Goal: Entertainment & Leisure: Consume media (video, audio)

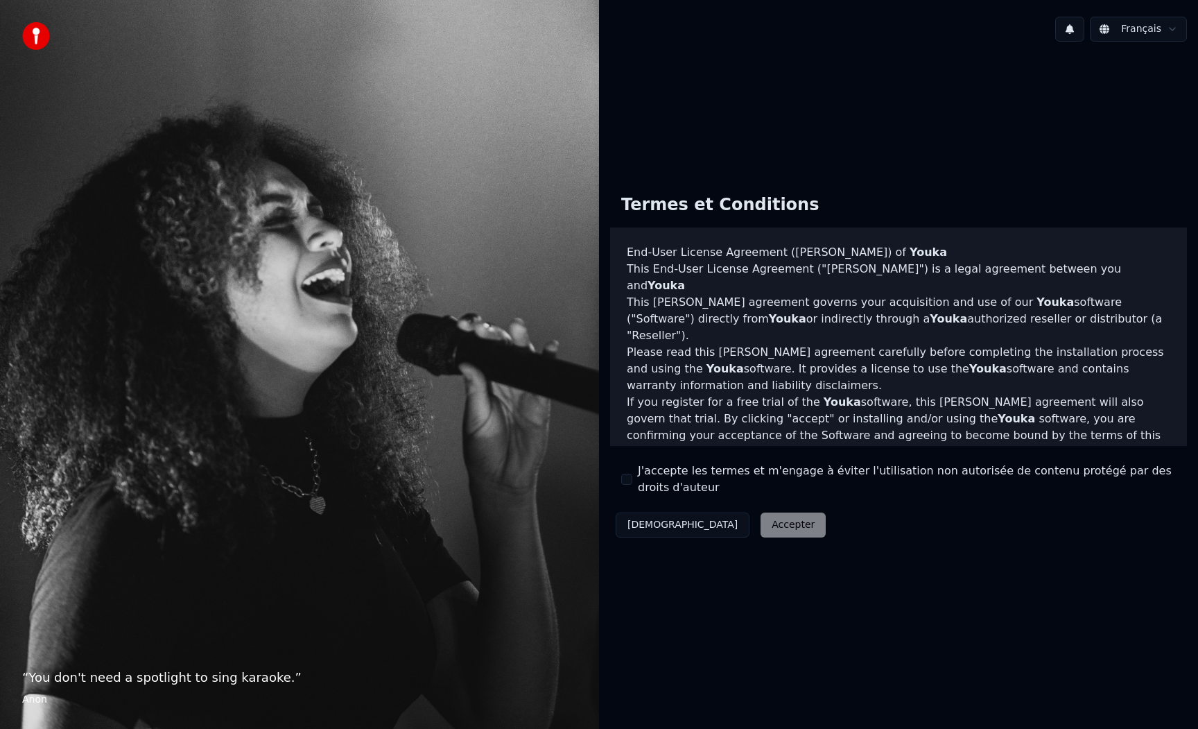
click at [628, 483] on button "J'accepte les termes et m'engage à éviter l'utilisation non autorisée de conten…" at bounding box center [626, 479] width 11 height 11
click at [761, 519] on button "Accepter" at bounding box center [793, 524] width 65 height 25
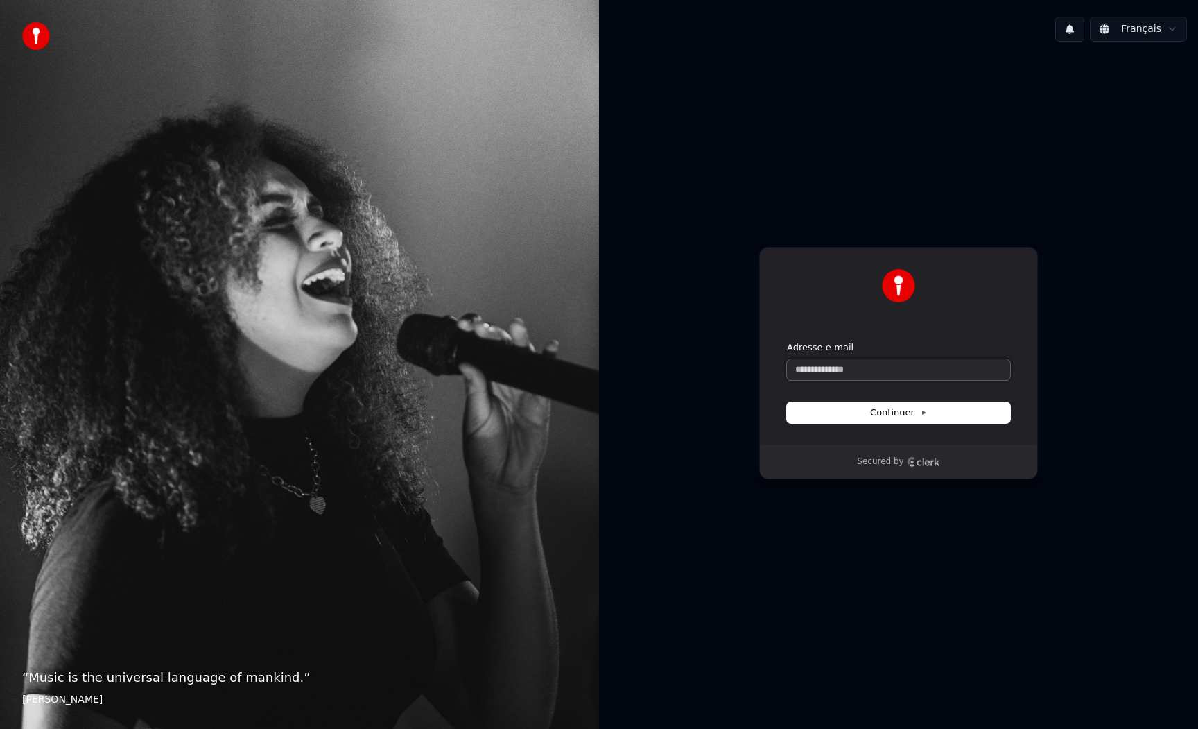
click at [875, 366] on input "Adresse e-mail" at bounding box center [898, 369] width 223 height 21
click at [787, 341] on button "submit" at bounding box center [787, 341] width 0 height 0
type input "**********"
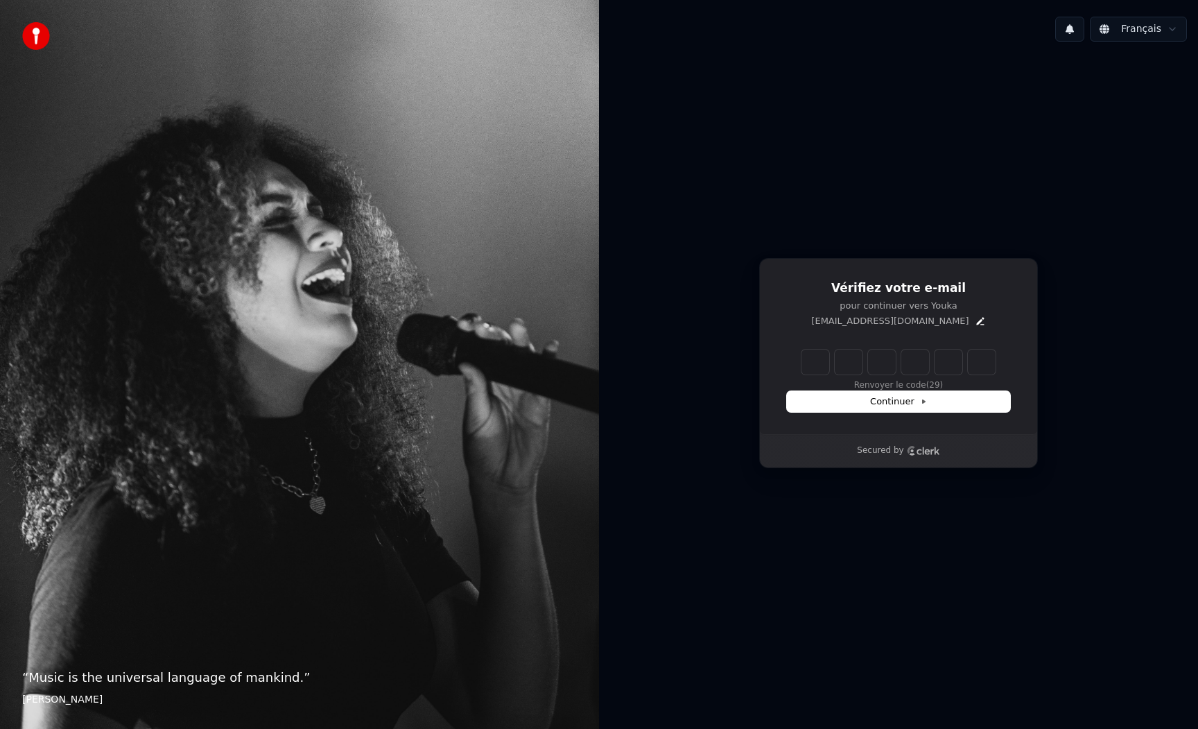
click at [819, 363] on input "Enter verification code" at bounding box center [898, 361] width 194 height 25
paste input "******"
type input "******"
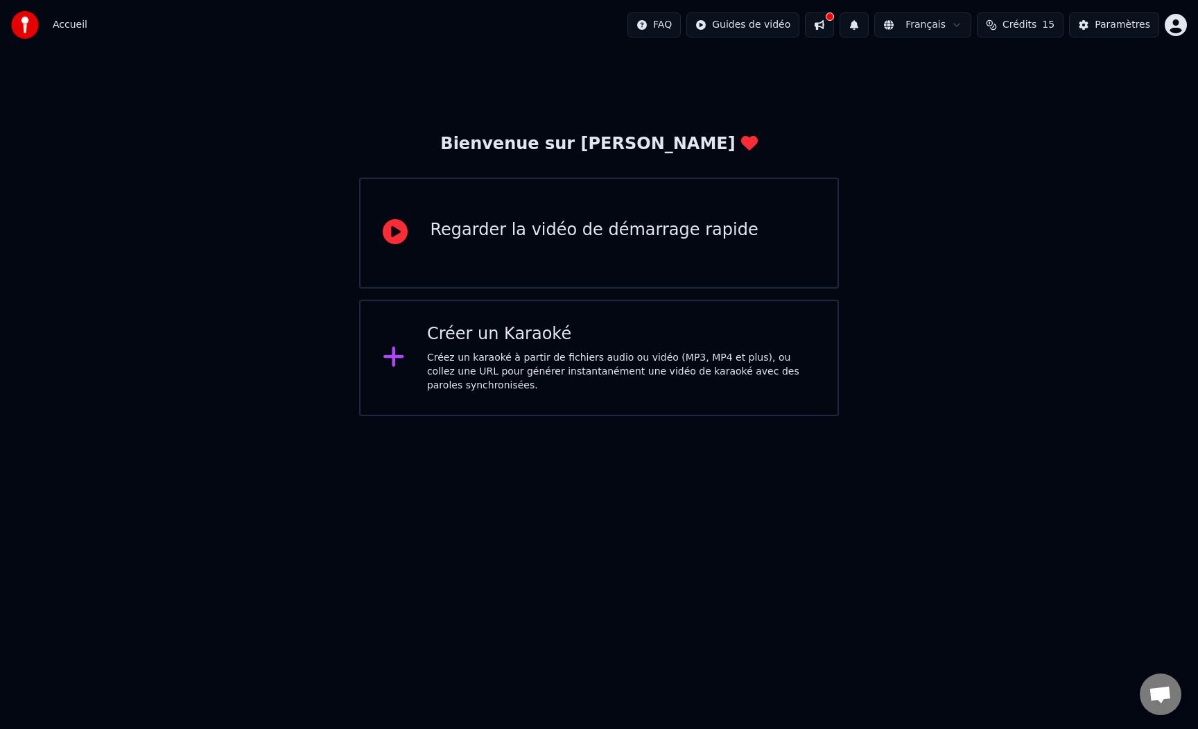
click at [487, 363] on div "Créez un karaoké à partir de fichiers audio ou vidéo (MP3, MP4 et plus), ou col…" at bounding box center [621, 372] width 388 height 42
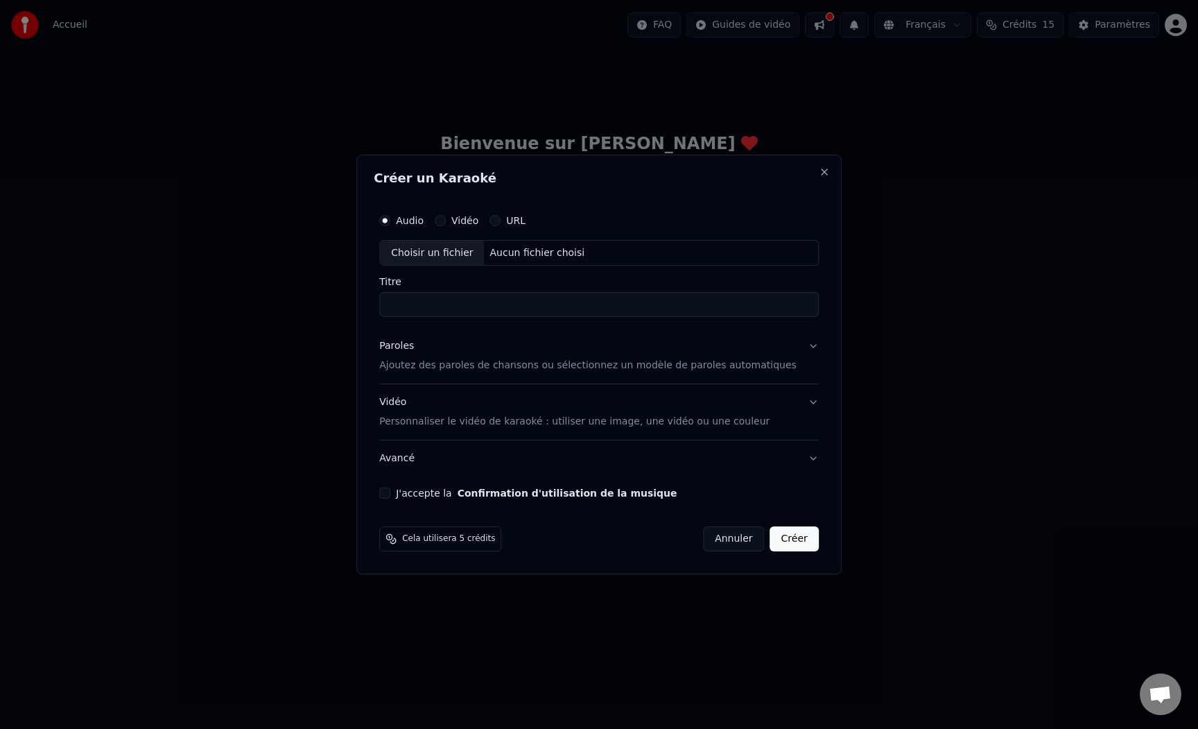
click at [457, 219] on div "Vidéo" at bounding box center [457, 220] width 44 height 11
click at [446, 219] on button "Vidéo" at bounding box center [440, 220] width 11 height 11
click at [469, 298] on input "Titre" at bounding box center [599, 305] width 440 height 25
type input "*"
type input "********"
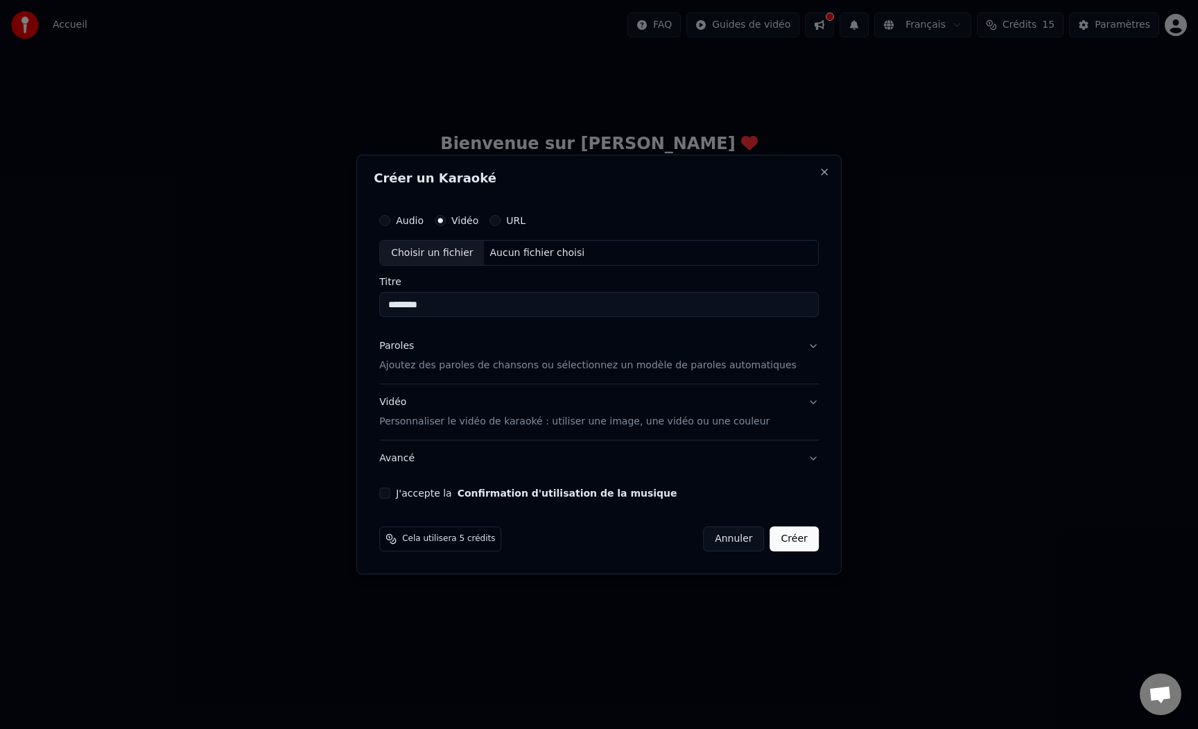
click at [538, 248] on div "Aucun fichier choisi" at bounding box center [538, 253] width 106 height 14
click at [444, 418] on p "Personnaliser le vidéo de karaoké : utiliser une image, une vidéo ou une couleur" at bounding box center [574, 422] width 390 height 14
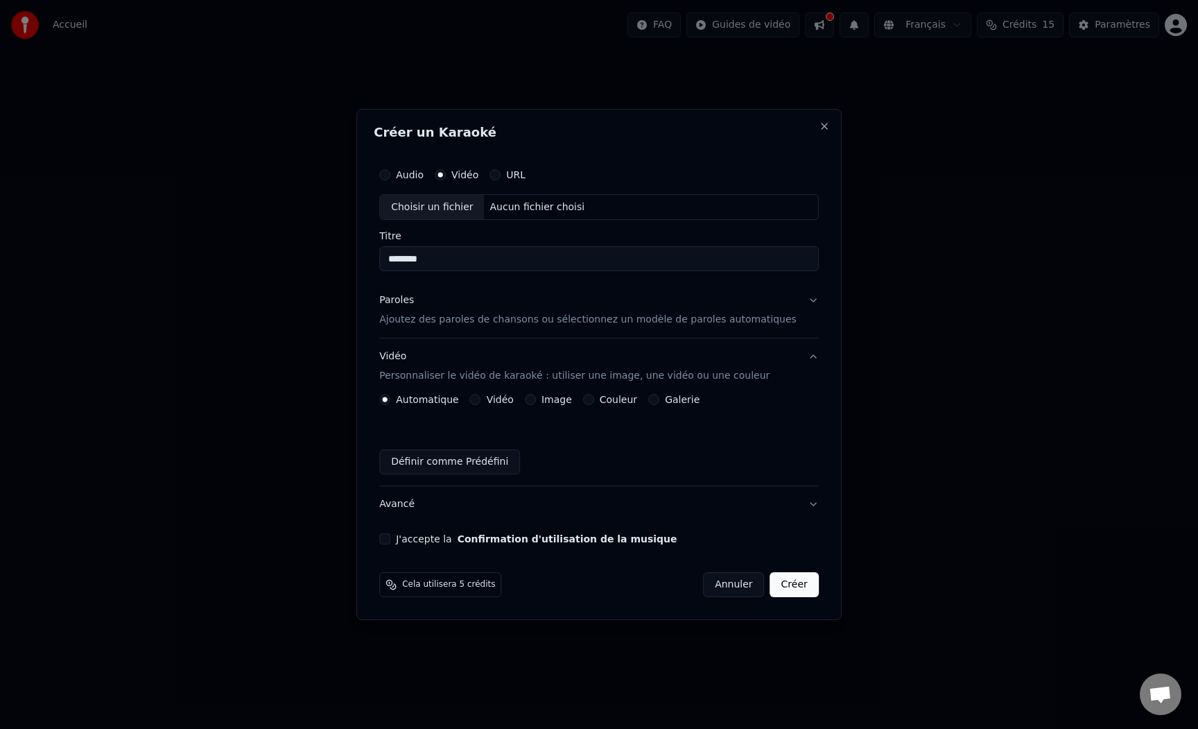
click at [478, 324] on p "Ajoutez des paroles de chansons ou sélectionnez un modèle de paroles automatiqu…" at bounding box center [587, 320] width 417 height 14
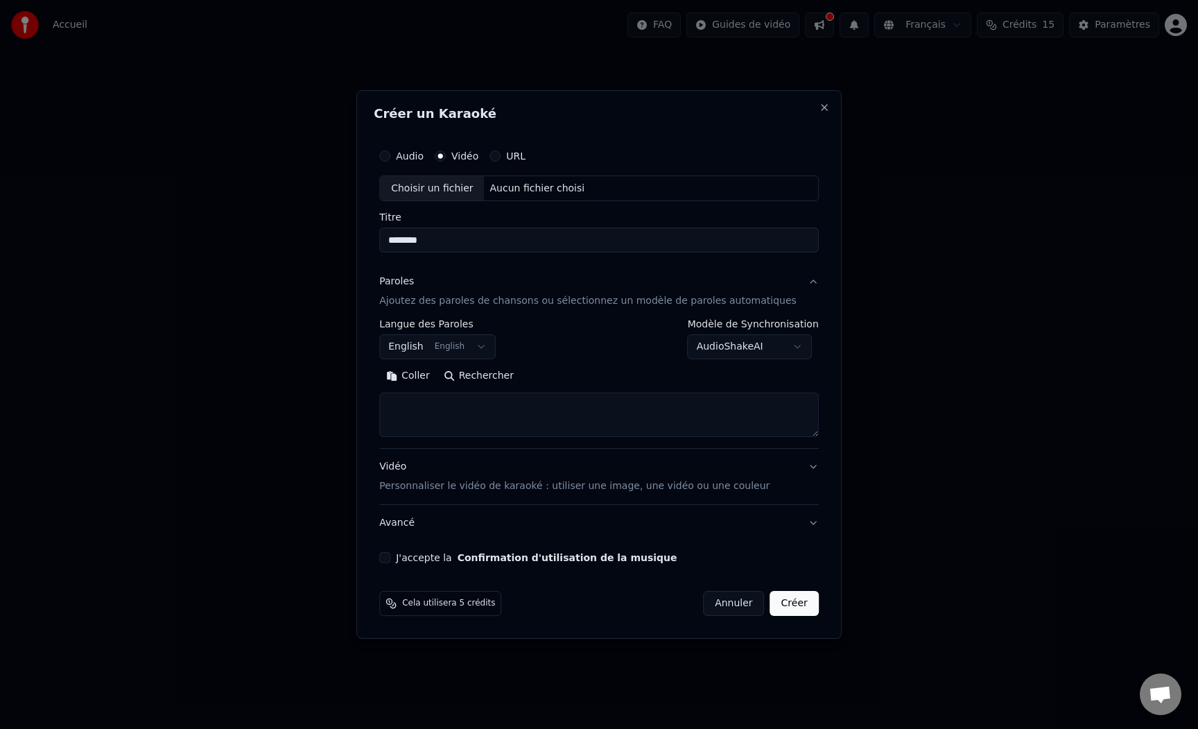
click at [453, 351] on body "**********" at bounding box center [599, 208] width 1198 height 416
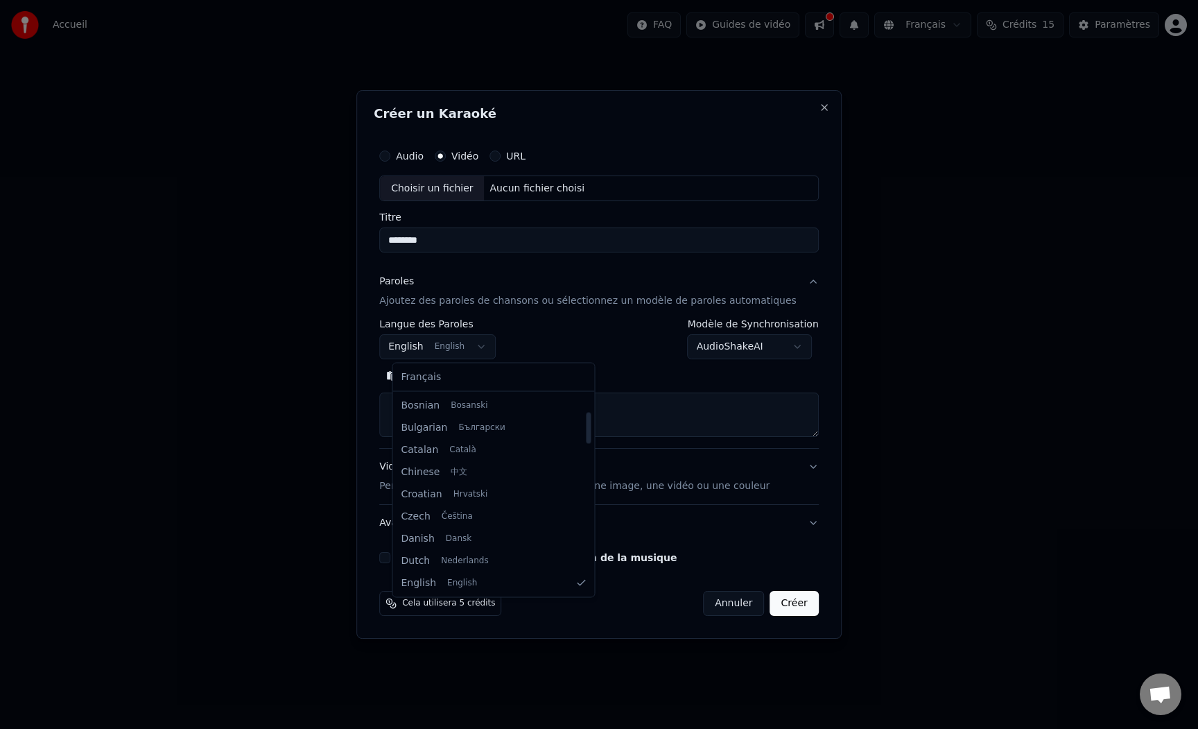
scroll to position [244, 0]
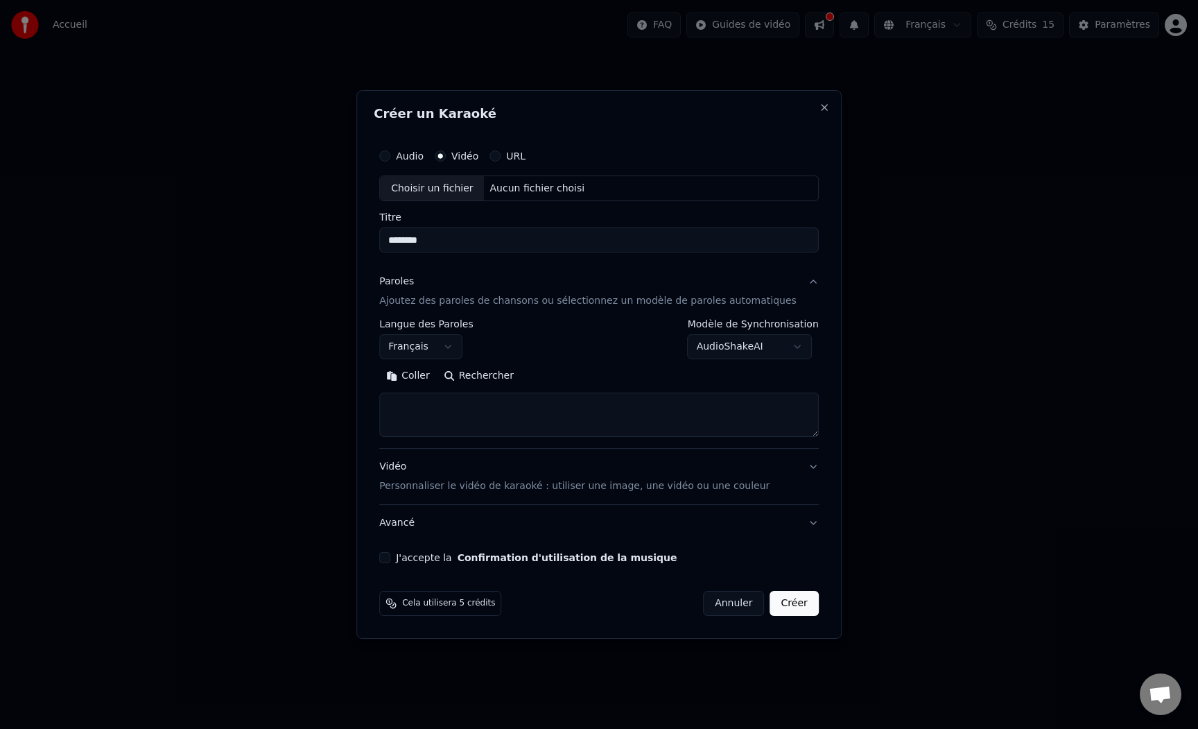
click at [731, 349] on body "**********" at bounding box center [599, 208] width 1198 height 416
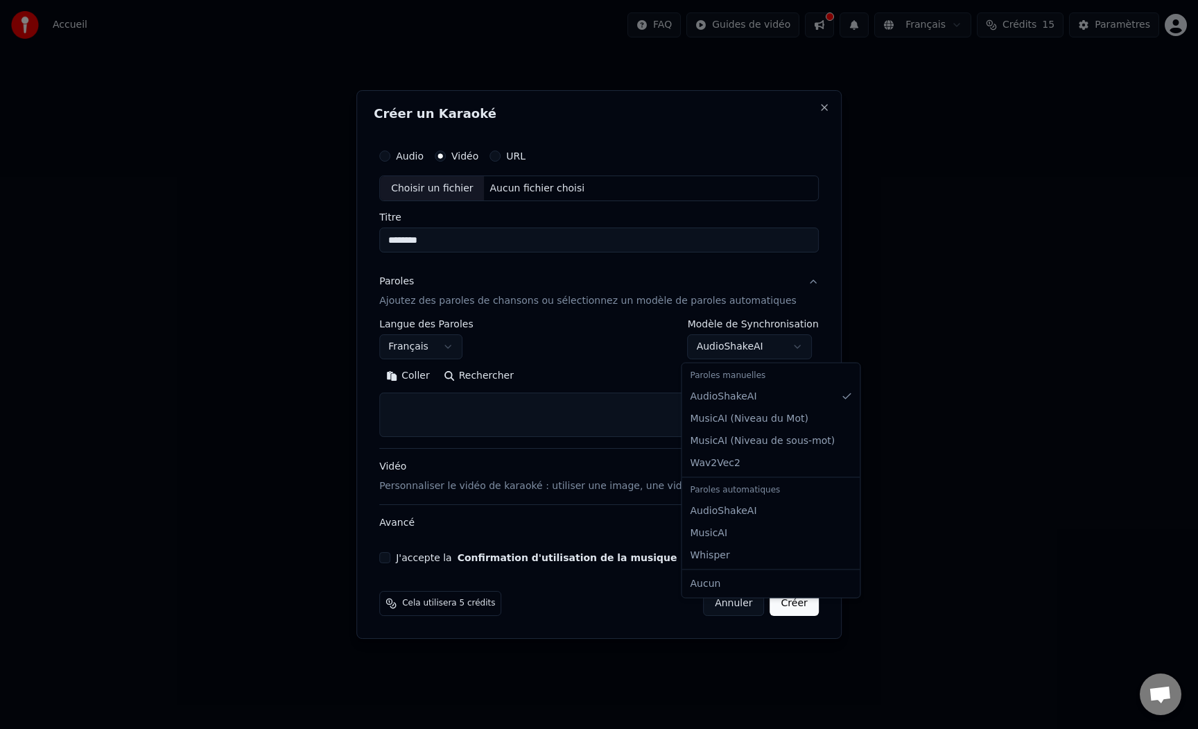
click at [731, 349] on body "**********" at bounding box center [599, 208] width 1198 height 416
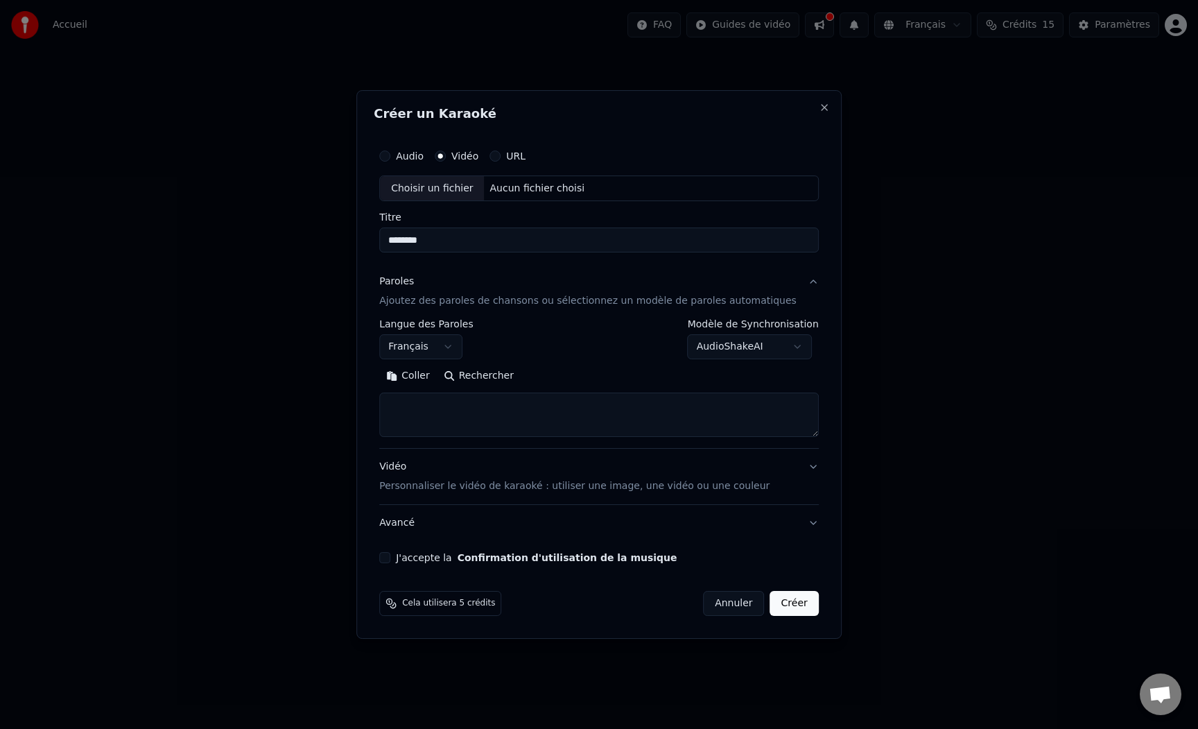
click at [799, 605] on button "Créer" at bounding box center [794, 603] width 49 height 25
select select "**"
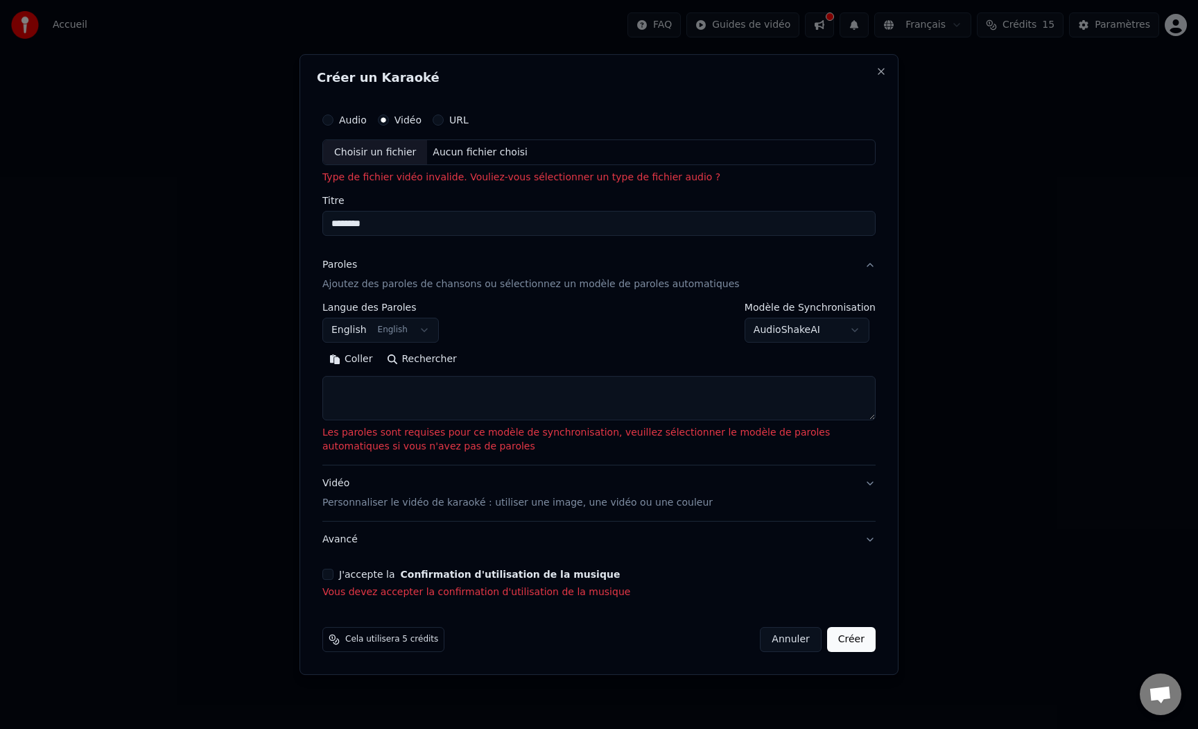
click at [419, 221] on input "********" at bounding box center [598, 223] width 553 height 25
click at [347, 119] on label "Audio" at bounding box center [353, 120] width 28 height 10
click at [333, 119] on button "Audio" at bounding box center [327, 119] width 11 height 11
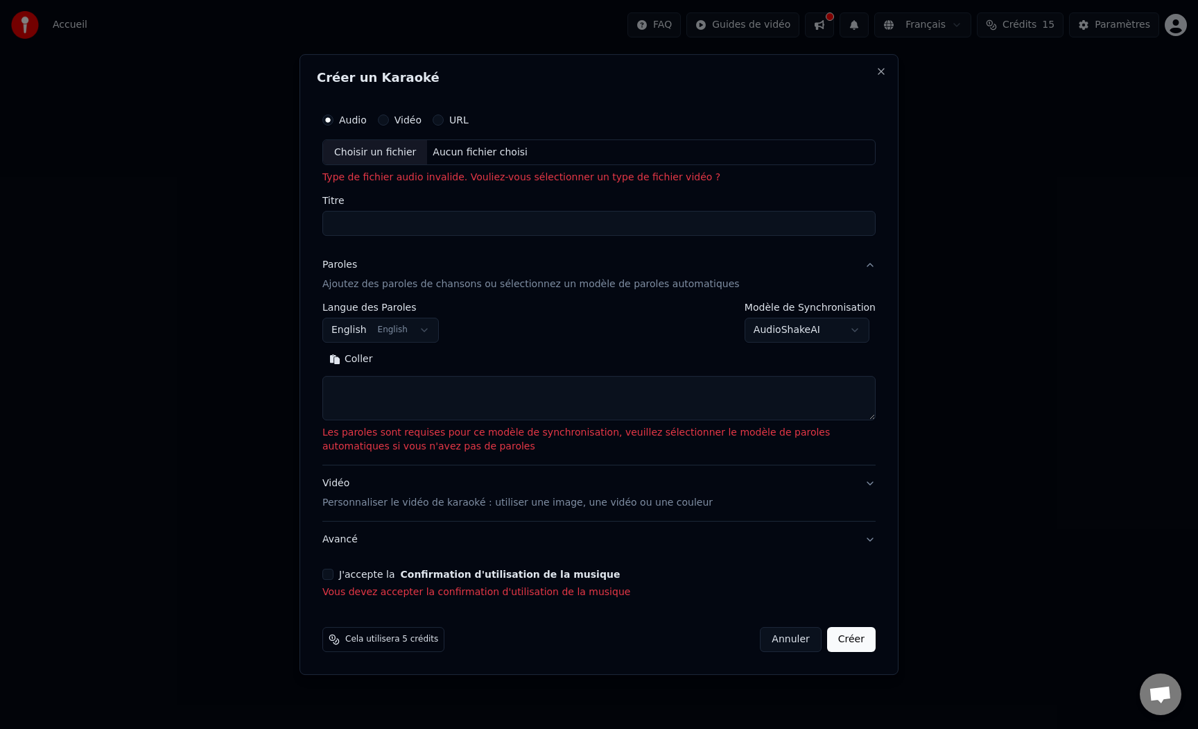
click at [476, 150] on div "Aucun fichier choisi" at bounding box center [480, 153] width 106 height 14
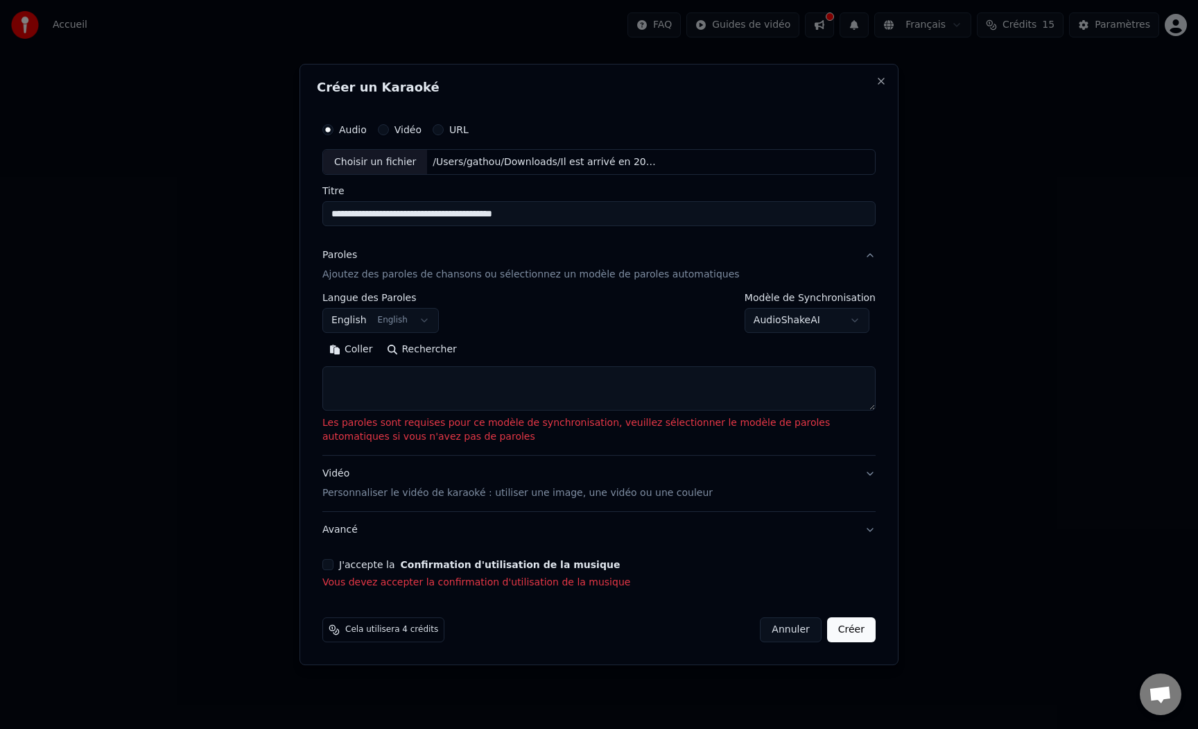
click at [432, 278] on p "Ajoutez des paroles de chansons ou sélectionnez un modèle de paroles automatiqu…" at bounding box center [530, 275] width 417 height 14
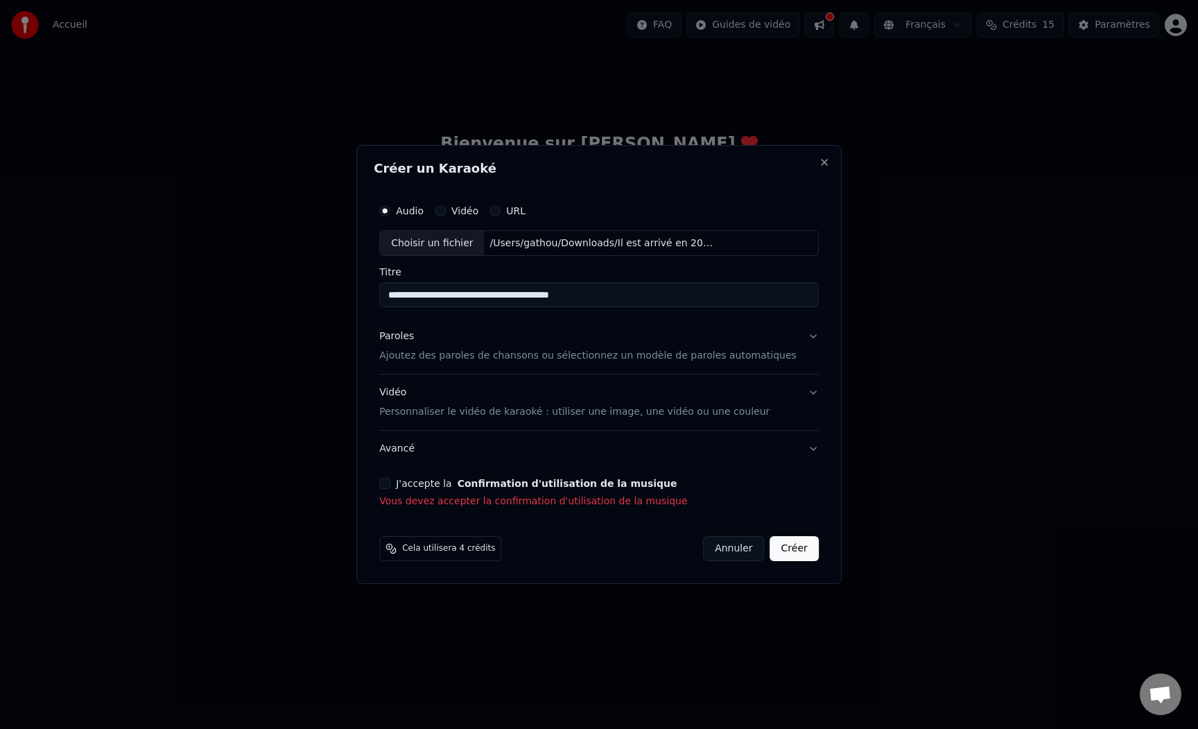
click at [444, 295] on input "**********" at bounding box center [599, 295] width 440 height 25
type input "********"
click at [523, 351] on p "Ajoutez des paroles de chansons ou sélectionnez un modèle de paroles automatiqu…" at bounding box center [587, 356] width 417 height 14
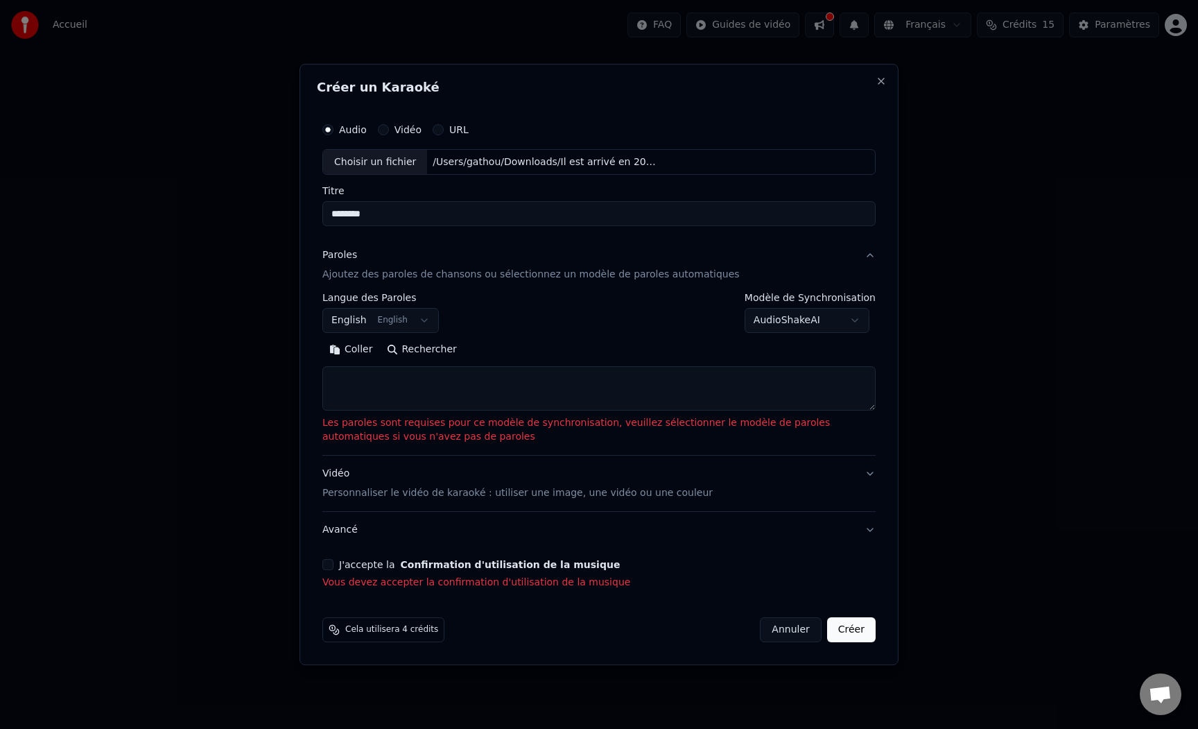
click at [427, 376] on textarea at bounding box center [598, 389] width 553 height 44
click at [398, 321] on body "**********" at bounding box center [599, 208] width 1198 height 416
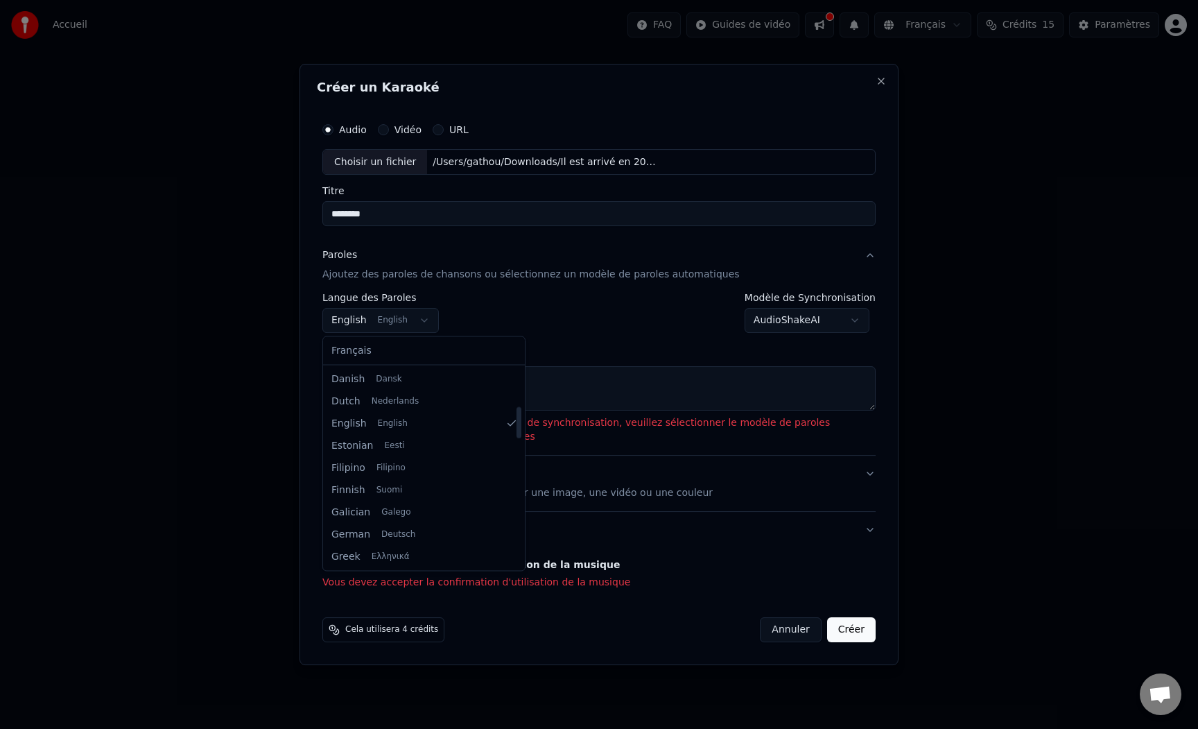
select select "**"
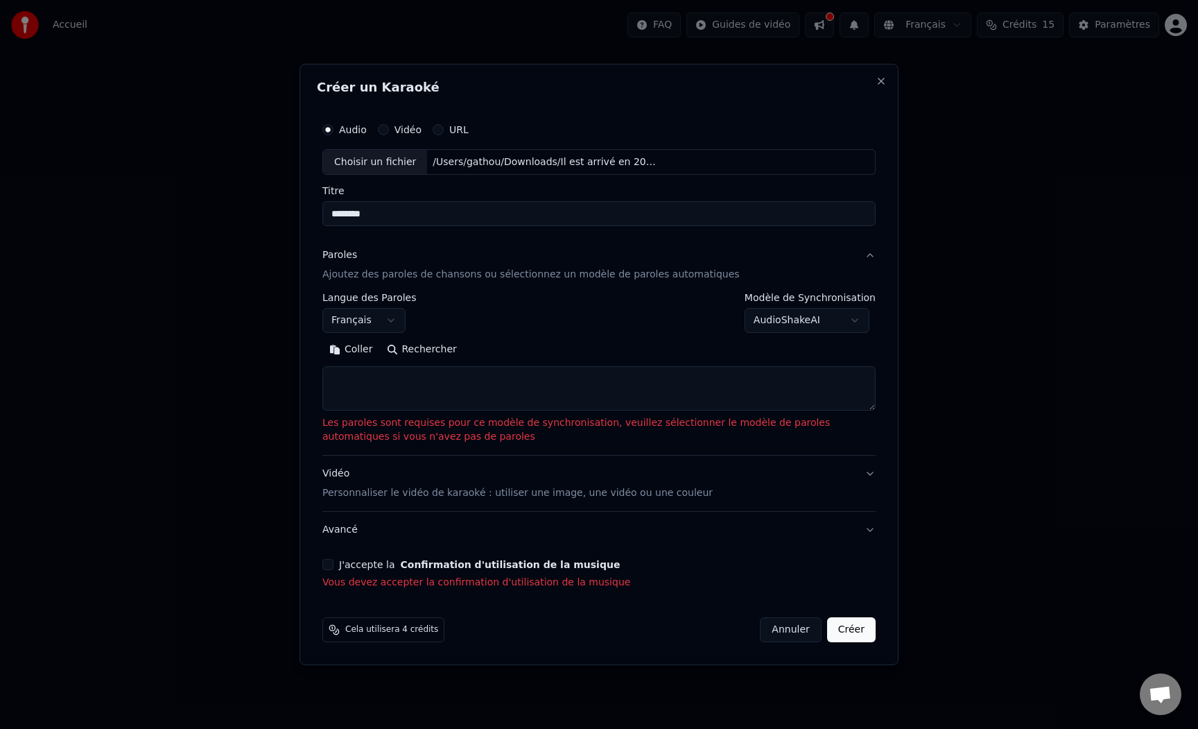
click at [374, 383] on textarea at bounding box center [598, 389] width 553 height 44
paste textarea "**********"
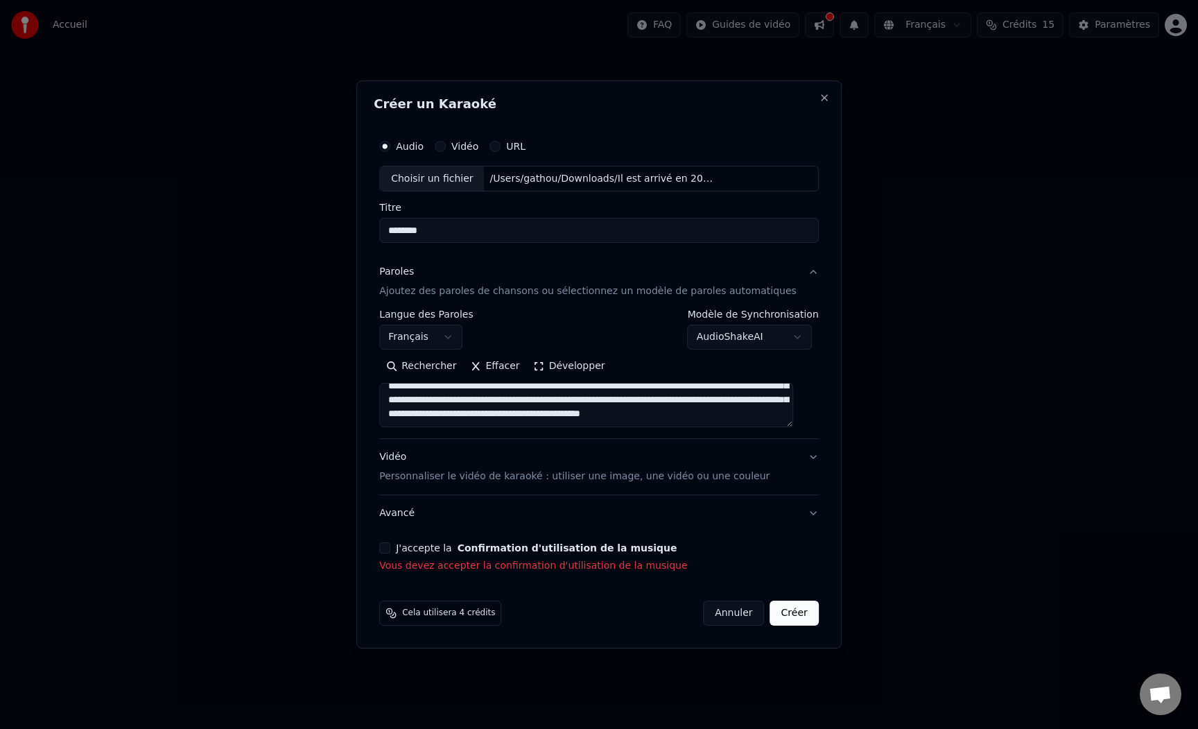
scroll to position [0, 0]
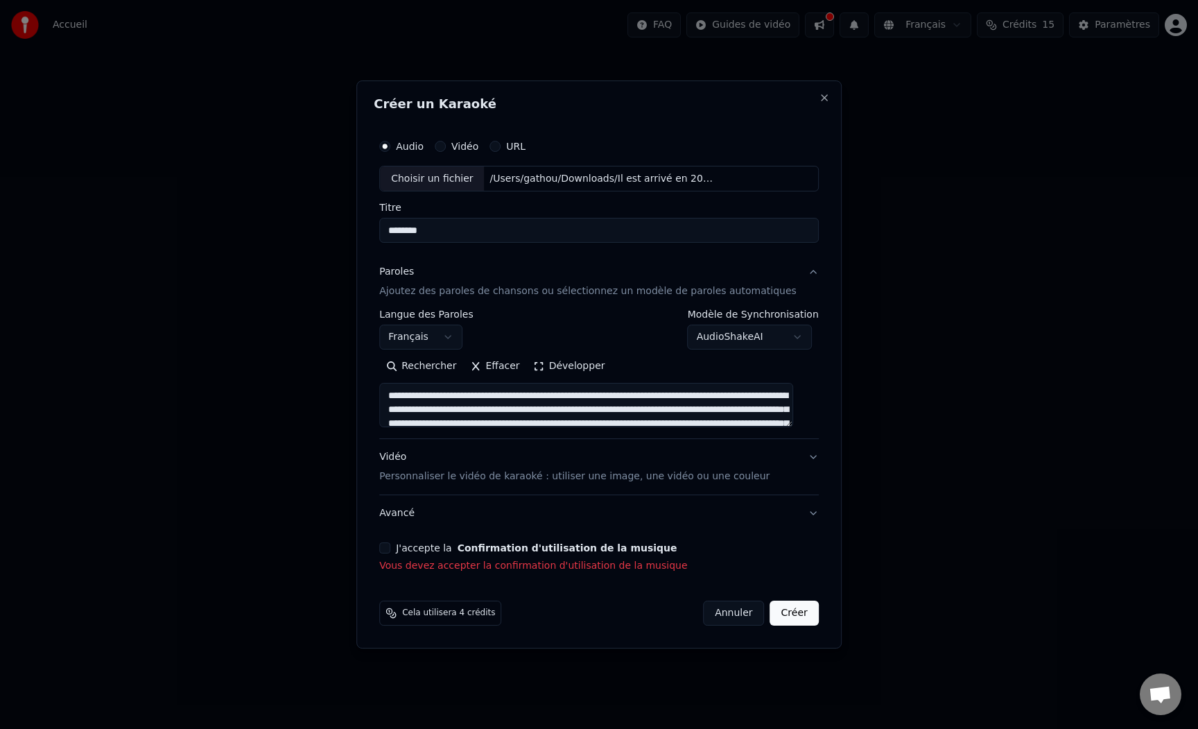
drag, startPoint x: 446, startPoint y: 394, endPoint x: 363, endPoint y: 394, distance: 83.2
click at [363, 394] on body "**********" at bounding box center [599, 208] width 1198 height 416
click at [639, 396] on textarea at bounding box center [586, 405] width 414 height 44
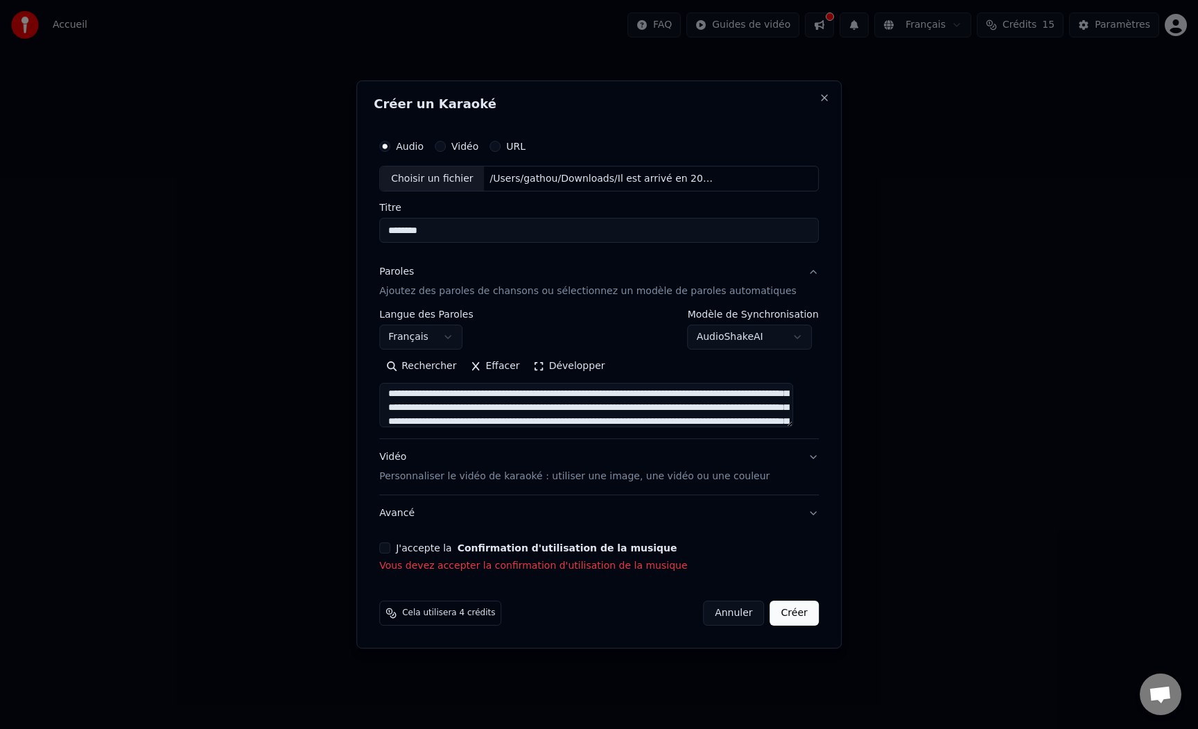
scroll to position [17, 0]
click at [641, 406] on textarea at bounding box center [586, 405] width 414 height 44
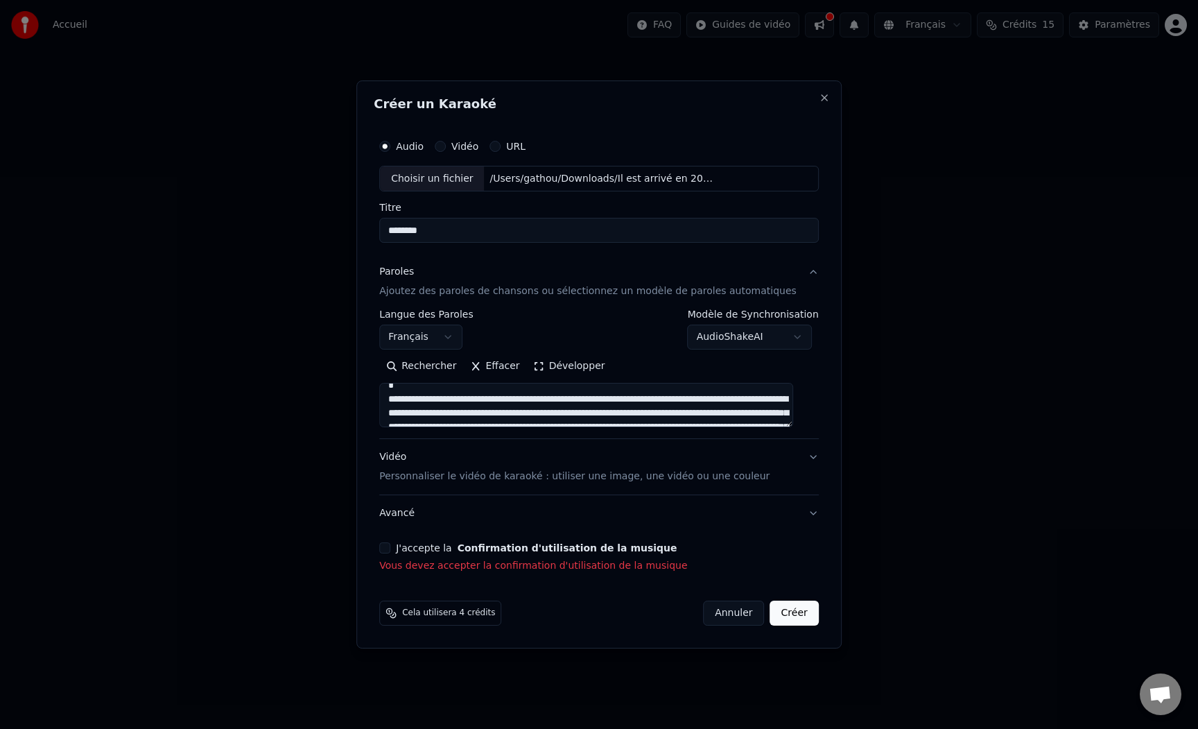
scroll to position [42, 0]
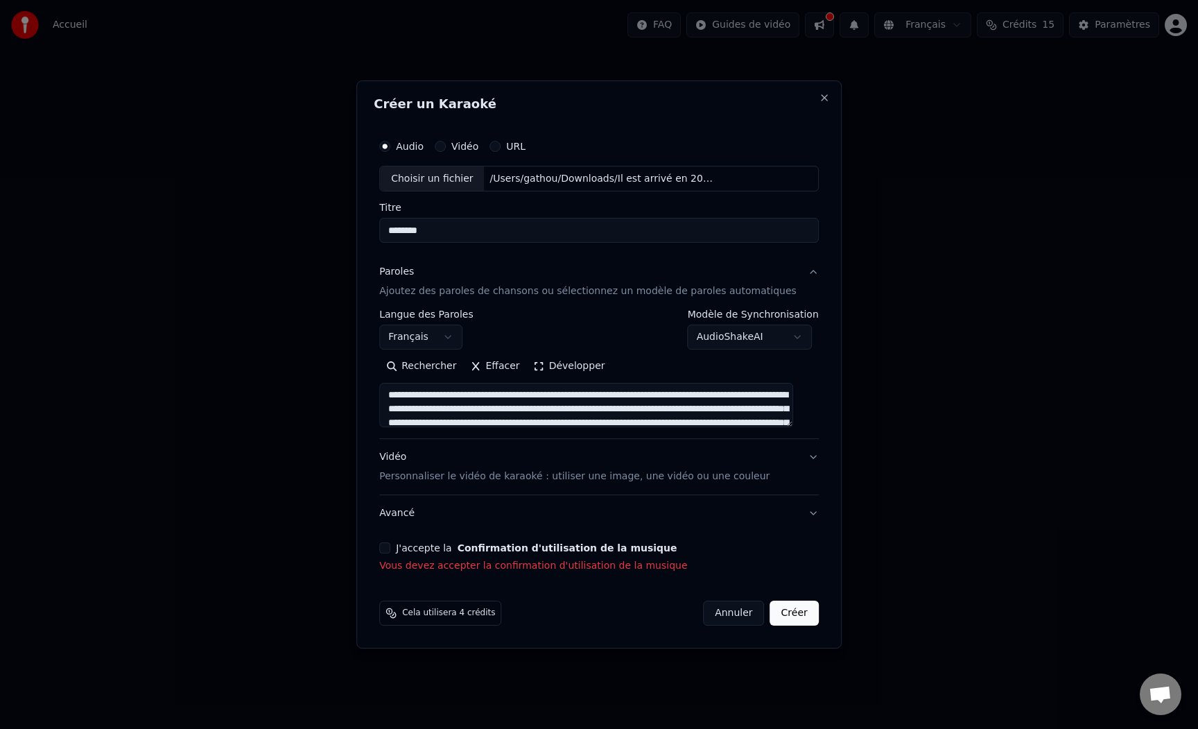
click at [744, 393] on textarea at bounding box center [586, 405] width 414 height 44
click at [767, 408] on textarea at bounding box center [586, 405] width 414 height 44
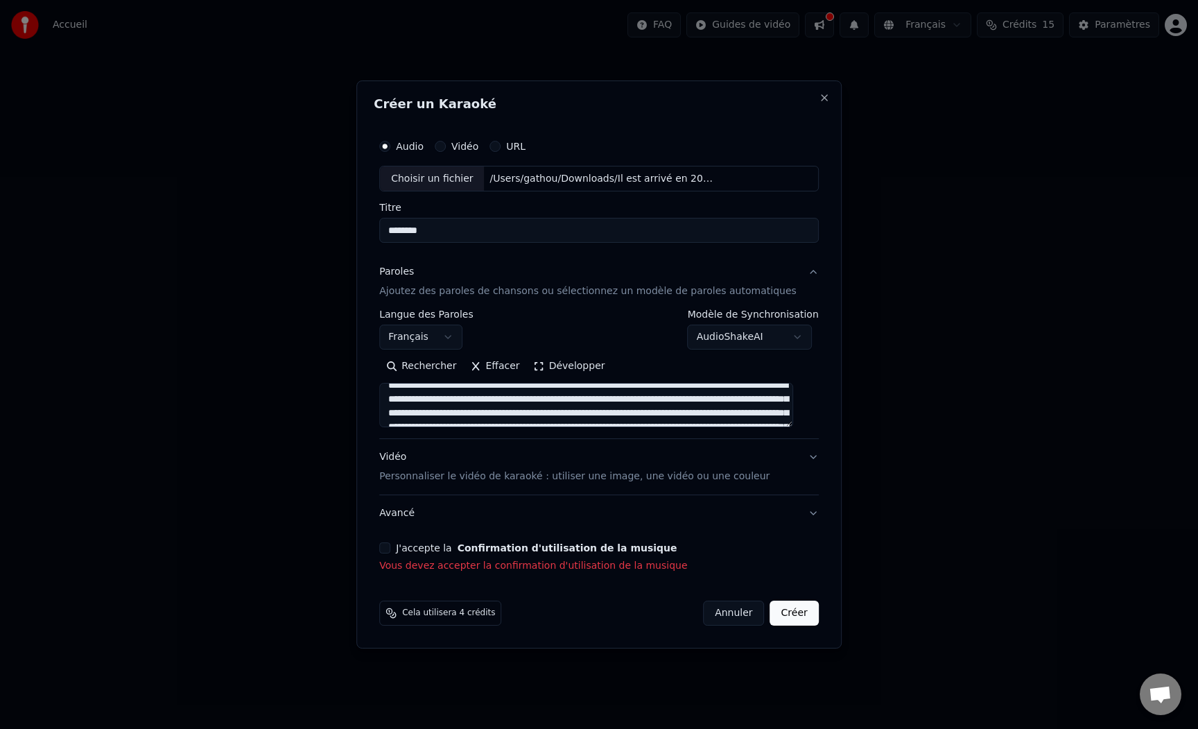
click at [470, 409] on textarea at bounding box center [586, 405] width 414 height 44
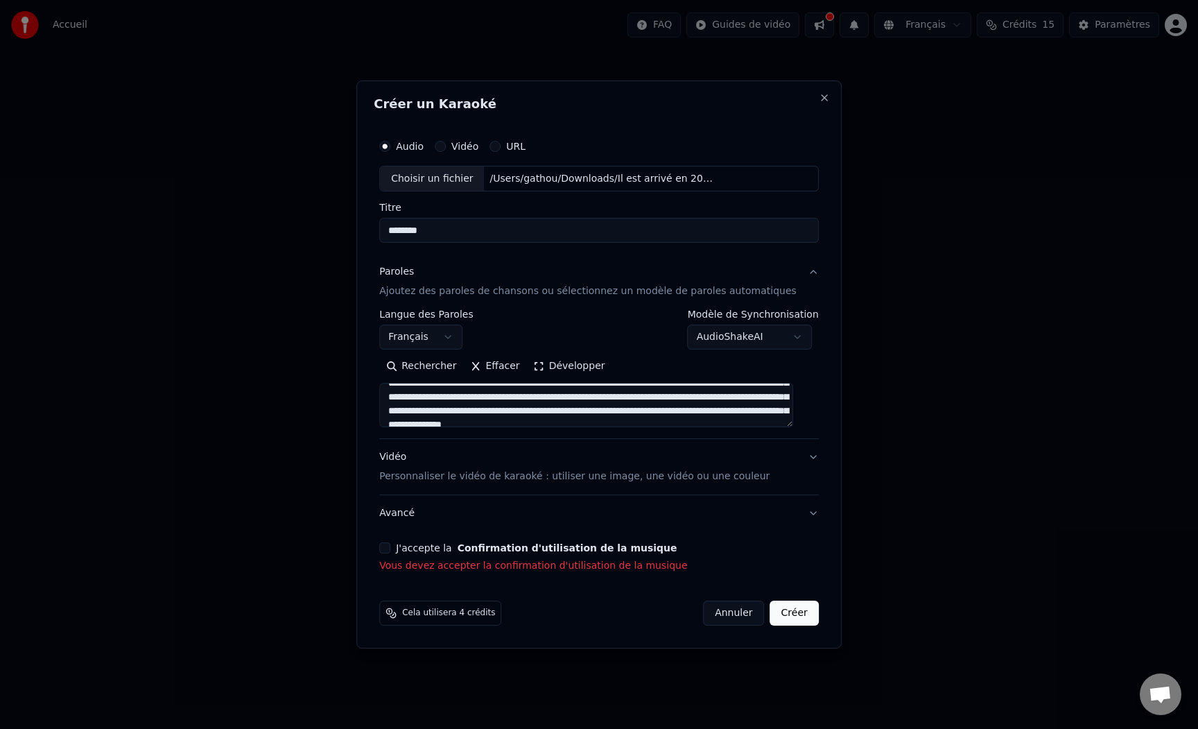
click at [736, 387] on textarea at bounding box center [586, 405] width 414 height 44
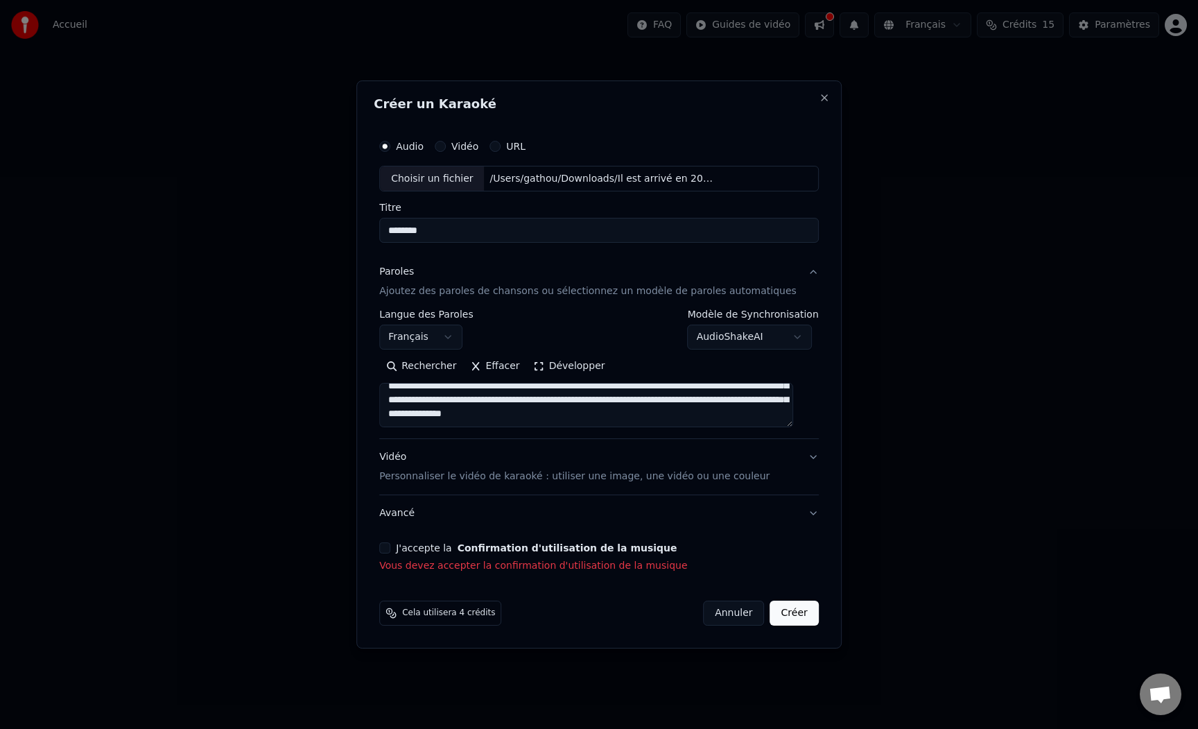
click at [776, 385] on textarea at bounding box center [586, 405] width 414 height 44
click at [646, 401] on textarea at bounding box center [586, 405] width 414 height 44
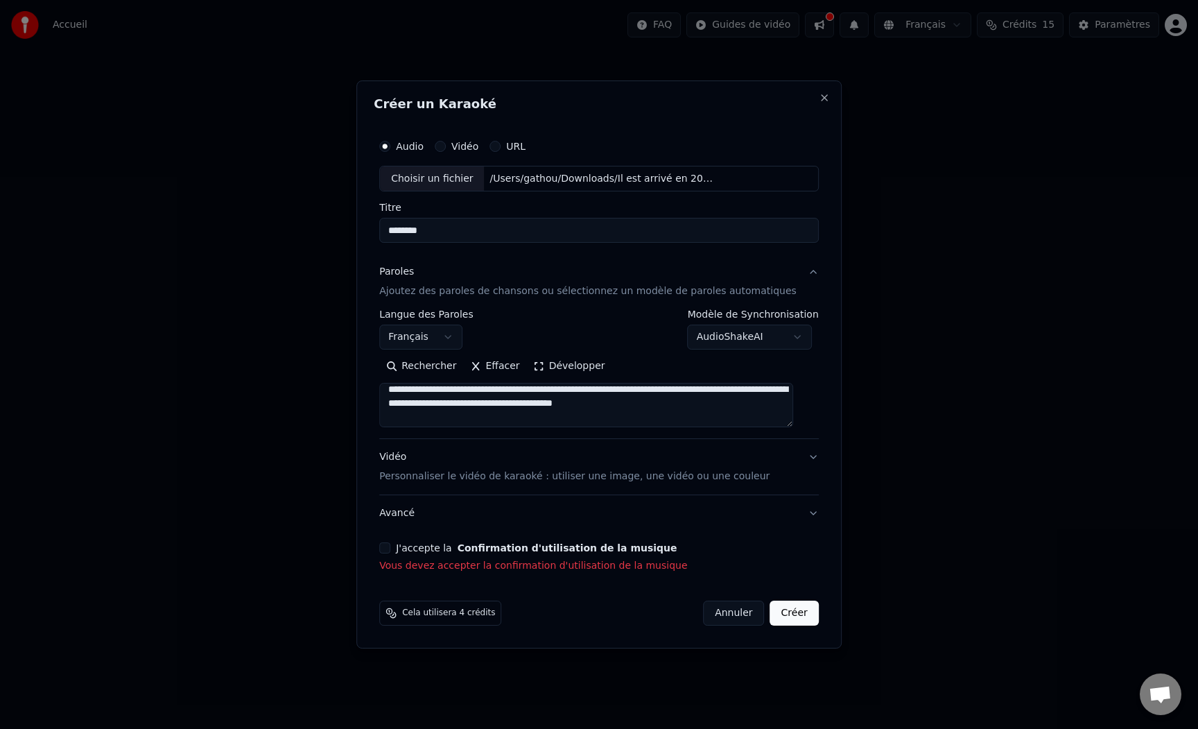
scroll to position [0, 0]
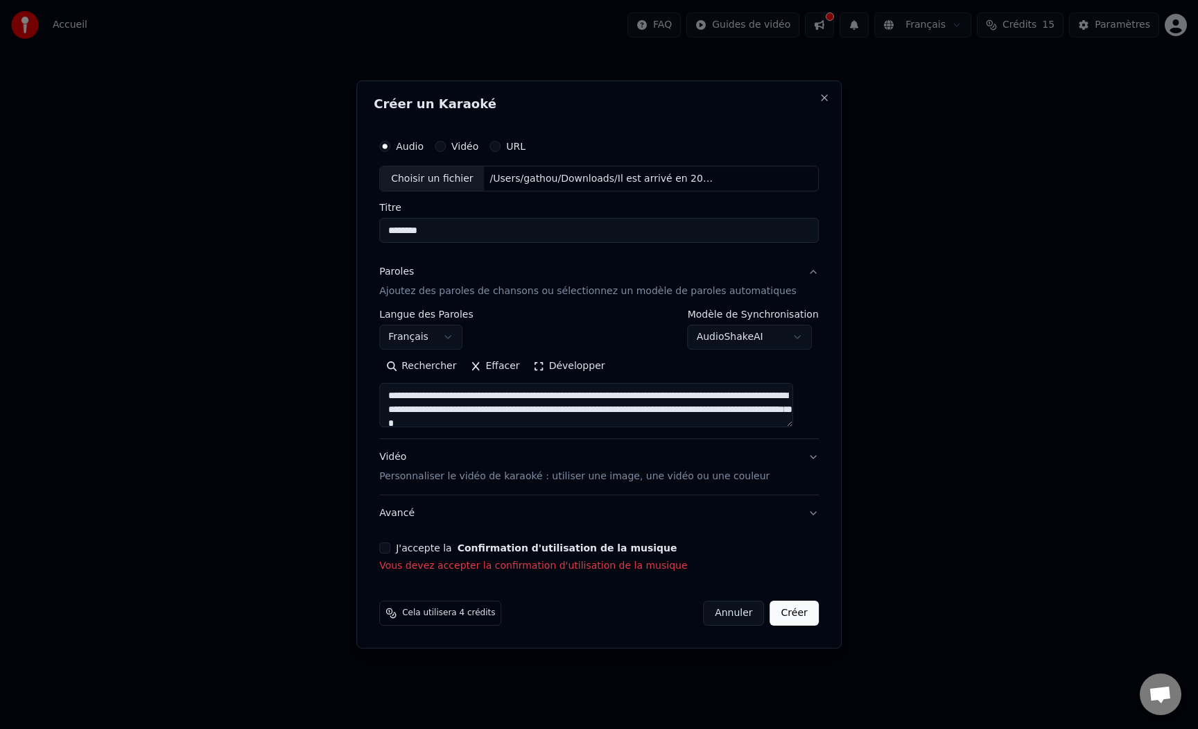
type textarea "**********"
click at [776, 617] on button "Créer" at bounding box center [794, 612] width 49 height 25
click at [390, 547] on button "J'accepte la Confirmation d'utilisation de la musique" at bounding box center [384, 547] width 11 height 11
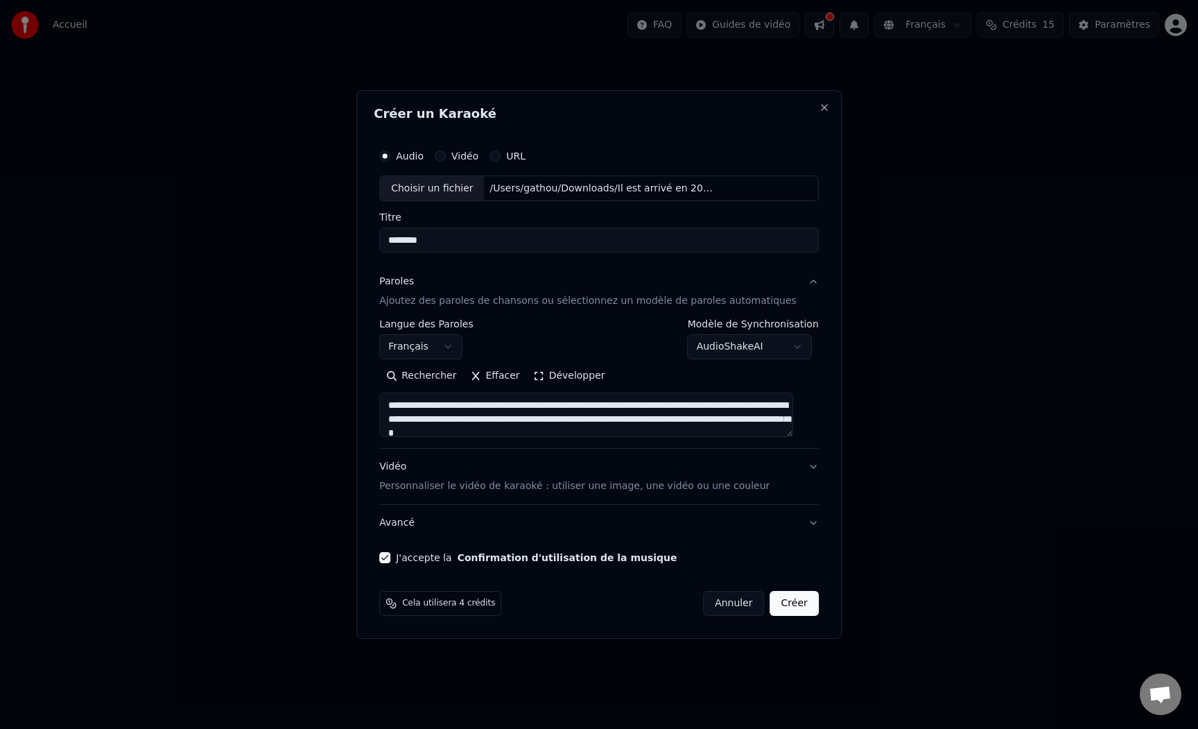
click at [798, 602] on button "Créer" at bounding box center [794, 603] width 49 height 25
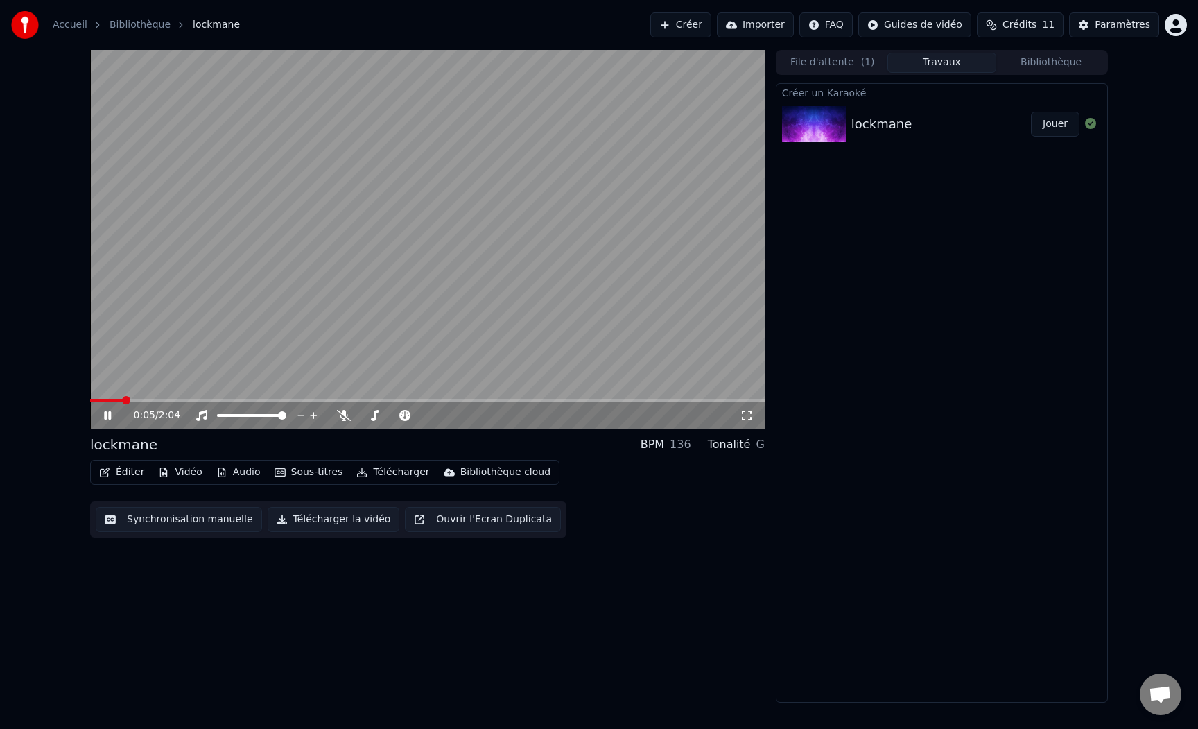
click at [108, 415] on icon at bounding box center [107, 415] width 7 height 8
drag, startPoint x: 117, startPoint y: 401, endPoint x: 84, endPoint y: 397, distance: 33.5
click at [84, 398] on div "0:06 / 2:04 lockmane BPM 136 Tonalité G Éditer Vidéo Audio Sous-titres Téléchar…" at bounding box center [599, 376] width 1040 height 652
click at [90, 399] on span at bounding box center [95, 400] width 11 height 3
click at [110, 419] on icon at bounding box center [117, 415] width 33 height 11
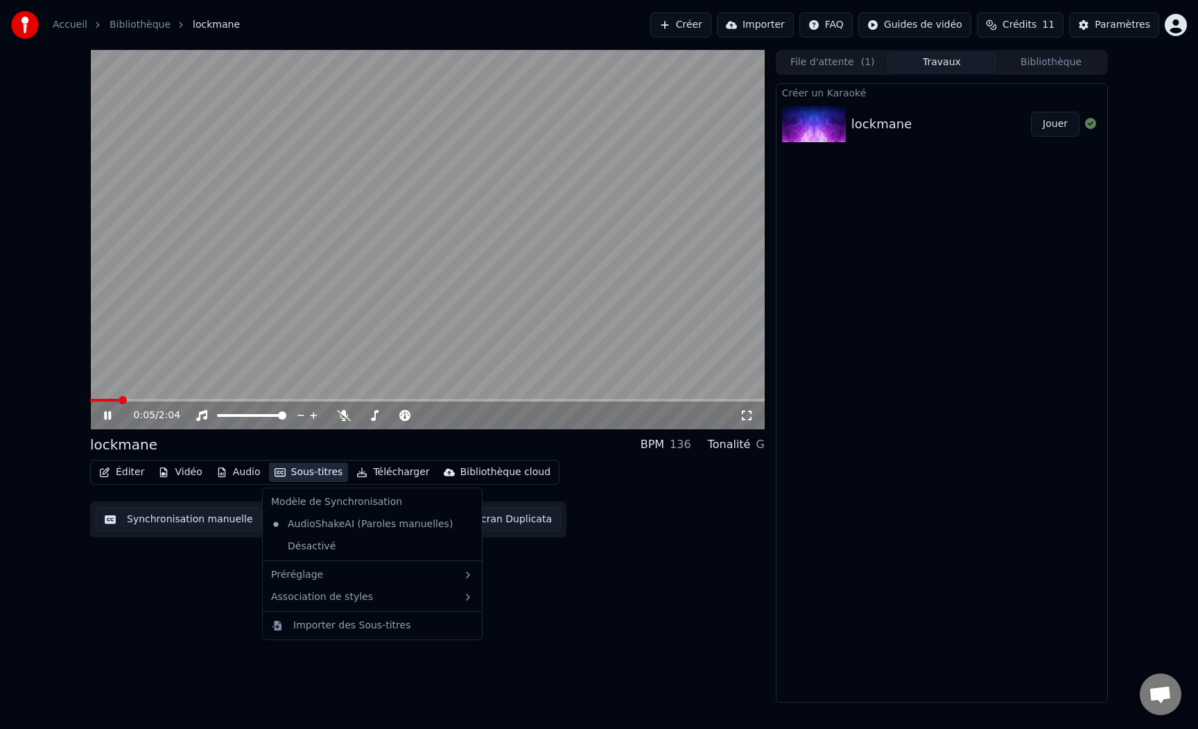
click at [295, 474] on button "Sous-titres" at bounding box center [309, 471] width 80 height 19
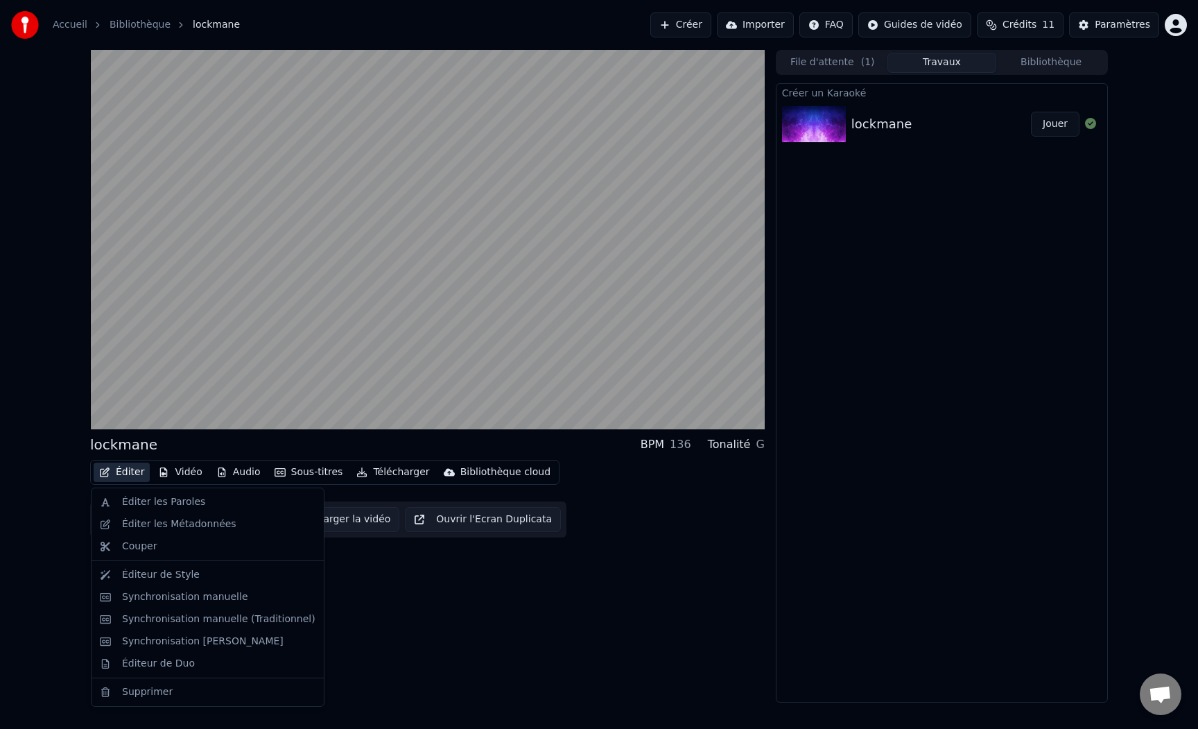
click at [123, 469] on button "Éditer" at bounding box center [122, 471] width 56 height 19
click at [140, 503] on div "Éditer les Paroles" at bounding box center [163, 502] width 83 height 14
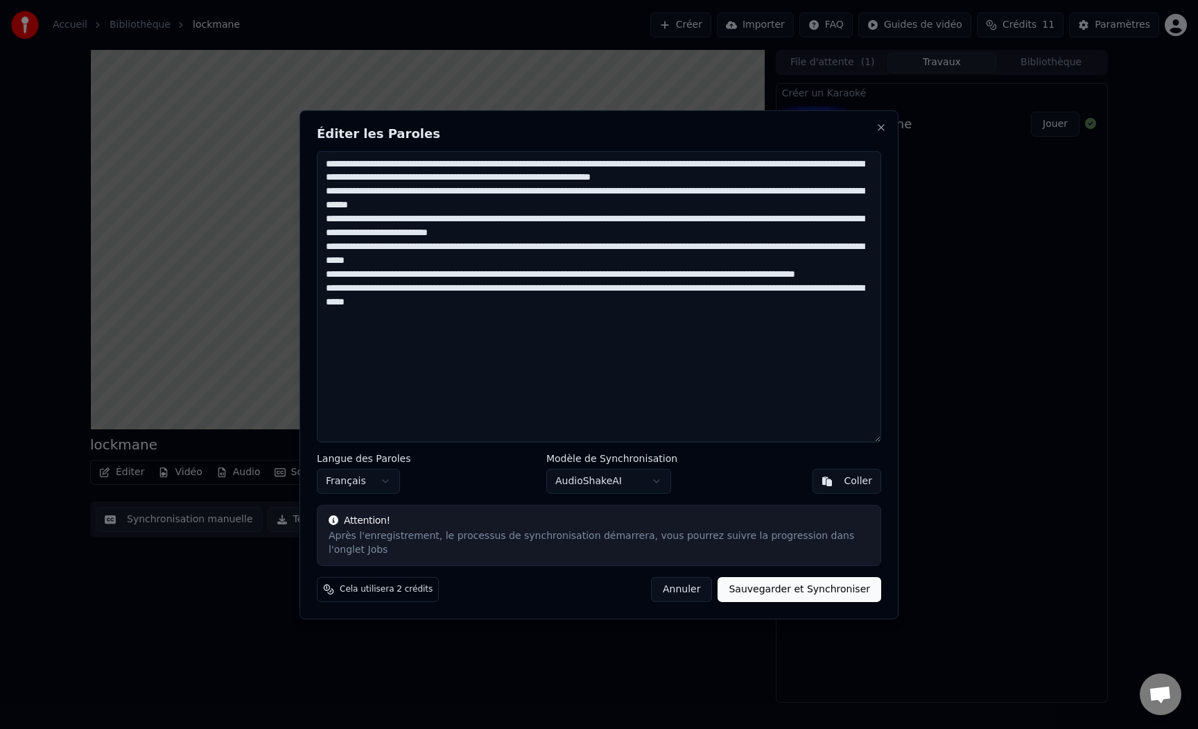
click at [705, 587] on button "Annuler" at bounding box center [681, 589] width 61 height 25
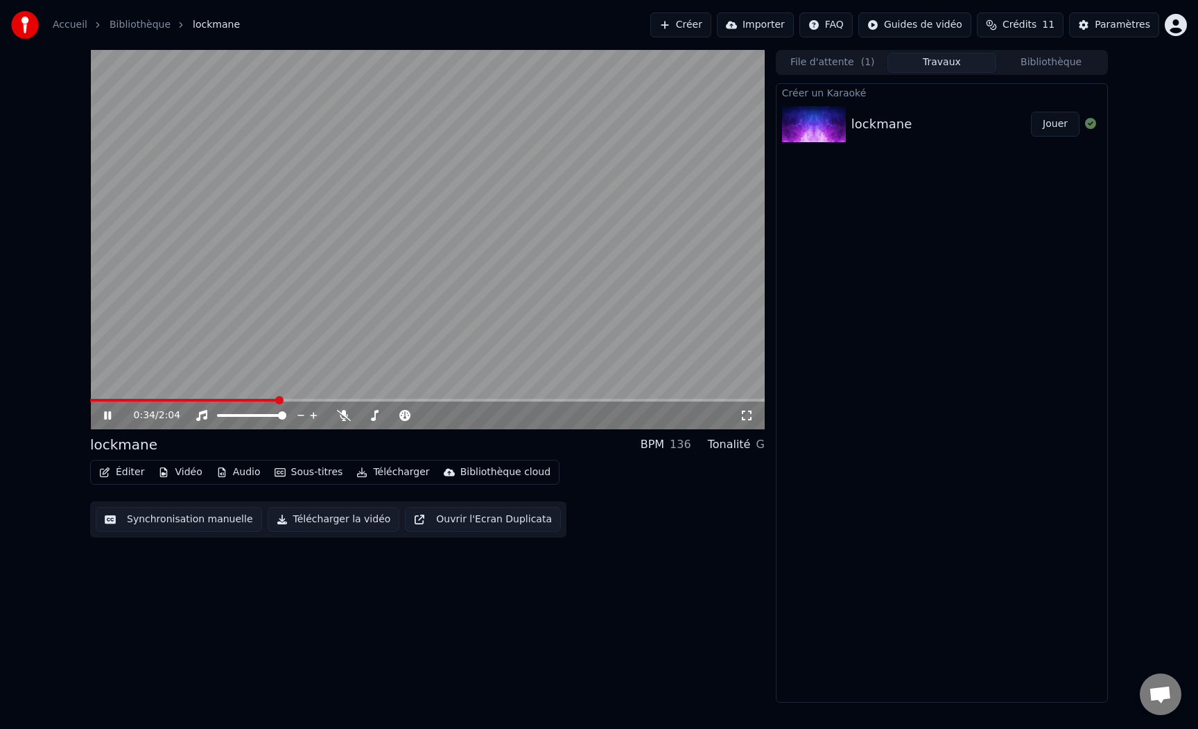
click at [325, 313] on video at bounding box center [427, 239] width 675 height 379
click at [231, 471] on button "Audio" at bounding box center [238, 471] width 55 height 19
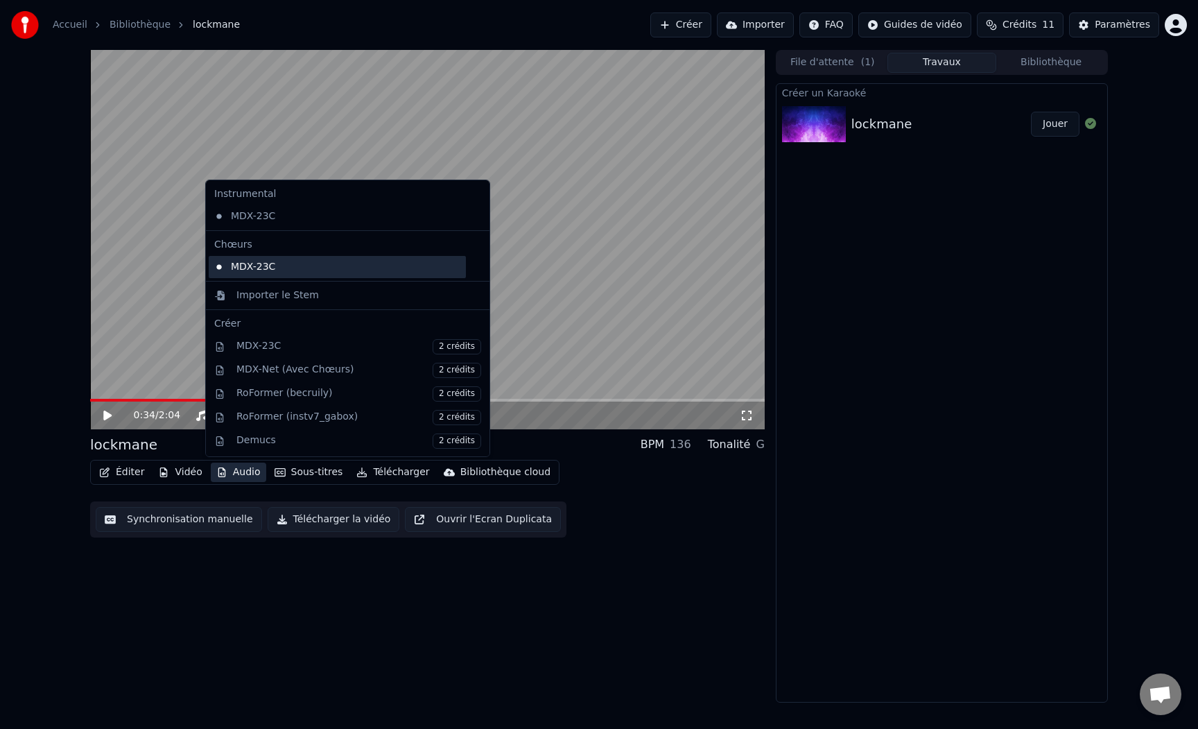
click at [299, 266] on div "MDX-23C" at bounding box center [337, 267] width 257 height 22
click at [245, 465] on button "Audio" at bounding box center [238, 471] width 55 height 19
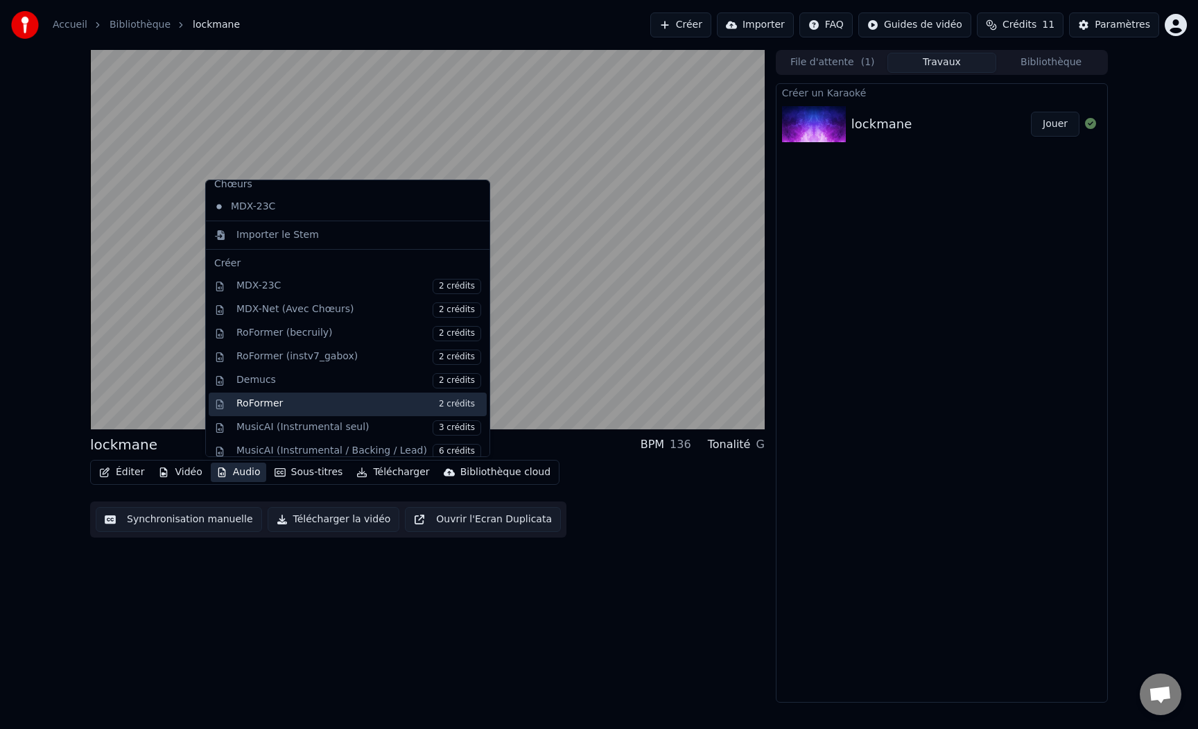
scroll to position [141, 0]
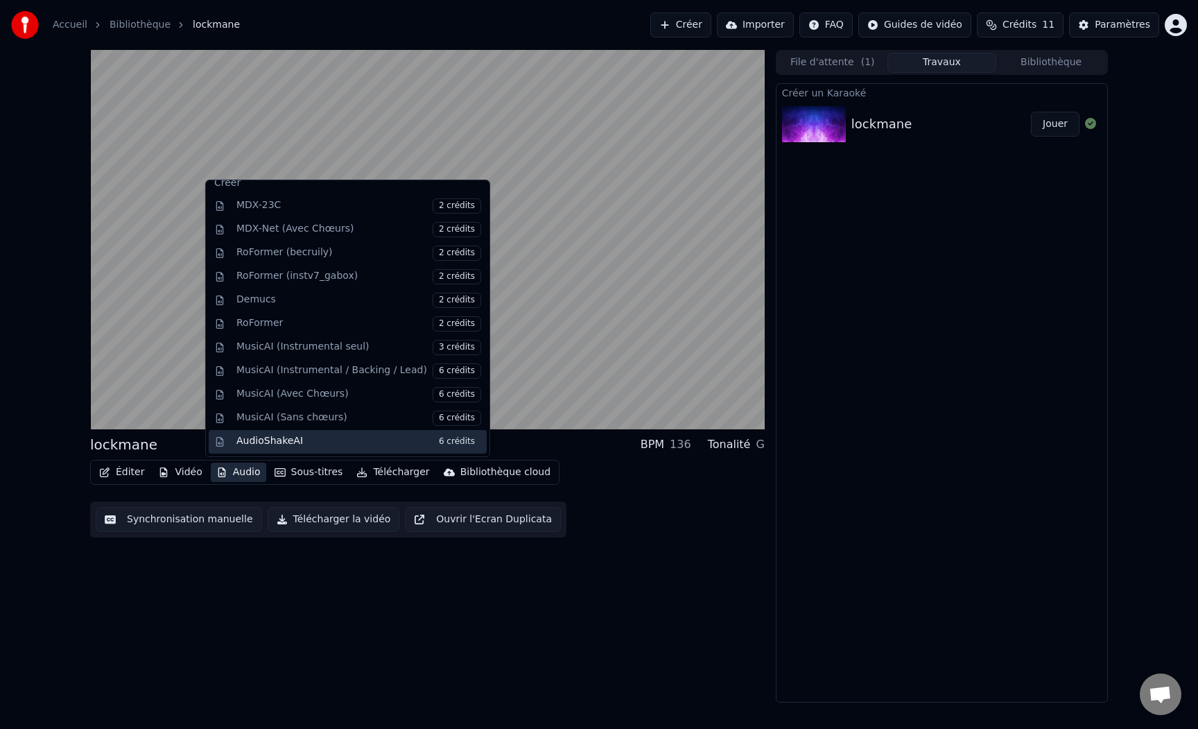
click at [248, 444] on div "AudioShakeAI 6 crédits" at bounding box center [358, 441] width 245 height 15
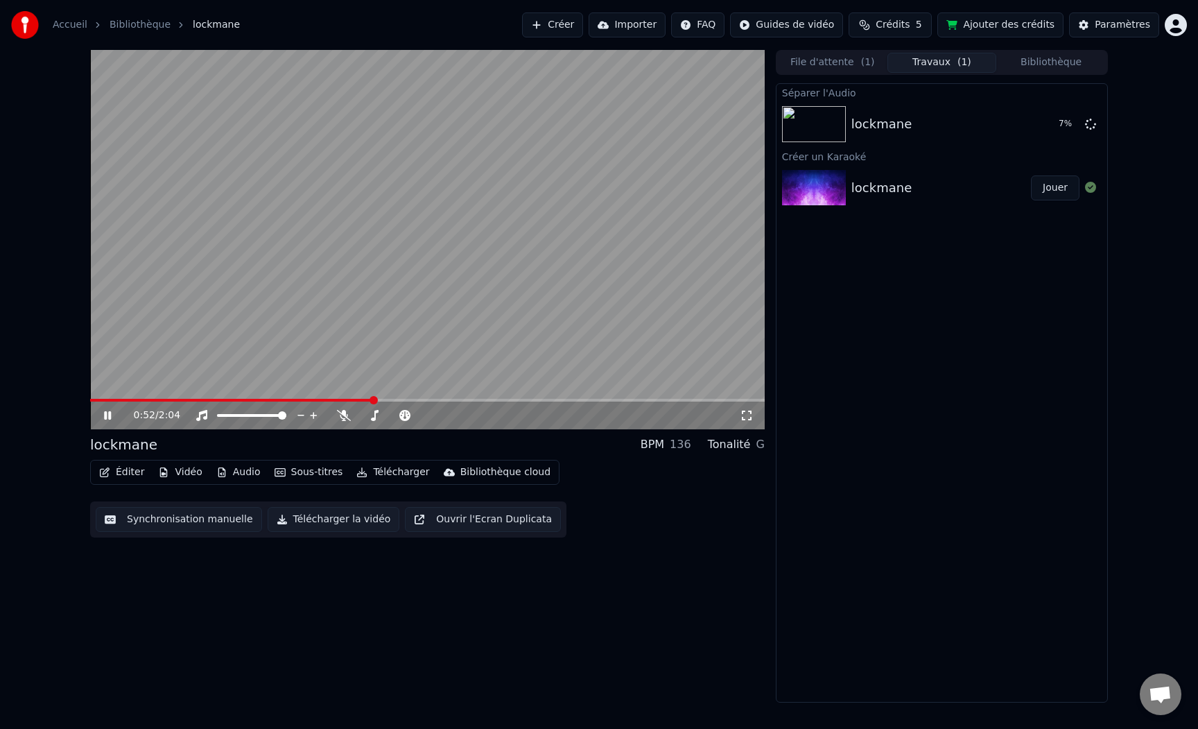
click at [218, 398] on video at bounding box center [427, 239] width 675 height 379
click at [204, 401] on span at bounding box center [147, 400] width 114 height 3
click at [106, 414] on icon at bounding box center [107, 415] width 8 height 10
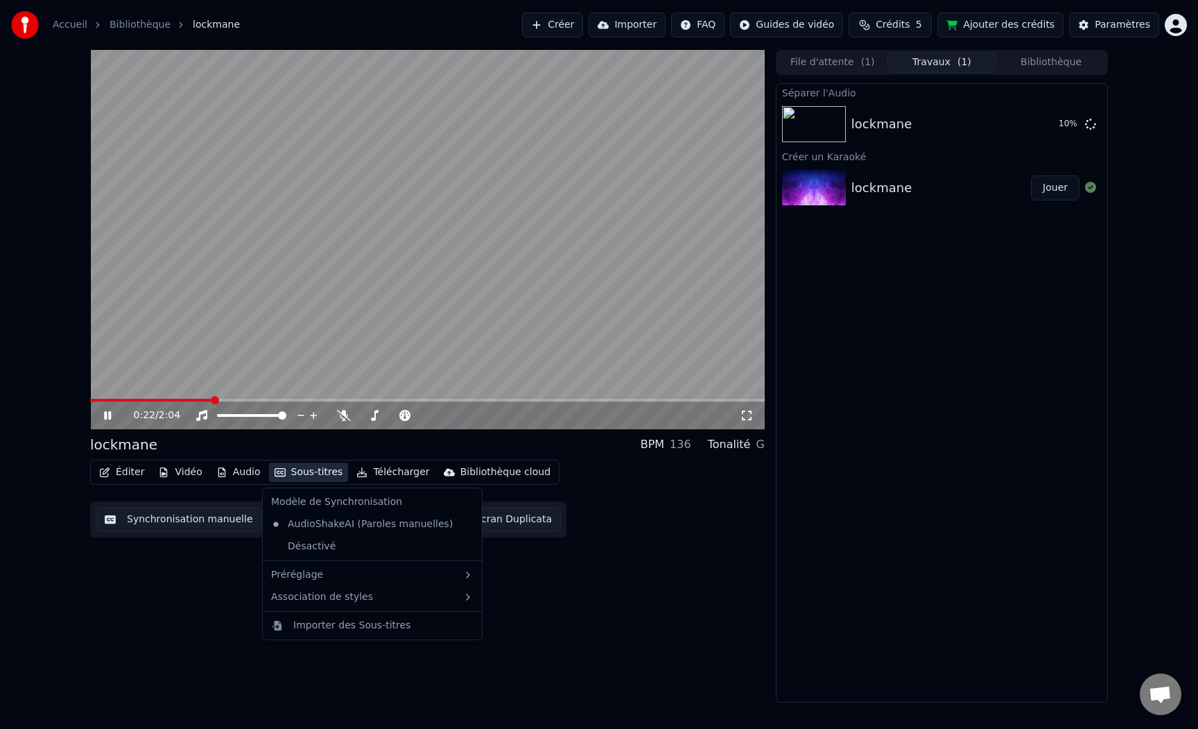
click at [304, 470] on button "Sous-titres" at bounding box center [309, 471] width 80 height 19
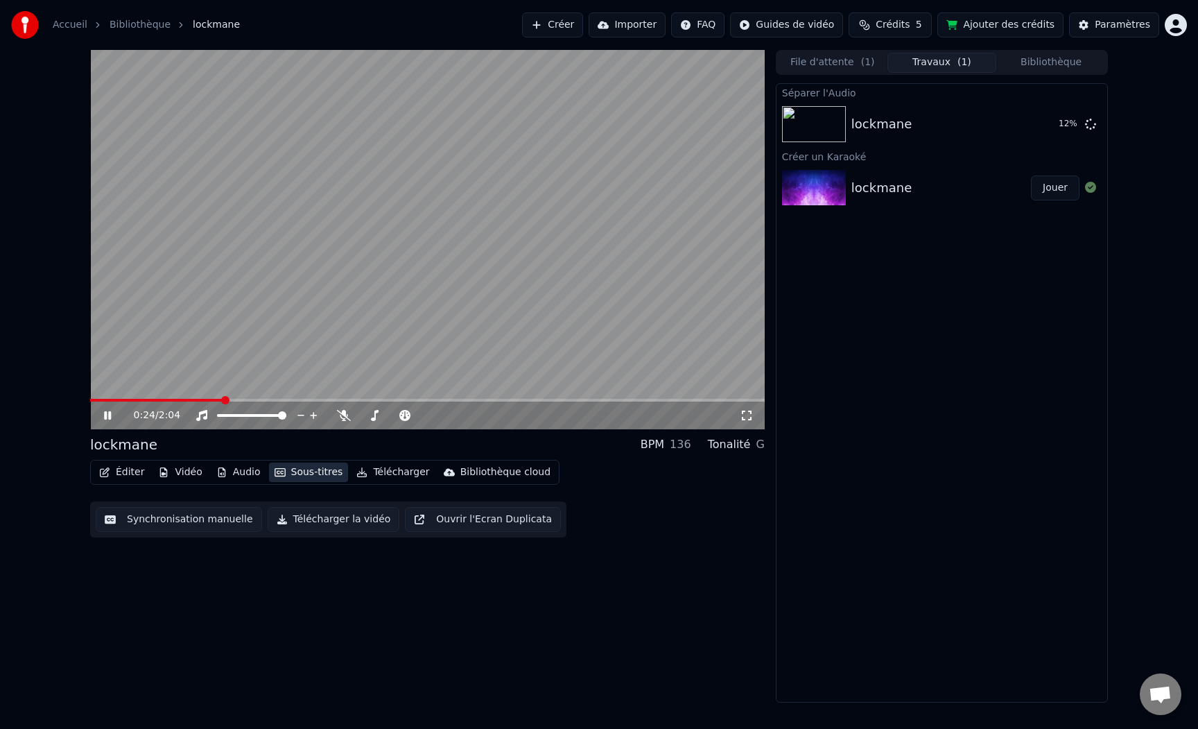
click at [304, 470] on button "Sous-titres" at bounding box center [309, 471] width 80 height 19
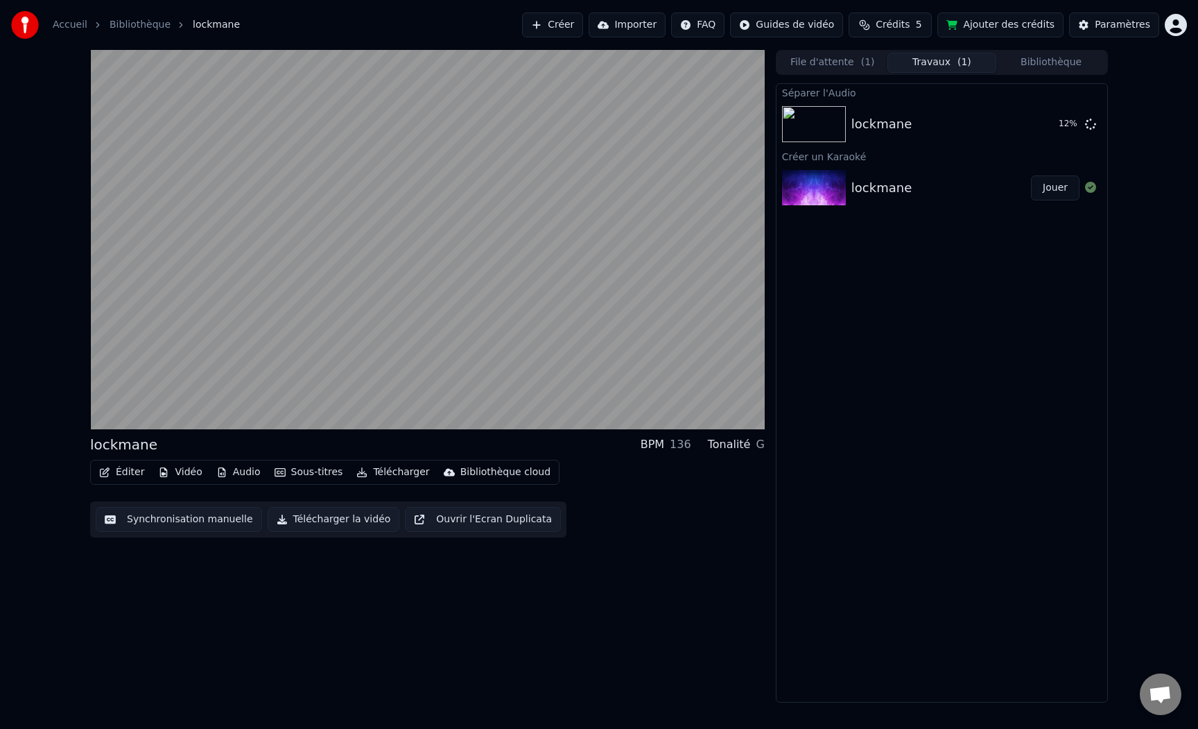
click at [234, 473] on button "Audio" at bounding box center [238, 471] width 55 height 19
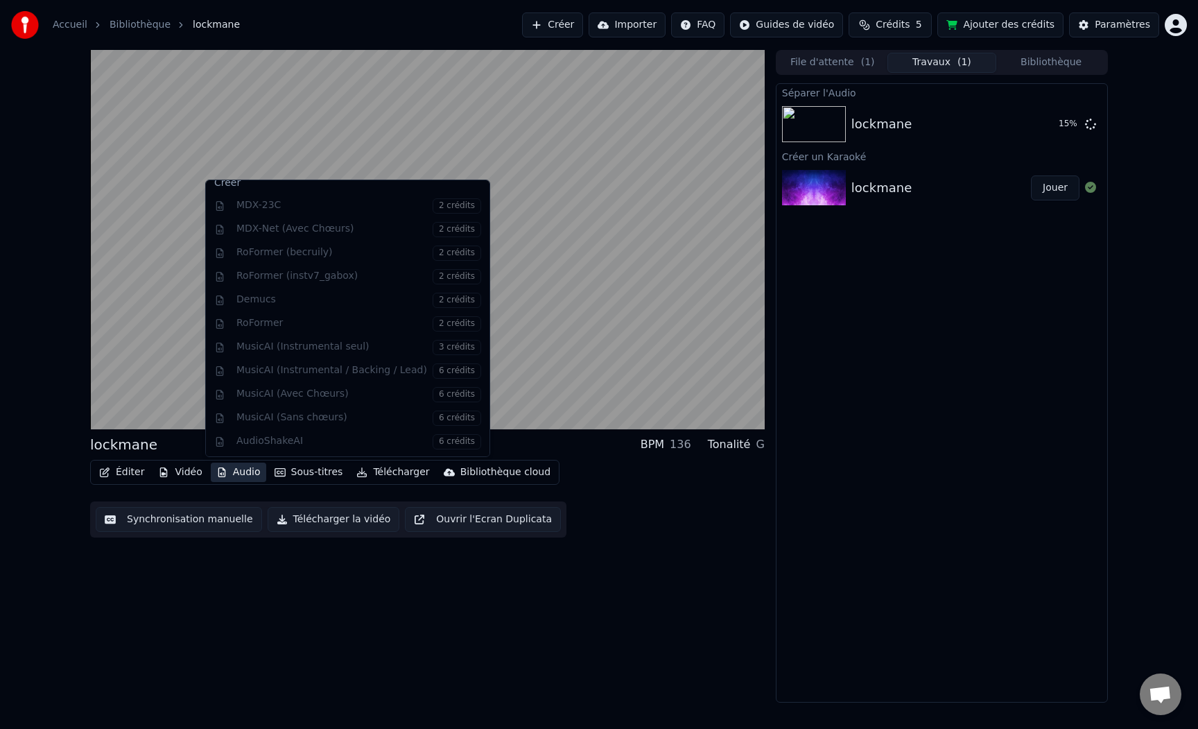
scroll to position [0, 0]
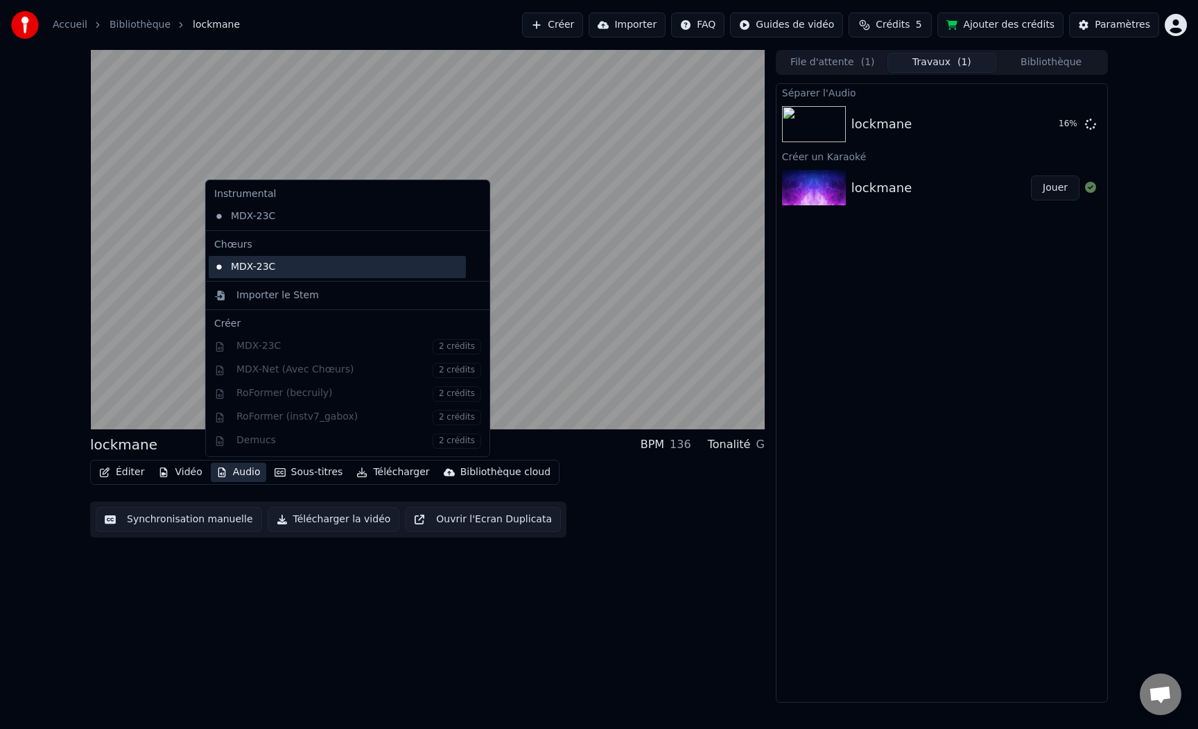
click at [259, 270] on div "MDX-23C" at bounding box center [337, 267] width 257 height 22
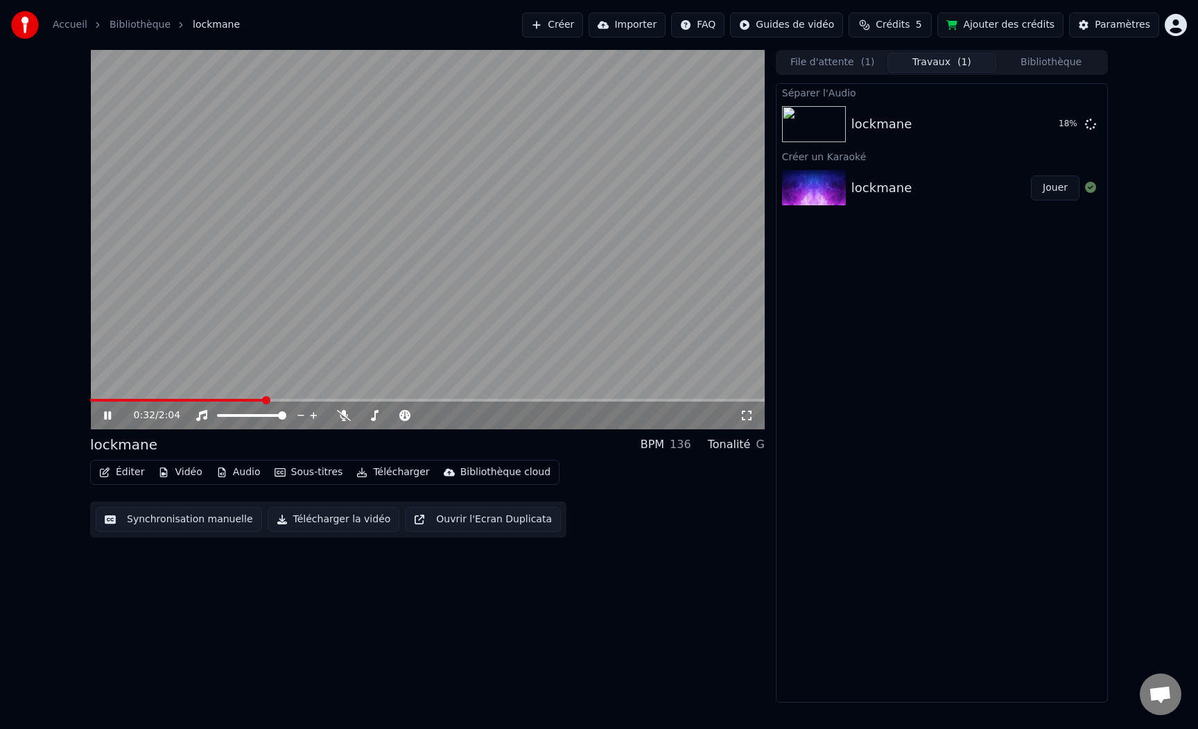
click at [184, 469] on button "Vidéo" at bounding box center [180, 471] width 55 height 19
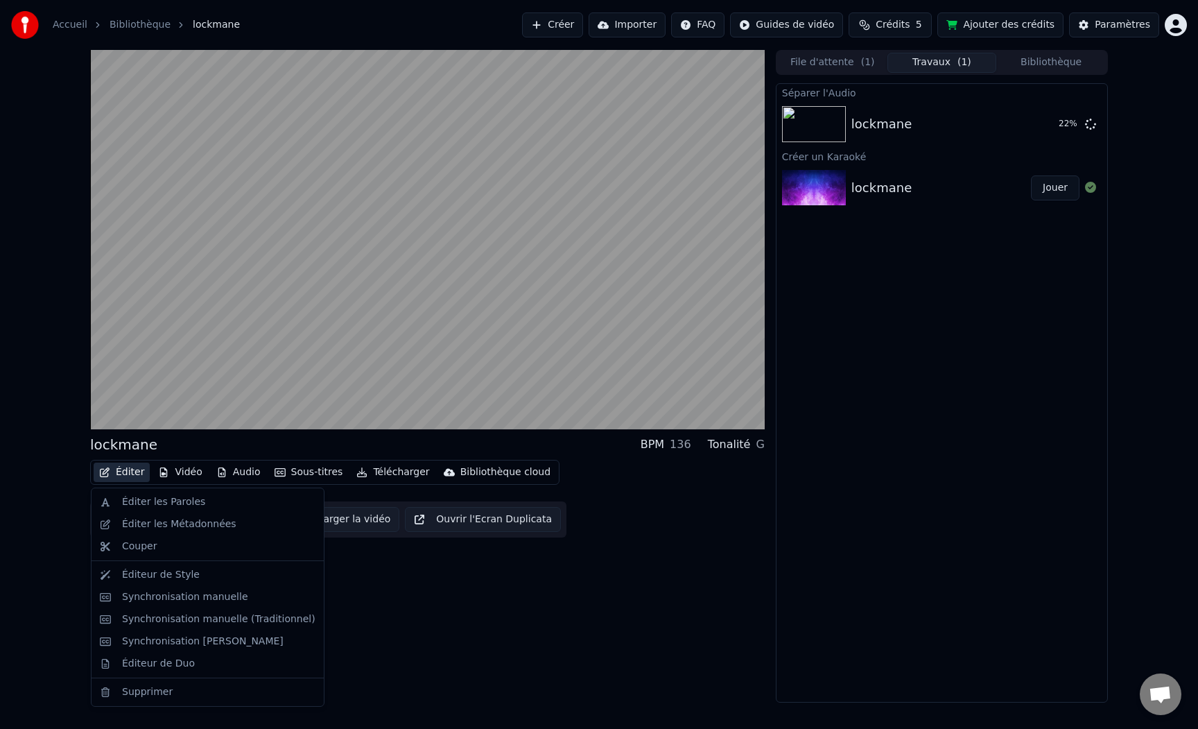
click at [112, 471] on button "Éditer" at bounding box center [122, 471] width 56 height 19
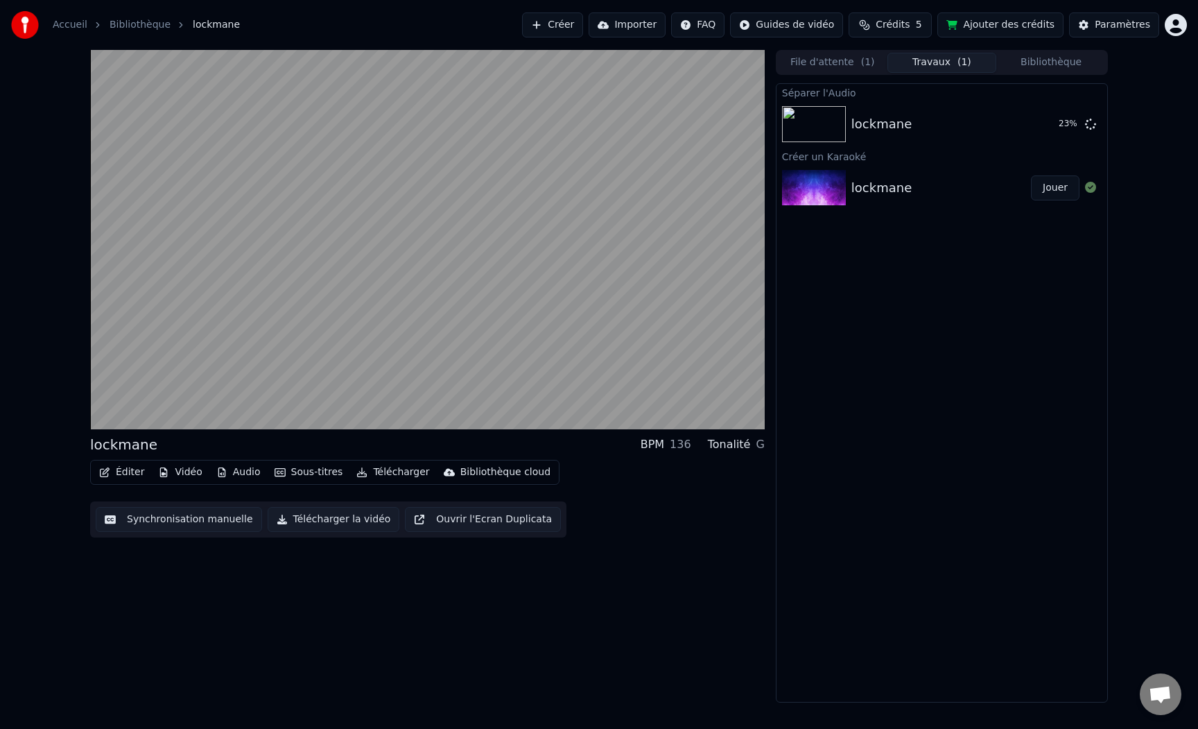
click at [112, 471] on button "Éditer" at bounding box center [122, 471] width 56 height 19
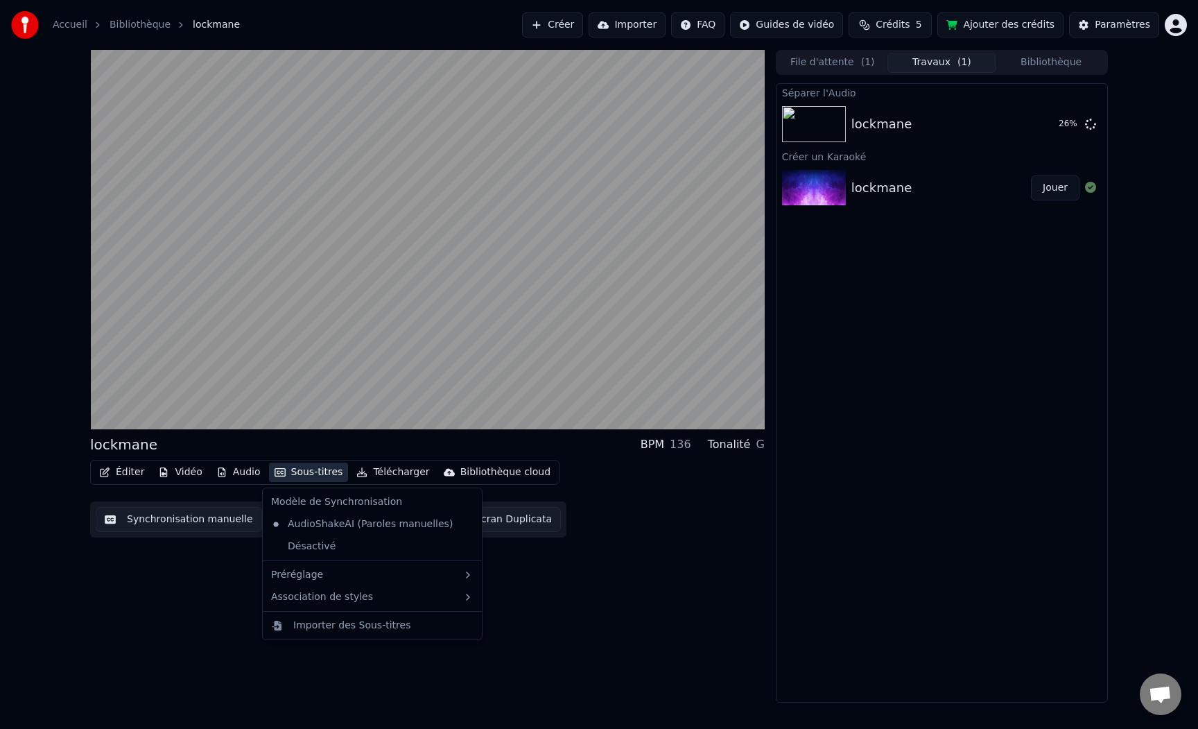
click at [330, 469] on button "Sous-titres" at bounding box center [309, 471] width 80 height 19
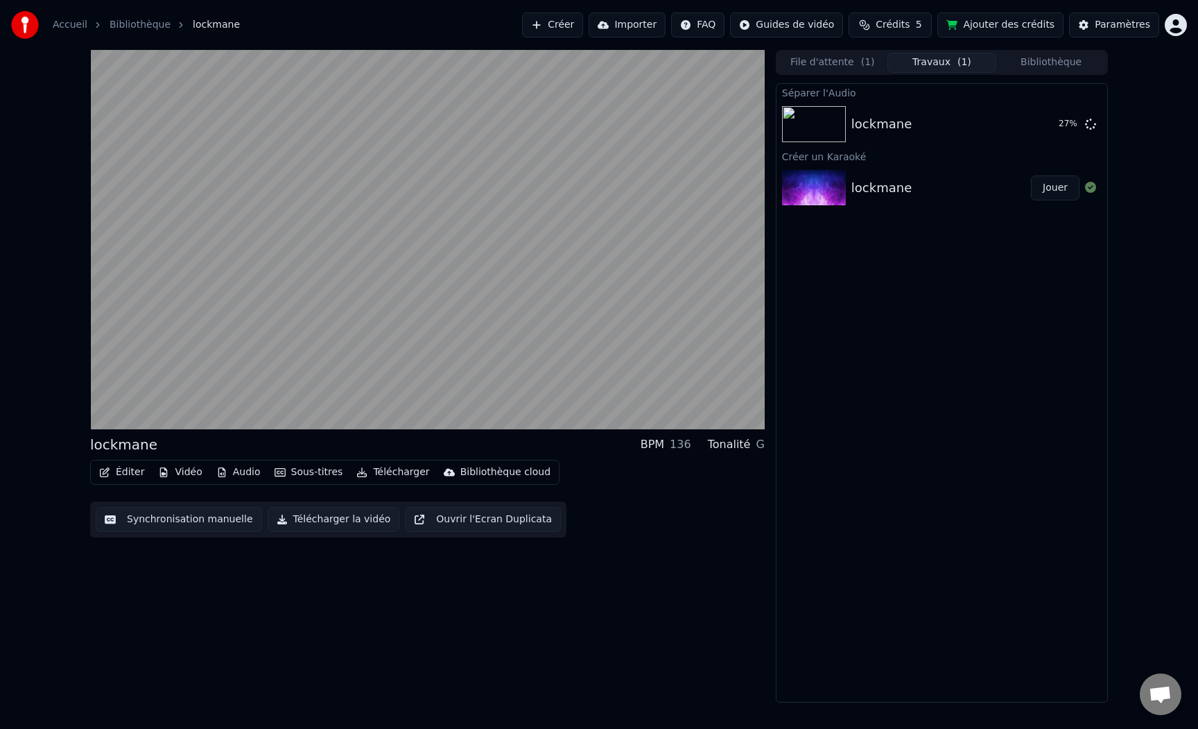
click at [307, 469] on button "Sous-titres" at bounding box center [309, 471] width 80 height 19
click at [652, 467] on div "Éditer Vidéo Audio Sous-titres Télécharger Bibliothèque cloud Synchronisation m…" at bounding box center [427, 499] width 675 height 78
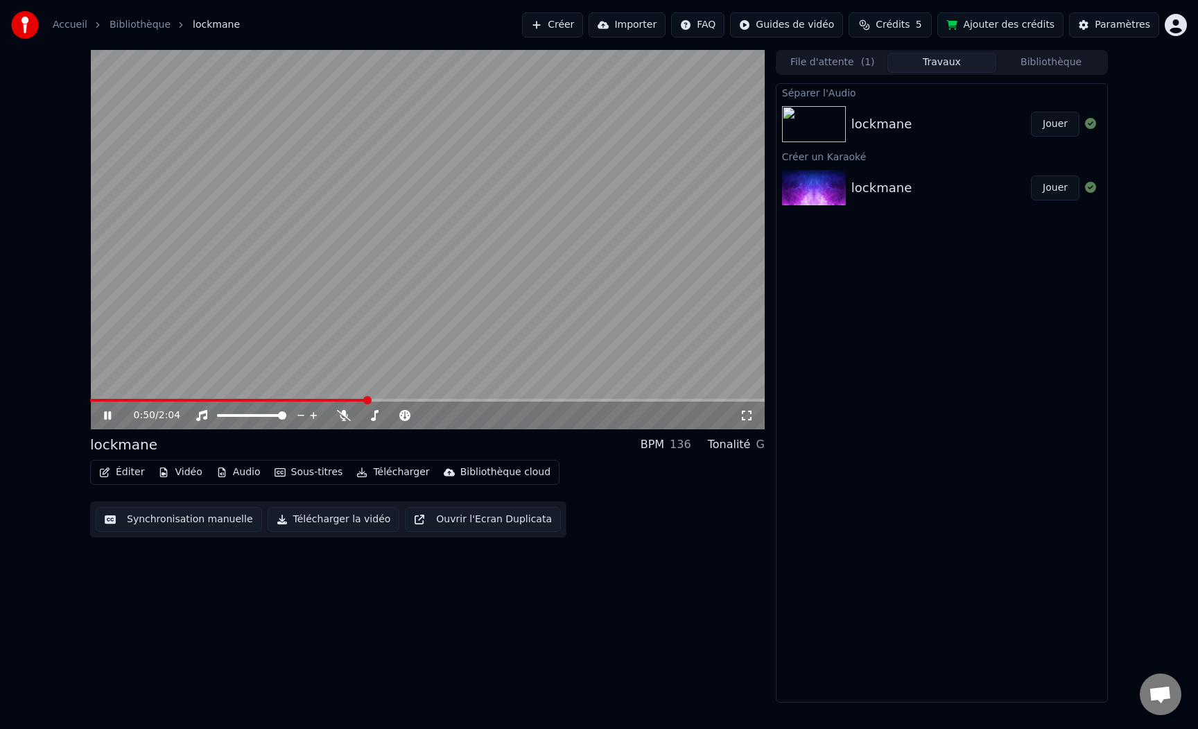
click at [848, 60] on button "File d'attente ( 1 )" at bounding box center [833, 63] width 110 height 20
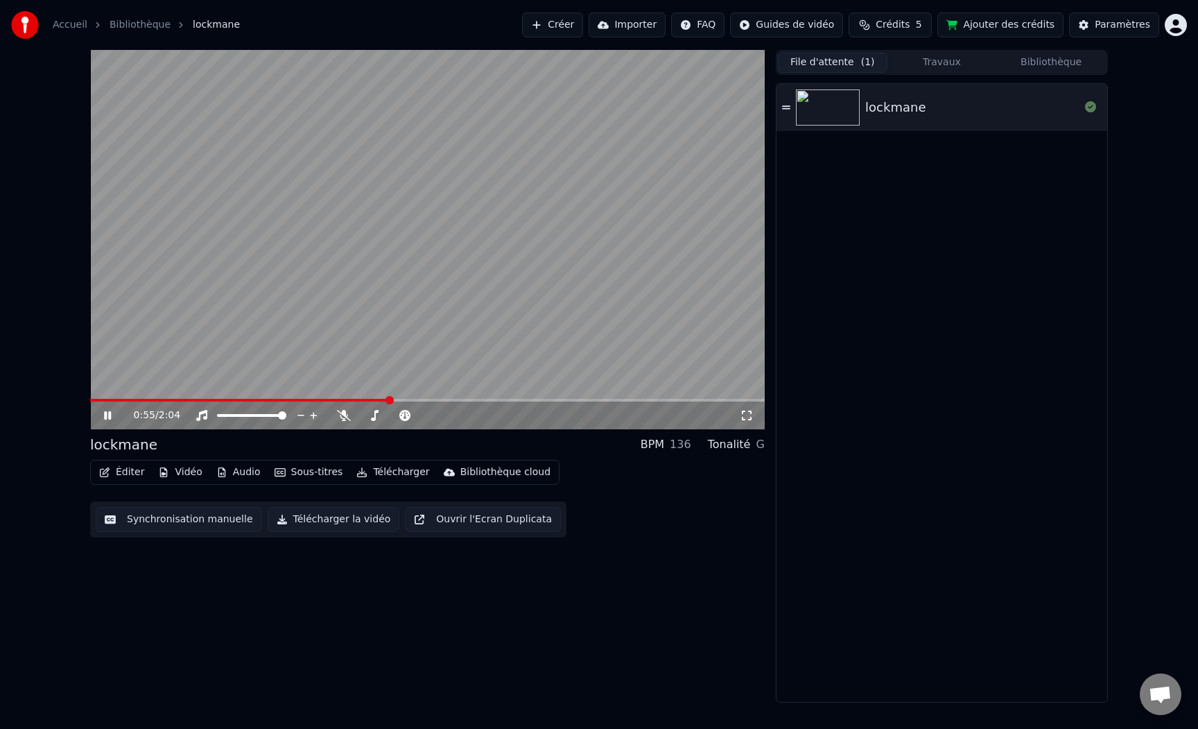
click at [139, 21] on link "Bibliothèque" at bounding box center [140, 25] width 61 height 14
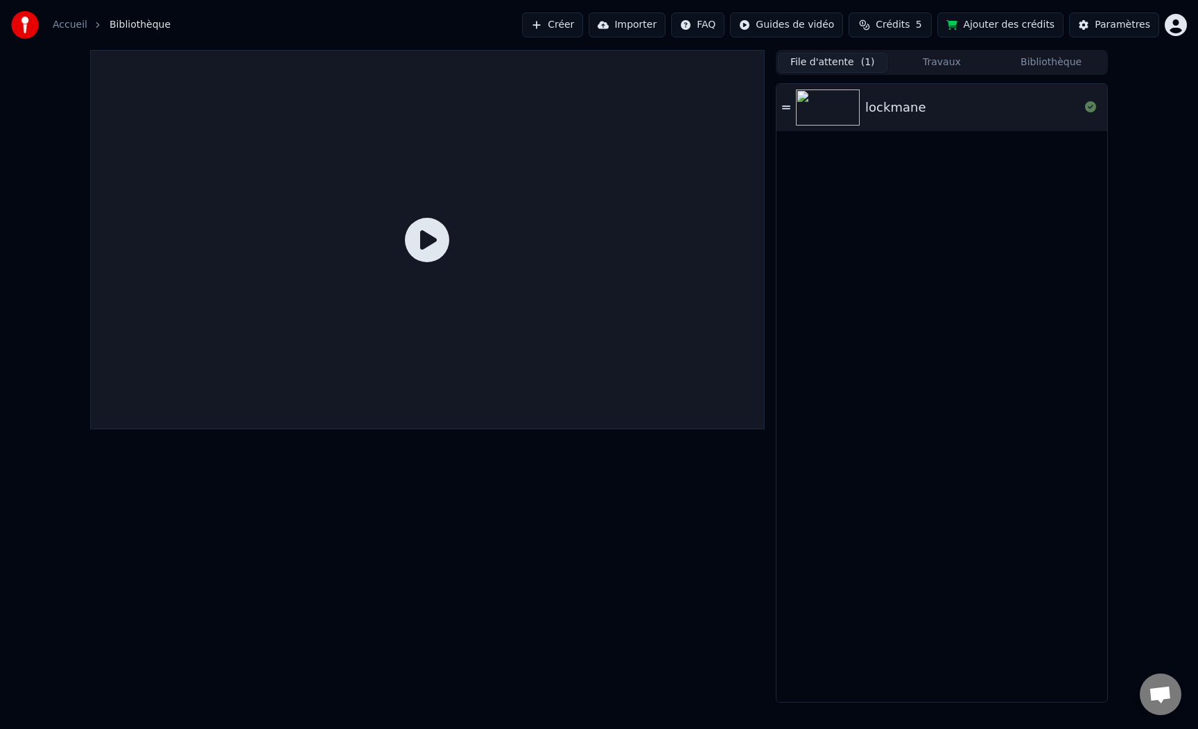
click at [422, 232] on icon at bounding box center [427, 240] width 44 height 44
click at [574, 23] on button "Créer" at bounding box center [552, 24] width 61 height 25
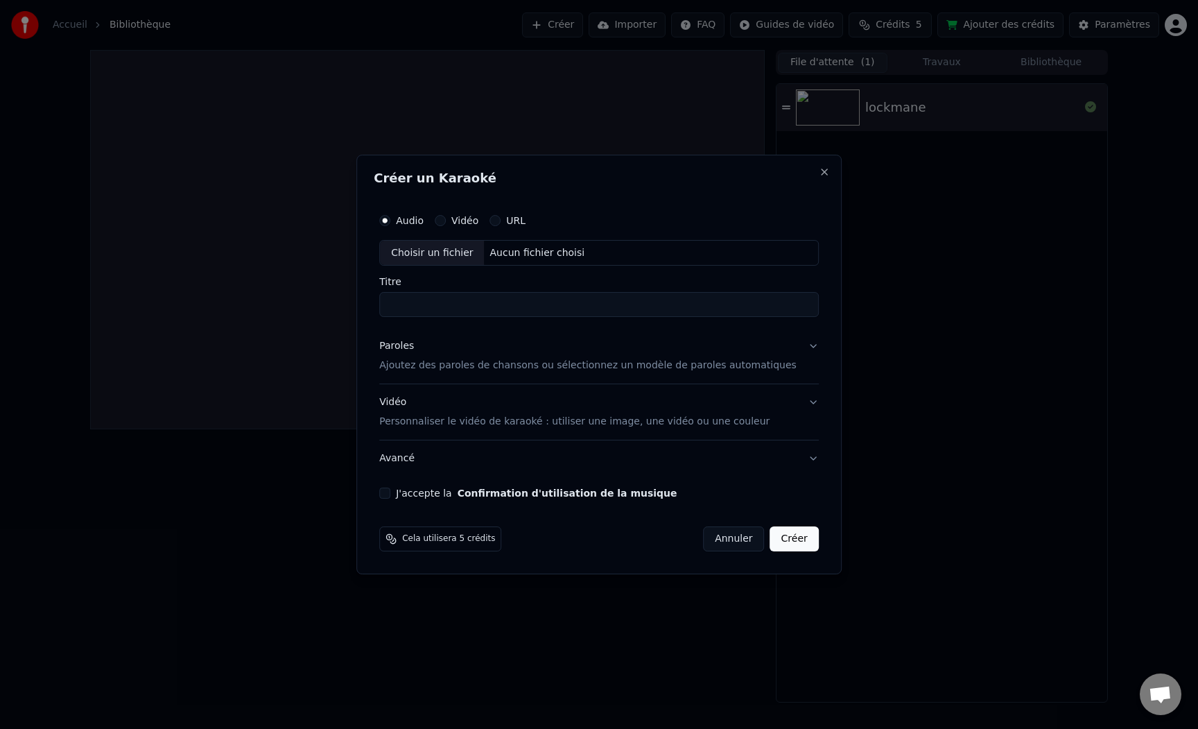
click at [446, 217] on button "Vidéo" at bounding box center [440, 220] width 11 height 11
click at [424, 219] on label "Audio" at bounding box center [410, 221] width 28 height 10
click at [390, 219] on button "Audio" at bounding box center [384, 220] width 11 height 11
click at [449, 242] on div "Choisir un fichier" at bounding box center [432, 253] width 104 height 25
type input "**********"
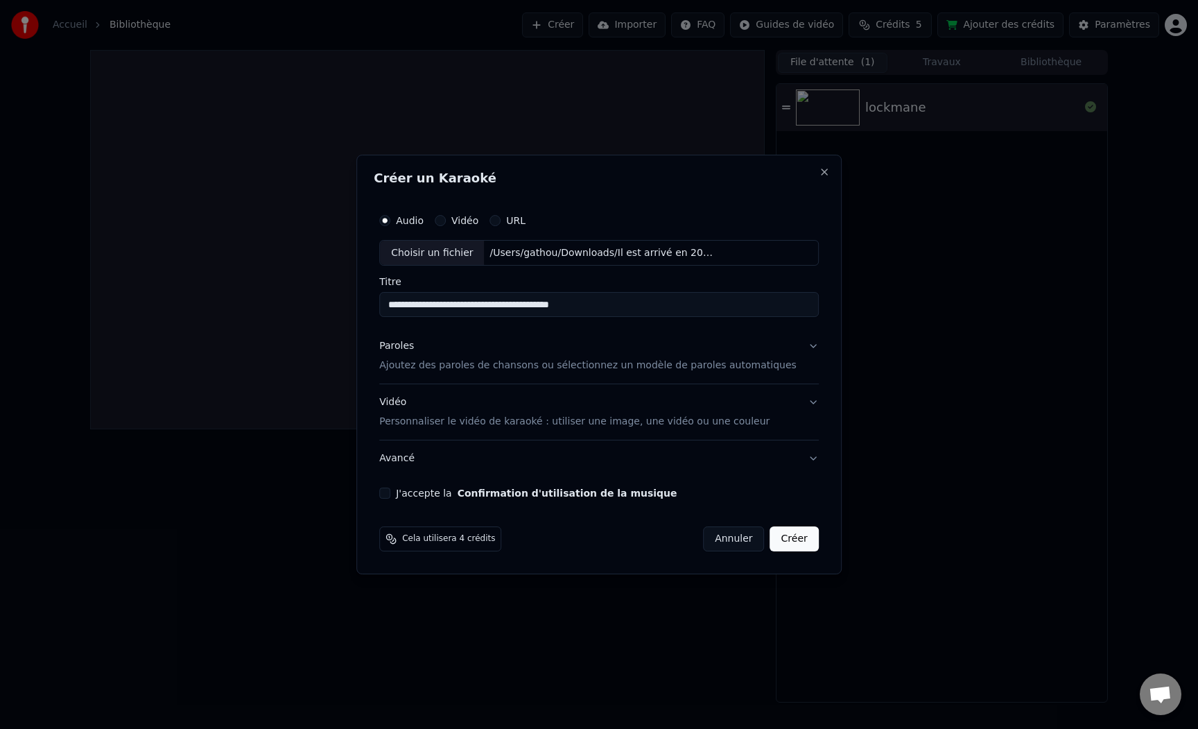
click at [411, 453] on button "Avancé" at bounding box center [599, 458] width 440 height 36
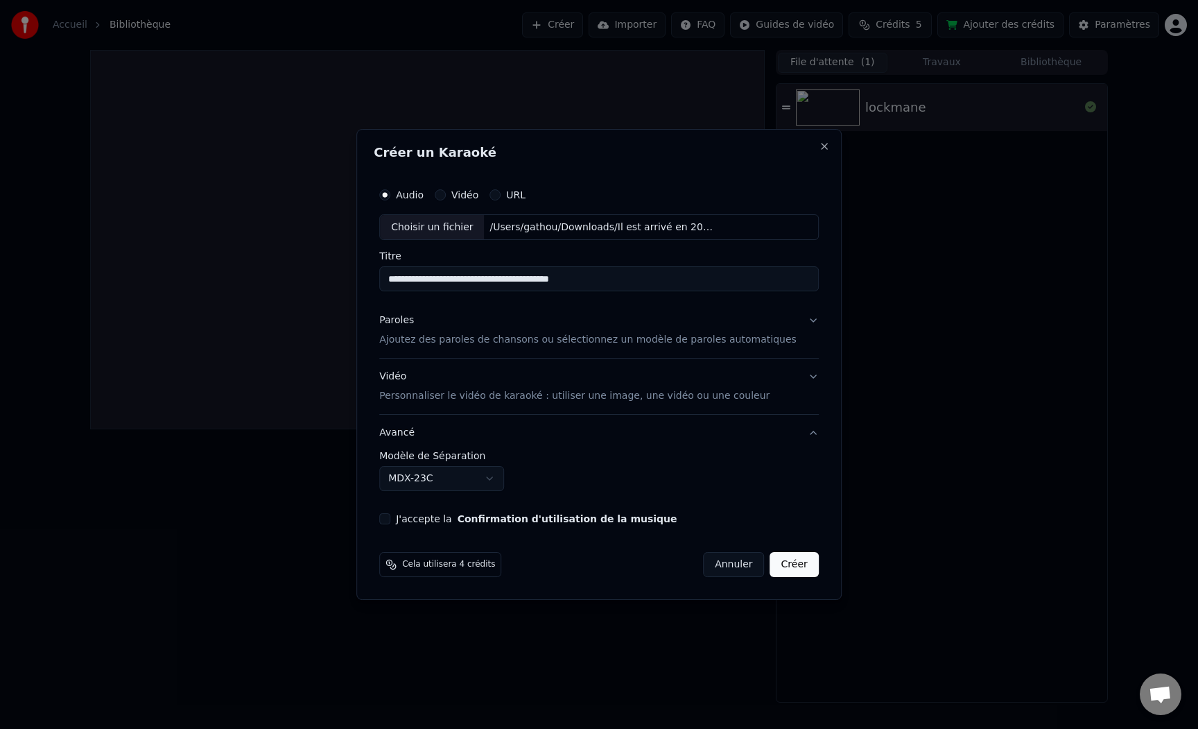
click at [728, 558] on button "Annuler" at bounding box center [733, 564] width 61 height 25
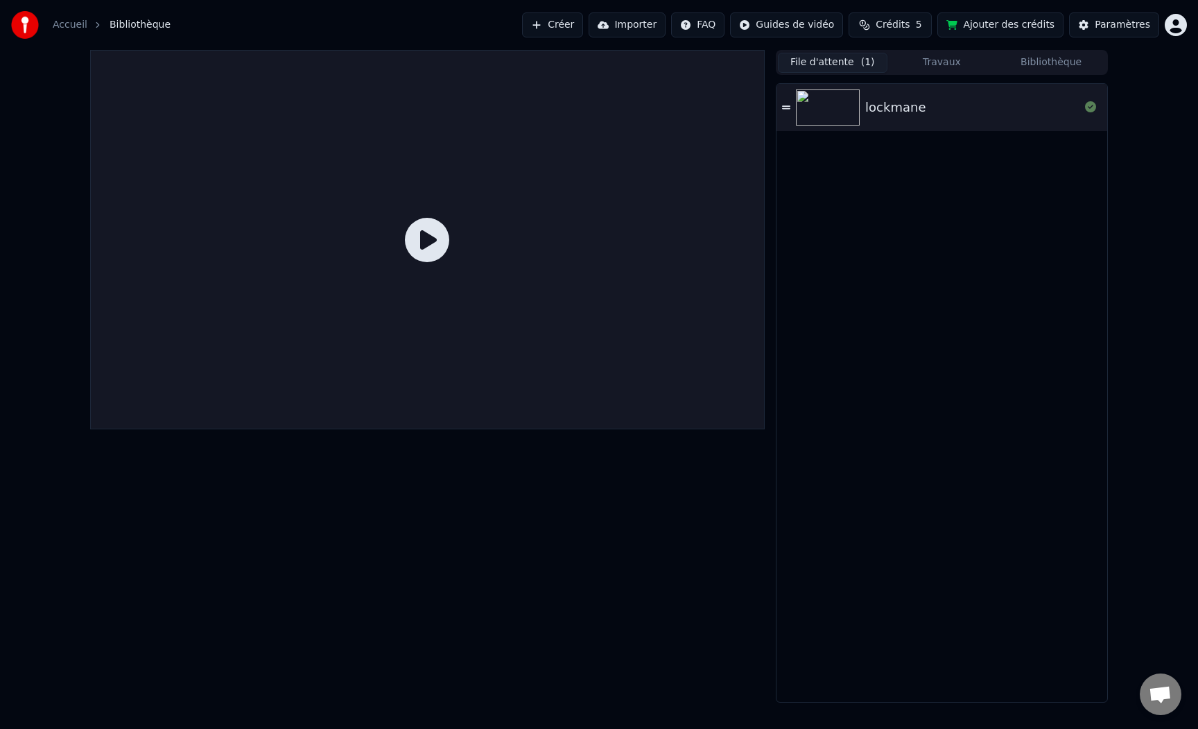
click at [894, 90] on div "lockmane" at bounding box center [941, 107] width 331 height 47
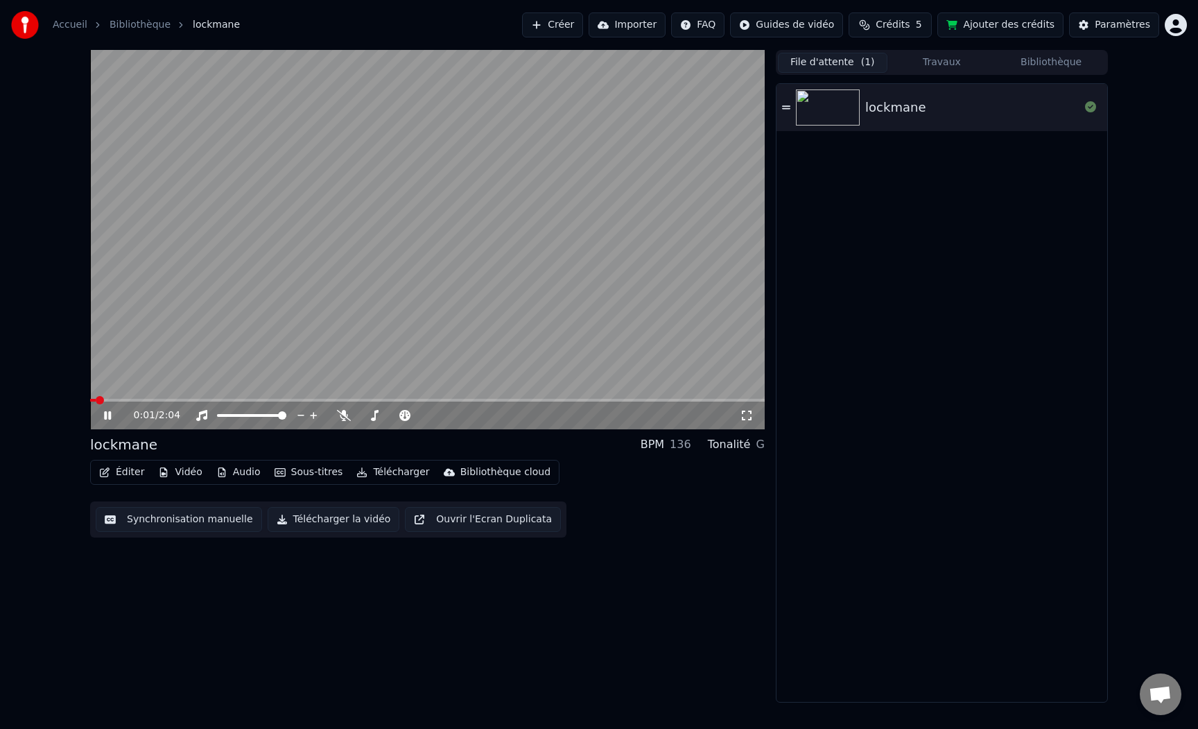
click at [229, 469] on button "Audio" at bounding box center [238, 471] width 55 height 19
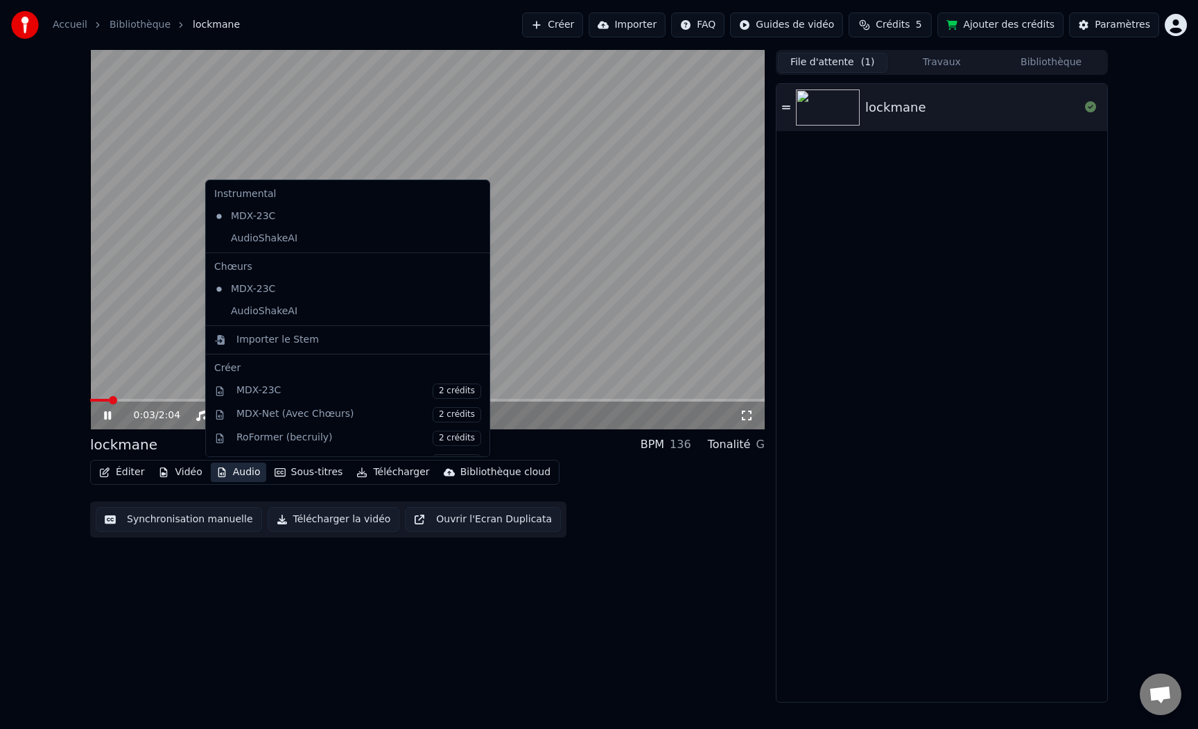
click at [176, 399] on span at bounding box center [427, 400] width 675 height 3
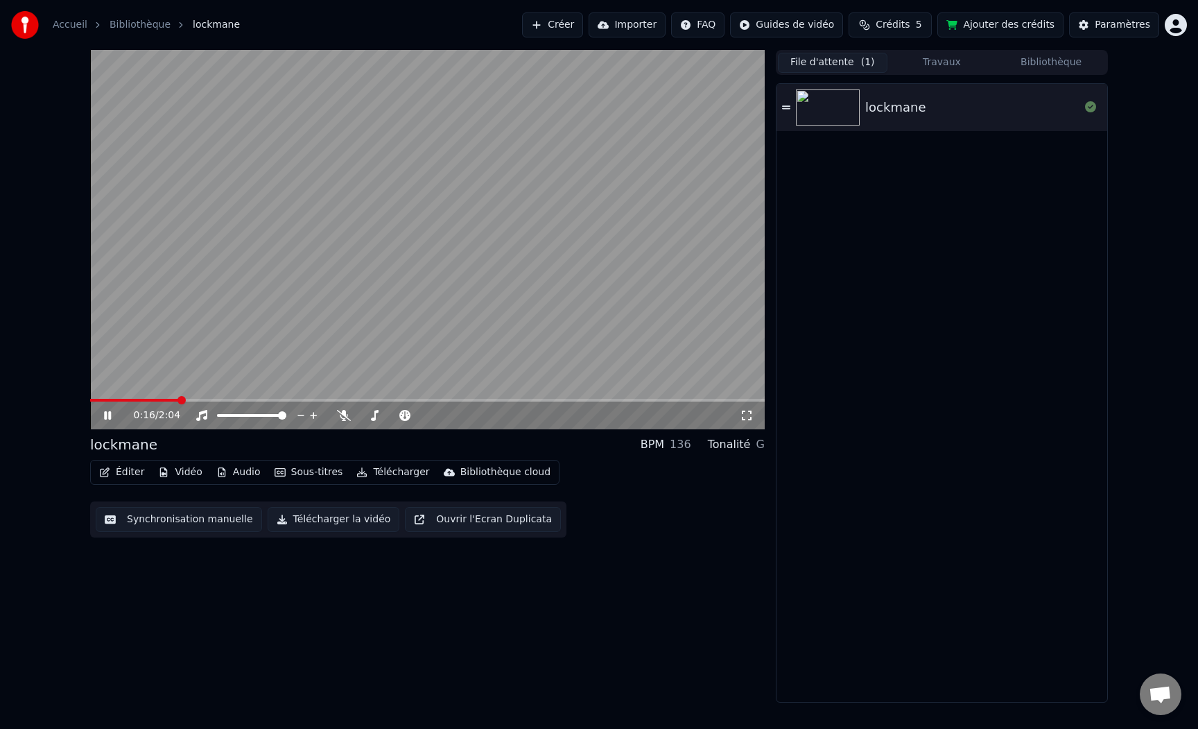
click at [231, 396] on video at bounding box center [427, 239] width 675 height 379
click at [374, 414] on icon at bounding box center [375, 415] width 8 height 11
click at [403, 415] on icon at bounding box center [404, 415] width 11 height 11
click at [346, 413] on icon at bounding box center [344, 415] width 14 height 11
click at [102, 419] on icon at bounding box center [117, 415] width 33 height 11
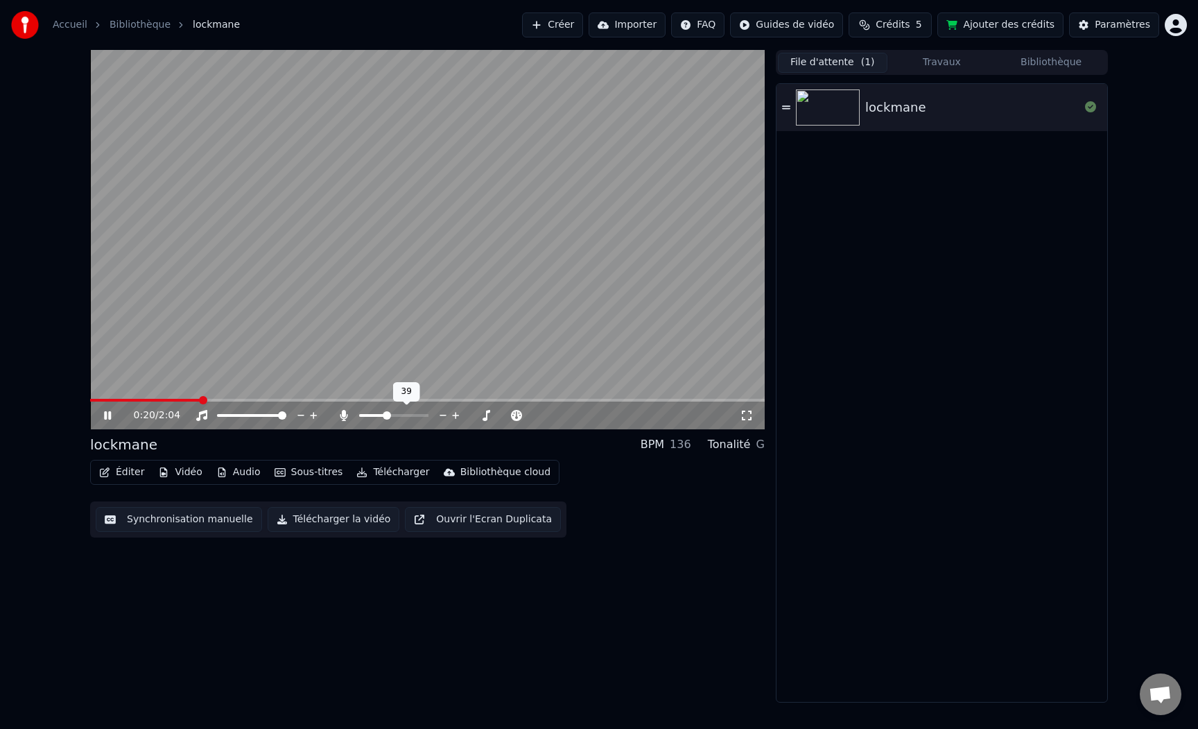
click at [385, 414] on span at bounding box center [372, 415] width 27 height 3
drag, startPoint x: 116, startPoint y: 398, endPoint x: 95, endPoint y: 397, distance: 21.5
click at [96, 397] on video at bounding box center [427, 239] width 675 height 379
click at [95, 397] on video at bounding box center [427, 239] width 675 height 379
click at [94, 400] on span at bounding box center [93, 400] width 6 height 3
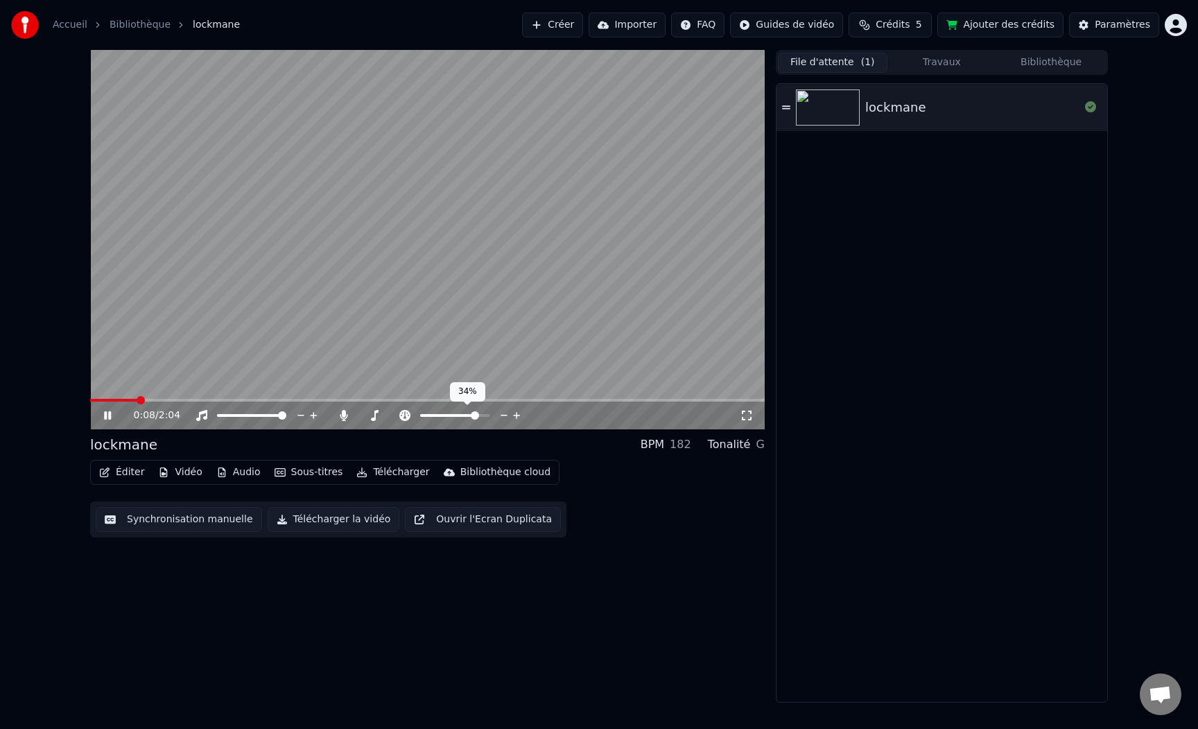
click at [478, 415] on span at bounding box center [475, 415] width 8 height 8
click at [420, 414] on span at bounding box center [420, 415] width 0 height 3
click at [423, 413] on span at bounding box center [424, 415] width 8 height 8
click at [416, 413] on span at bounding box center [414, 415] width 8 height 8
click at [454, 415] on span at bounding box center [455, 415] width 8 height 8
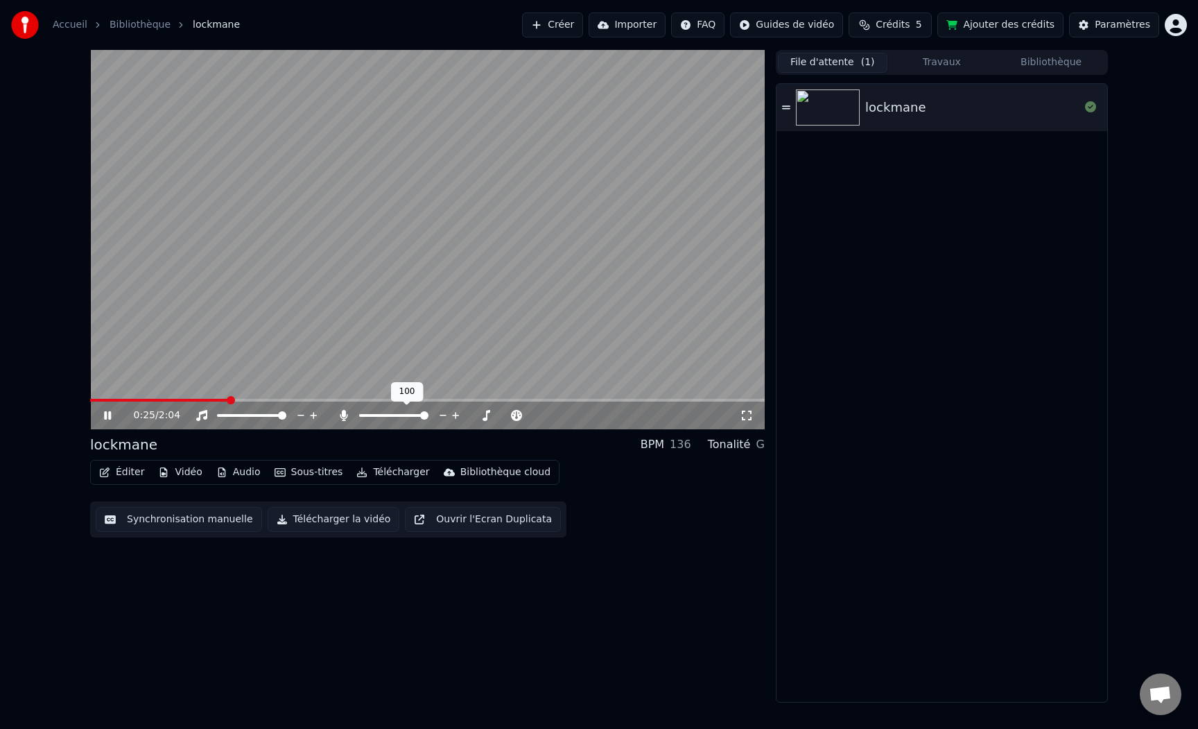
click at [428, 411] on span at bounding box center [424, 415] width 8 height 8
click at [101, 399] on span at bounding box center [166, 400] width 152 height 3
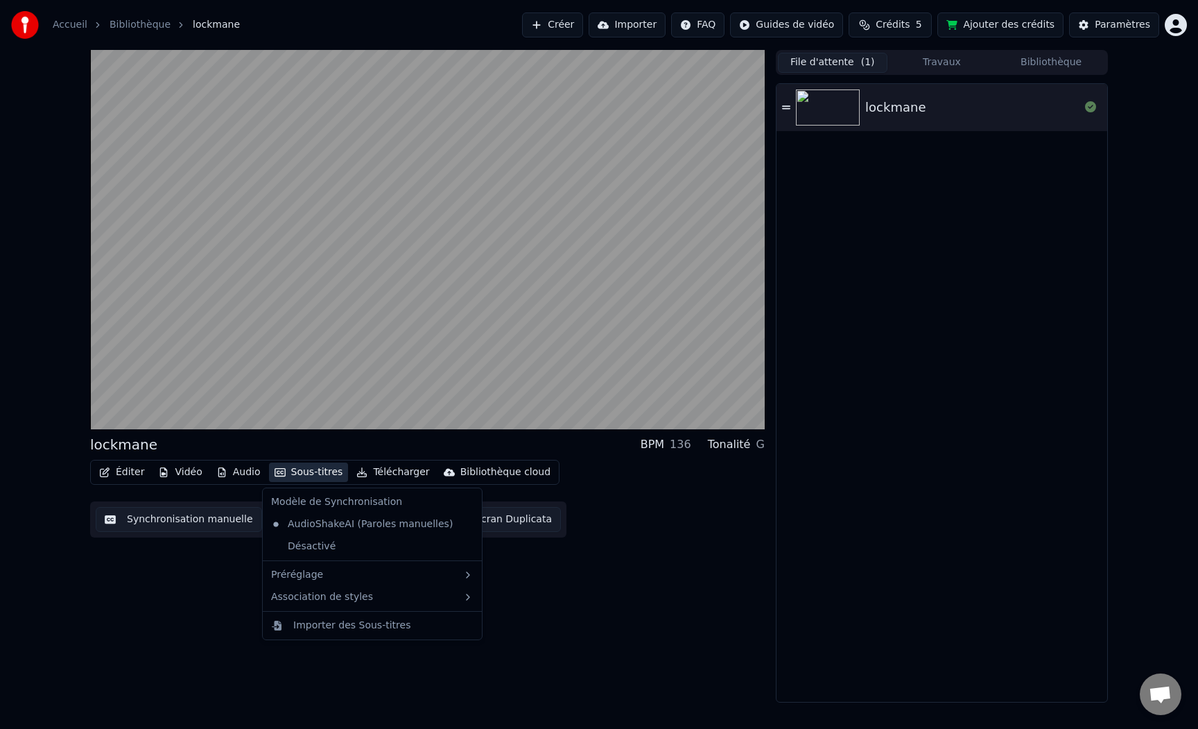
click at [311, 473] on button "Sous-titres" at bounding box center [309, 471] width 80 height 19
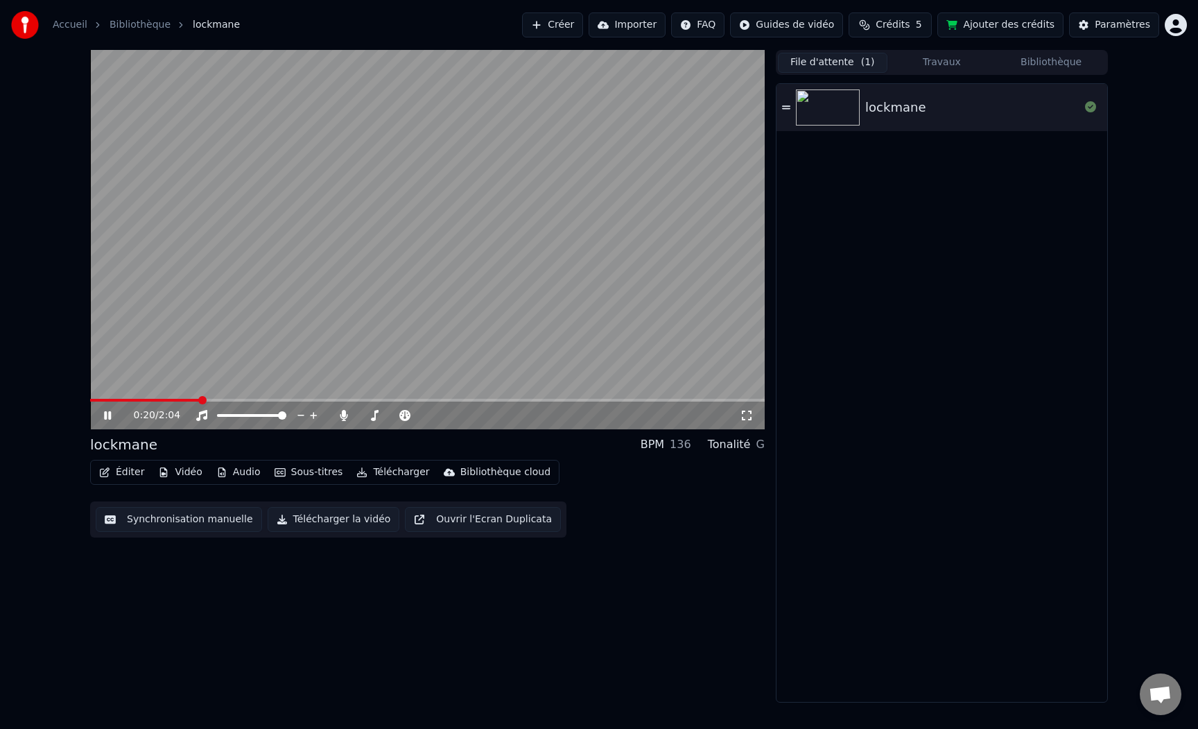
click at [133, 478] on button "Éditer" at bounding box center [122, 471] width 56 height 19
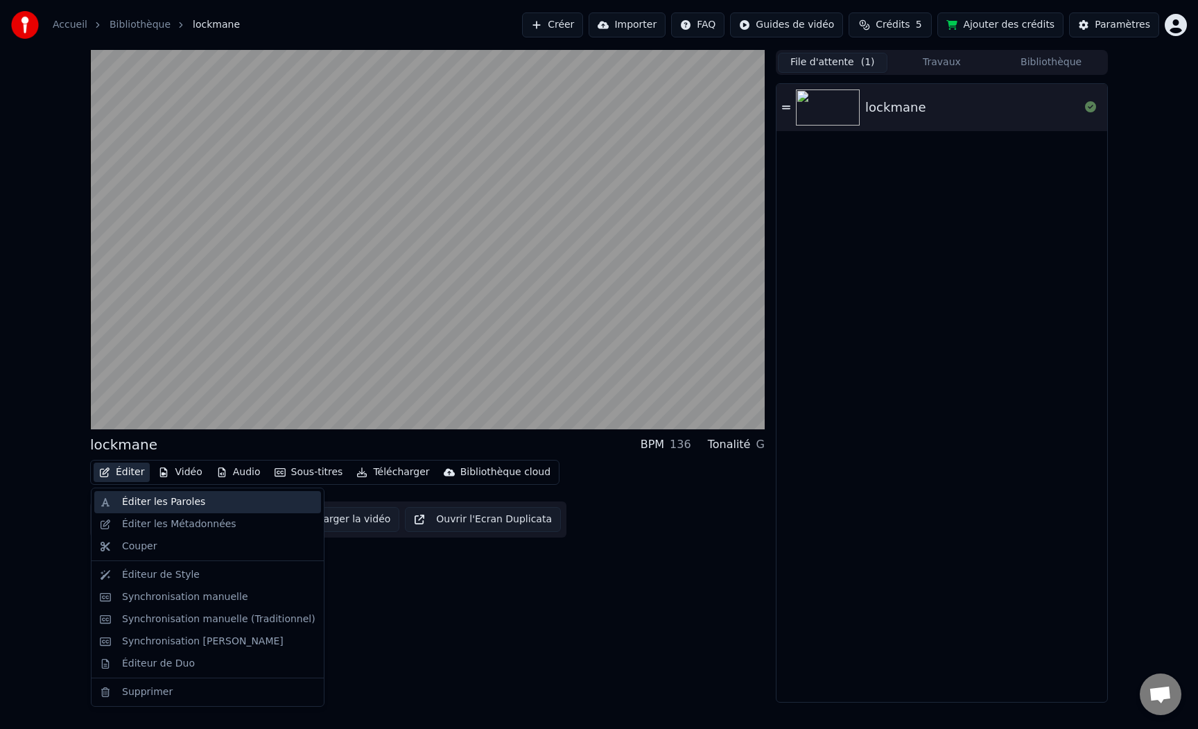
click at [127, 503] on div "Éditer les Paroles" at bounding box center [163, 502] width 83 height 14
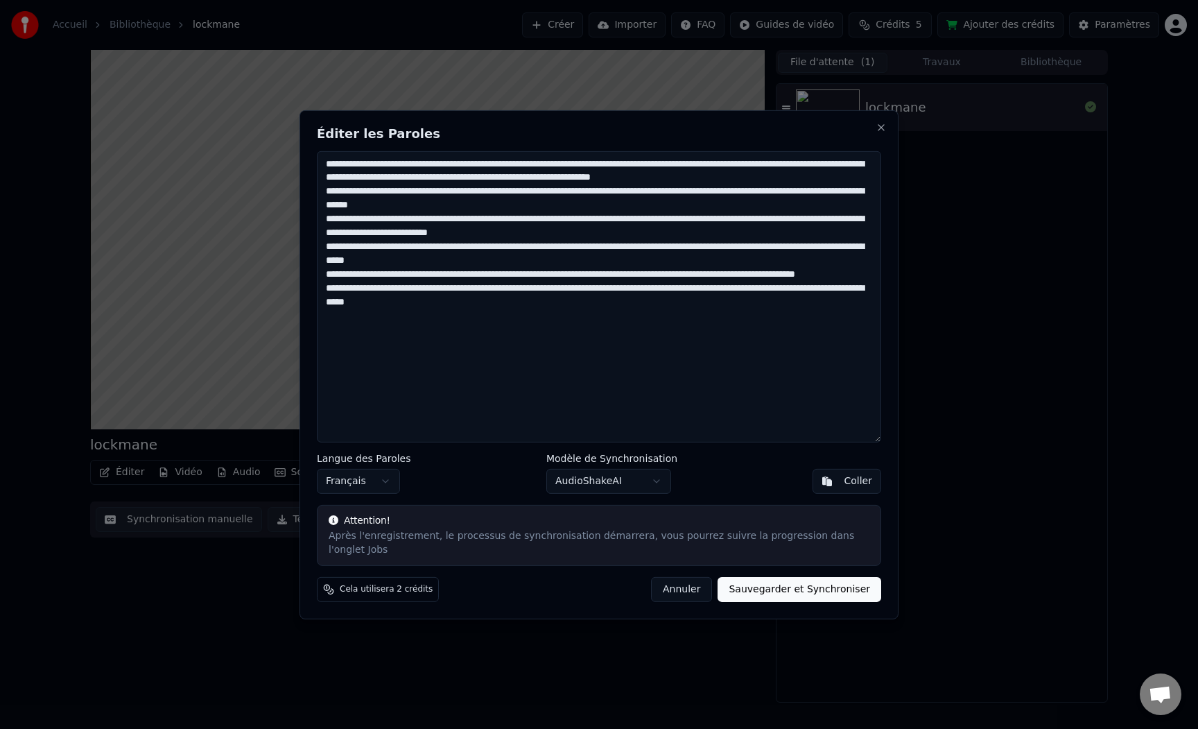
click at [681, 589] on button "Annuler" at bounding box center [681, 589] width 61 height 25
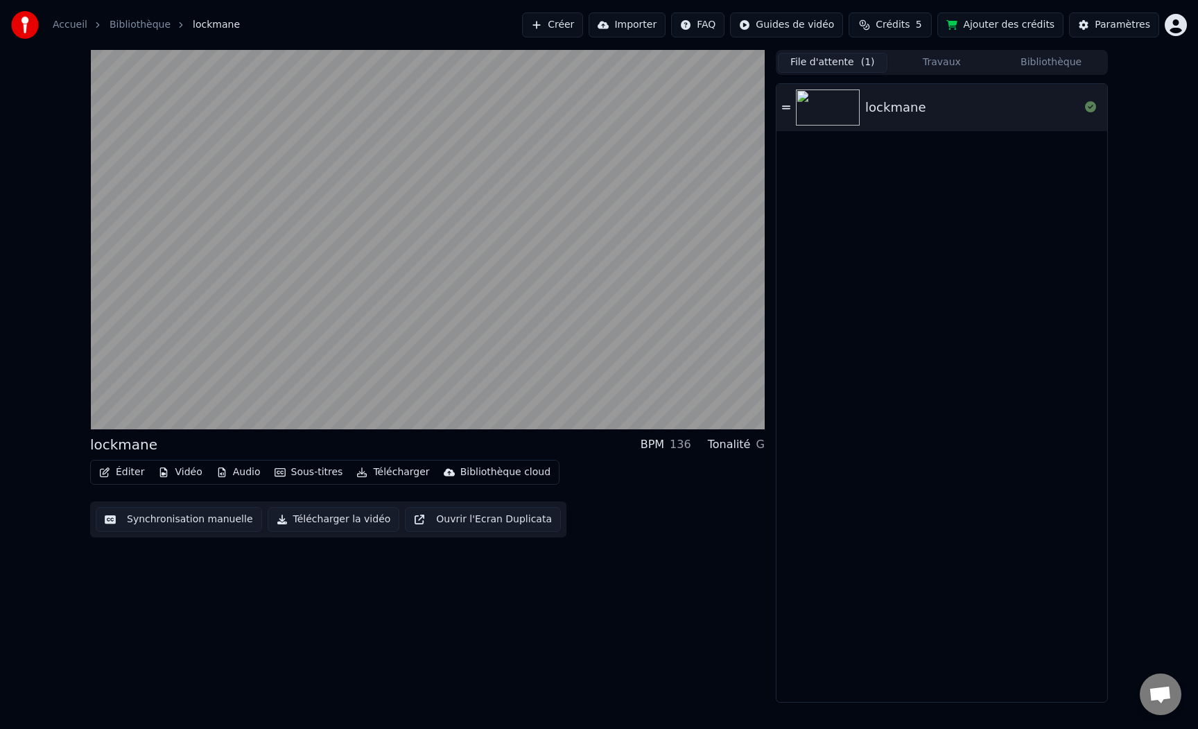
click at [193, 521] on button "Synchronisation manuelle" at bounding box center [179, 519] width 166 height 25
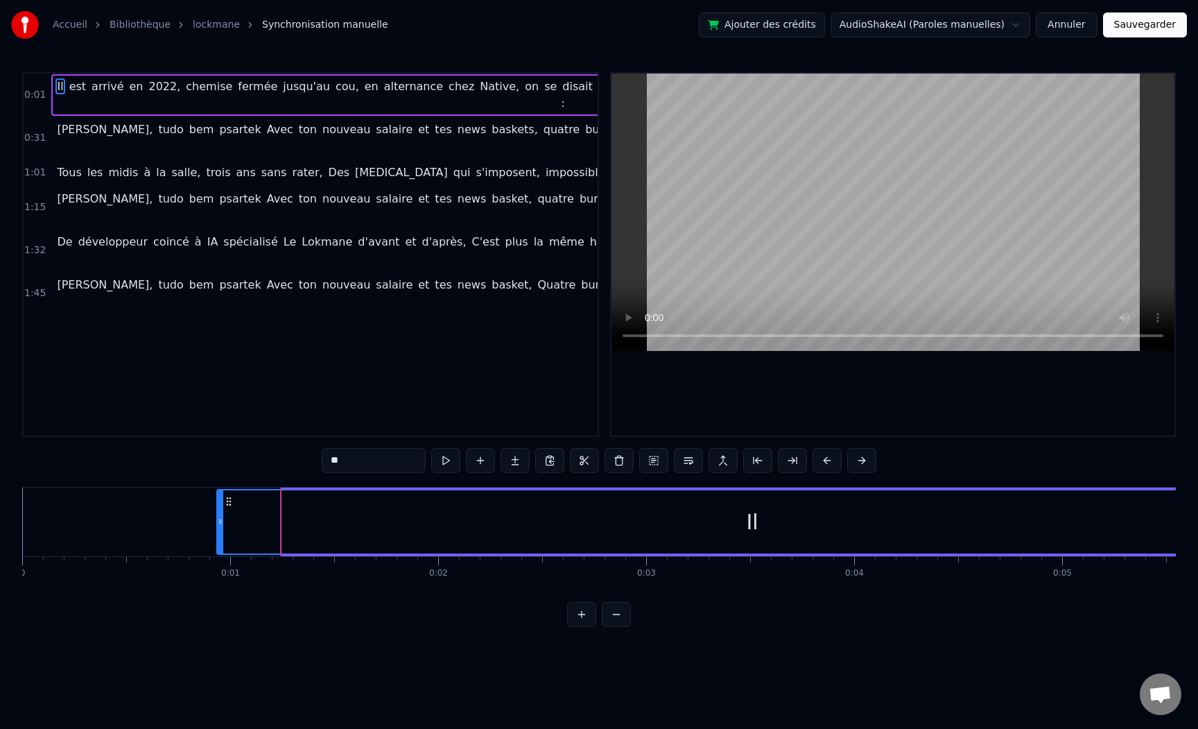
drag, startPoint x: 279, startPoint y: 517, endPoint x: 218, endPoint y: 532, distance: 62.7
click at [218, 532] on div at bounding box center [221, 521] width 6 height 63
click at [297, 136] on span "ton" at bounding box center [307, 129] width 21 height 16
type input "***"
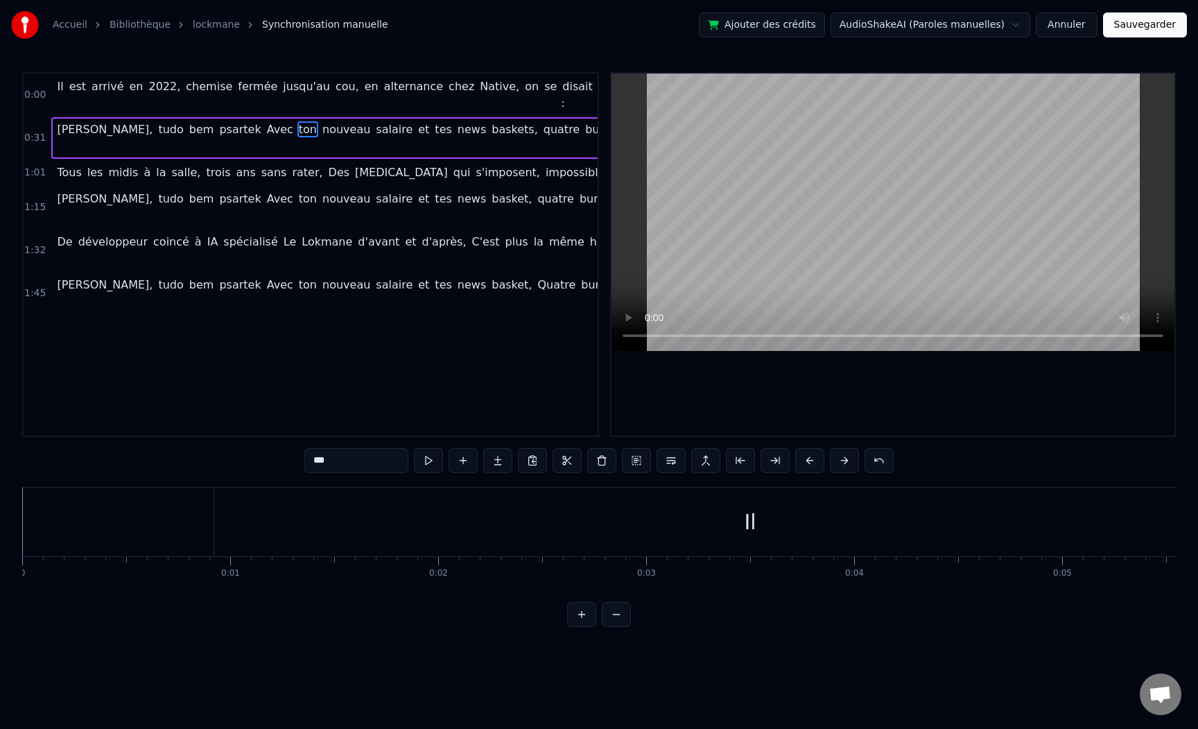
click at [281, 94] on span "jusqu'au" at bounding box center [306, 94] width 50 height 33
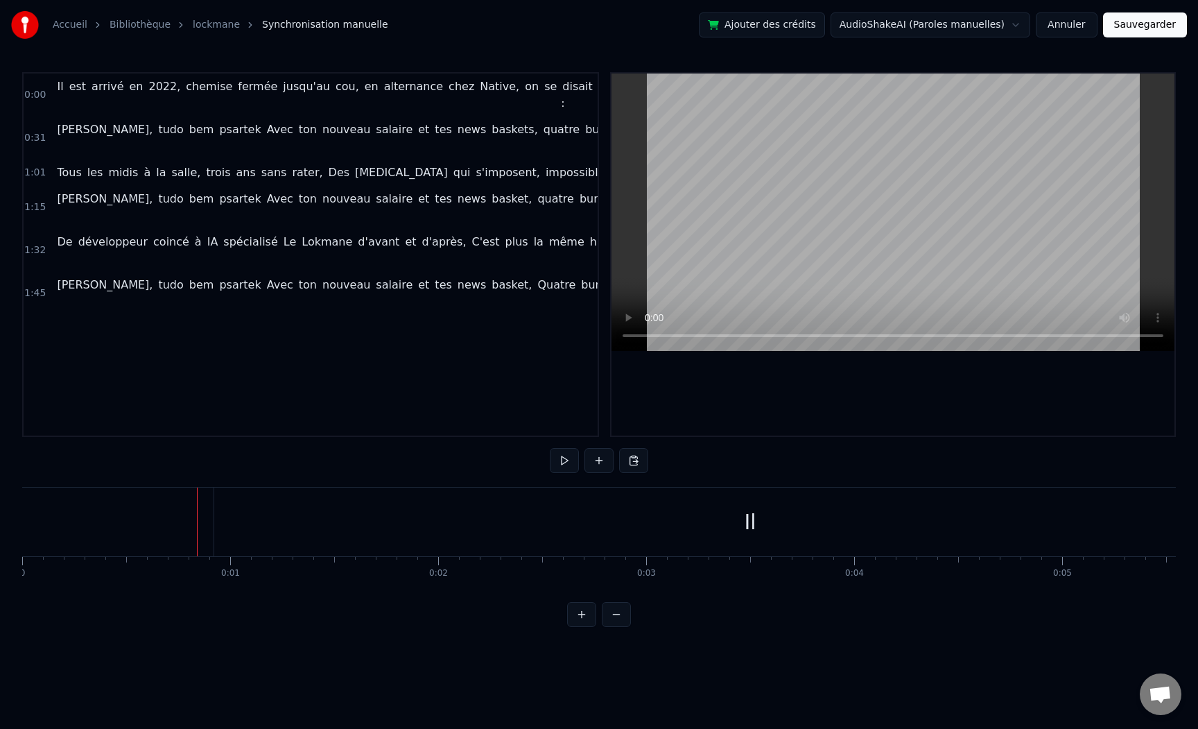
click at [558, 464] on button at bounding box center [564, 460] width 29 height 25
click at [559, 462] on button at bounding box center [564, 460] width 29 height 25
click at [671, 532] on div "est" at bounding box center [665, 521] width 32 height 31
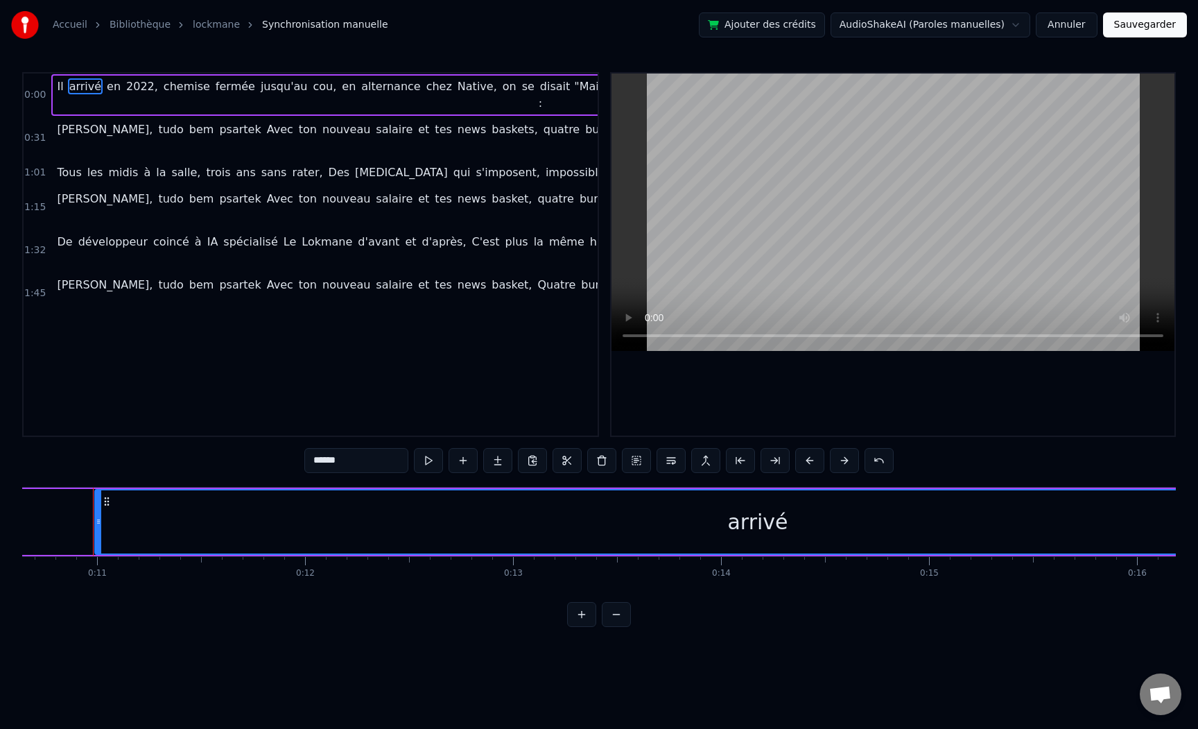
scroll to position [0, 2214]
click at [433, 462] on button at bounding box center [428, 460] width 29 height 25
click at [743, 539] on div "arrivé" at bounding box center [756, 521] width 1324 height 63
type input "**"
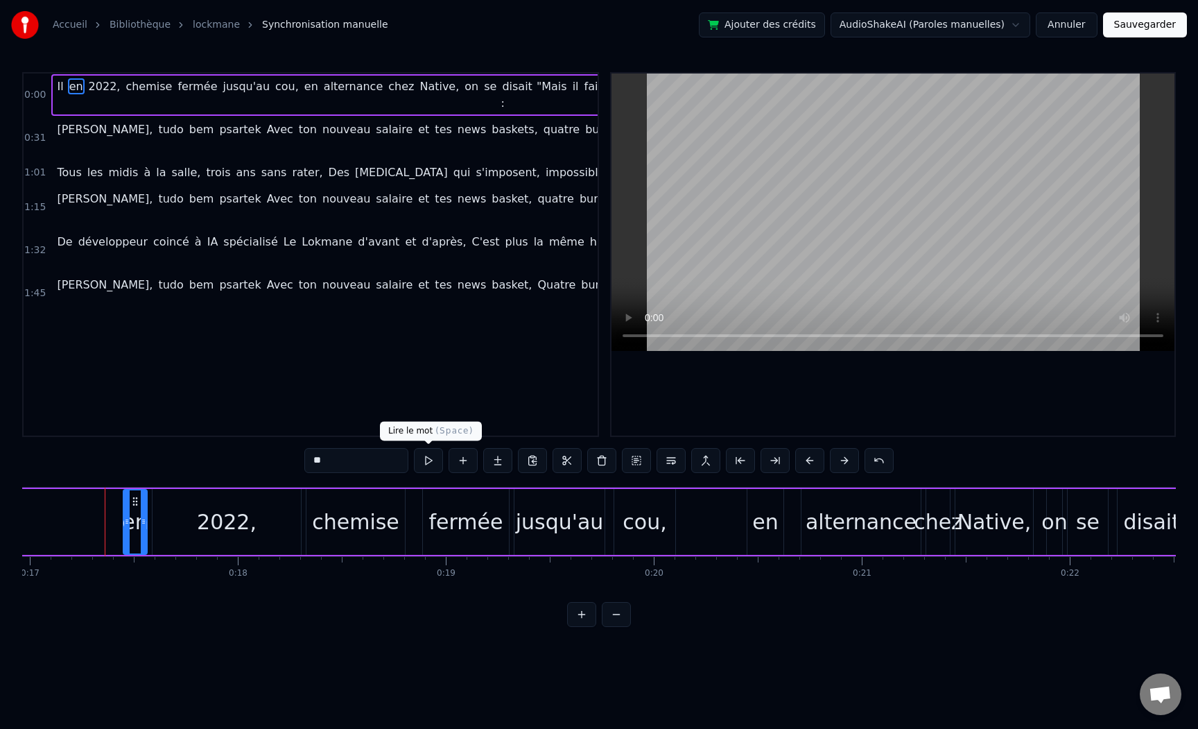
scroll to position [0, 3541]
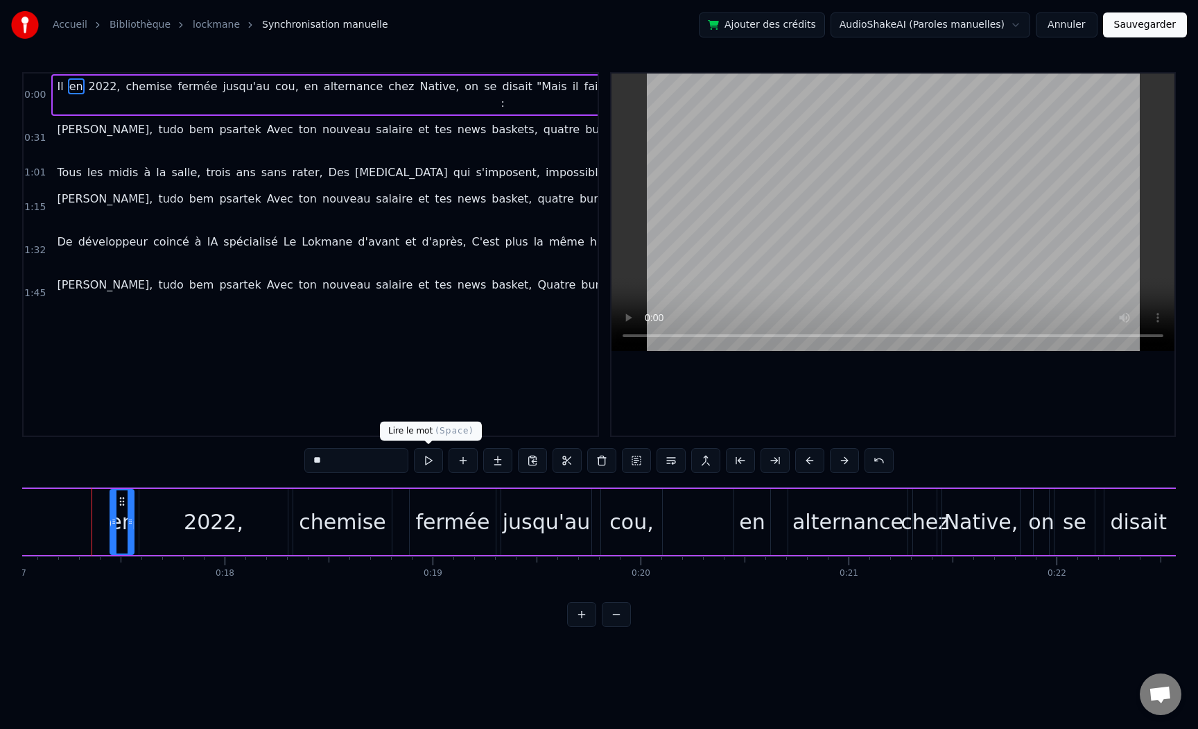
click at [428, 460] on button at bounding box center [428, 460] width 29 height 25
drag, startPoint x: 112, startPoint y: 520, endPoint x: 36, endPoint y: 525, distance: 76.4
click at [42, 525] on icon at bounding box center [45, 521] width 6 height 11
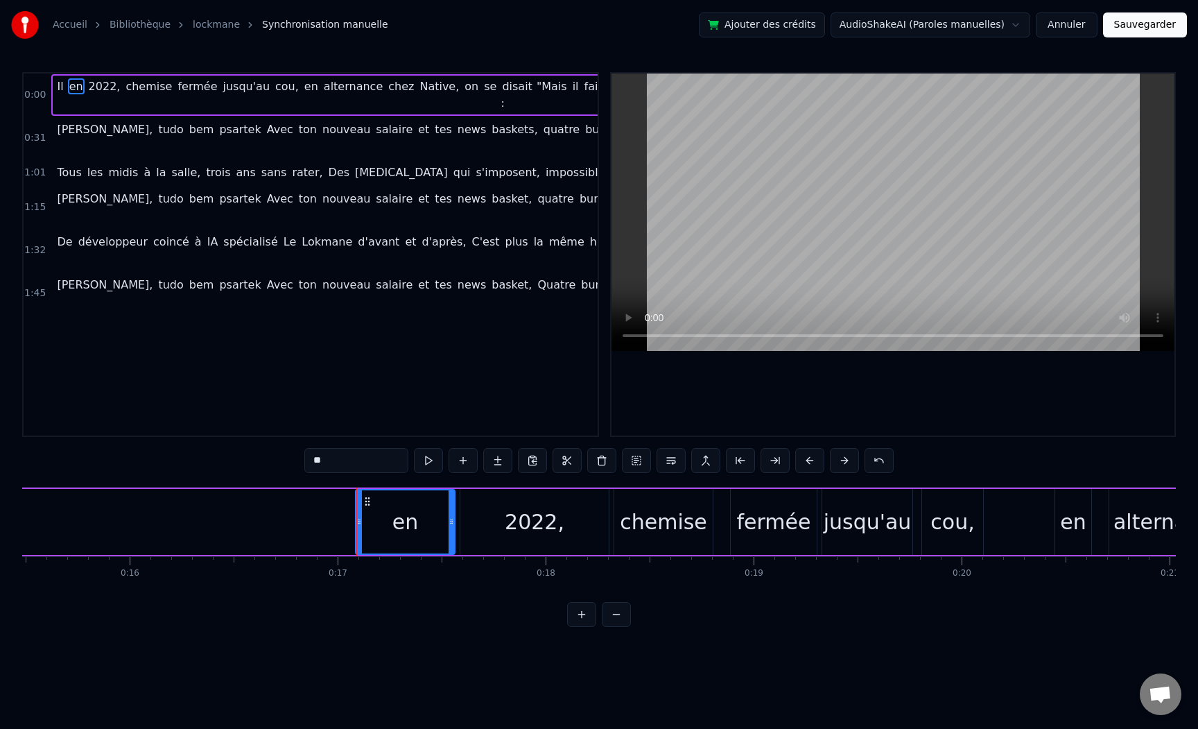
scroll to position [0, 3207]
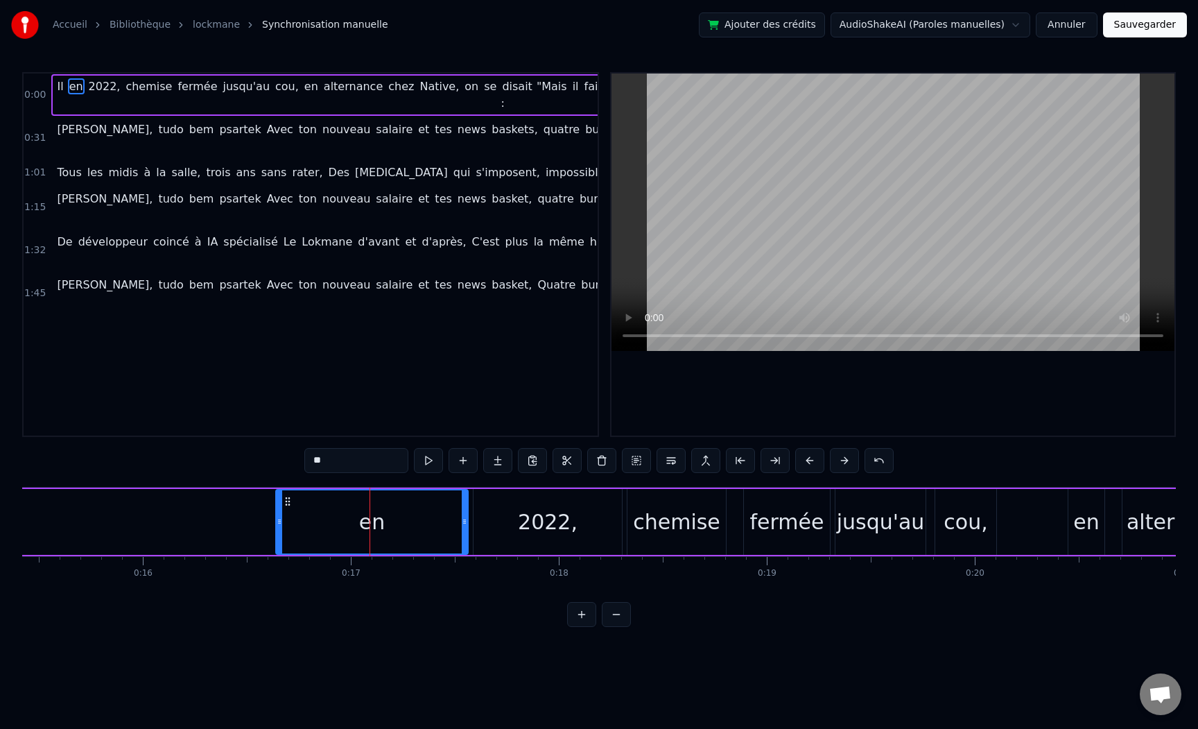
drag, startPoint x: 372, startPoint y: 520, endPoint x: 230, endPoint y: 510, distance: 142.5
click at [277, 518] on icon at bounding box center [280, 521] width 6 height 11
click at [439, 458] on button at bounding box center [428, 460] width 29 height 25
click at [150, 492] on div "Il en 2022, chemise fermée jusqu'au cou, en alternance chez Native, on se disai…" at bounding box center [171, 521] width 6330 height 69
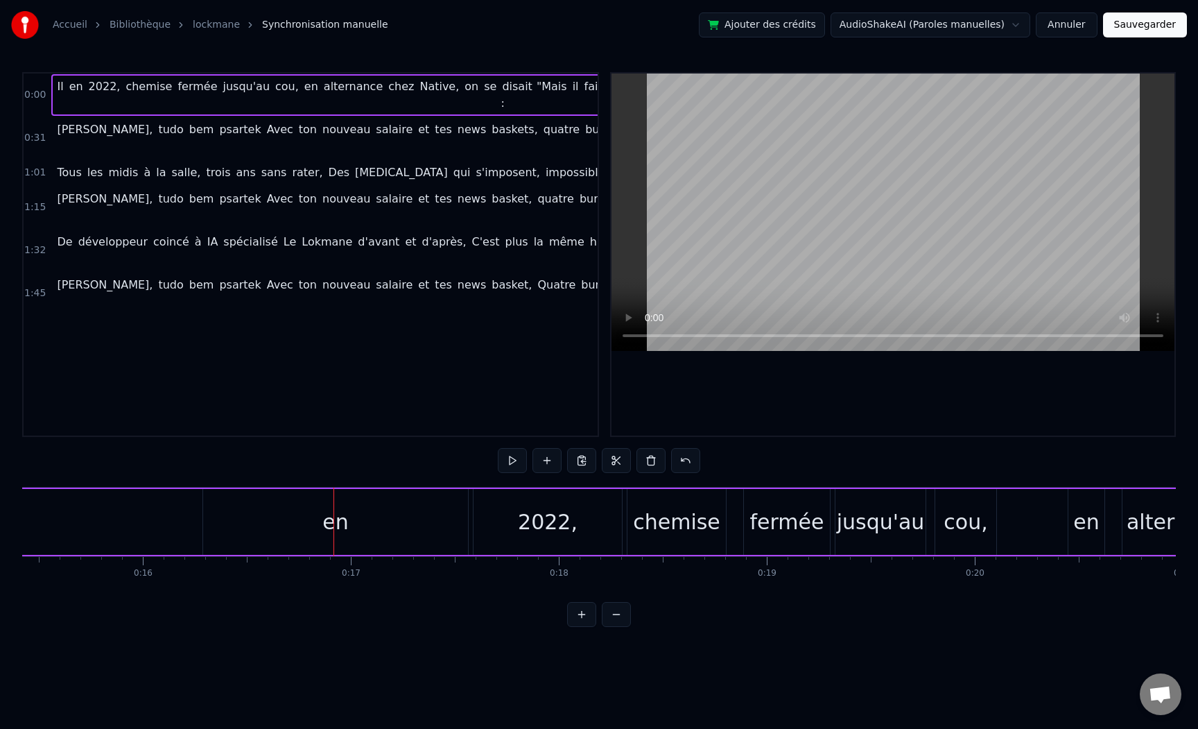
click at [150, 496] on div "Il en 2022, chemise fermée jusqu'au cou, en alternance chez Native, on se disai…" at bounding box center [171, 521] width 6330 height 69
click at [528, 455] on div at bounding box center [599, 460] width 202 height 25
click at [521, 458] on button at bounding box center [512, 460] width 29 height 25
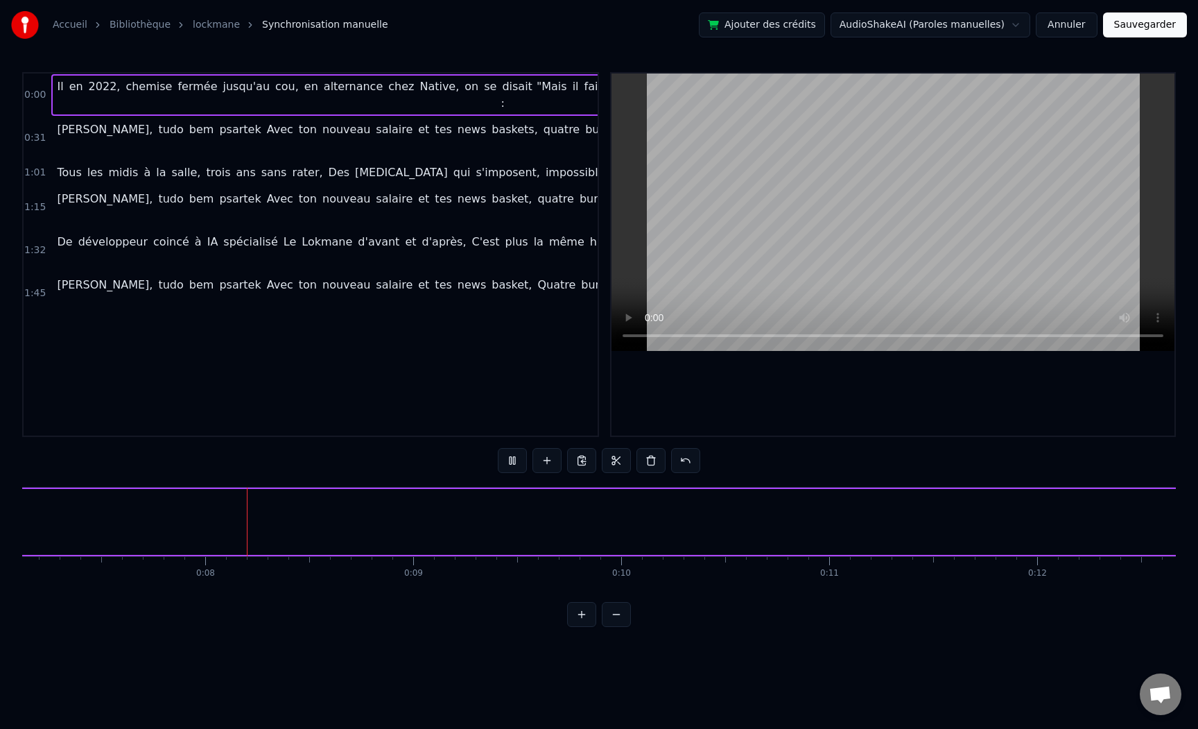
scroll to position [0, 1491]
click at [514, 460] on button at bounding box center [512, 460] width 29 height 25
drag, startPoint x: 342, startPoint y: 491, endPoint x: 257, endPoint y: 490, distance: 85.3
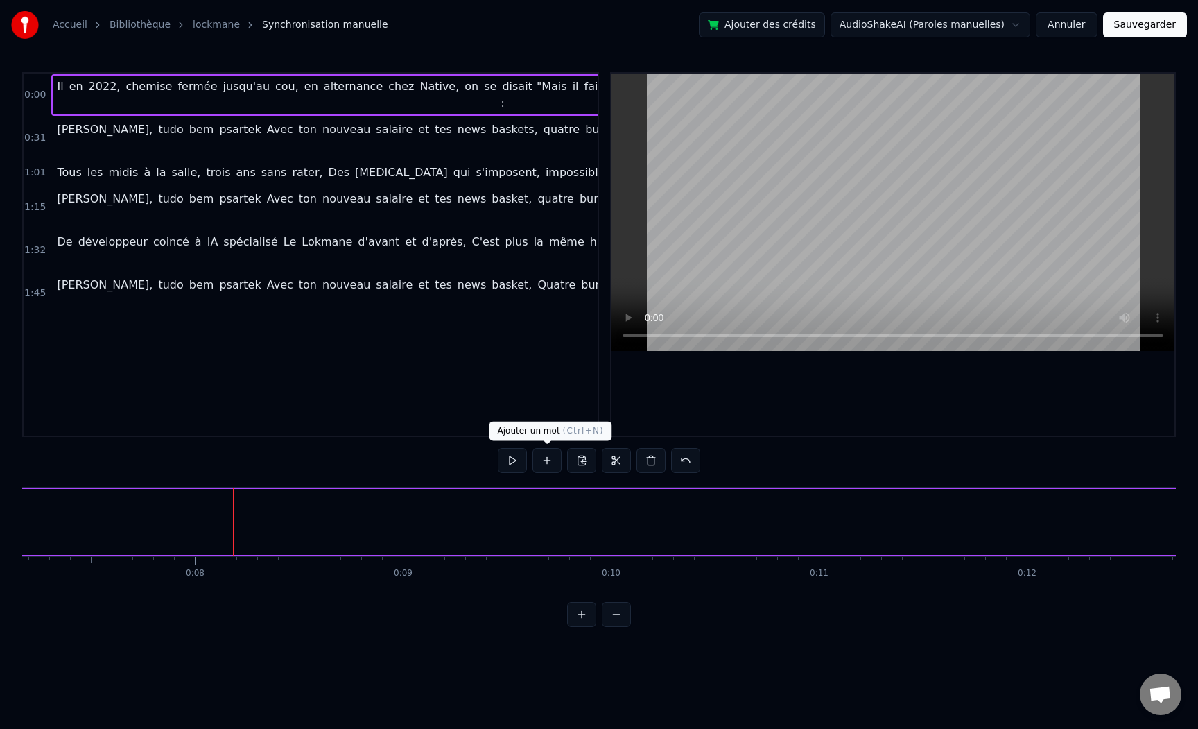
click at [541, 458] on button at bounding box center [546, 460] width 29 height 25
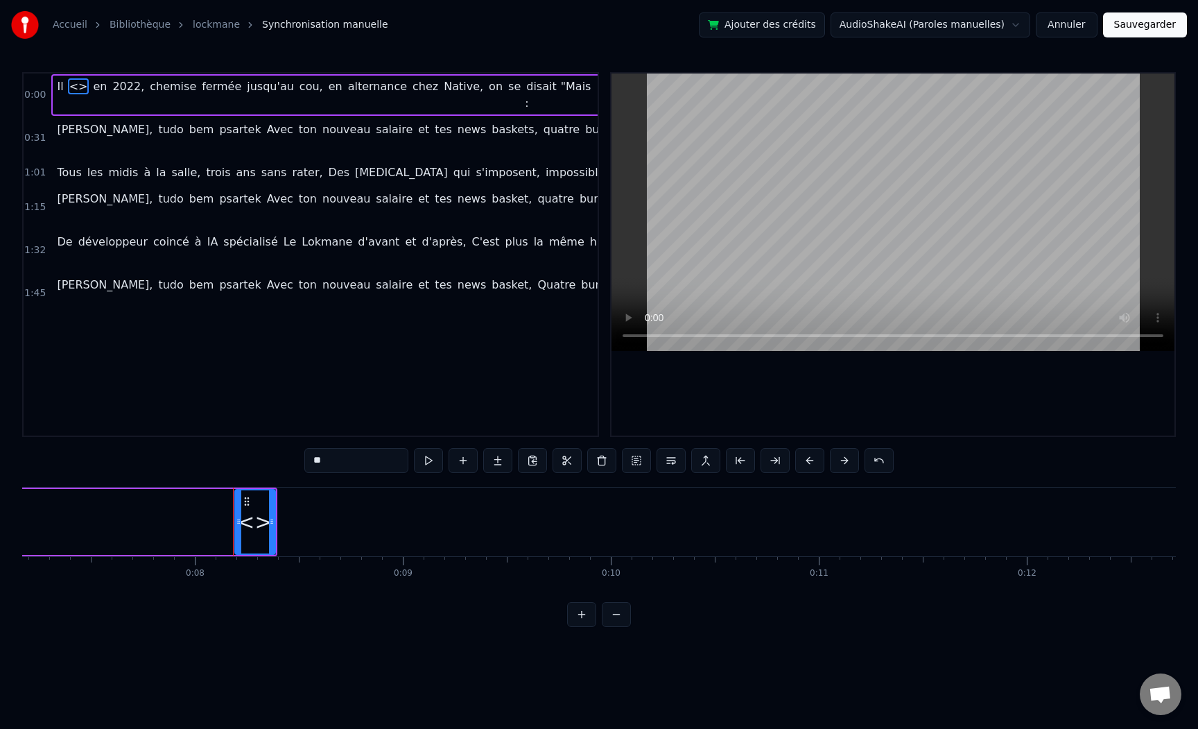
click at [261, 521] on div "<>" at bounding box center [254, 521] width 35 height 31
click at [245, 521] on div "<>" at bounding box center [254, 521] width 35 height 31
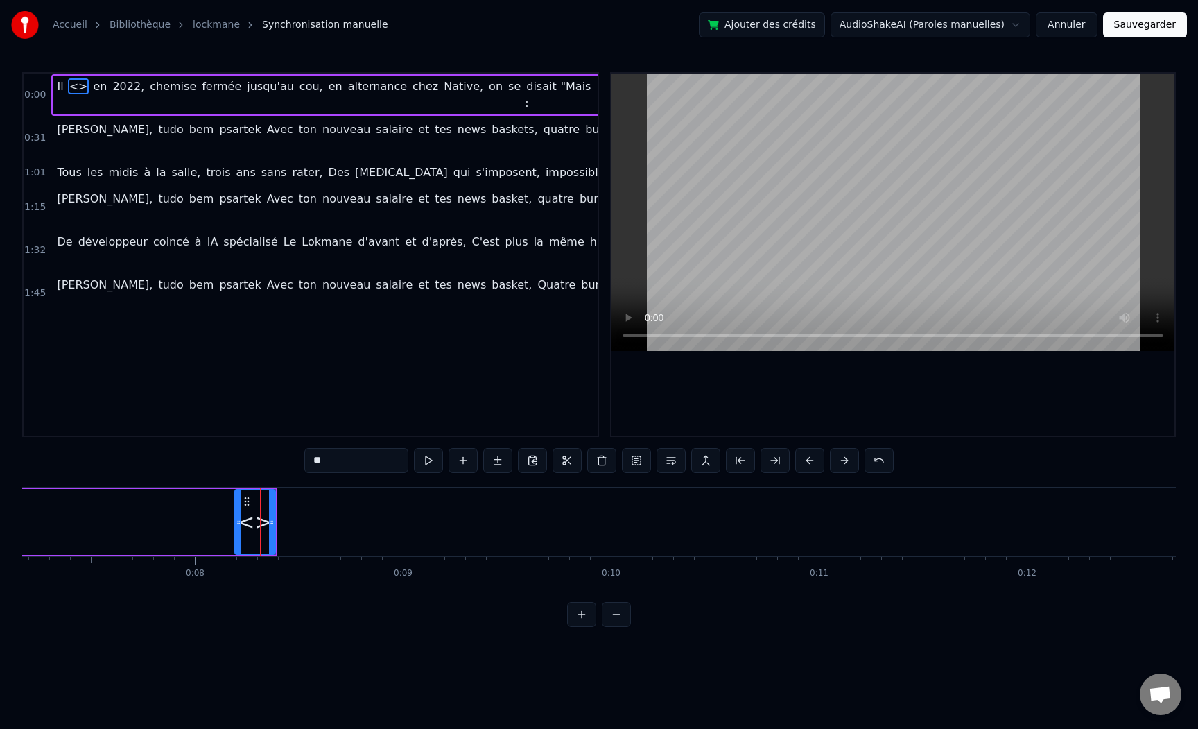
click at [245, 521] on div "<>" at bounding box center [254, 521] width 35 height 31
click at [901, 279] on video at bounding box center [892, 211] width 563 height 277
drag, startPoint x: 272, startPoint y: 519, endPoint x: 546, endPoint y: 523, distance: 273.9
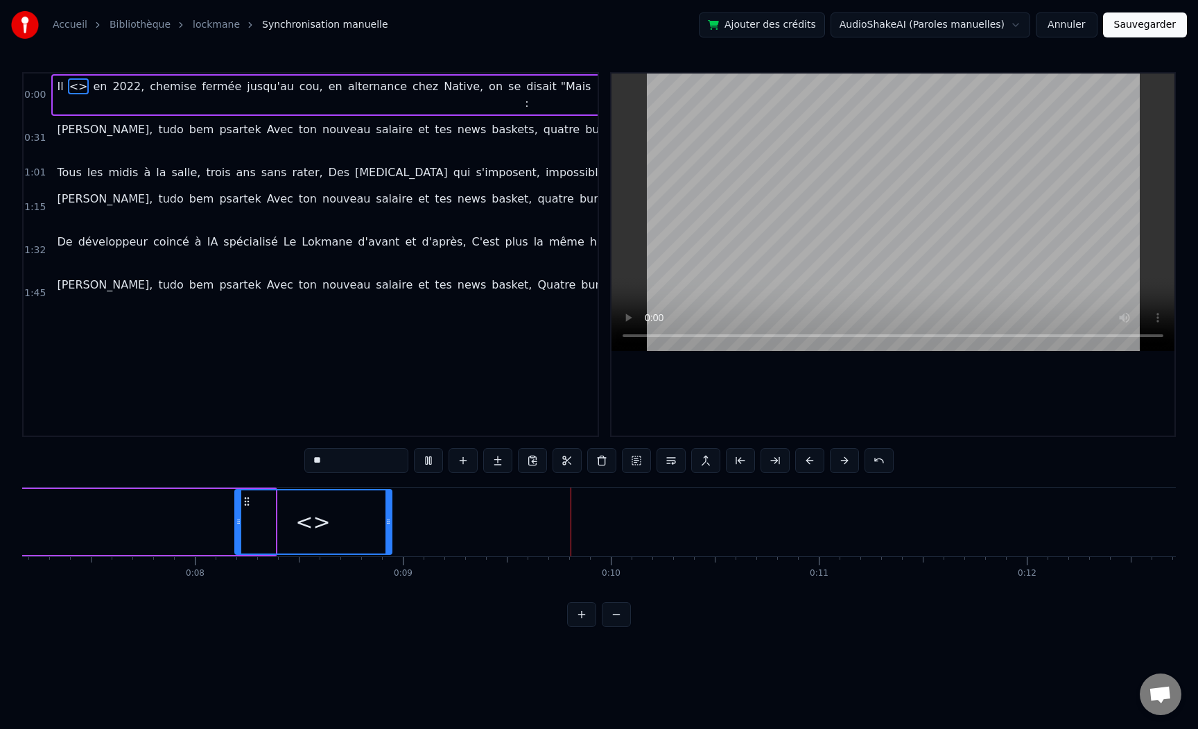
click at [391, 523] on icon at bounding box center [388, 521] width 6 height 11
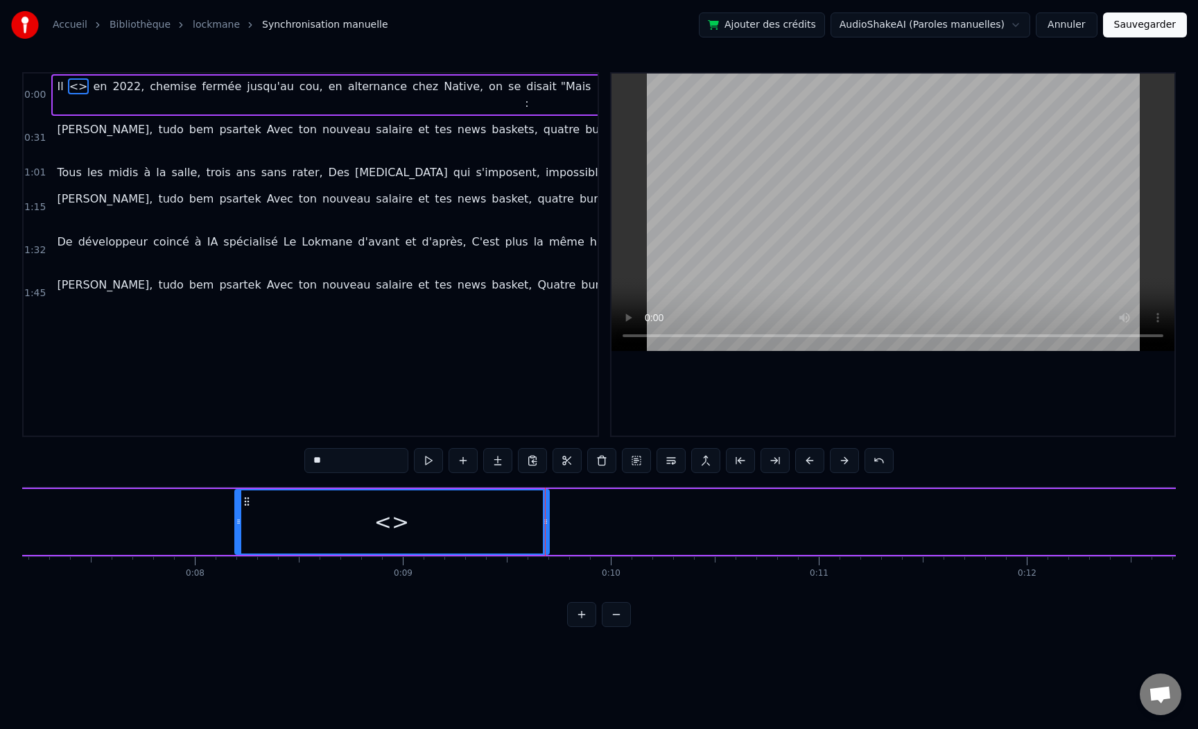
click at [393, 523] on div "<>" at bounding box center [391, 521] width 35 height 31
click at [584, 611] on button at bounding box center [581, 614] width 29 height 25
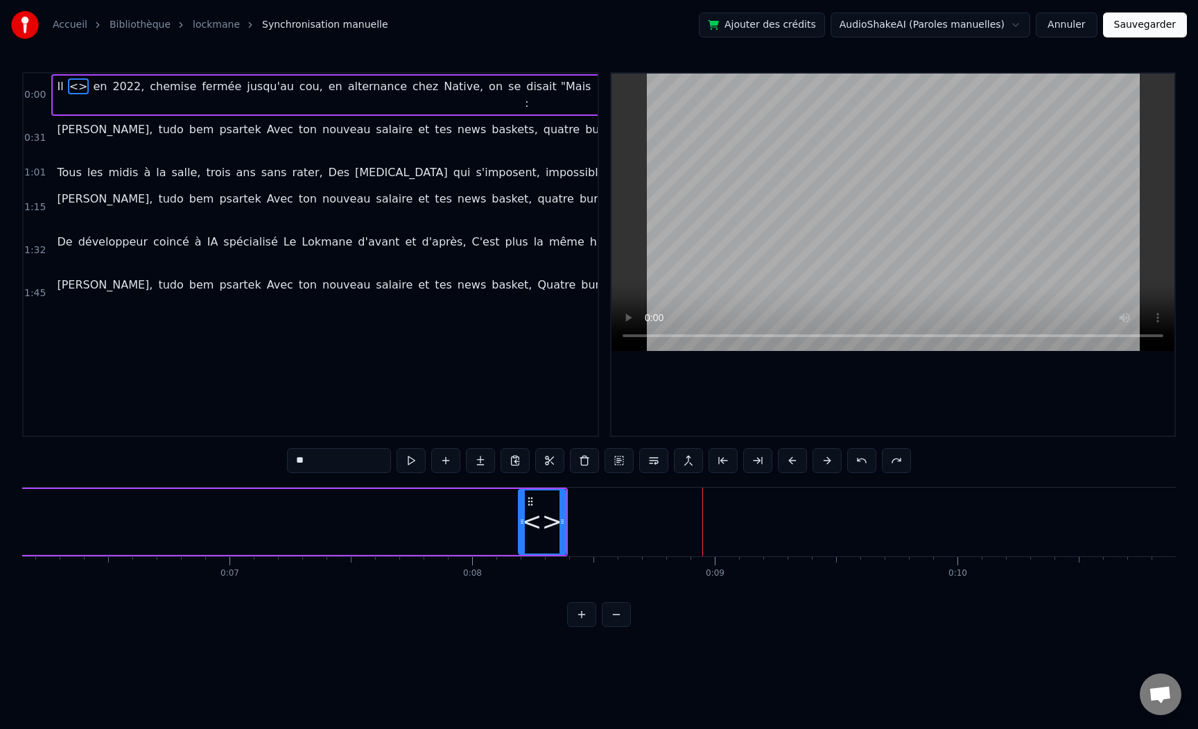
drag, startPoint x: 522, startPoint y: 521, endPoint x: 181, endPoint y: 515, distance: 341.2
click at [519, 515] on div at bounding box center [522, 521] width 6 height 63
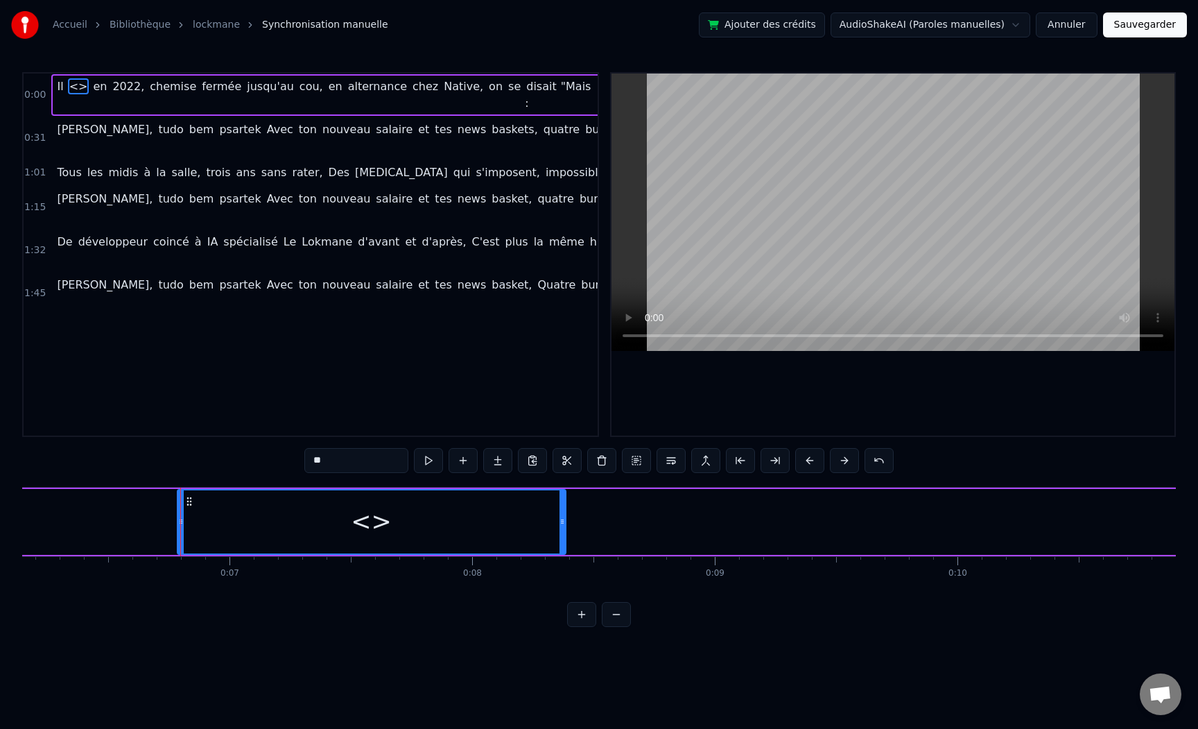
click at [360, 460] on input "**" at bounding box center [356, 460] width 104 height 25
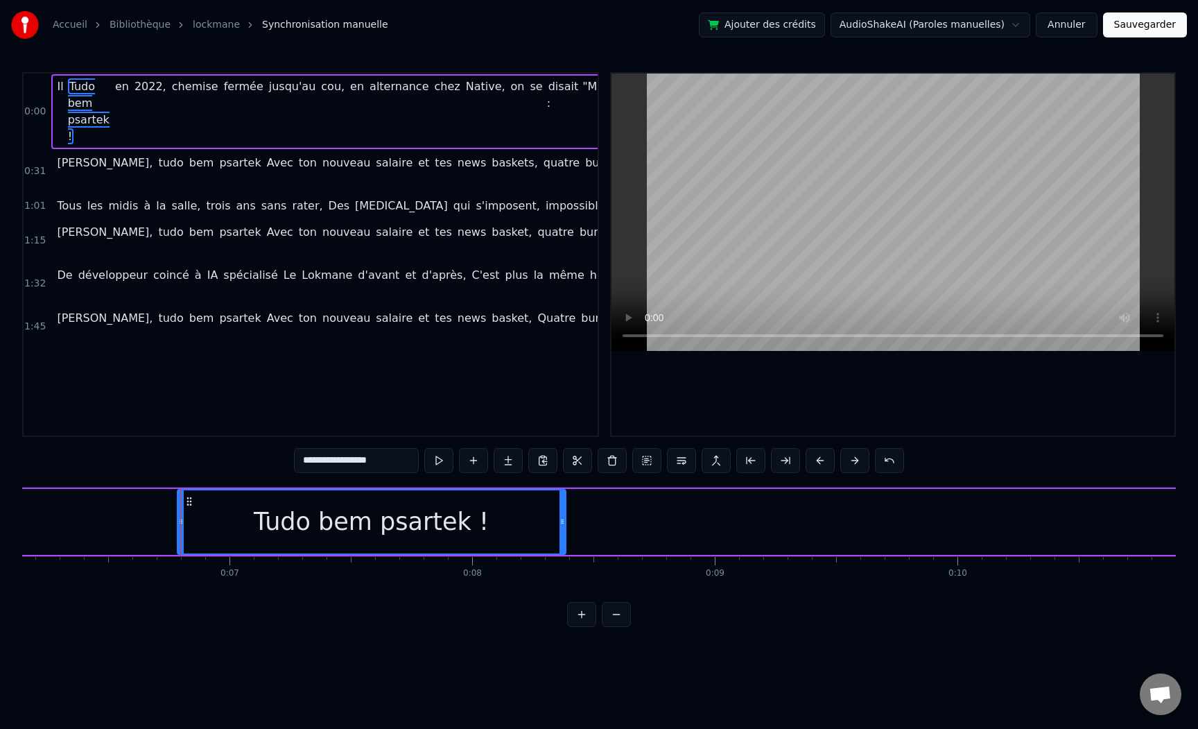
type input "**********"
click at [148, 474] on div "0:00 Il Tudo bem psartek ! en 2022, chemise fermée jusqu'au cou, en alternance …" at bounding box center [599, 349] width 1154 height 555
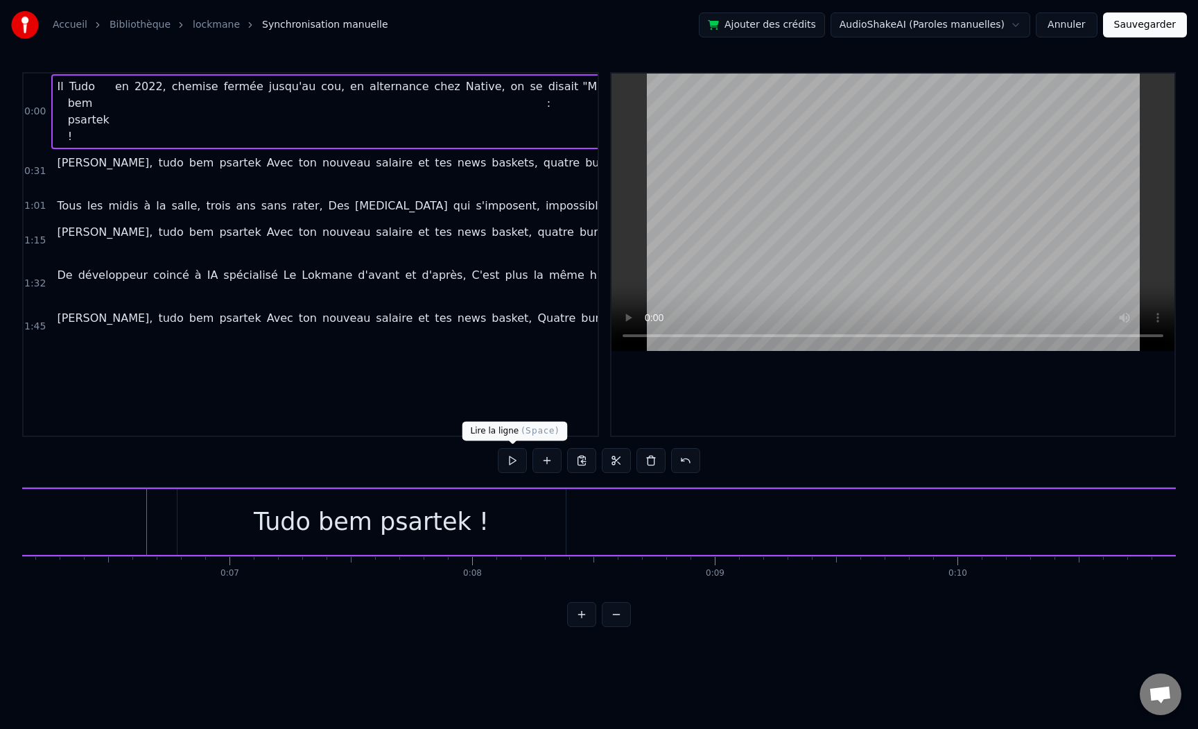
click at [510, 462] on button at bounding box center [512, 460] width 29 height 25
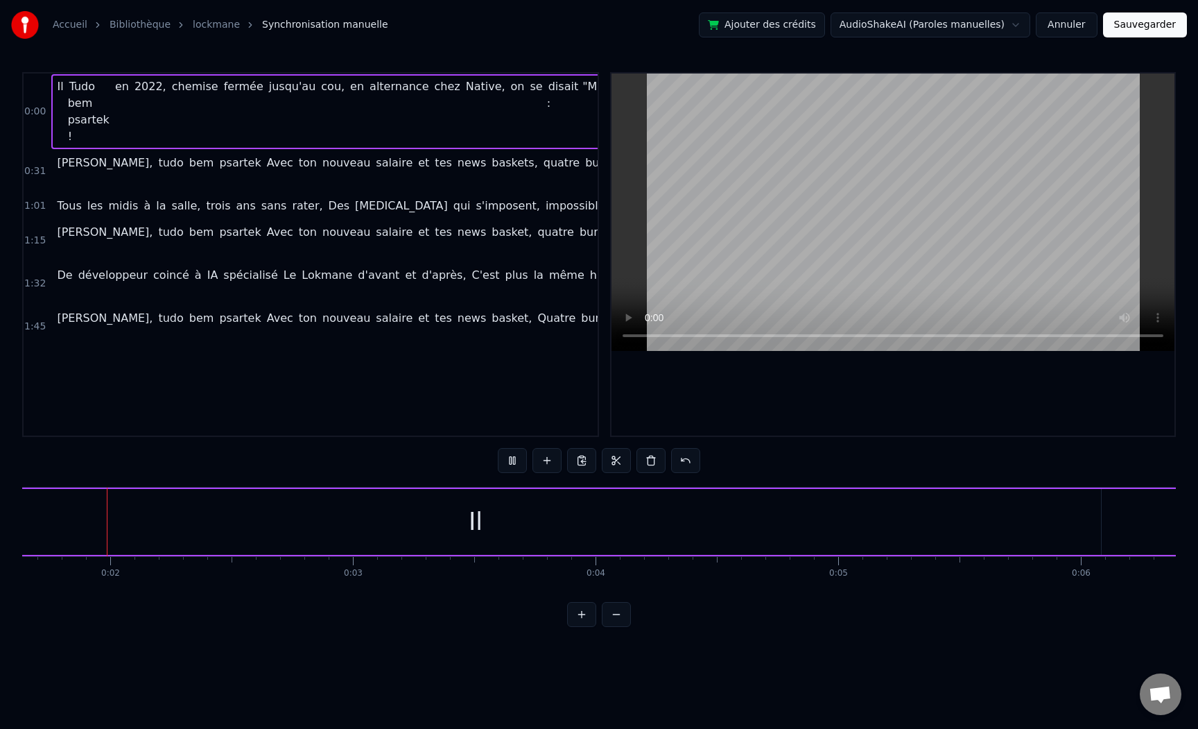
scroll to position [0, 388]
click at [513, 455] on button at bounding box center [512, 460] width 29 height 25
click at [620, 614] on button at bounding box center [616, 614] width 29 height 25
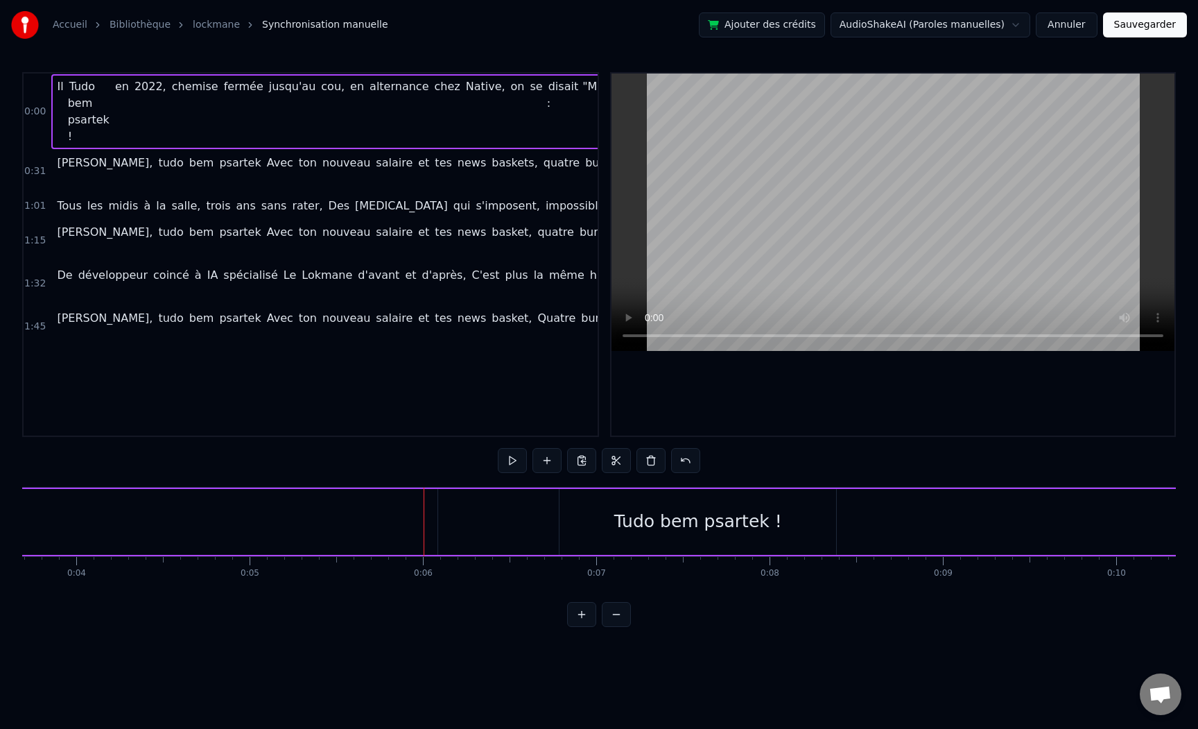
click at [620, 614] on button at bounding box center [616, 614] width 29 height 25
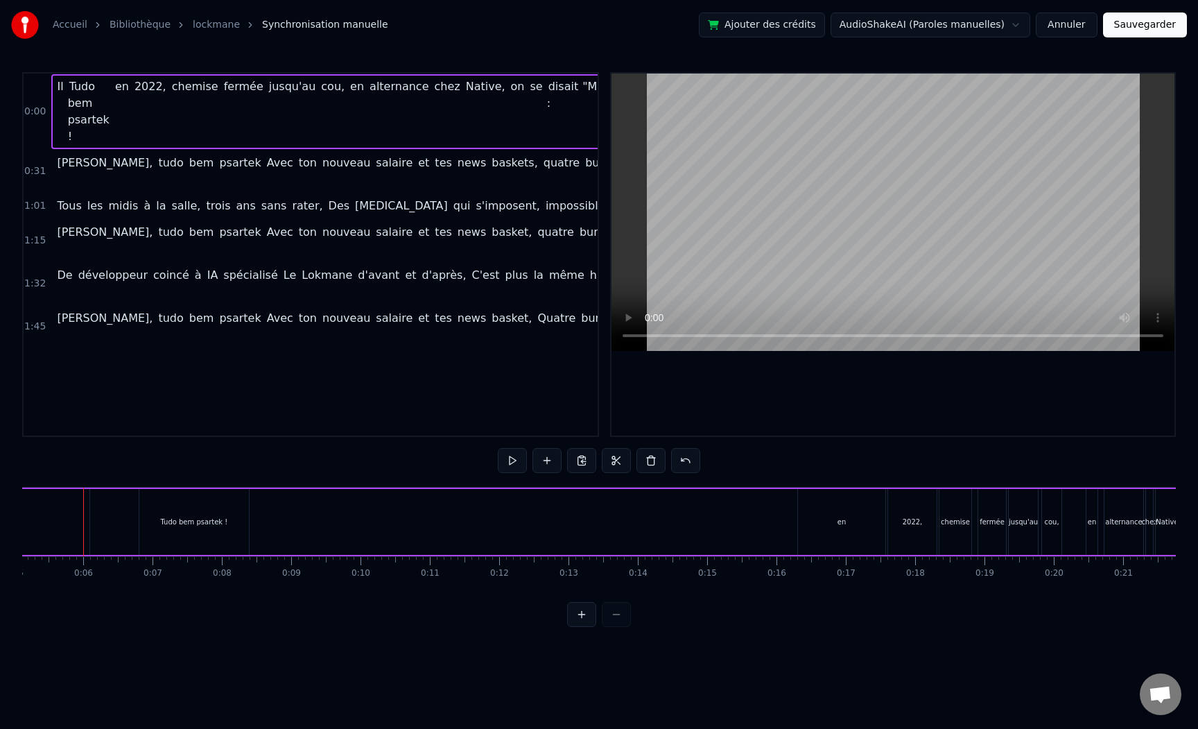
scroll to position [0, 347]
click at [620, 614] on div at bounding box center [599, 614] width 64 height 25
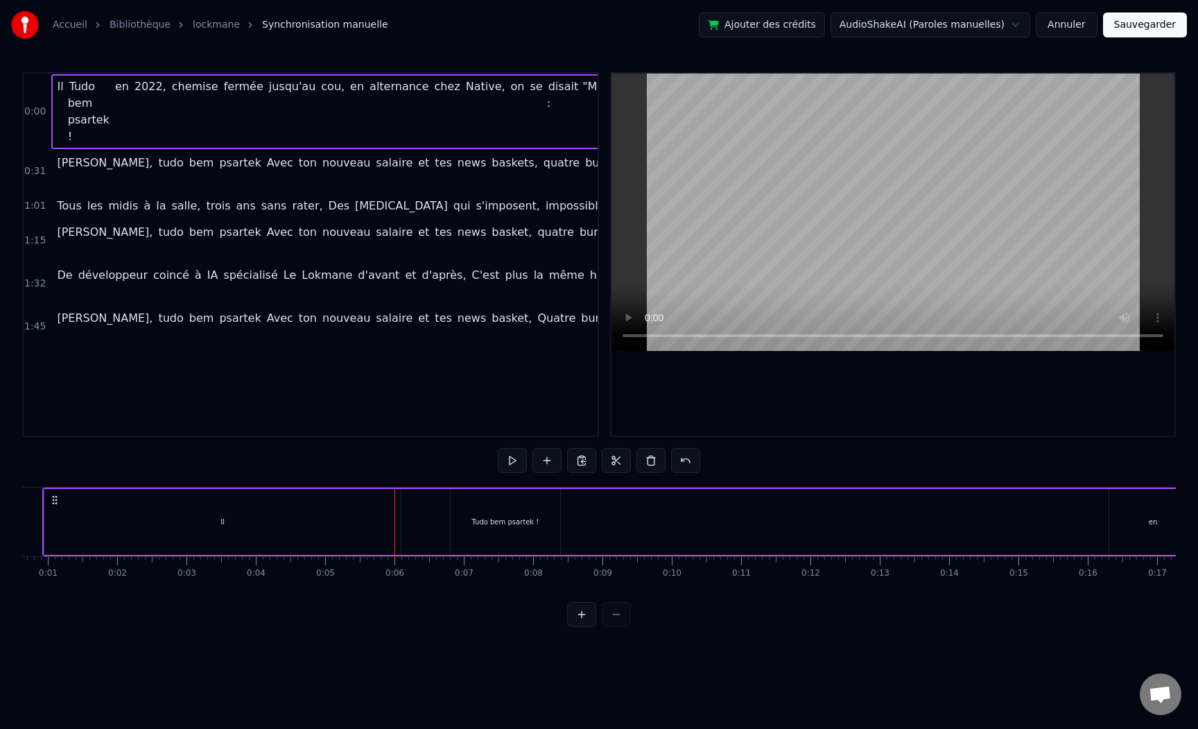
click at [156, 506] on div "Il" at bounding box center [222, 522] width 356 height 66
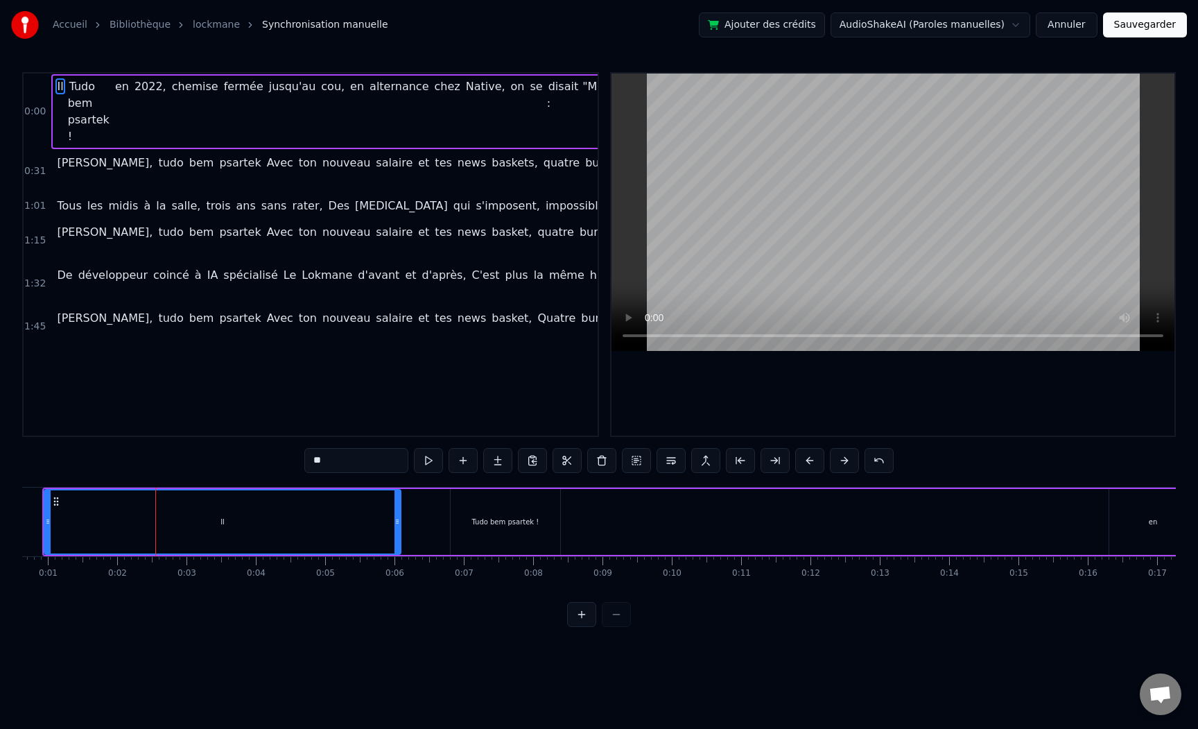
type input "**********"
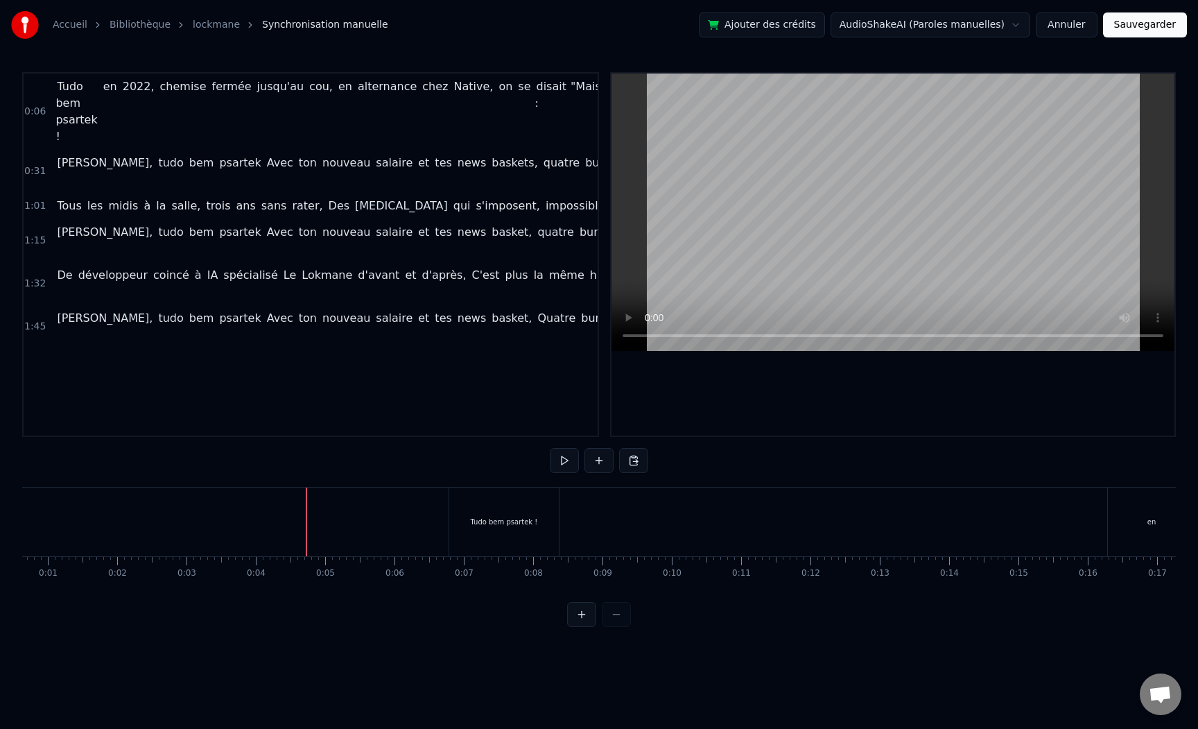
drag, startPoint x: 156, startPoint y: 506, endPoint x: 26, endPoint y: 480, distance: 133.0
click at [26, 480] on div "0:06 Tudo bem psartek ! en 2022, chemise fermée jusqu'au cou, en alternance che…" at bounding box center [599, 349] width 1154 height 555
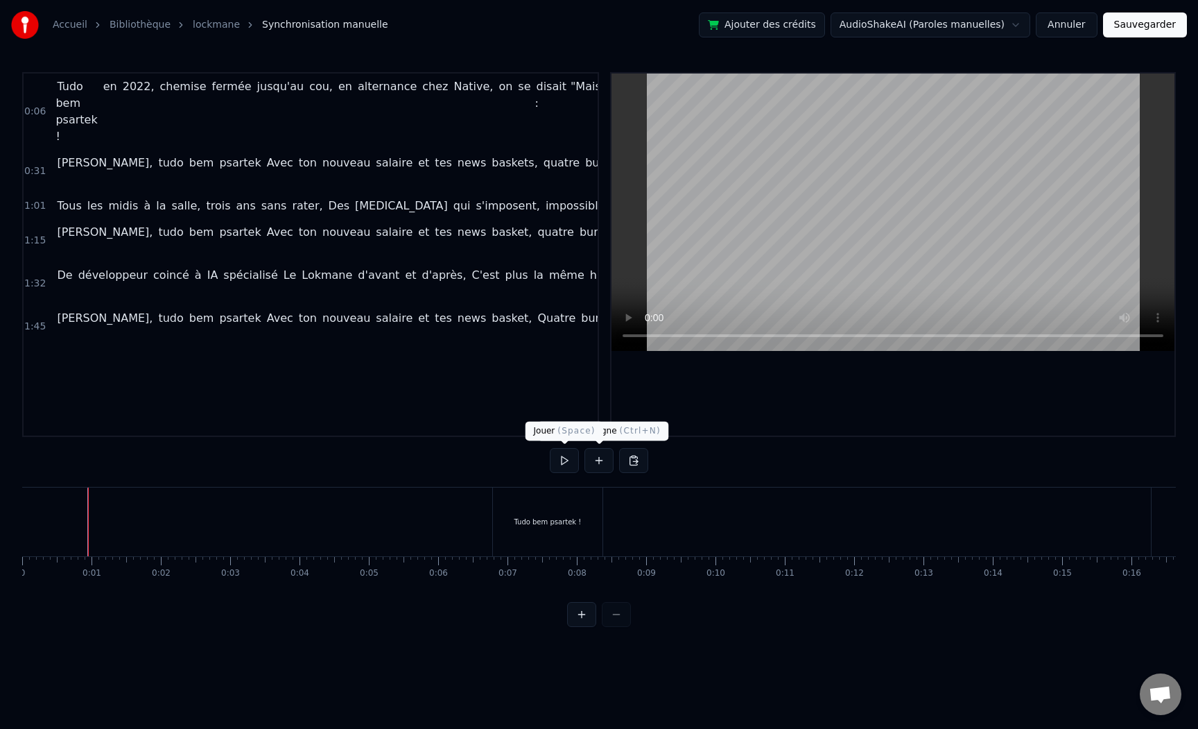
click at [568, 455] on button at bounding box center [564, 460] width 29 height 25
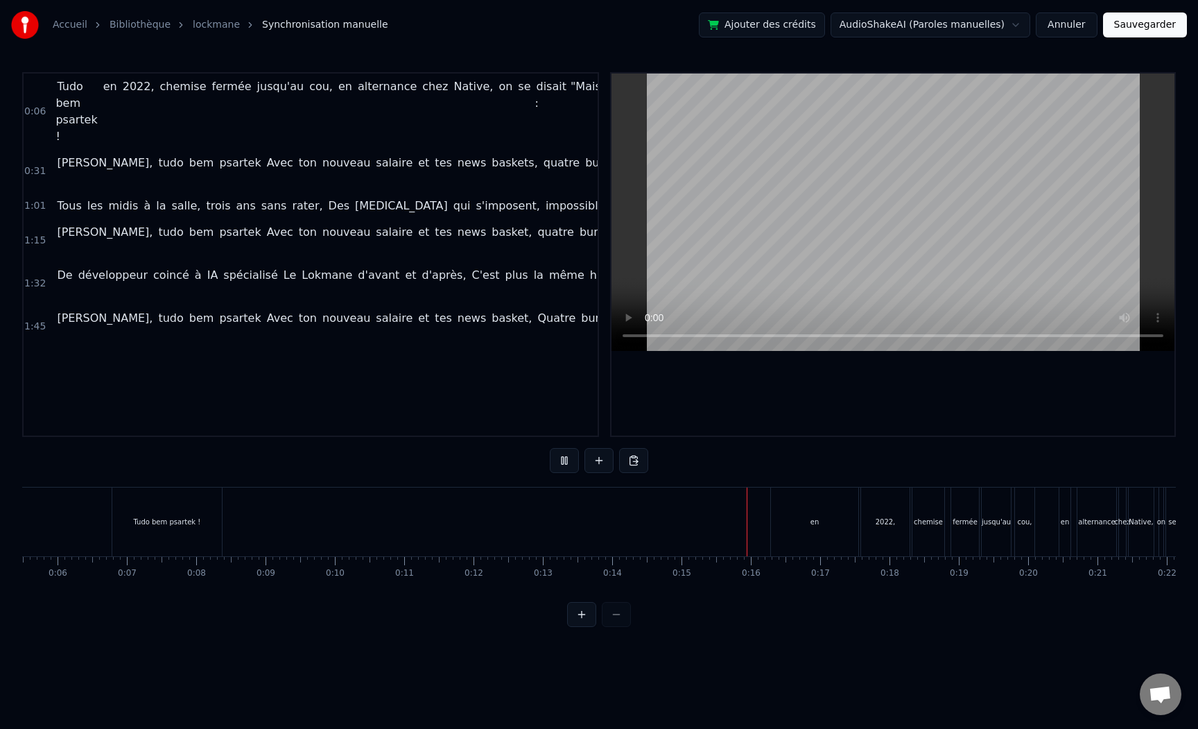
scroll to position [0, 386]
click at [569, 455] on button at bounding box center [564, 460] width 29 height 25
click at [568, 456] on button at bounding box center [564, 460] width 29 height 25
click at [801, 516] on div "en" at bounding box center [808, 521] width 87 height 69
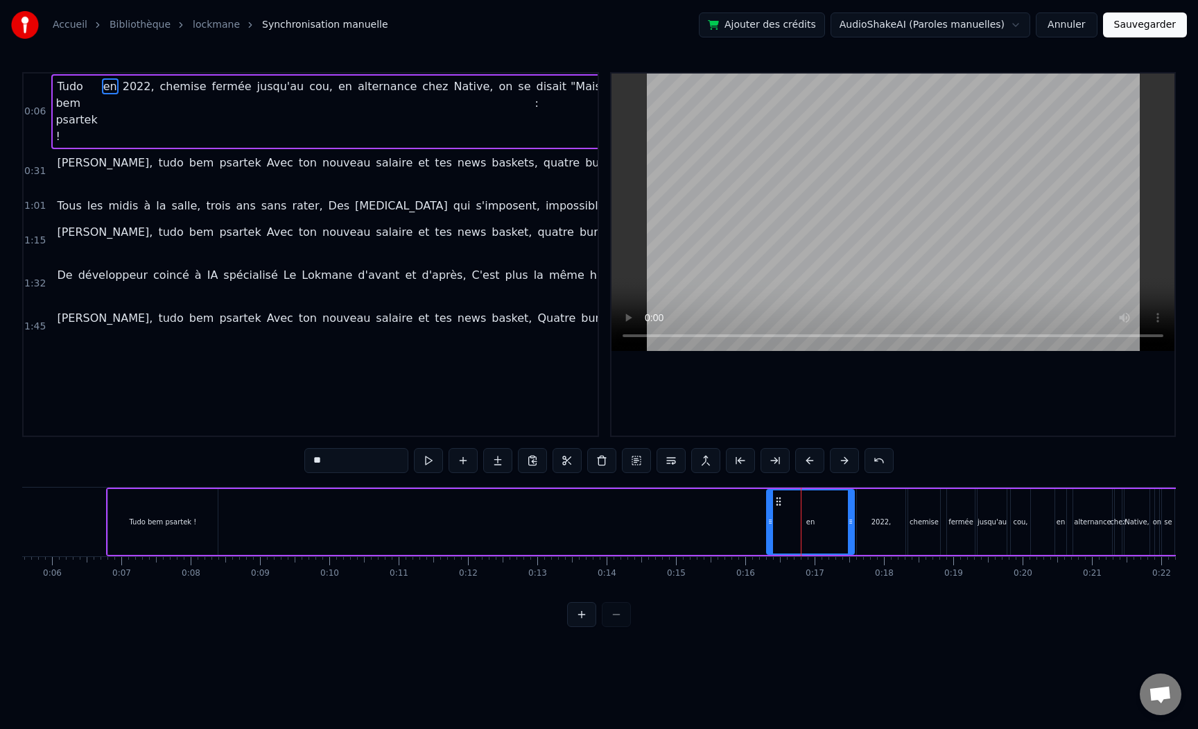
click at [801, 516] on div at bounding box center [801, 521] width 1 height 69
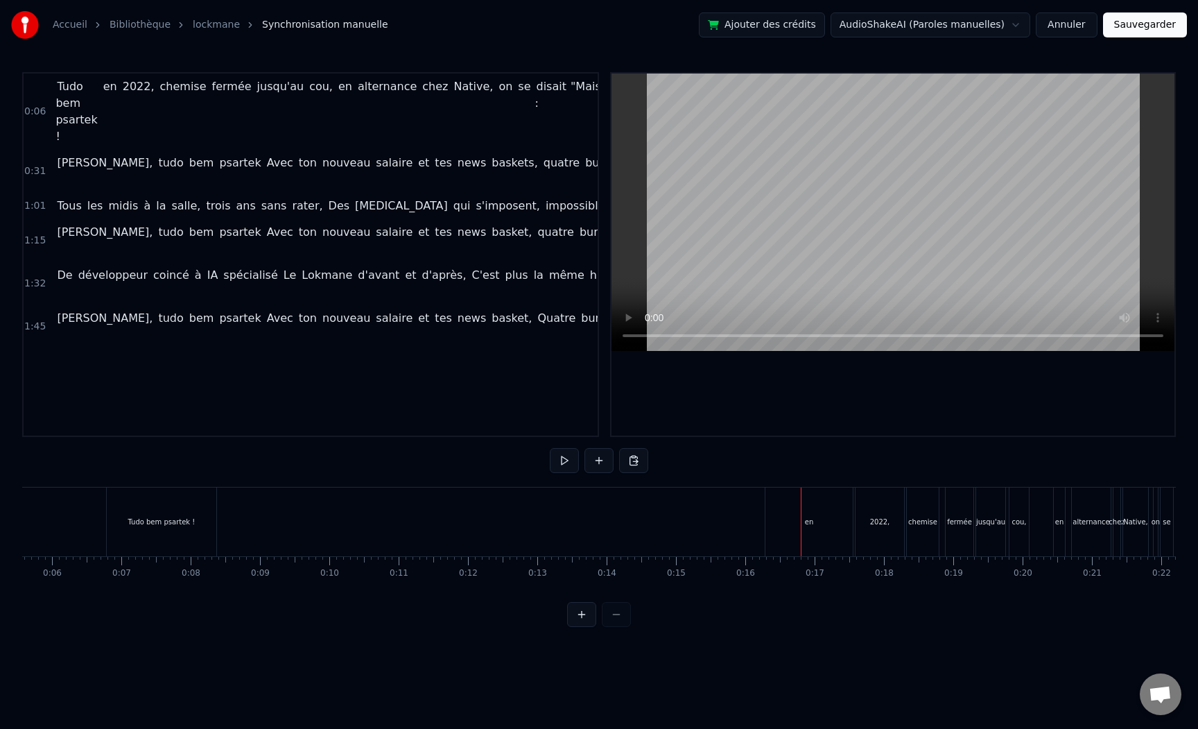
click at [885, 529] on div "2022," at bounding box center [880, 521] width 49 height 69
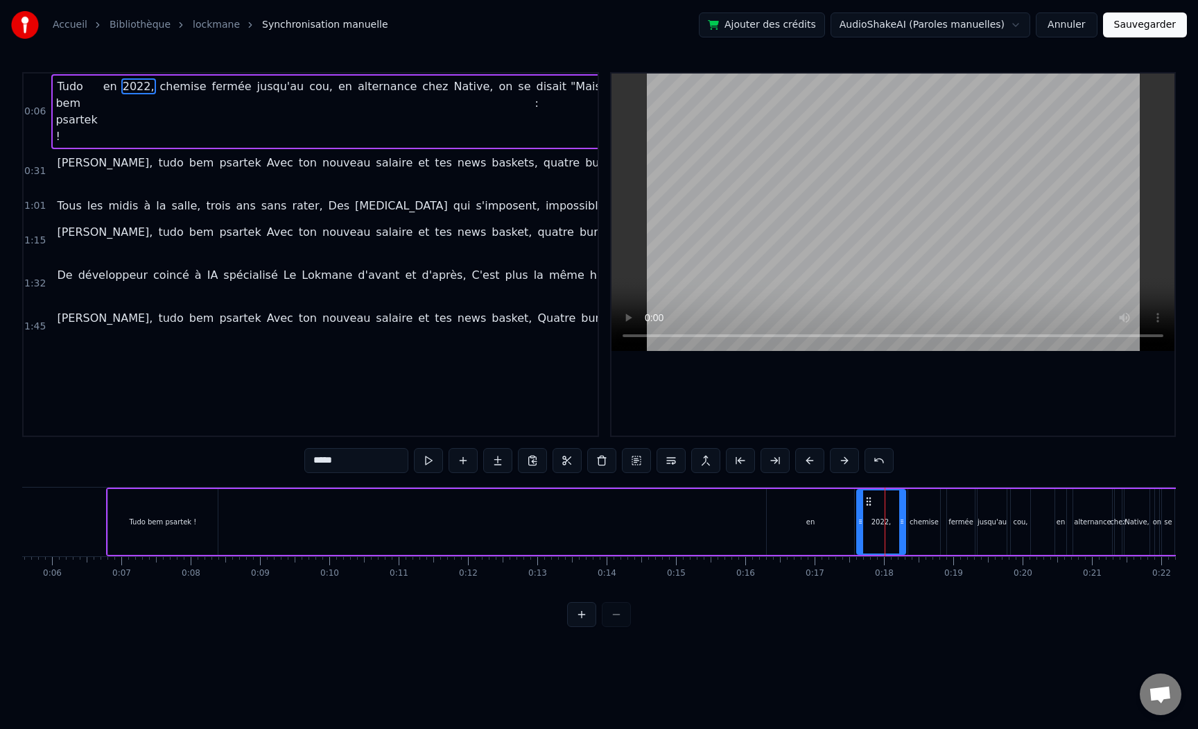
click at [335, 457] on input "*****" at bounding box center [356, 460] width 104 height 25
click at [790, 520] on div "en" at bounding box center [810, 522] width 87 height 66
type input "**"
drag, startPoint x: 769, startPoint y: 524, endPoint x: 684, endPoint y: 523, distance: 84.6
click at [767, 523] on icon at bounding box center [770, 521] width 6 height 11
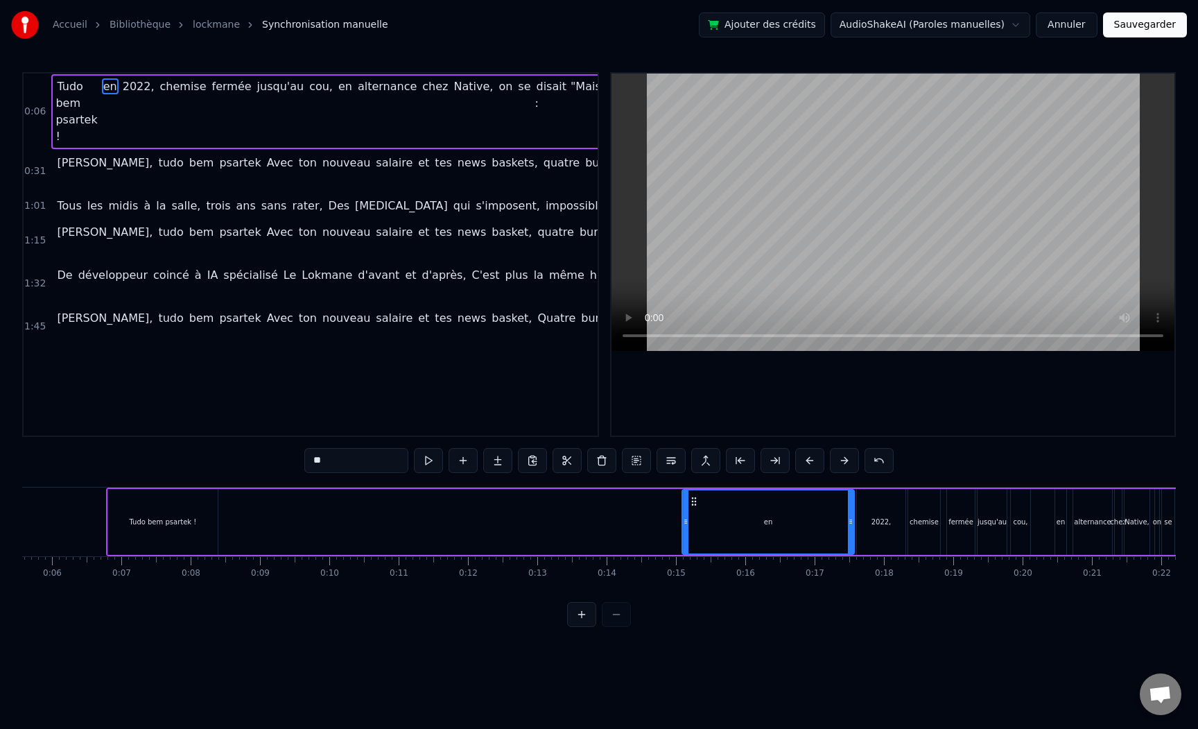
drag, startPoint x: 812, startPoint y: 478, endPoint x: 759, endPoint y: 477, distance: 52.7
click at [759, 477] on div "0:06 Tudo bem psartek ! en 2022, chemise fermée jusqu'au cou, en alternance che…" at bounding box center [599, 349] width 1154 height 555
click at [602, 523] on div "Tudo bem psartek ! en 2022, chemise fermée jusqu'au cou, en alternance chez Nat…" at bounding box center [958, 521] width 1705 height 69
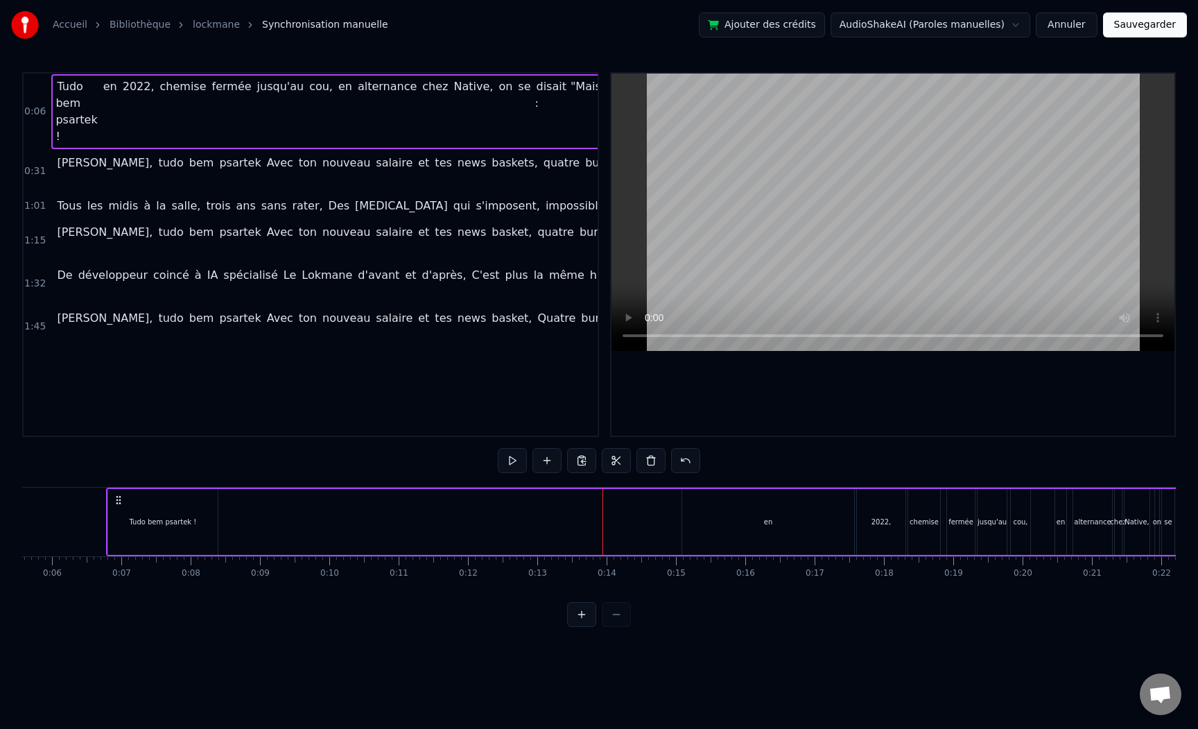
drag, startPoint x: 602, startPoint y: 523, endPoint x: 643, endPoint y: 523, distance: 40.9
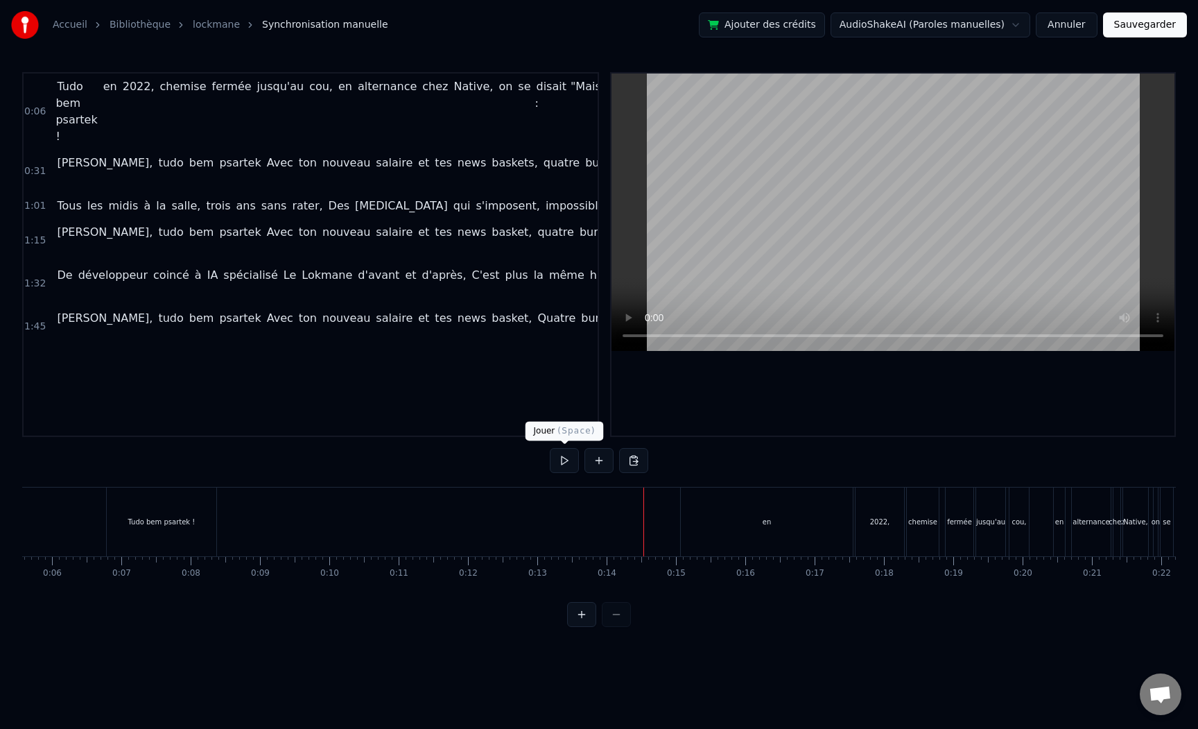
click at [563, 460] on button at bounding box center [564, 460] width 29 height 25
click at [564, 460] on button at bounding box center [564, 460] width 29 height 25
click at [110, 94] on span "en" at bounding box center [110, 111] width 17 height 67
click at [107, 87] on span "en" at bounding box center [110, 86] width 17 height 16
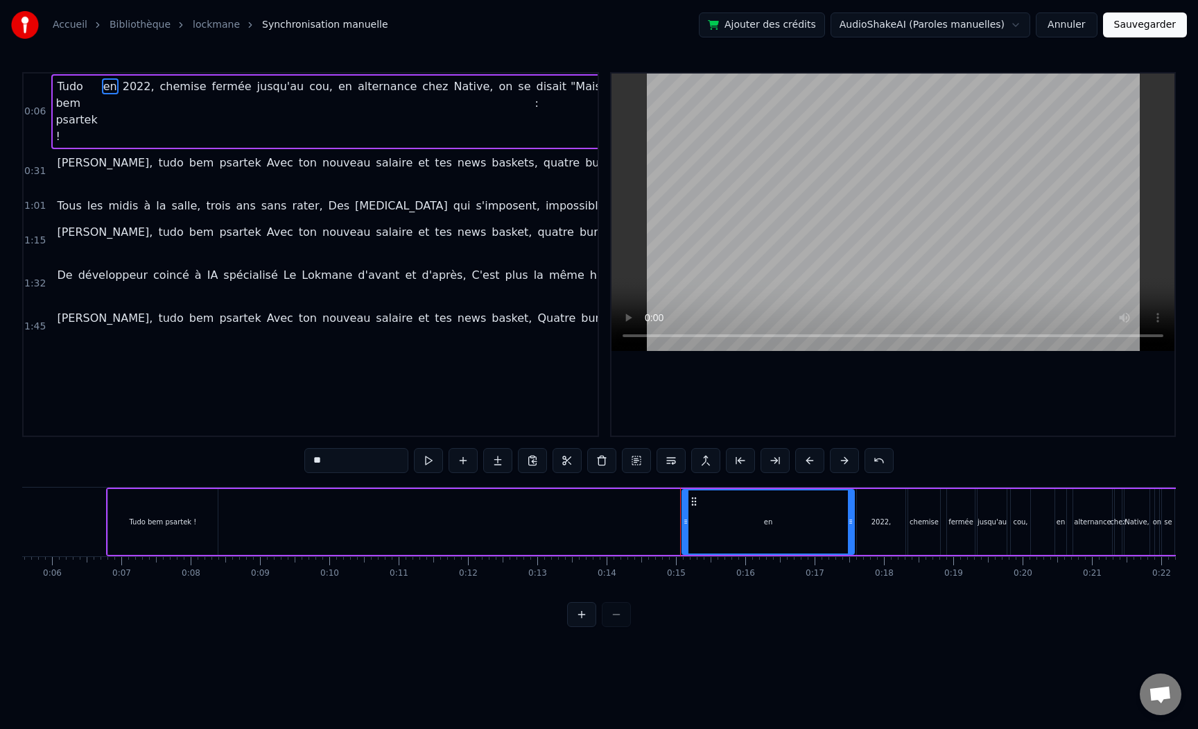
click at [107, 87] on span "en" at bounding box center [110, 86] width 17 height 16
click at [104, 87] on span "en" at bounding box center [110, 86] width 17 height 16
click at [67, 90] on span "Tudo bem psartek !" at bounding box center [76, 111] width 42 height 66
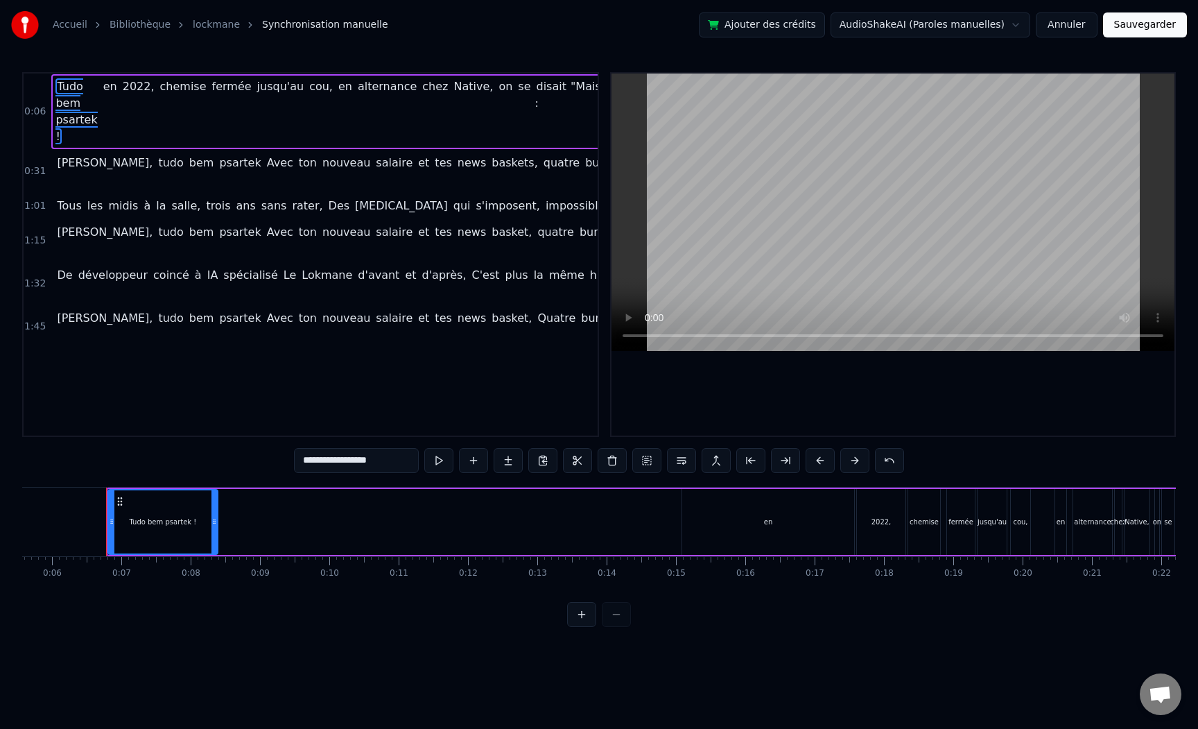
click at [102, 88] on span "en" at bounding box center [110, 86] width 17 height 16
type input "**"
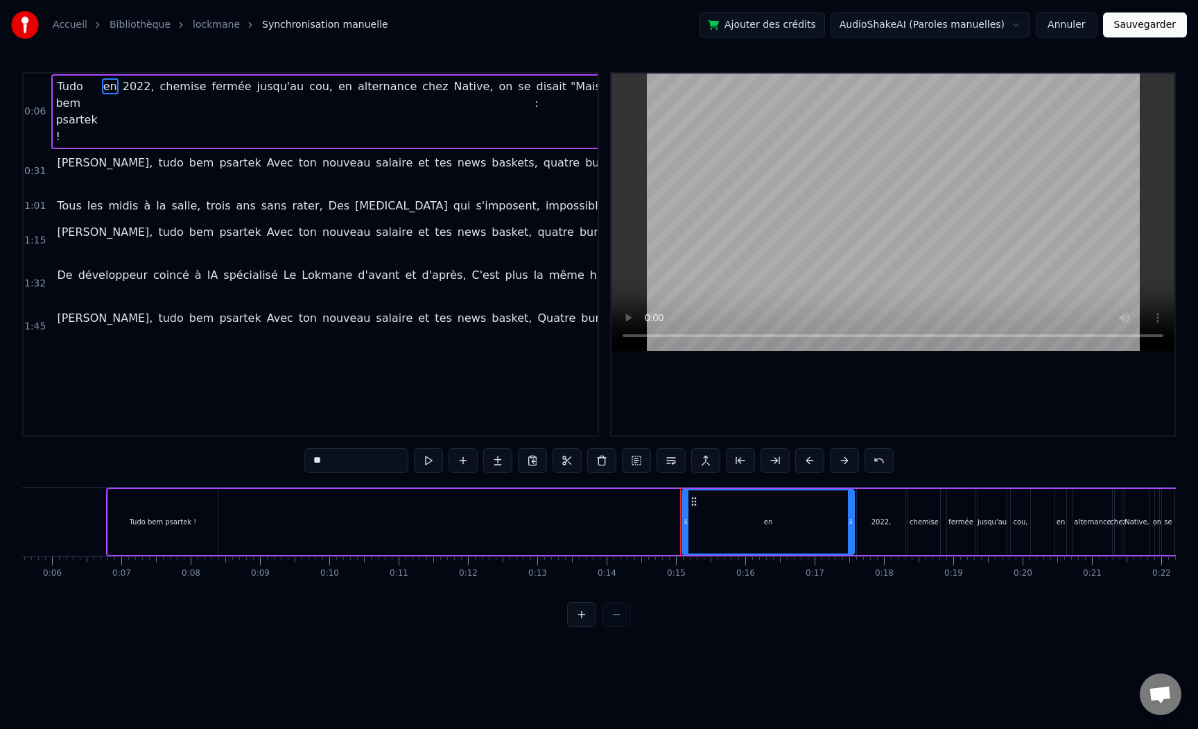
click at [102, 88] on span "en" at bounding box center [110, 86] width 17 height 16
click at [467, 460] on button at bounding box center [463, 460] width 29 height 25
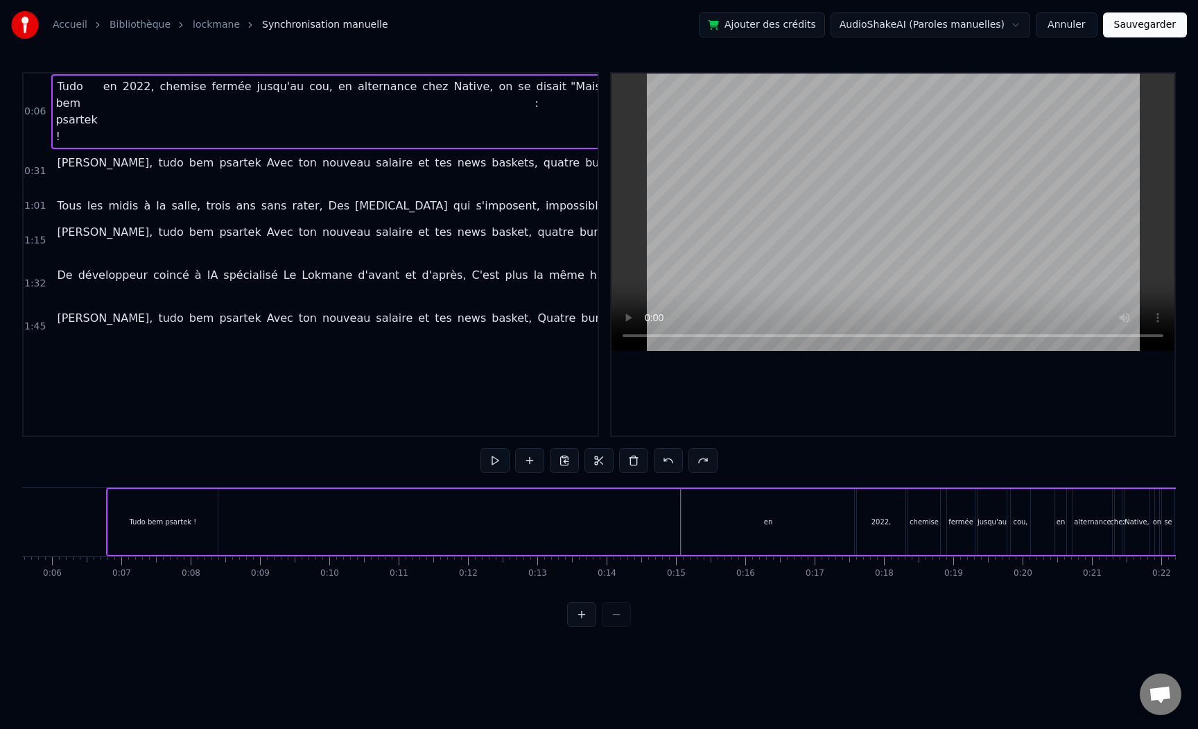
click at [593, 609] on button at bounding box center [581, 614] width 29 height 25
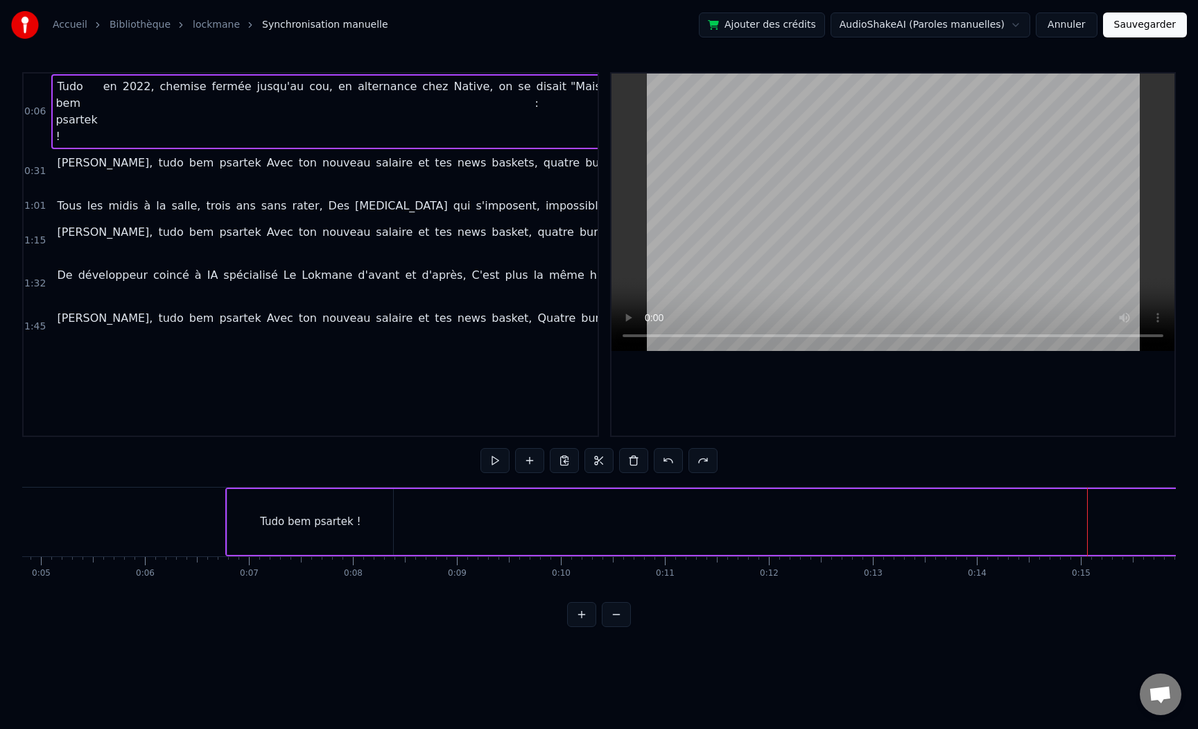
scroll to position [0, 298]
click at [677, 483] on div "0:06 Tudo bem psartek ! en 2022, chemise fermée jusqu'au cou, en alternance che…" at bounding box center [599, 349] width 1154 height 555
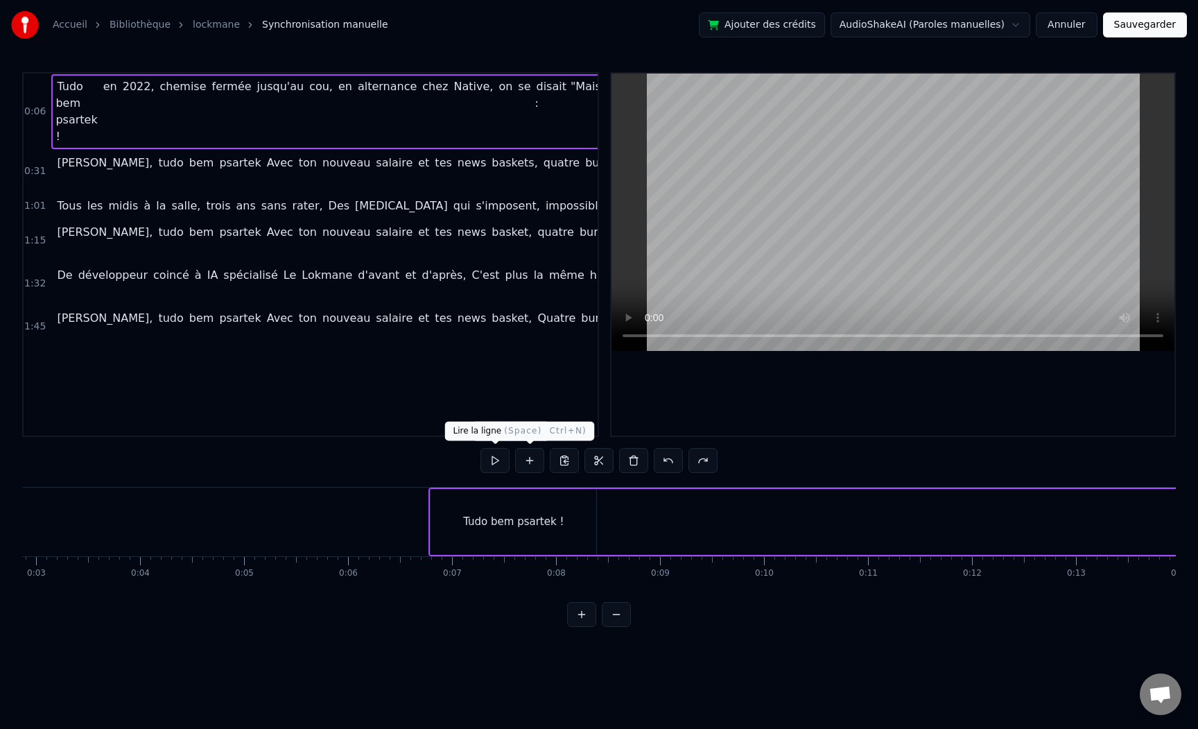
click at [498, 459] on button at bounding box center [494, 460] width 29 height 25
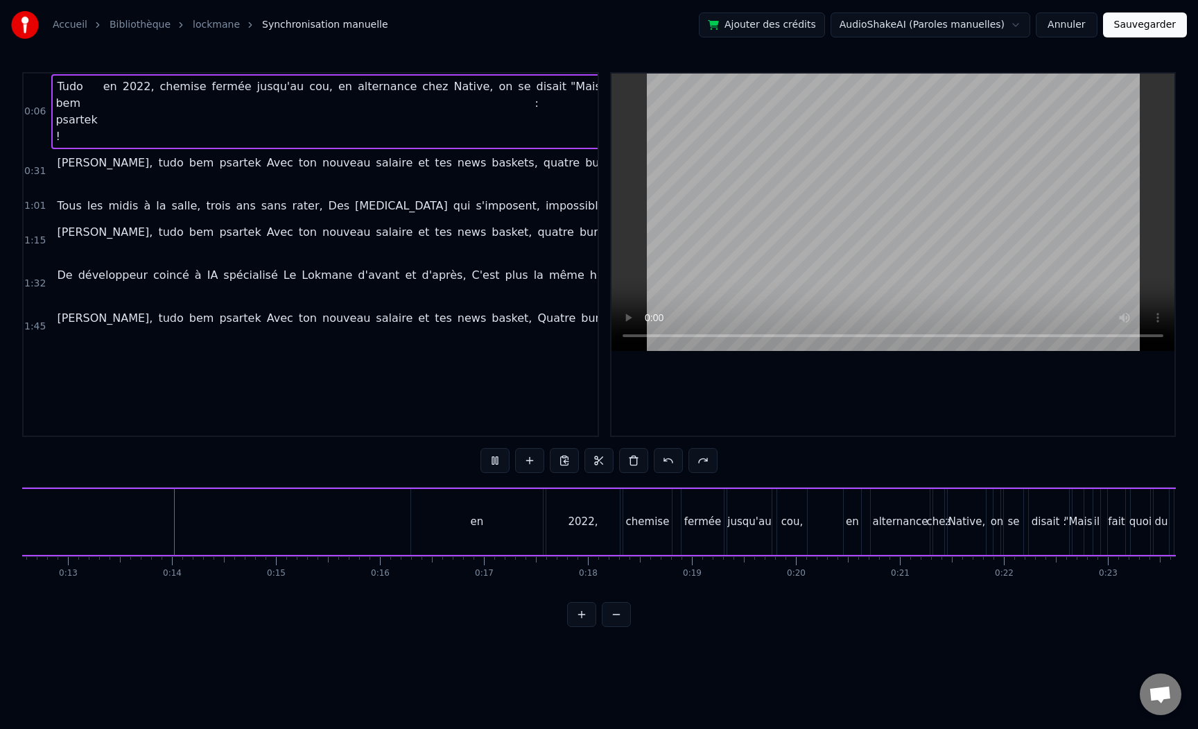
scroll to position [0, 1317]
click at [498, 459] on button at bounding box center [494, 460] width 29 height 25
click at [400, 514] on div "en" at bounding box center [466, 522] width 133 height 66
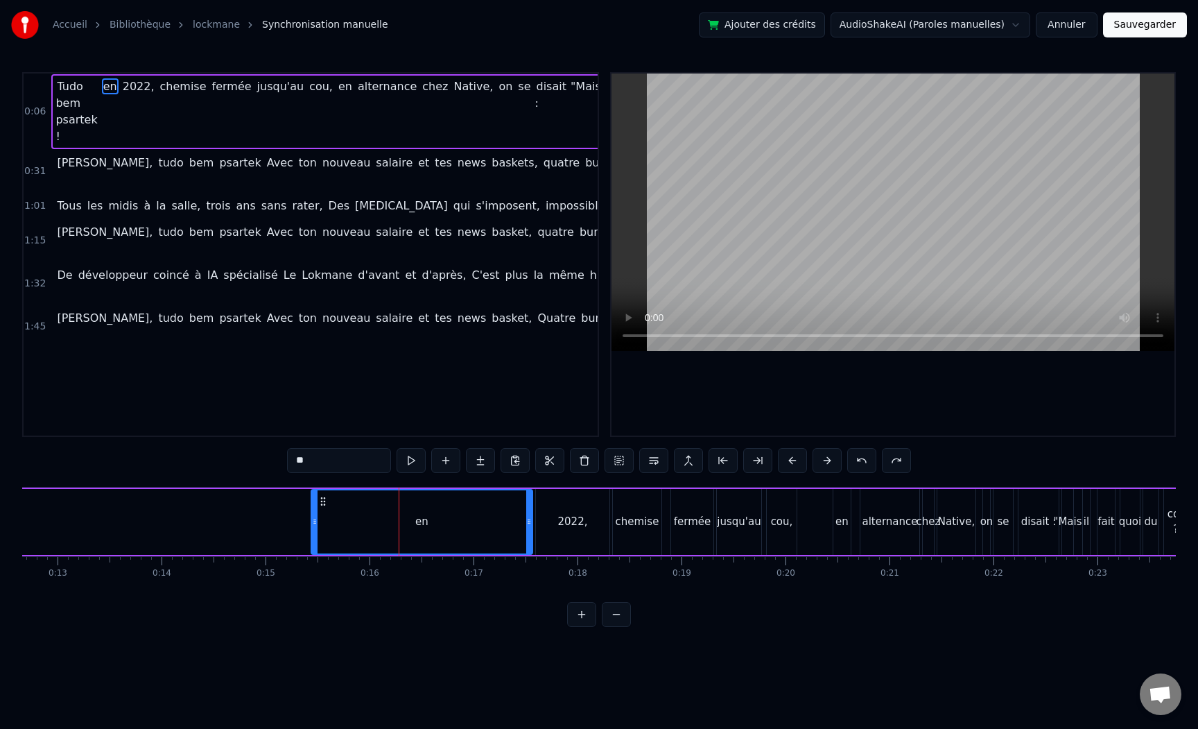
drag, startPoint x: 401, startPoint y: 519, endPoint x: 304, endPoint y: 517, distance: 97.1
click at [312, 517] on icon at bounding box center [315, 521] width 6 height 11
click at [321, 459] on input "**" at bounding box center [356, 460] width 104 height 25
click at [314, 459] on input "**" at bounding box center [356, 460] width 104 height 25
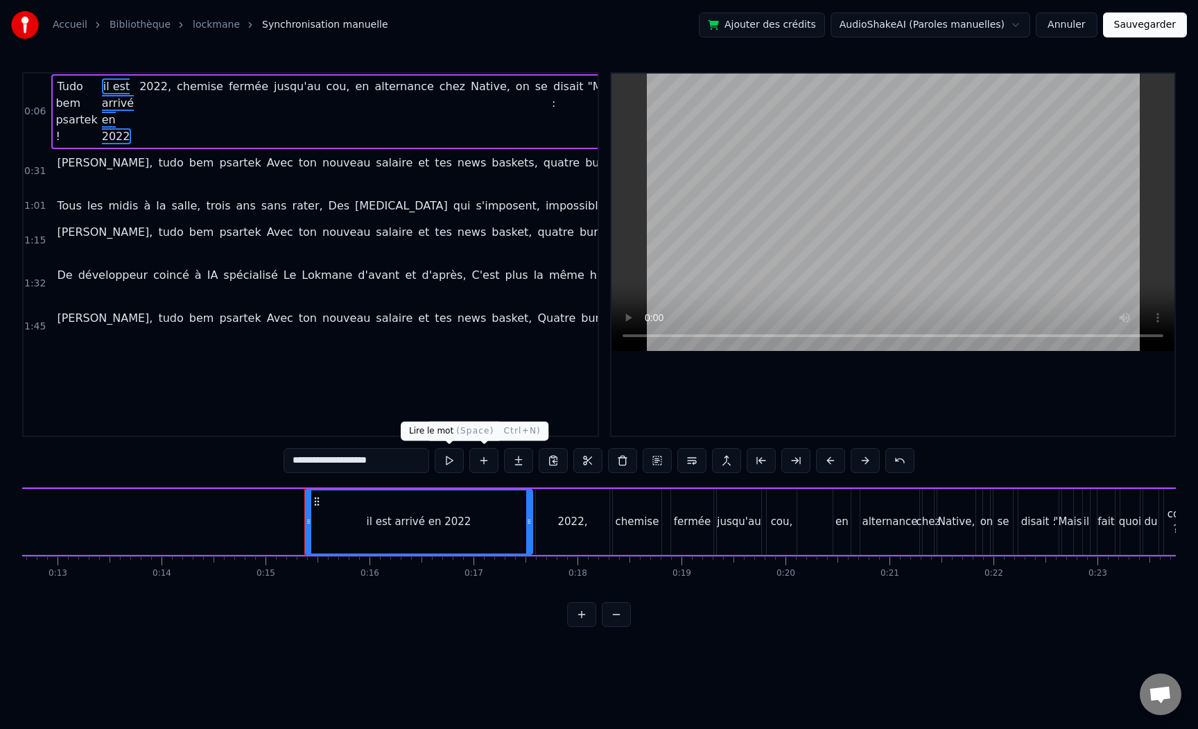
click at [454, 461] on button at bounding box center [449, 460] width 29 height 25
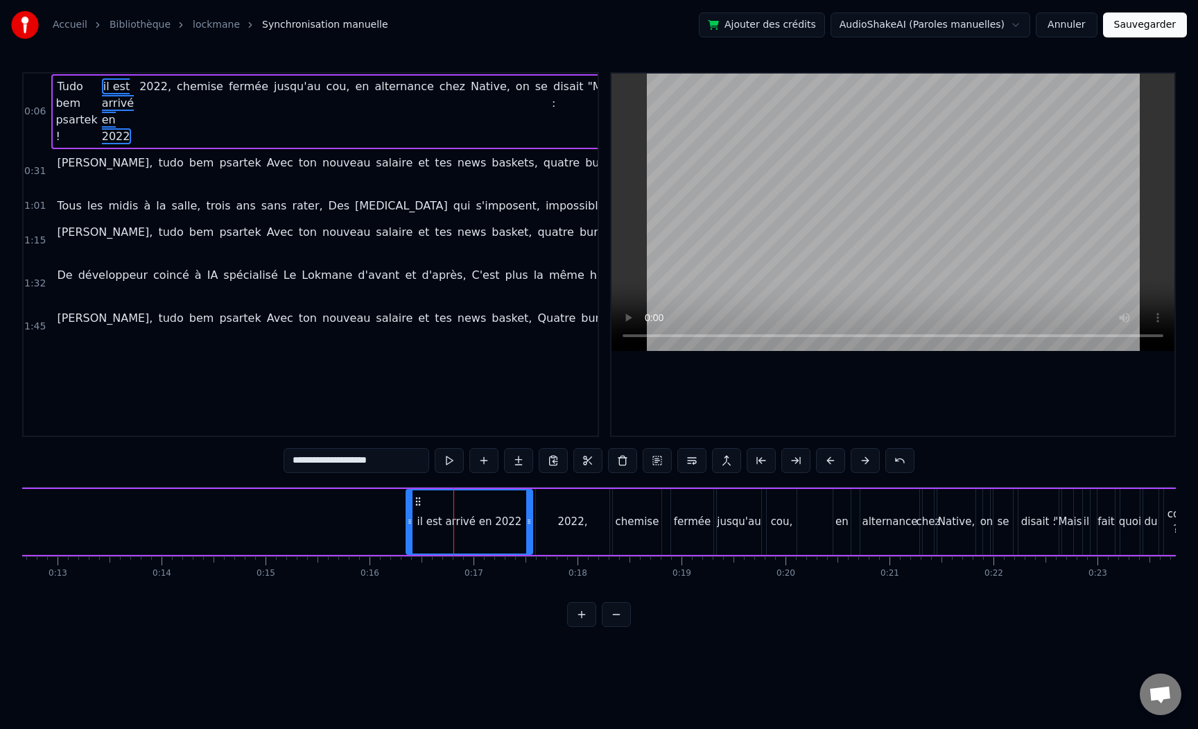
drag, startPoint x: 309, startPoint y: 515, endPoint x: 413, endPoint y: 511, distance: 104.1
click at [413, 511] on div at bounding box center [410, 521] width 6 height 63
click at [444, 464] on button at bounding box center [449, 460] width 29 height 25
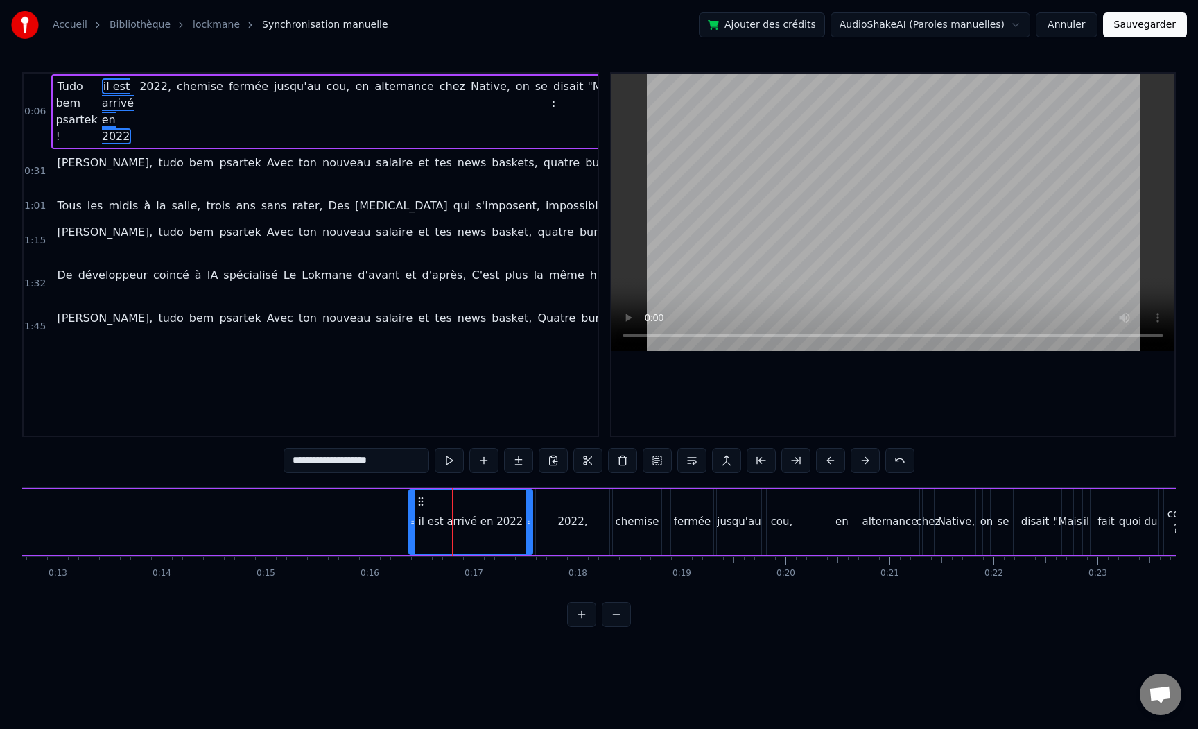
click at [551, 507] on div "2022," at bounding box center [572, 522] width 73 height 66
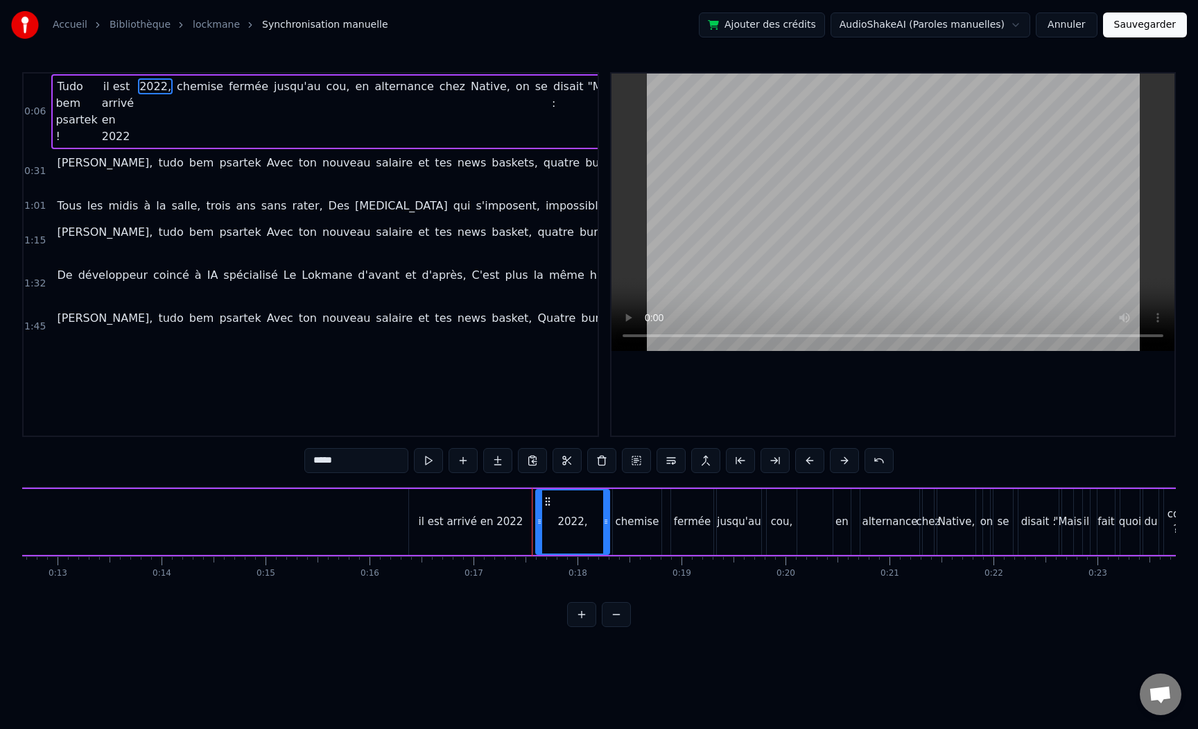
type input "*******"
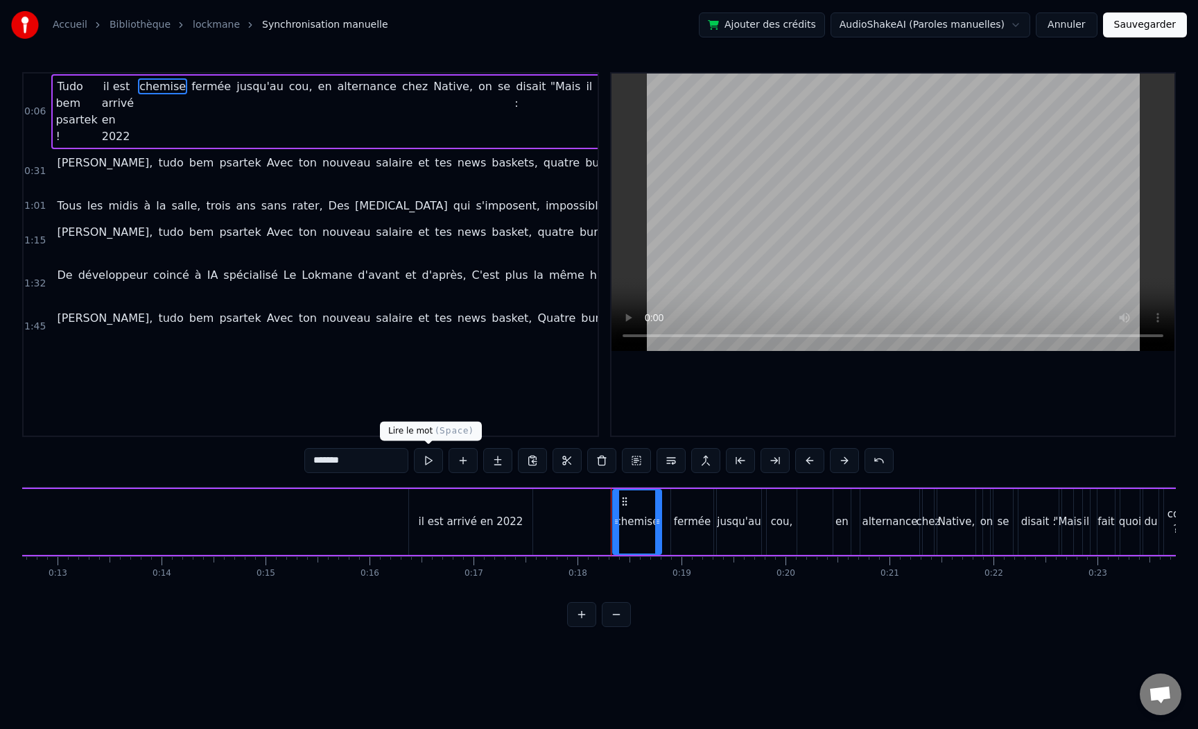
click at [435, 467] on button at bounding box center [428, 460] width 29 height 25
click at [406, 479] on div "0:06 Tudo bem psartek ! il est arrivé en 2022 chemise fermée jusqu'au cou, en a…" at bounding box center [599, 349] width 1154 height 555
click at [398, 488] on div "Tudo bem psartek ! il est arrivé en 2022 chemise fermée jusqu'au cou, en altern…" at bounding box center [689, 521] width 2558 height 69
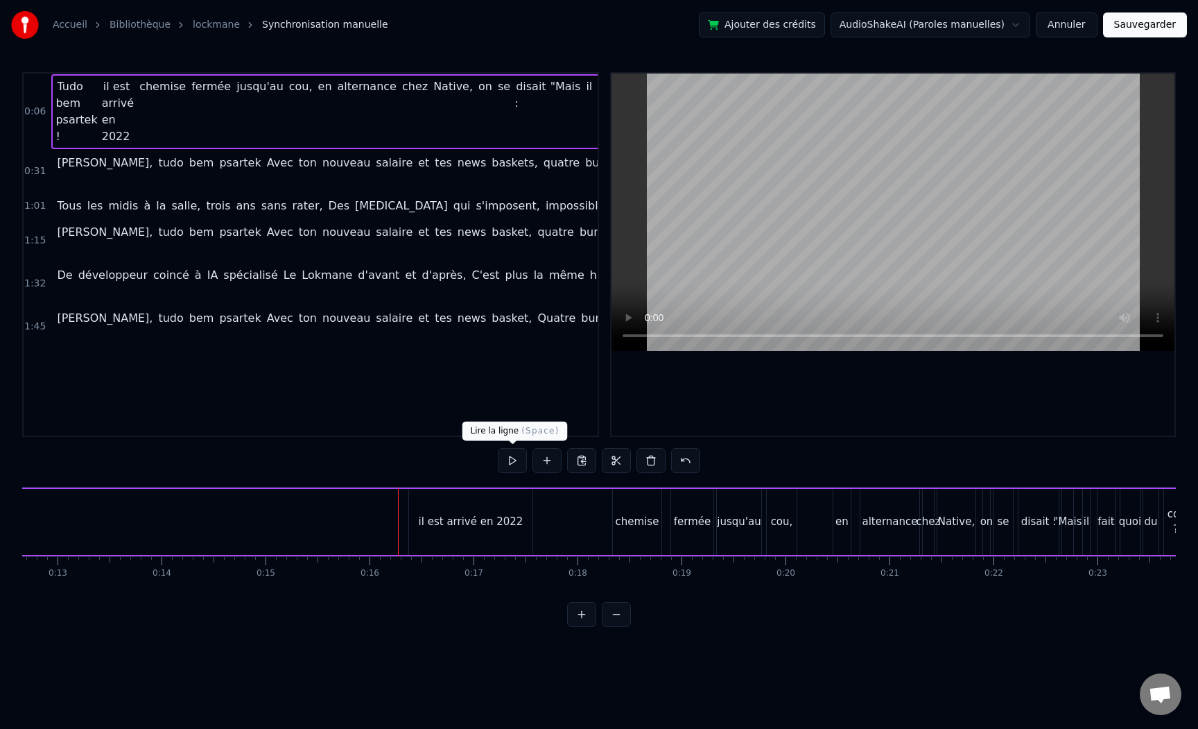
click at [516, 457] on button at bounding box center [512, 460] width 29 height 25
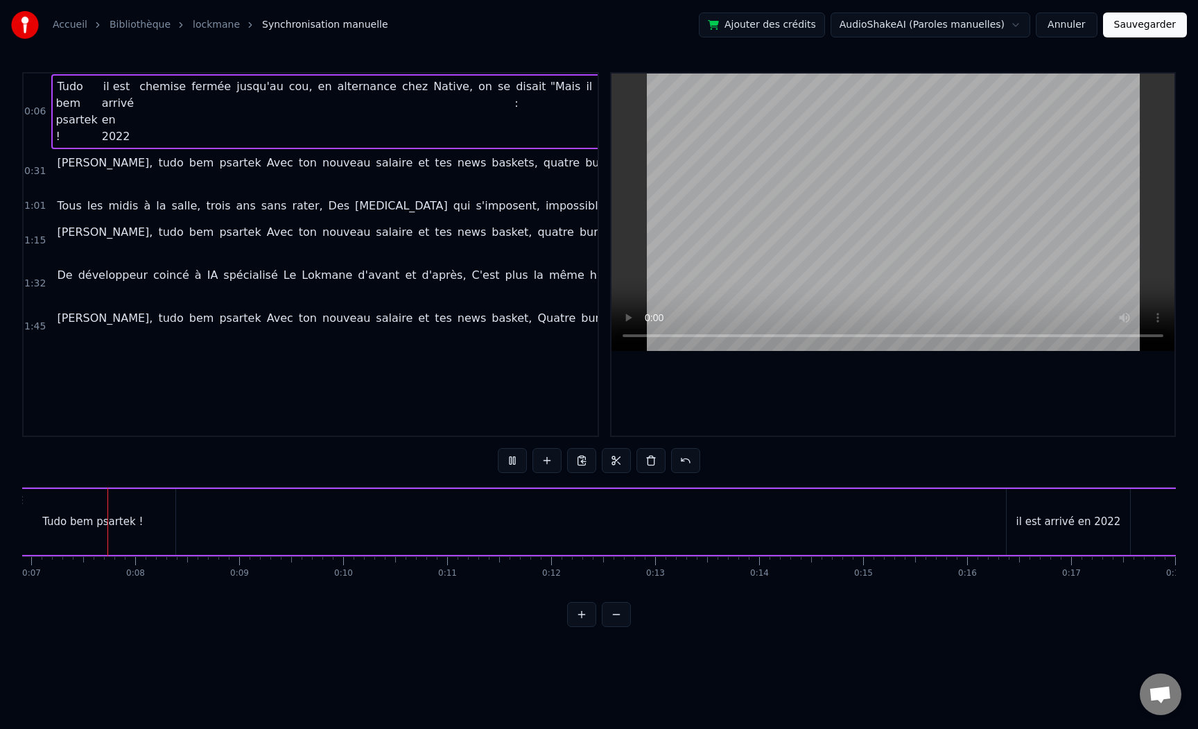
scroll to position [0, 711]
click at [931, 526] on div at bounding box center [931, 521] width 1 height 69
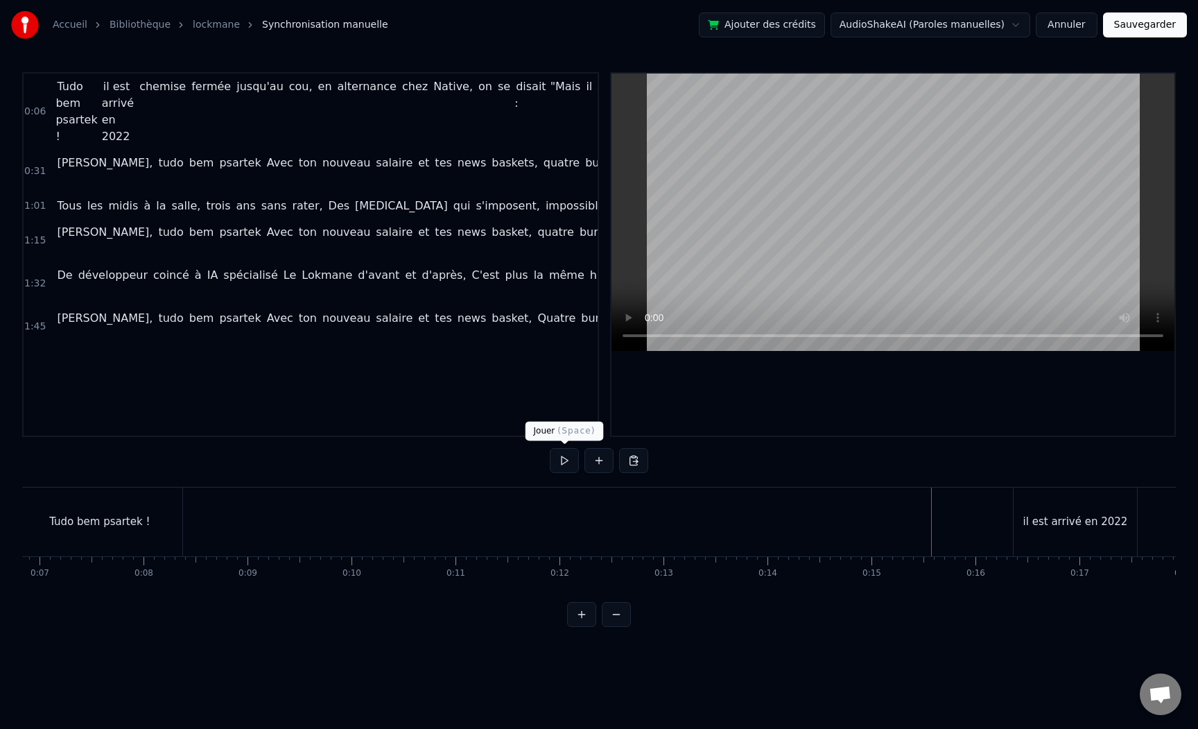
click at [570, 460] on button at bounding box center [564, 460] width 29 height 25
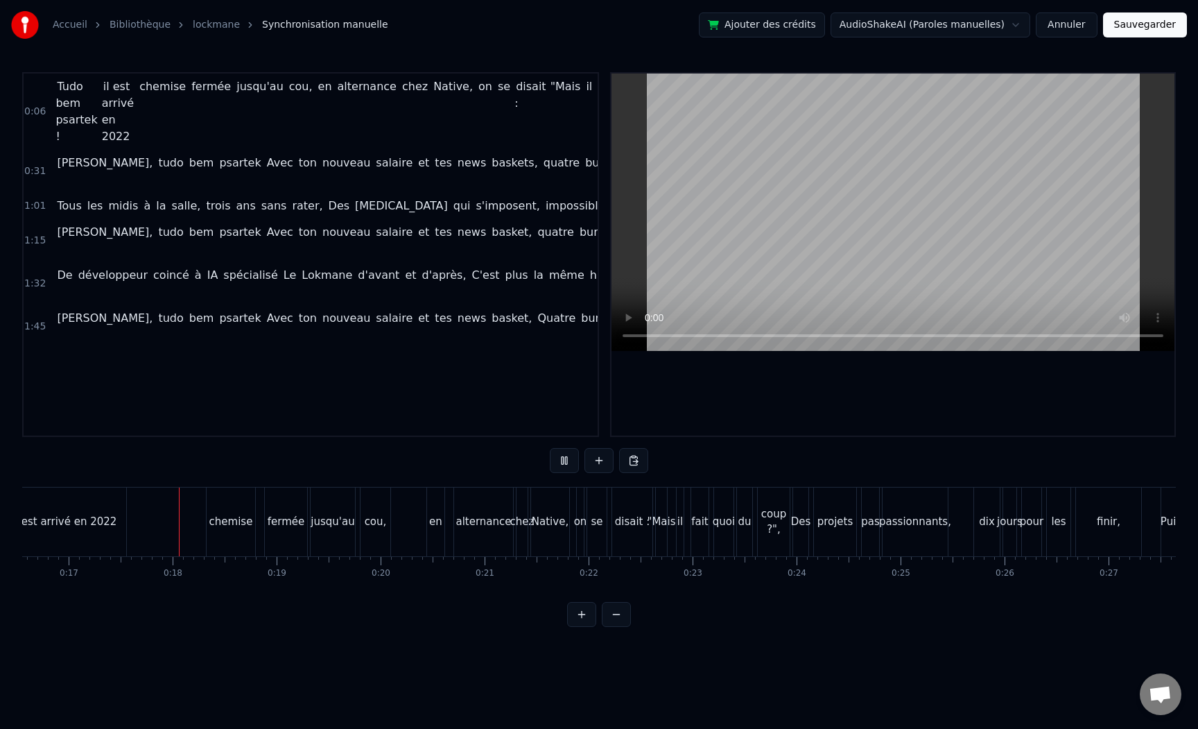
scroll to position [0, 1735]
click at [571, 460] on button at bounding box center [564, 460] width 29 height 25
click at [233, 528] on div "chemise" at bounding box center [218, 522] width 44 height 16
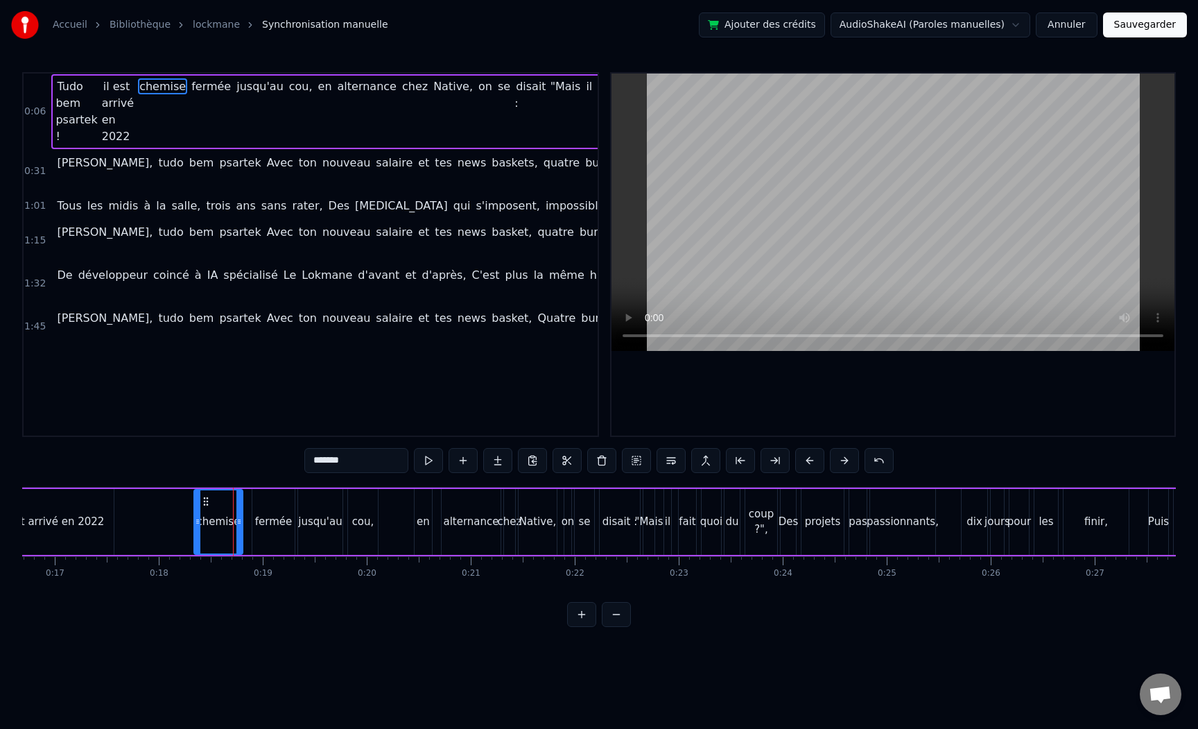
click at [354, 458] on input "*******" at bounding box center [356, 460] width 104 height 25
type input "*********"
click at [254, 622] on div "0:06 Tudo bem psartek ! il est arrivé en 2022 chemisier fermée jusqu'au cou, en…" at bounding box center [599, 349] width 1154 height 555
click at [169, 519] on div "Tudo bem psartek ! il est arrivé en 2022 chemisier fermée jusqu'au cou, en alte…" at bounding box center [270, 521] width 2558 height 69
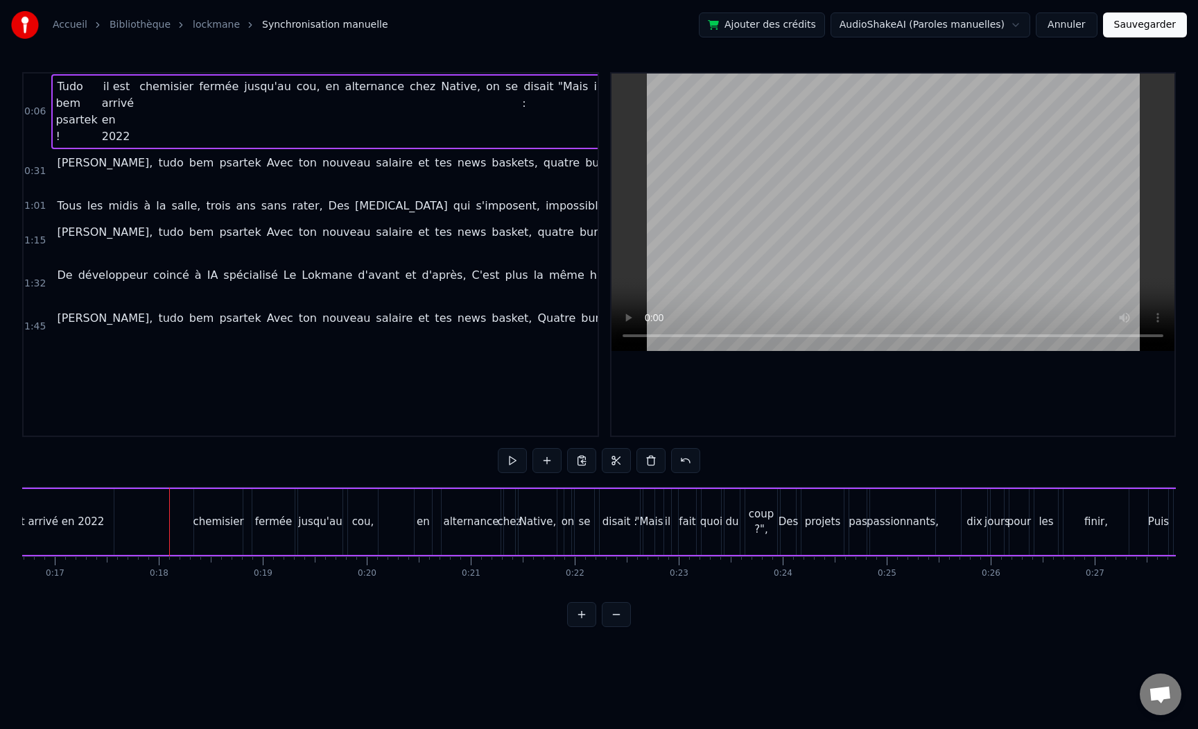
click at [510, 457] on button at bounding box center [512, 460] width 29 height 25
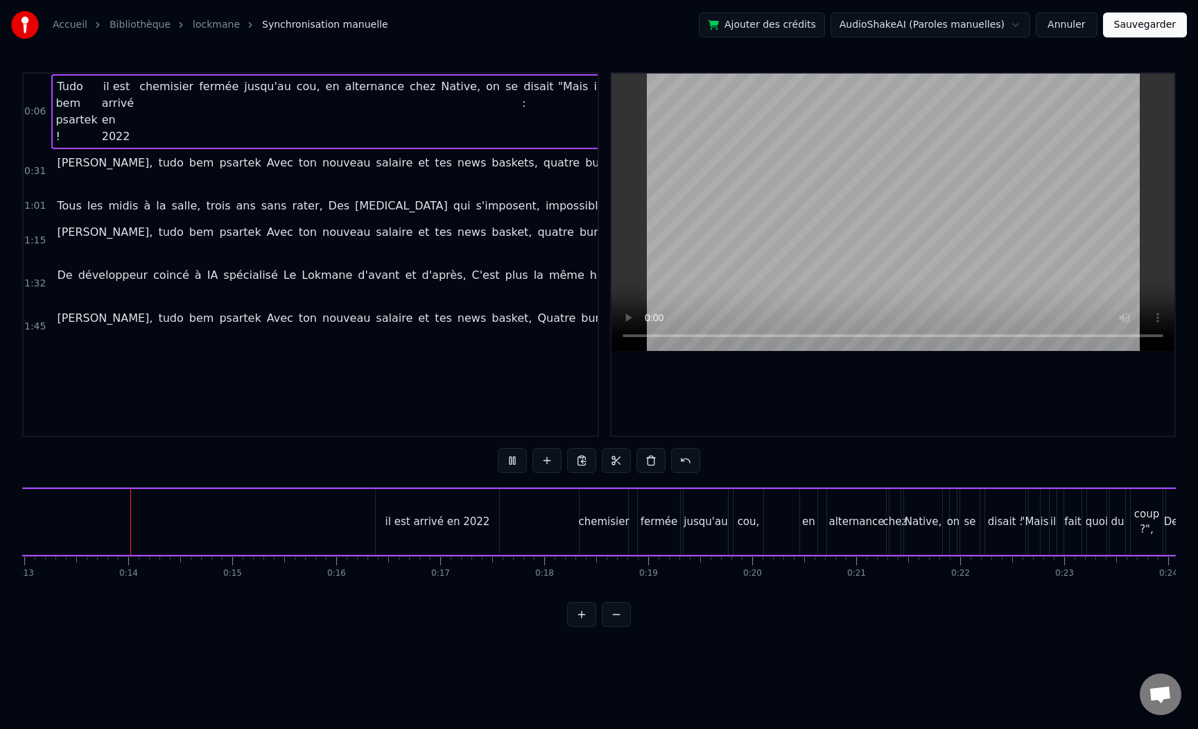
scroll to position [0, 1354]
click at [498, 448] on button at bounding box center [512, 460] width 29 height 25
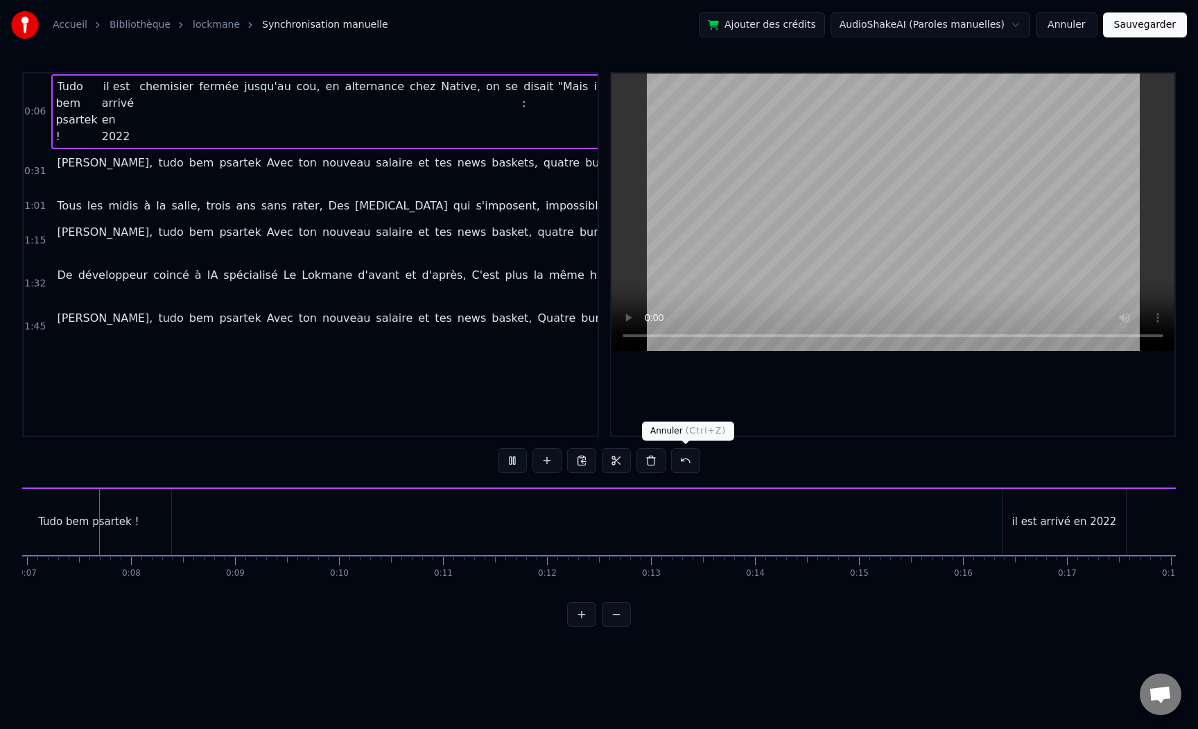
scroll to position [0, 710]
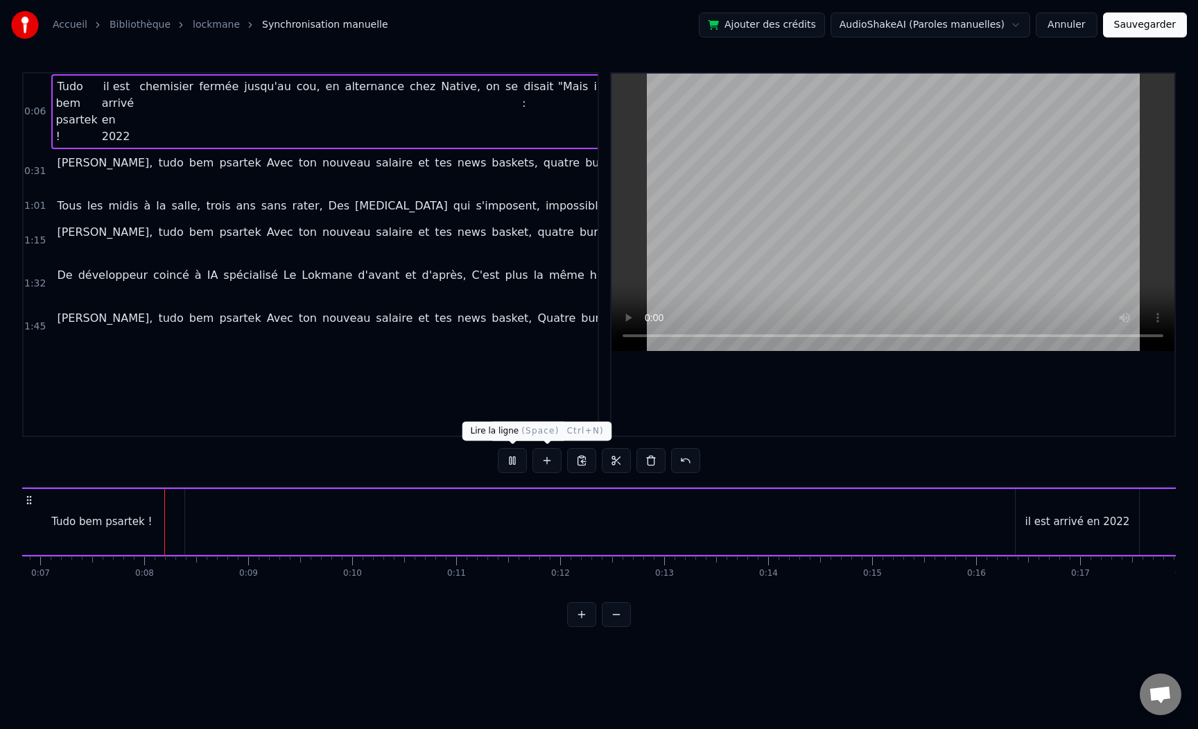
click at [512, 461] on button at bounding box center [512, 460] width 29 height 25
click at [1077, 529] on div "il est arrivé en 2022" at bounding box center [1077, 522] width 105 height 16
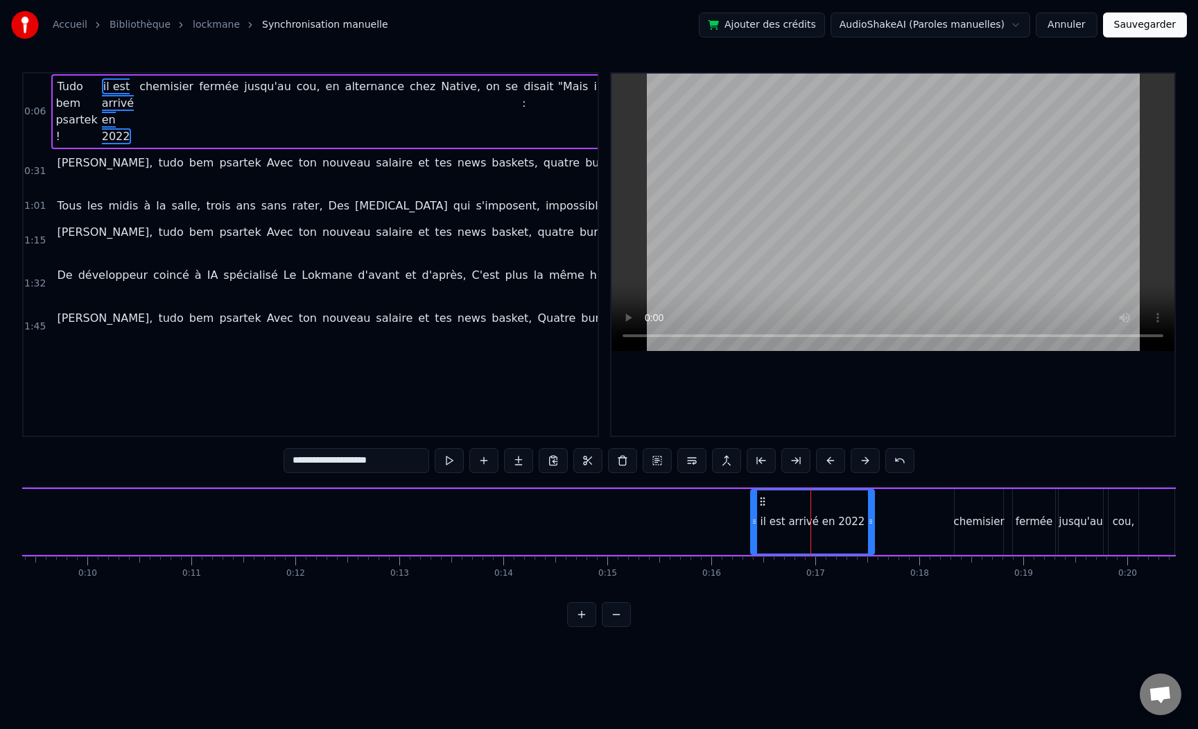
scroll to position [0, 1023]
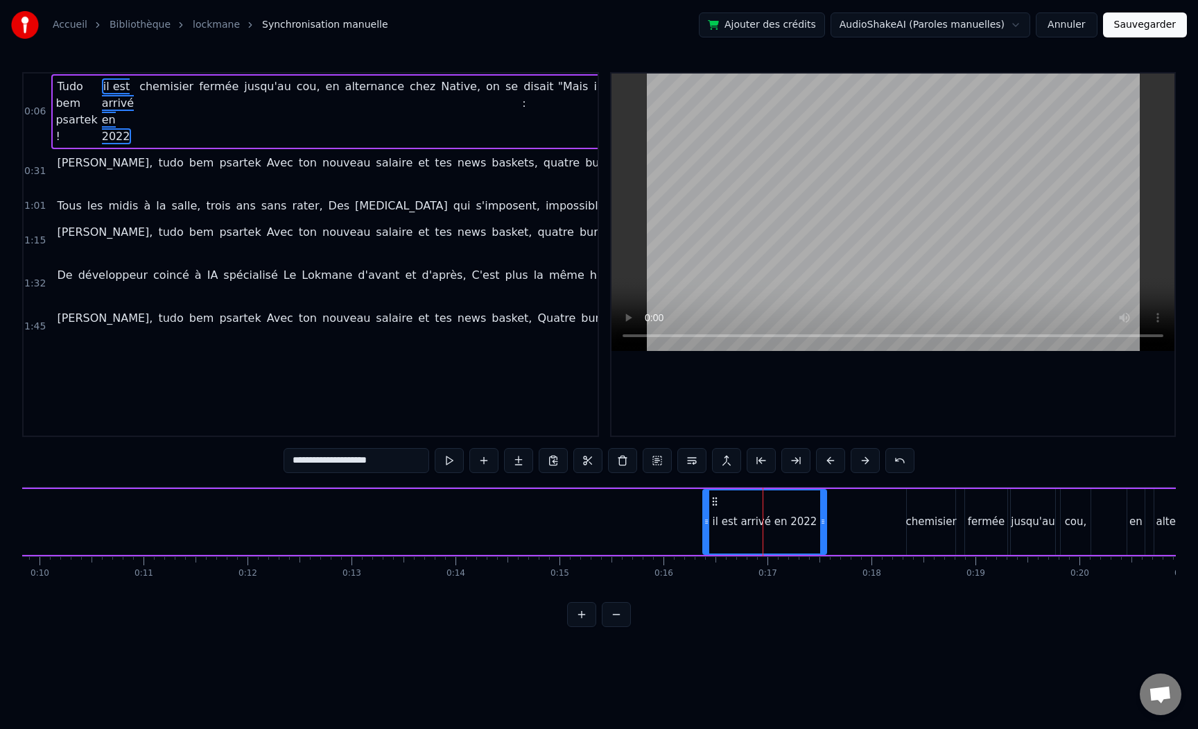
click at [895, 516] on div "Tudo bem psartek ! il est arrivé en 2022 chemisier fermée jusqu'au cou, en alte…" at bounding box center [983, 521] width 2558 height 69
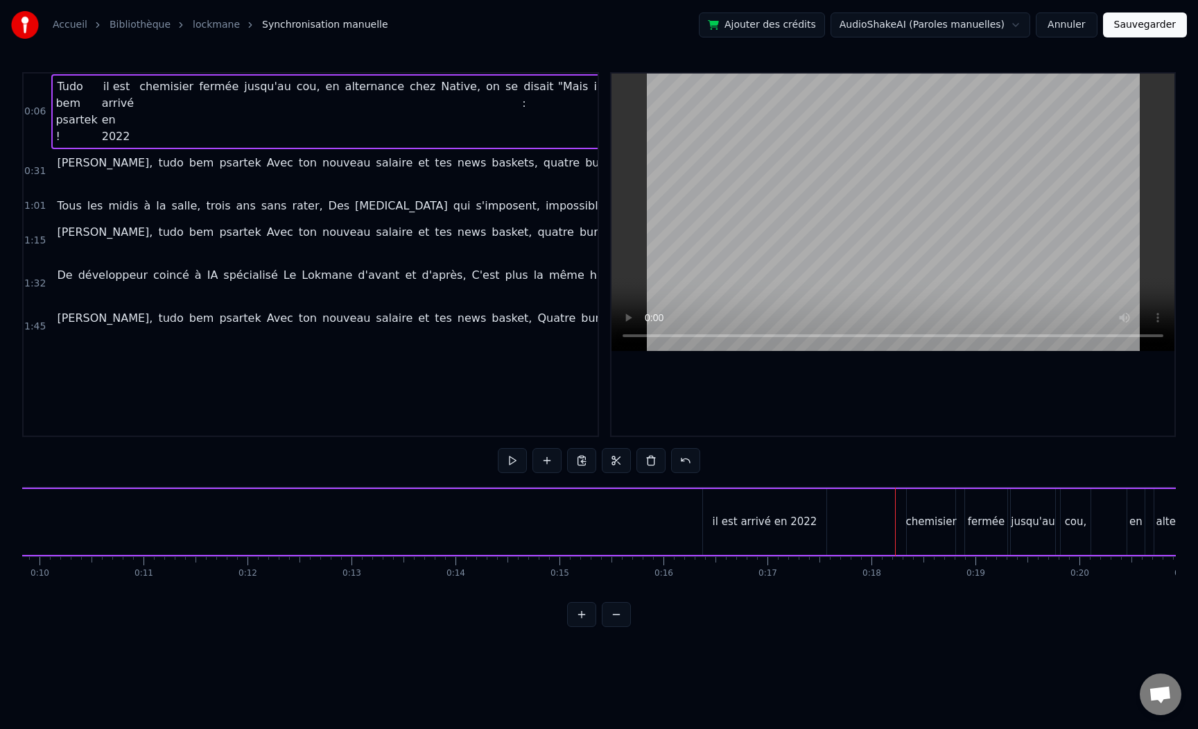
click at [829, 523] on div "Tudo bem psartek ! il est arrivé en 2022 chemisier fermée jusqu'au cou, en alte…" at bounding box center [983, 521] width 2558 height 69
click at [882, 522] on div "Tudo bem psartek ! il est arrivé en 2022 chemisier fermée jusqu'au cou, en alte…" at bounding box center [983, 521] width 2558 height 69
click at [937, 514] on div "chemisier" at bounding box center [930, 522] width 51 height 16
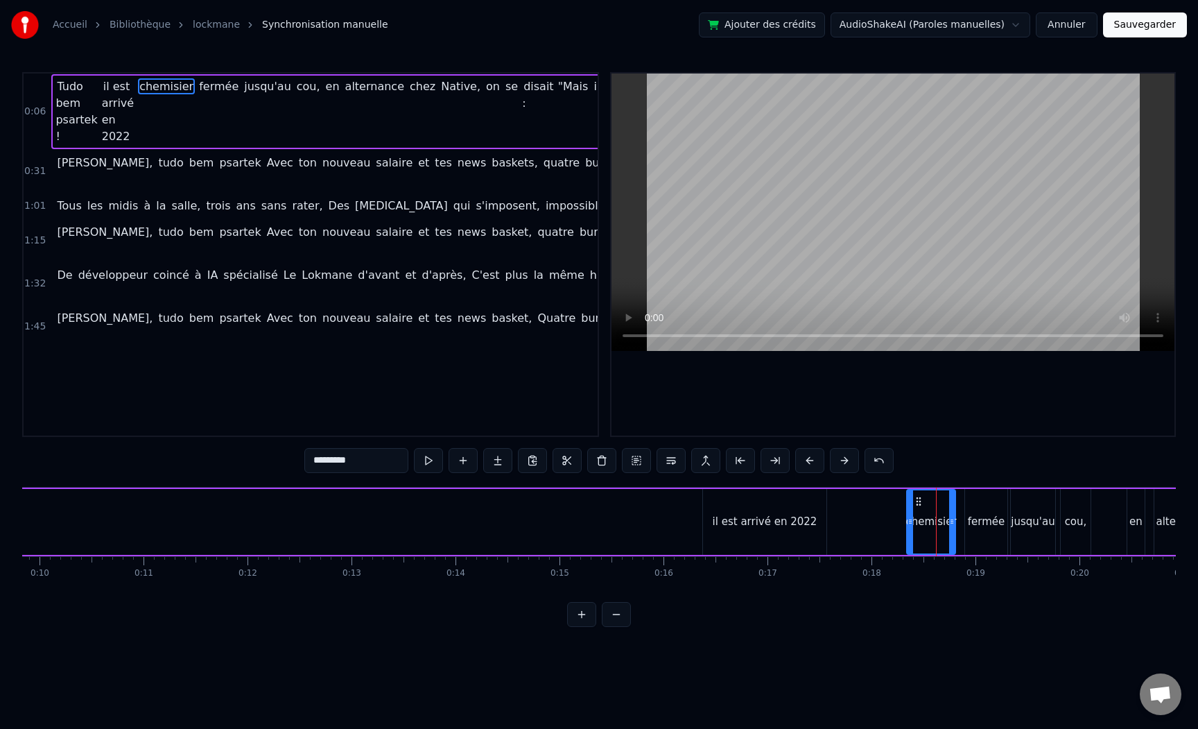
click at [989, 514] on div "fermée" at bounding box center [986, 522] width 37 height 16
click at [1028, 525] on div "jusqu'au" at bounding box center [1033, 522] width 44 height 16
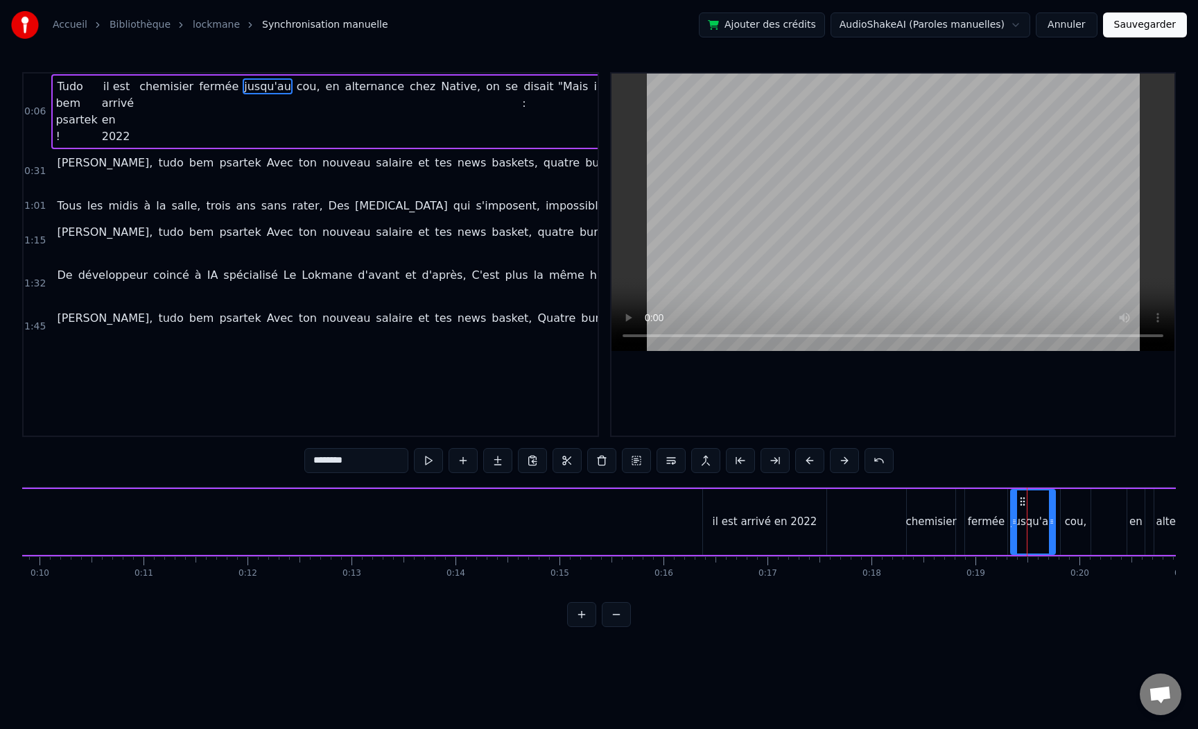
click at [1068, 527] on div "cou," at bounding box center [1076, 522] width 22 height 16
click at [355, 461] on input "****" at bounding box center [356, 460] width 104 height 25
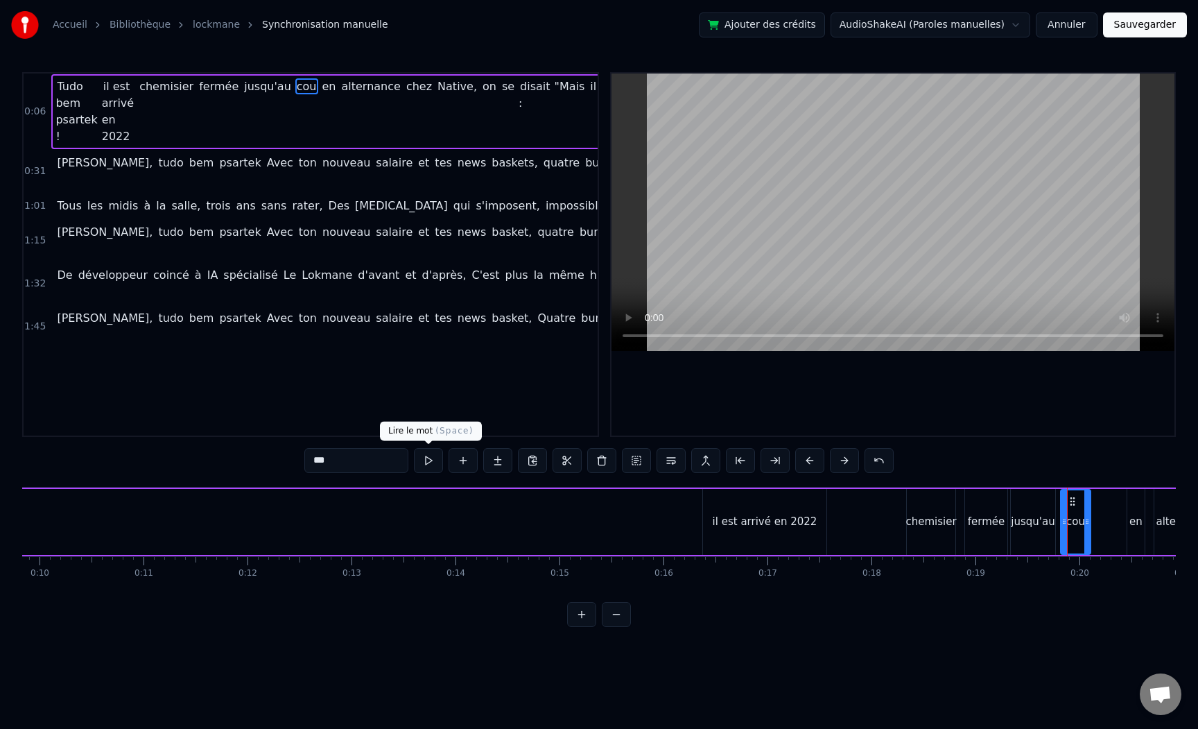
type input "***"
click at [429, 452] on button at bounding box center [428, 460] width 29 height 25
click at [901, 649] on html "Accueil Bibliothèque lockmane Synchronisation manuelle Ajouter des crédits Audi…" at bounding box center [599, 324] width 1198 height 649
click at [891, 625] on div "0:06 Tudo bem psartek ! il est arrivé en 2022 chemisier fermée jusqu'au cou en …" at bounding box center [599, 349] width 1154 height 555
click at [1020, 469] on div "0:06 Tudo bem psartek ! il est arrivé en 2022 chemisier fermée jusqu'au cou en …" at bounding box center [599, 349] width 1154 height 555
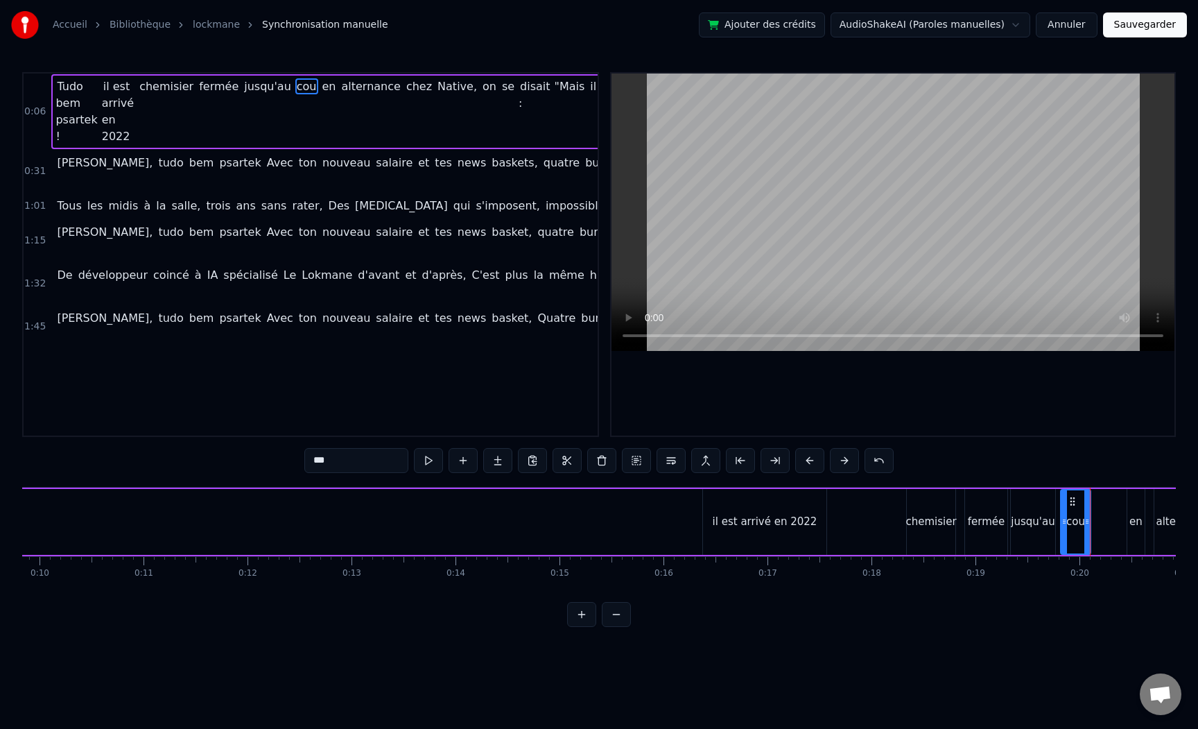
click at [623, 527] on div "Tudo bem psartek ! il est arrivé en 2022 chemisier fermée jusqu'au cou en alter…" at bounding box center [983, 521] width 2558 height 69
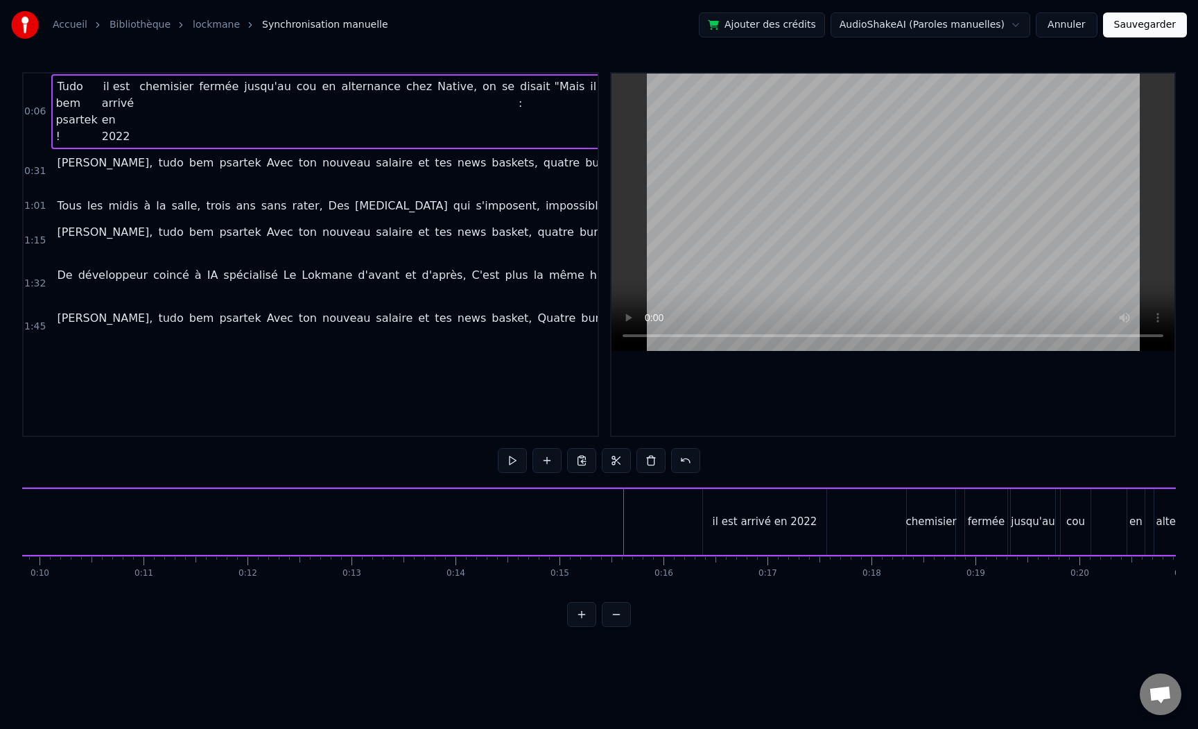
click at [886, 526] on div "Tudo bem psartek ! il est arrivé en 2022 chemisier fermée jusqu'au cou en alter…" at bounding box center [983, 521] width 2558 height 69
click at [507, 465] on button at bounding box center [512, 460] width 29 height 25
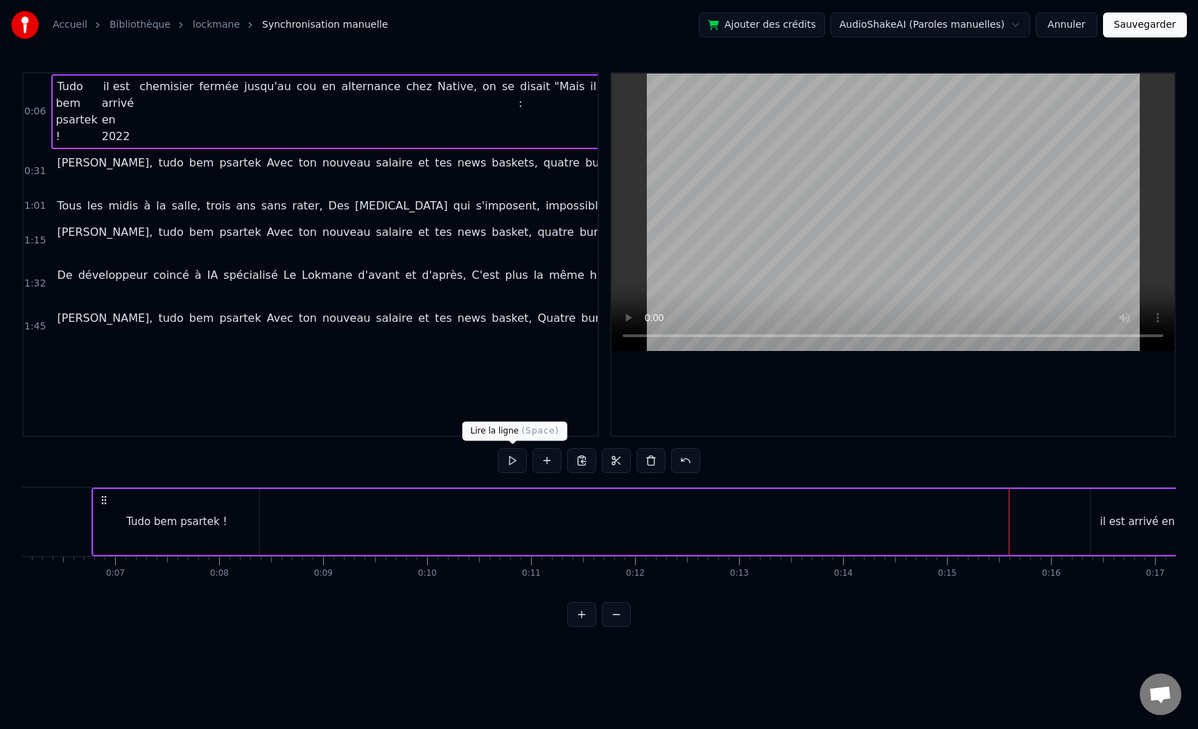
click at [520, 460] on button at bounding box center [512, 460] width 29 height 25
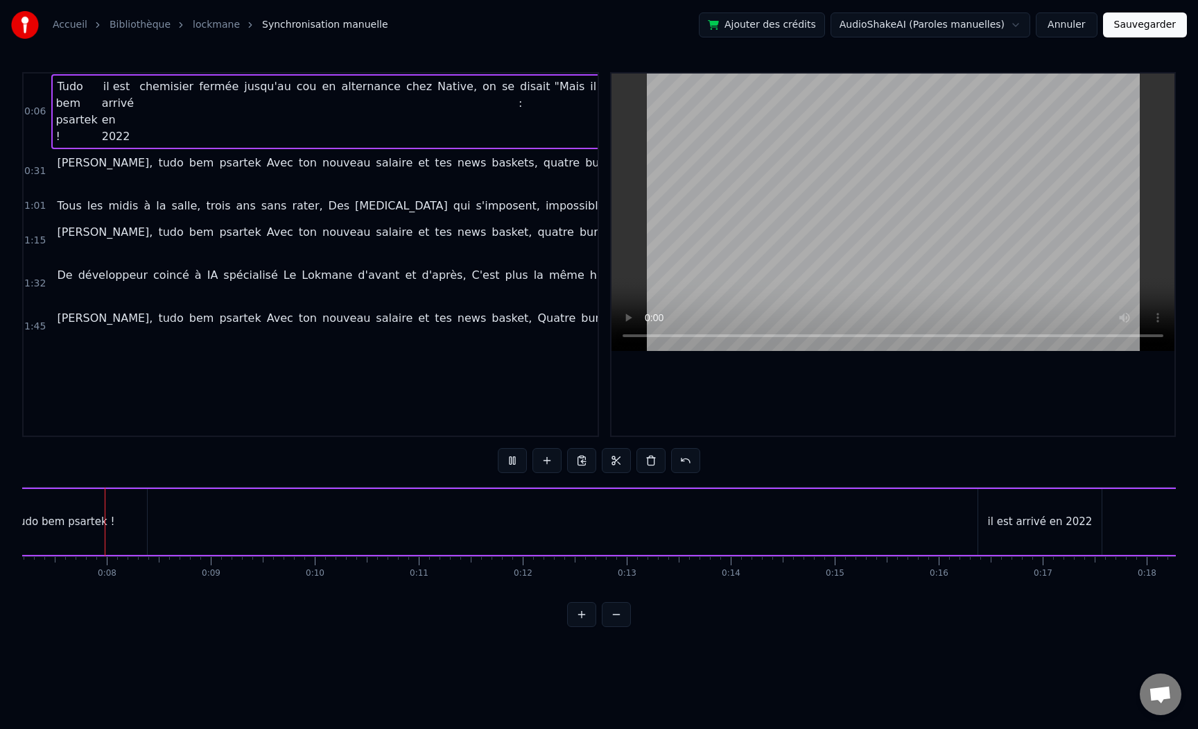
scroll to position [0, 738]
click at [615, 611] on button at bounding box center [616, 614] width 29 height 25
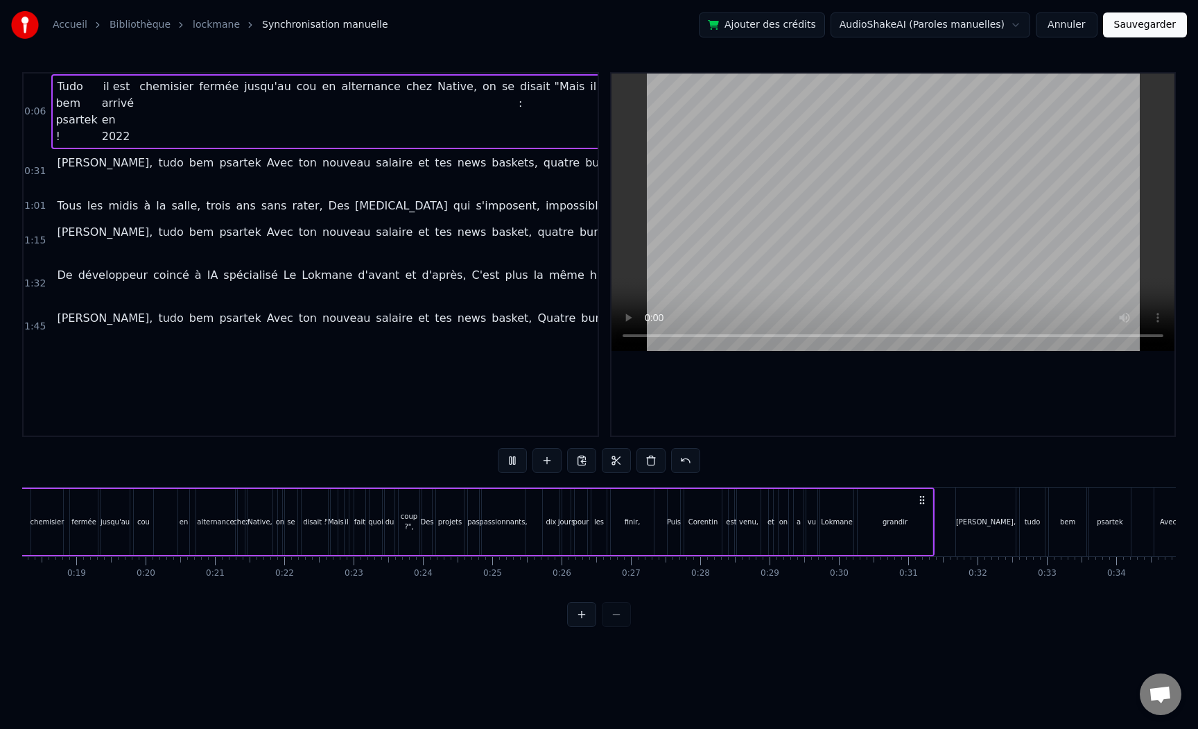
click at [615, 611] on div at bounding box center [599, 614] width 64 height 25
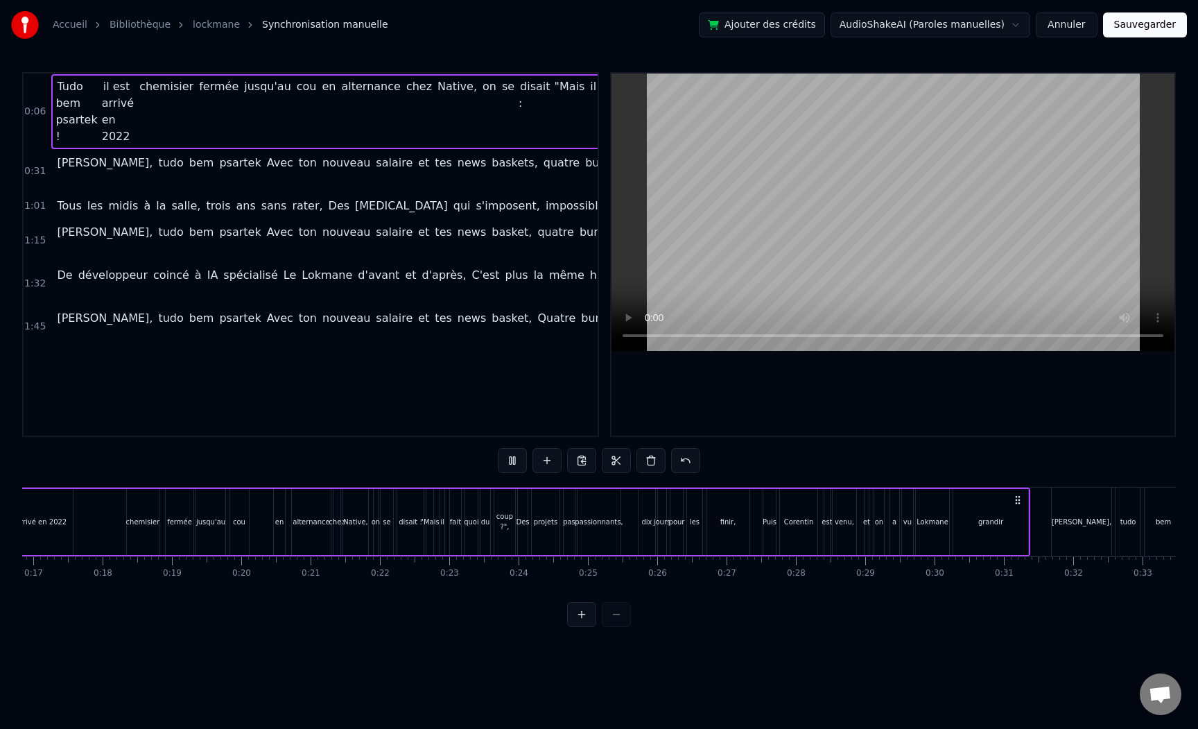
click at [615, 611] on div at bounding box center [599, 614] width 64 height 25
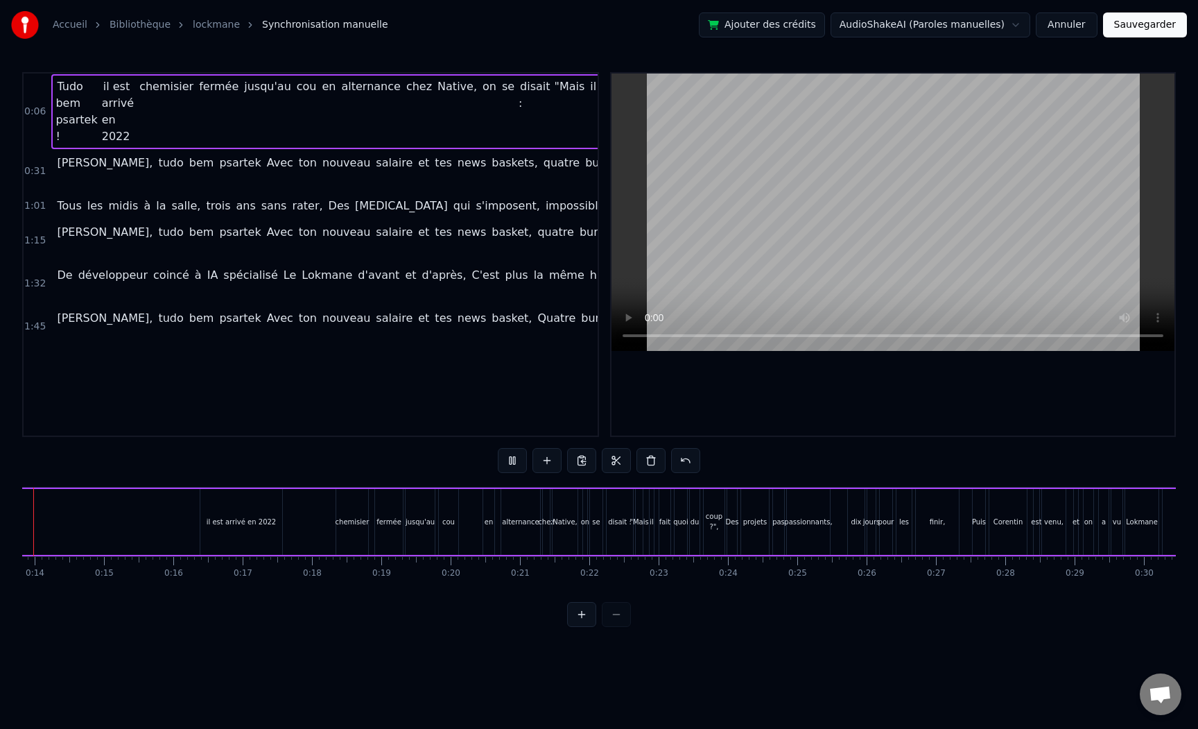
click at [615, 611] on div at bounding box center [599, 614] width 64 height 25
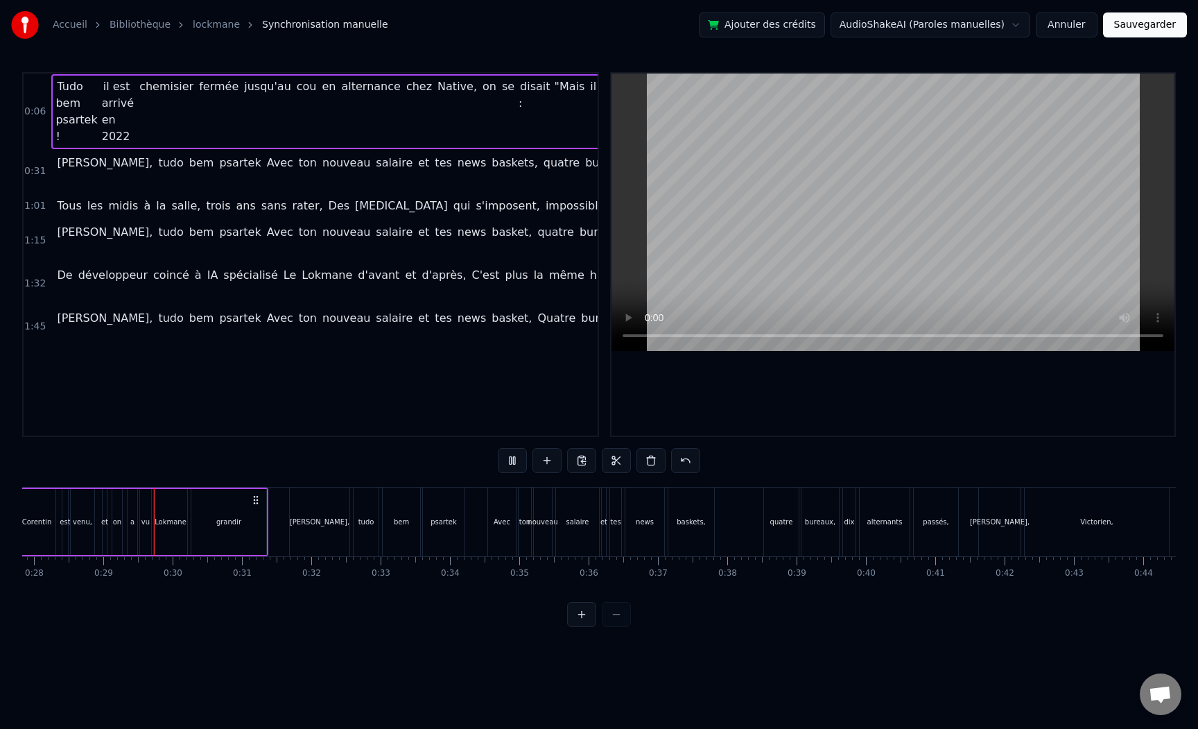
scroll to position [0, 1943]
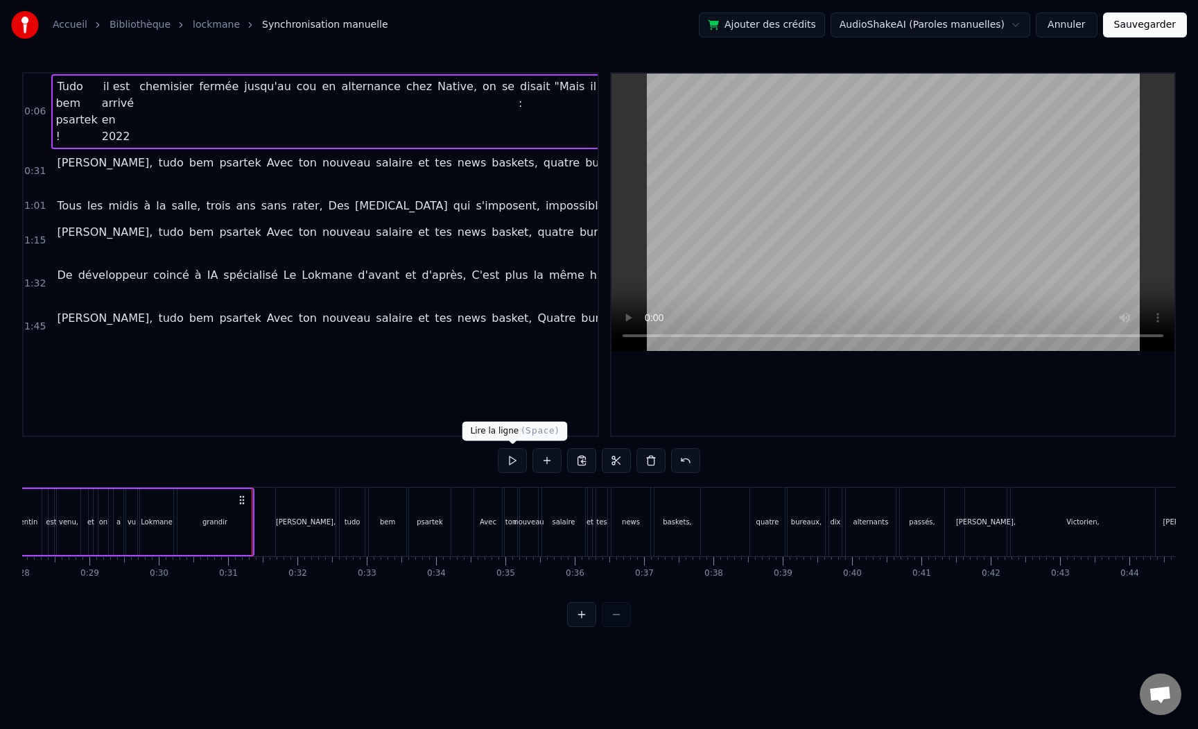
click at [508, 458] on button at bounding box center [512, 460] width 29 height 25
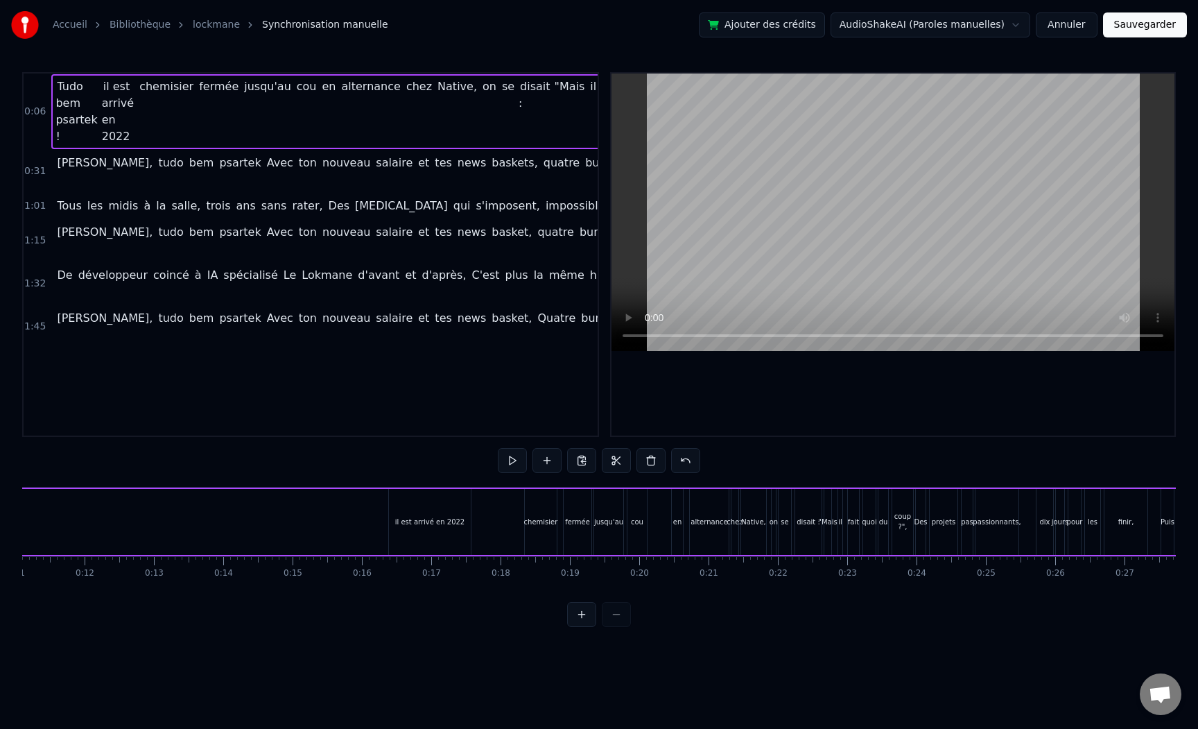
click at [498, 448] on button at bounding box center [512, 460] width 29 height 25
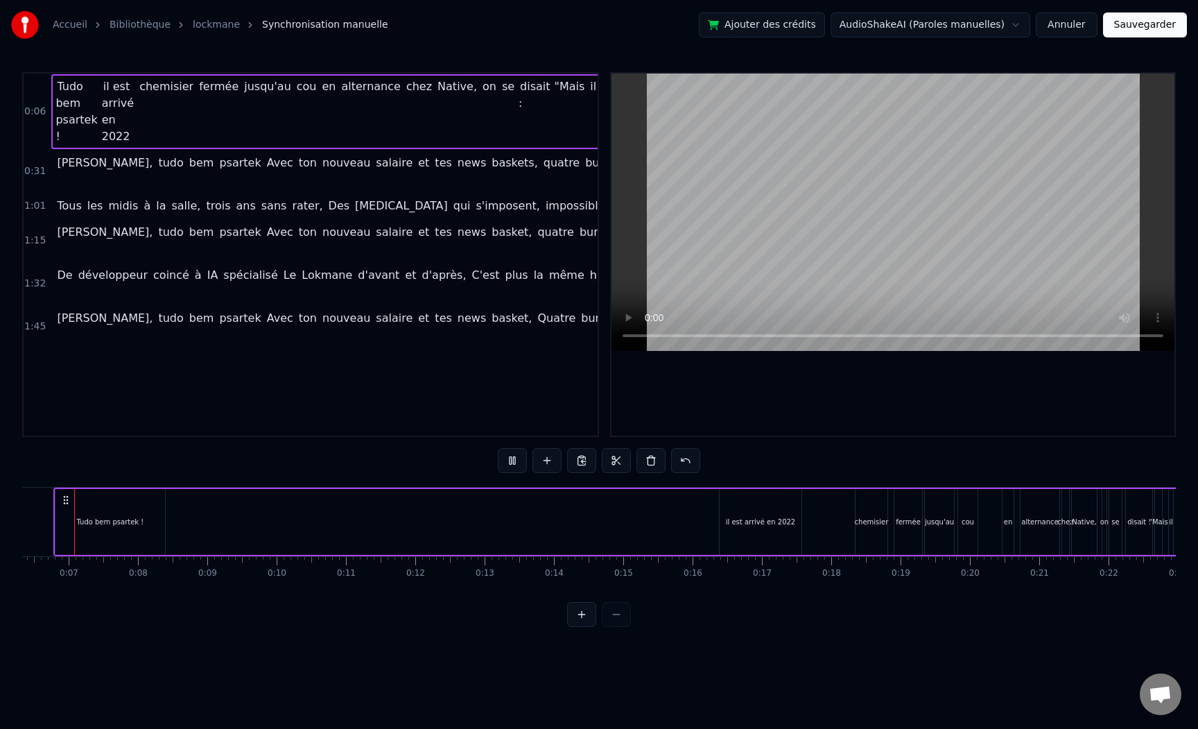
scroll to position [0, 413]
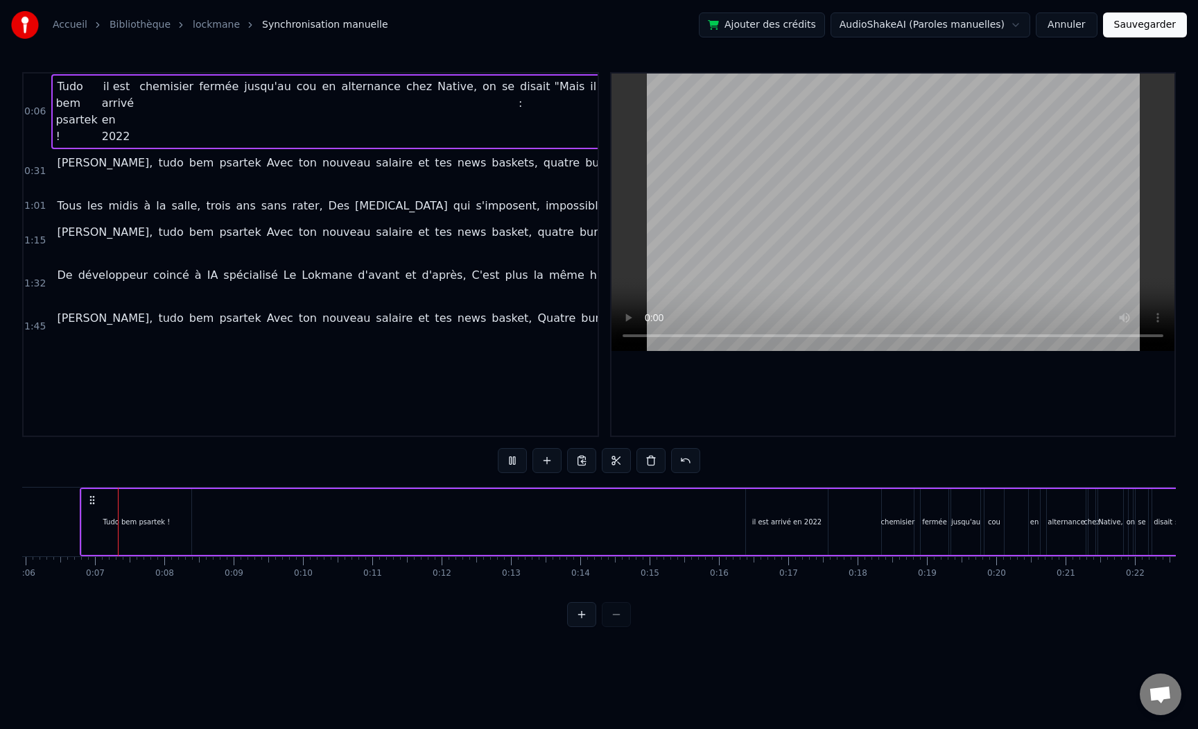
click at [677, 630] on html "Accueil Bibliothèque lockmane Synchronisation manuelle Ajouter des crédits Audi…" at bounding box center [599, 324] width 1198 height 649
click at [512, 454] on button at bounding box center [512, 460] width 29 height 25
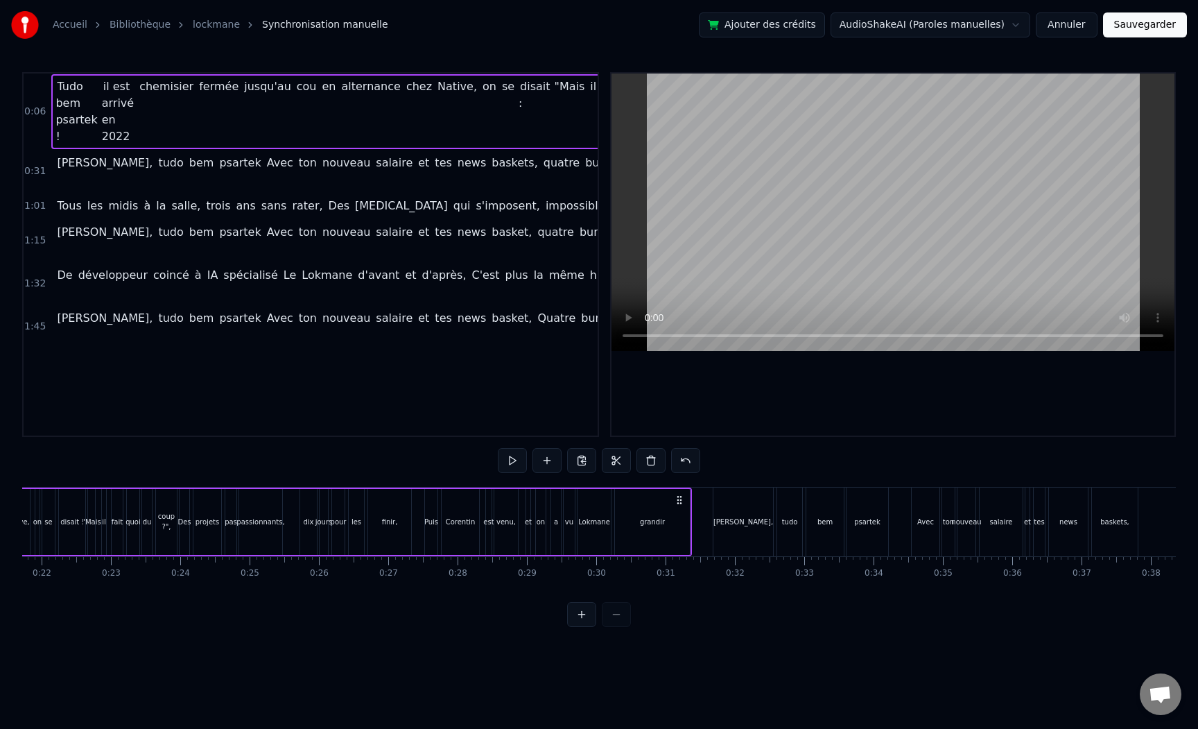
scroll to position [0, 1582]
click at [641, 518] on div "[PERSON_NAME]," at bounding box center [667, 521] width 60 height 69
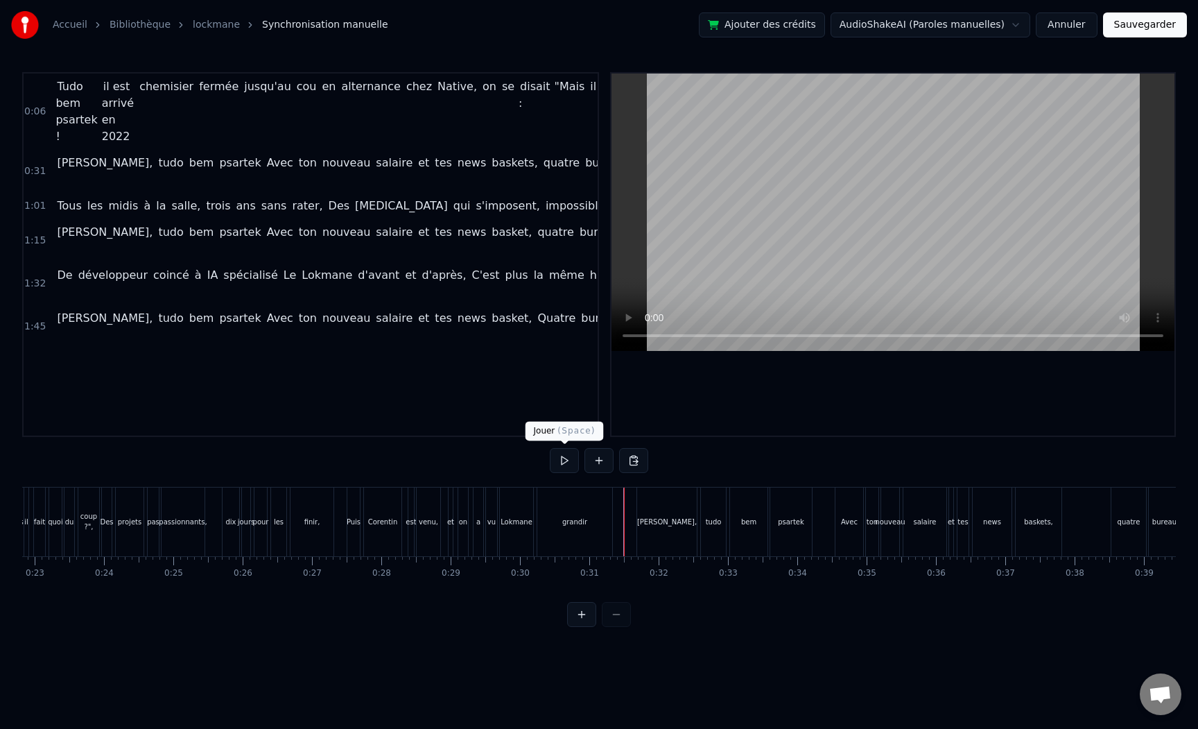
click at [553, 456] on button at bounding box center [564, 460] width 29 height 25
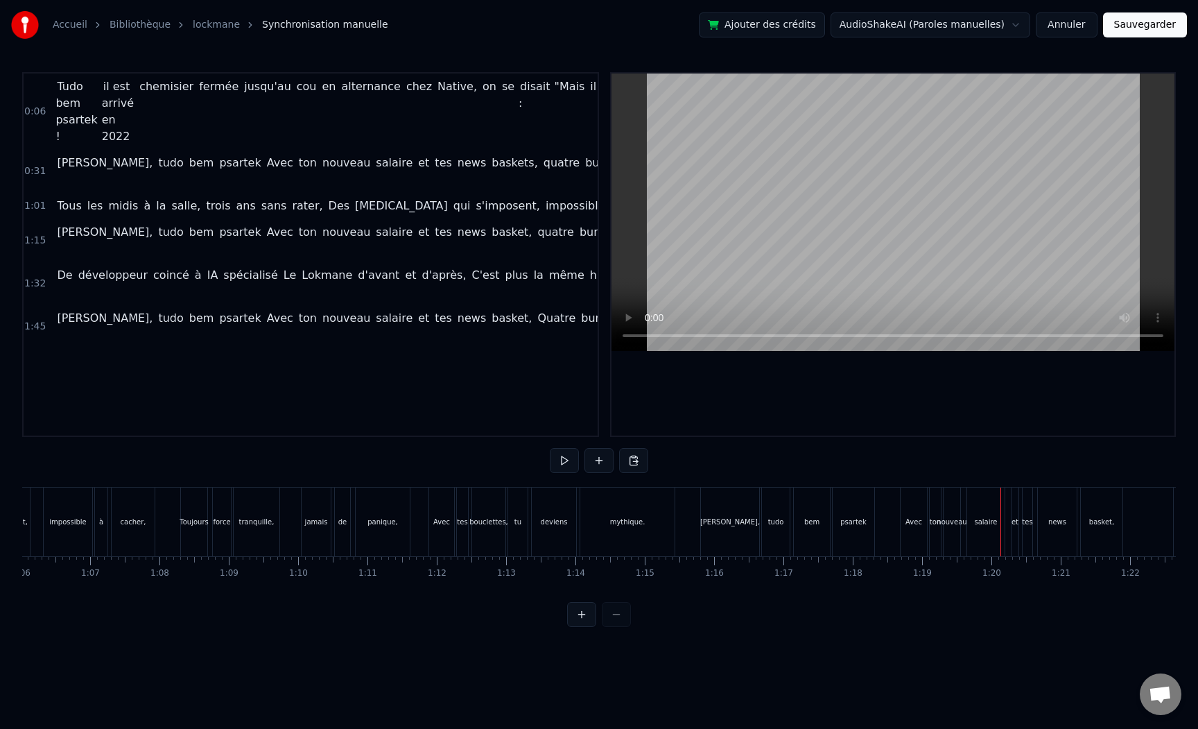
click at [550, 448] on button at bounding box center [564, 460] width 29 height 25
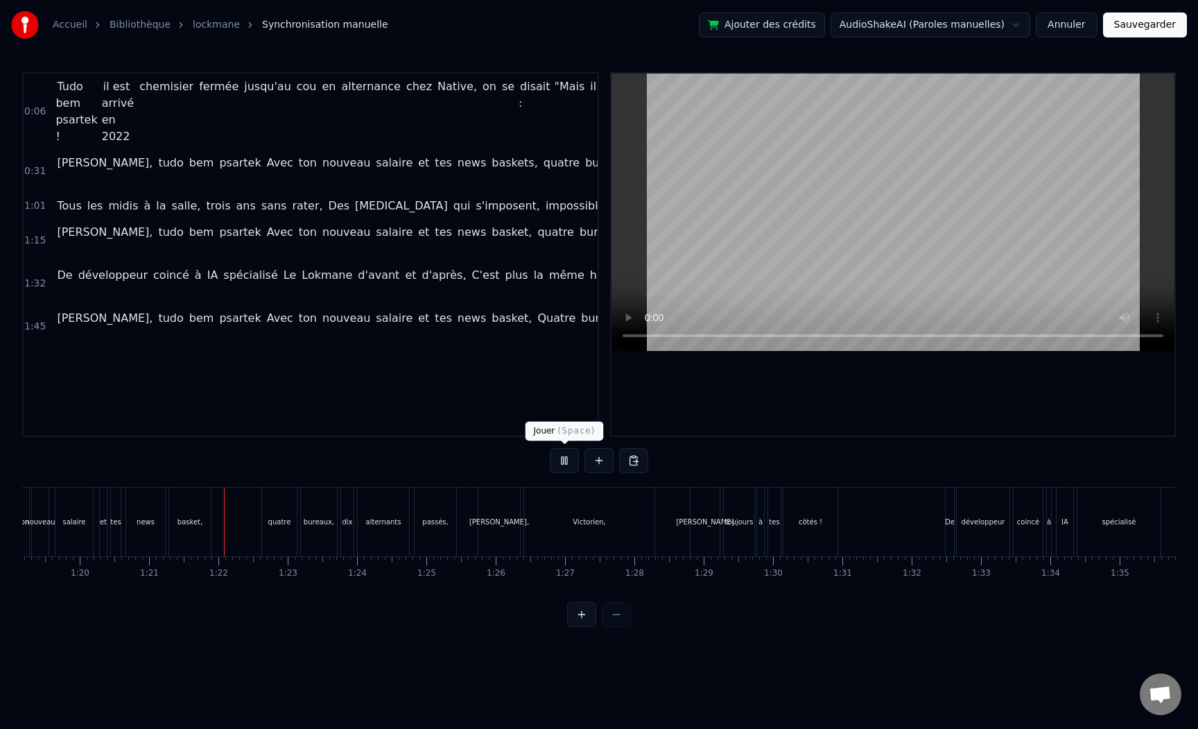
click at [564, 458] on button at bounding box center [564, 460] width 29 height 25
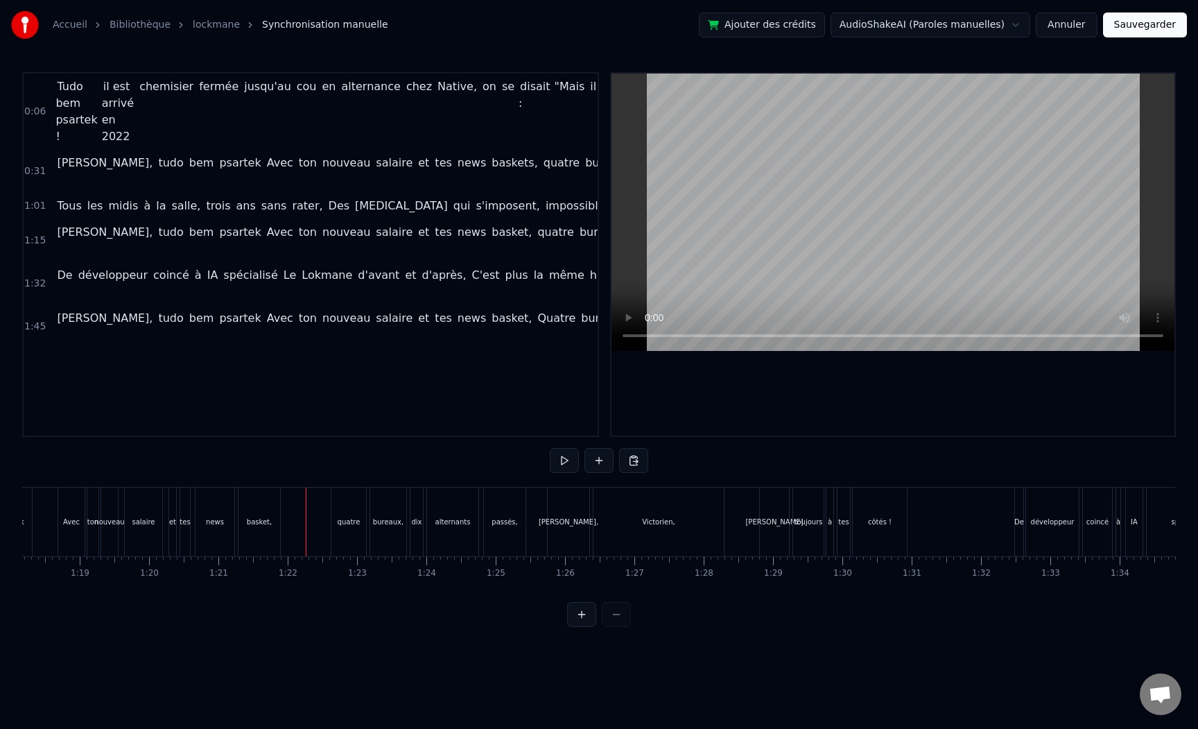
click at [224, 528] on div "news" at bounding box center [215, 521] width 39 height 69
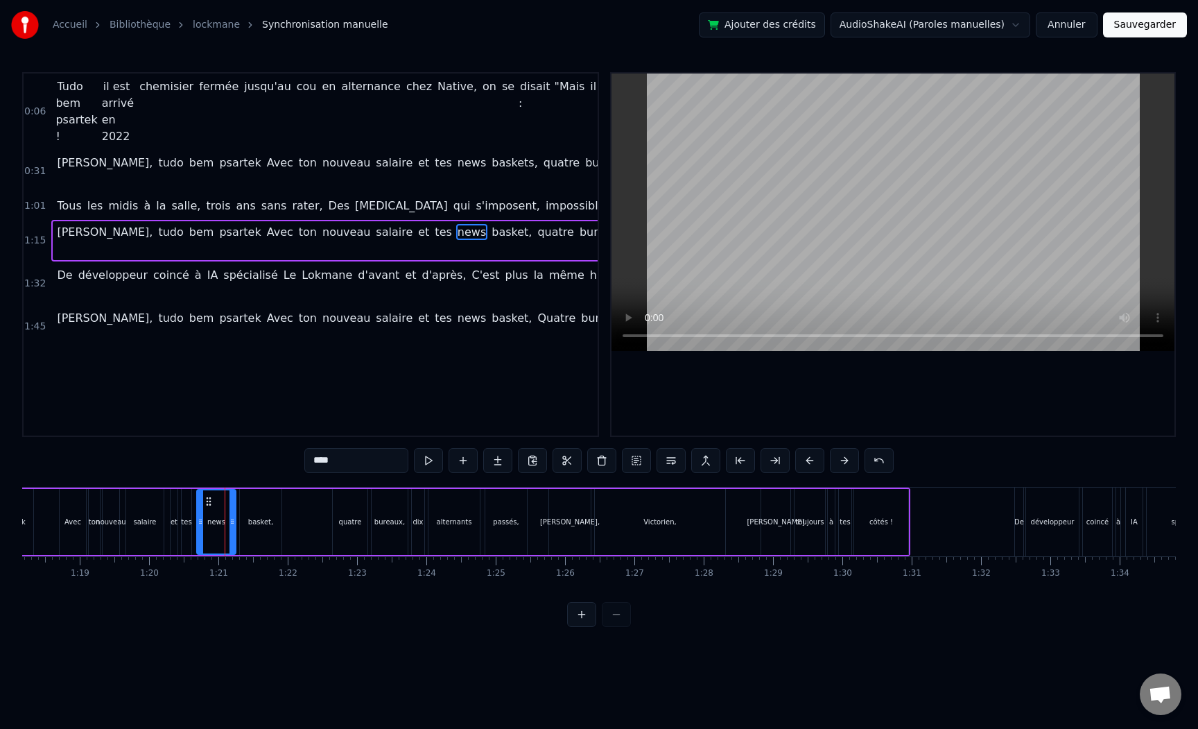
click at [153, 521] on div "salaire" at bounding box center [144, 521] width 23 height 10
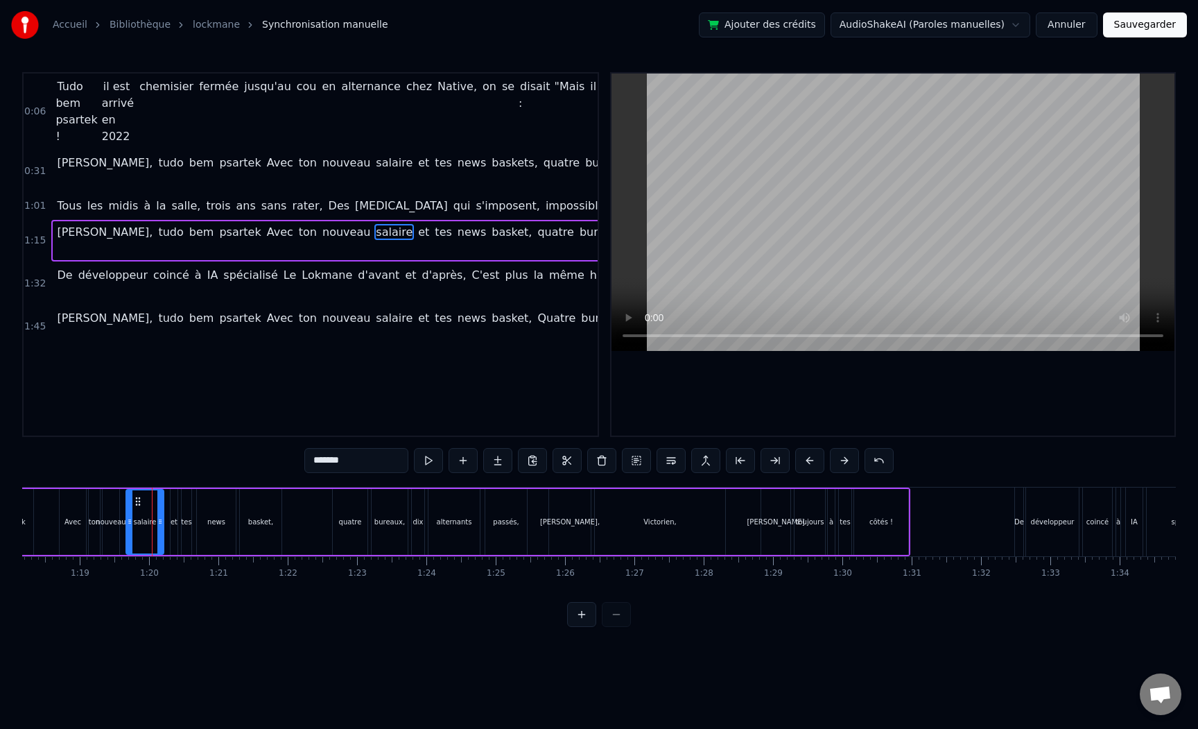
click at [118, 525] on div "nouveau" at bounding box center [111, 521] width 30 height 10
click at [336, 455] on input "*******" at bounding box center [356, 460] width 104 height 25
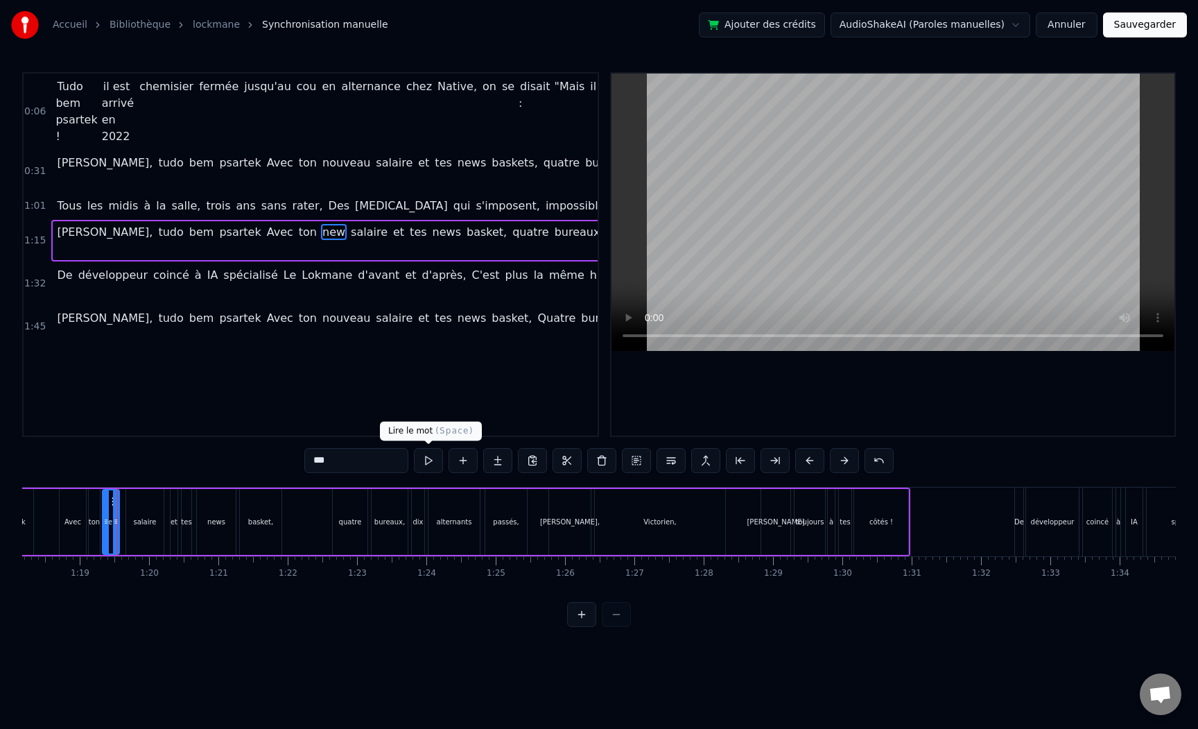
click at [421, 461] on button at bounding box center [428, 460] width 29 height 25
click at [384, 607] on div "0:06 Tudo bem psartek ! il est arrivé en 2022 chemisier fermée jusqu'au cou en …" at bounding box center [599, 349] width 1154 height 555
click at [392, 649] on html "Accueil Bibliothèque lockmane Synchronisation manuelle Ajouter des crédits Audi…" at bounding box center [599, 324] width 1198 height 649
click at [67, 514] on div "Avec" at bounding box center [73, 522] width 26 height 66
type input "****"
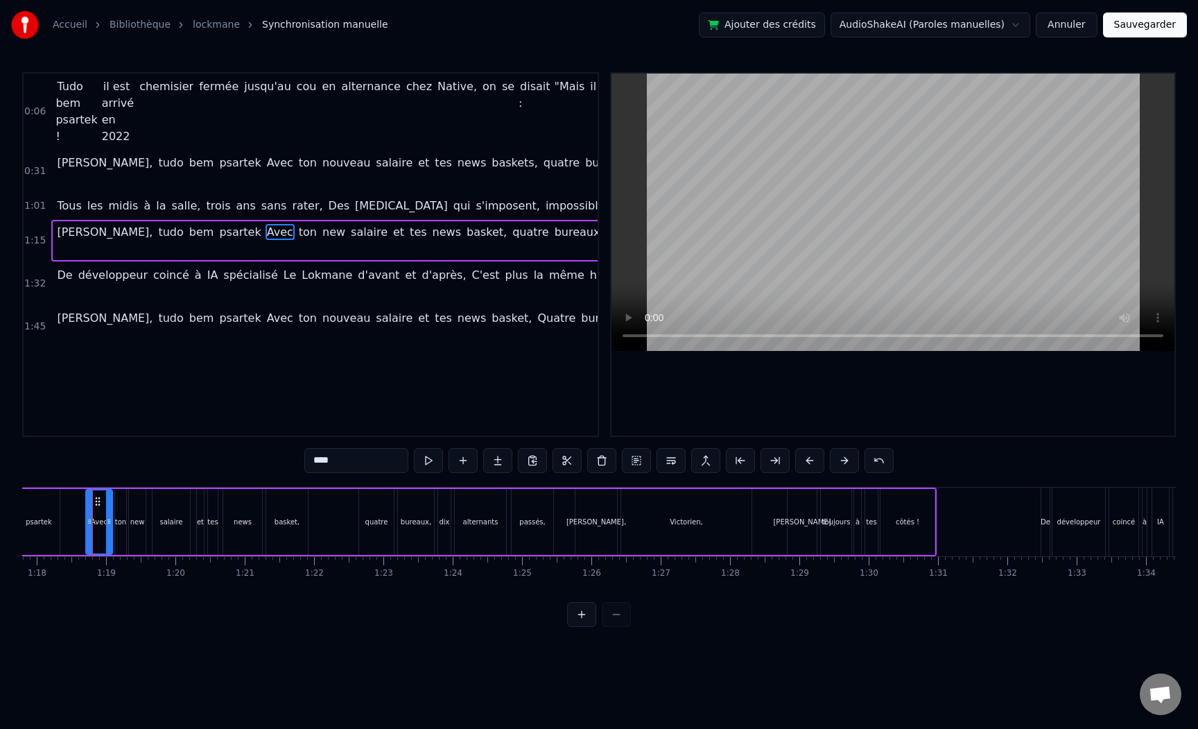
click at [74, 516] on div "[PERSON_NAME], tudo bem psartek Avec ton new salaire et tes news basket, quatre…" at bounding box center [410, 521] width 1052 height 69
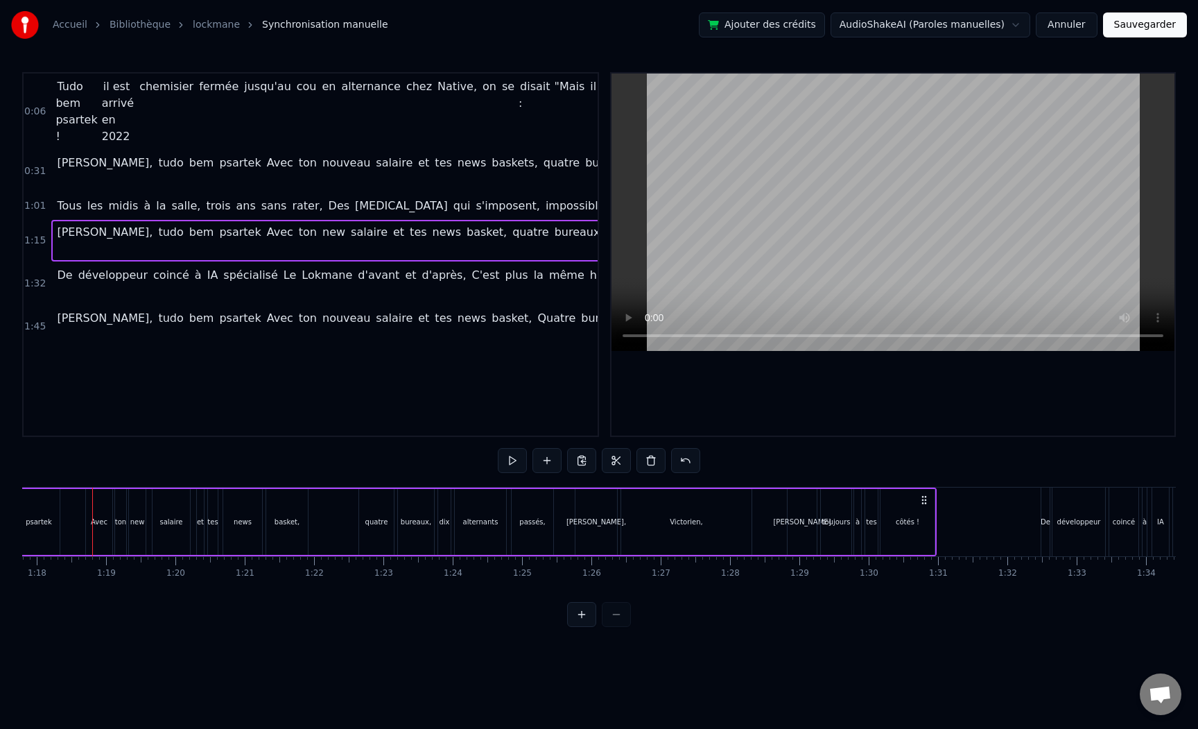
scroll to position [0, 5376]
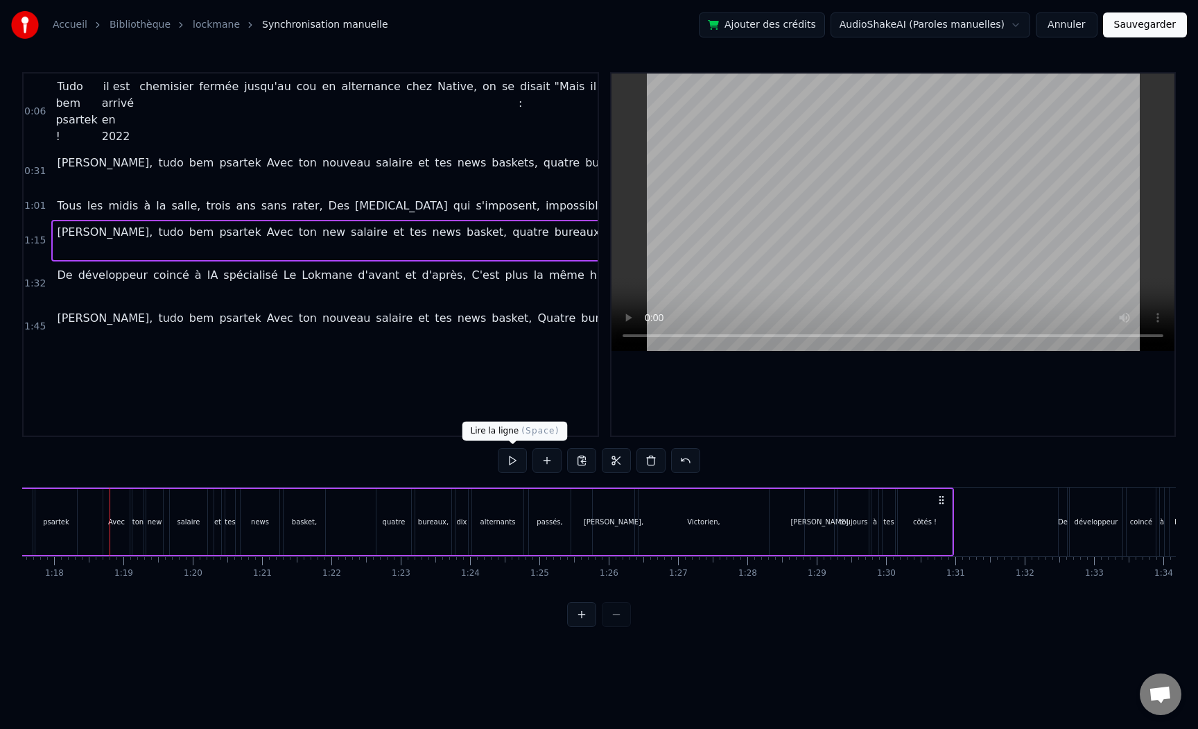
click at [523, 462] on button at bounding box center [512, 460] width 29 height 25
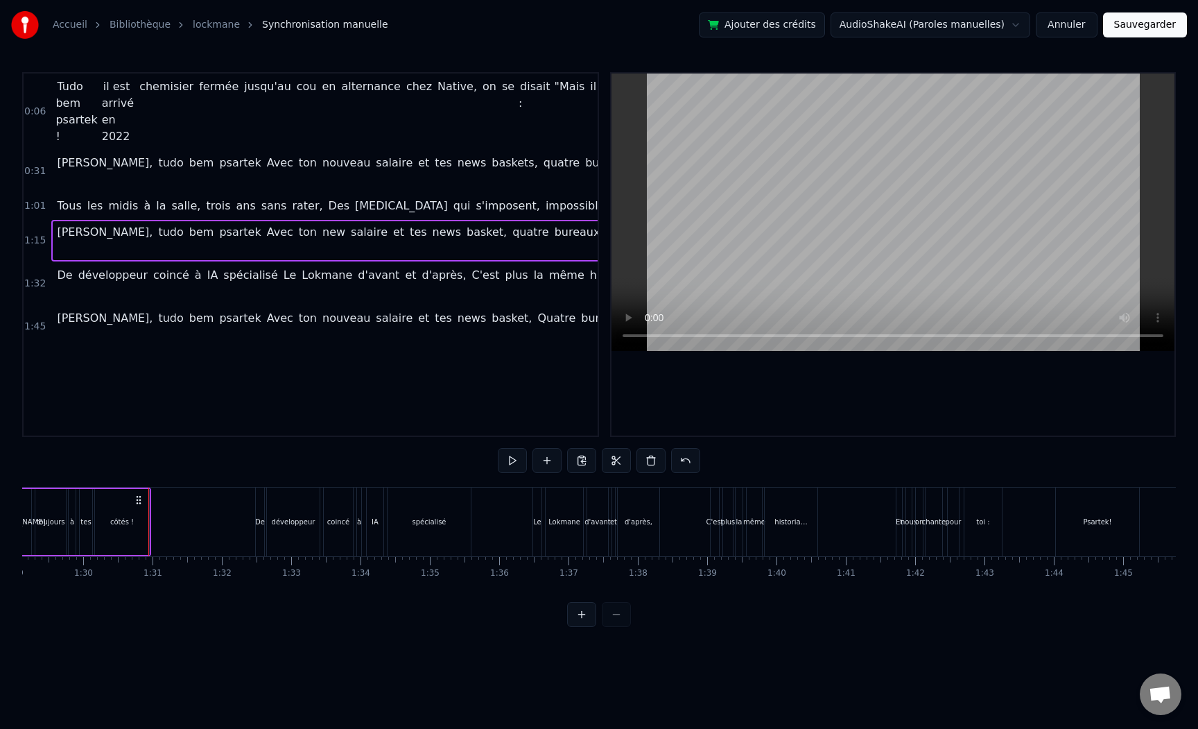
scroll to position [0, 6235]
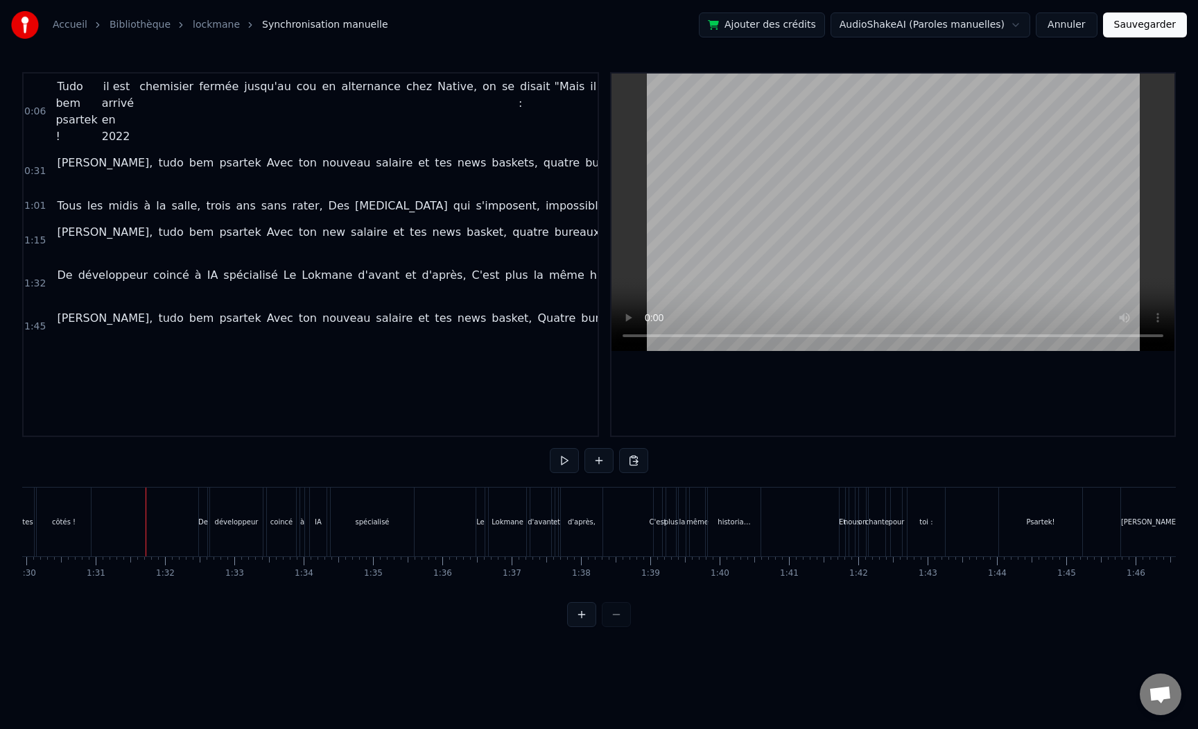
click at [204, 525] on div "De" at bounding box center [203, 521] width 10 height 10
click at [735, 530] on div "historia…" at bounding box center [734, 521] width 53 height 69
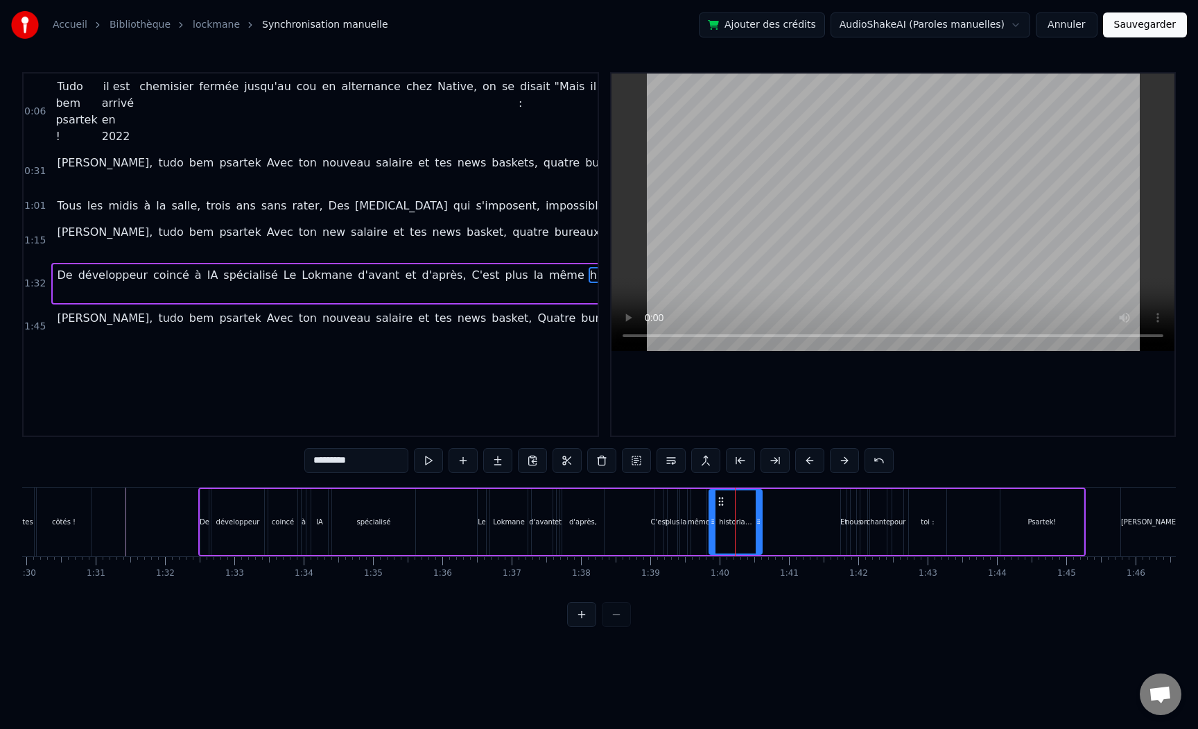
click at [355, 458] on input "*********" at bounding box center [356, 460] width 104 height 25
type input "**********"
click at [407, 649] on html "Accueil Bibliothèque lockmane Synchronisation manuelle Ajouter des crédits Audi…" at bounding box center [599, 324] width 1198 height 649
click at [424, 470] on button at bounding box center [428, 460] width 29 height 25
click at [513, 649] on html "Accueil Bibliothèque lockmane Synchronisation manuelle Ajouter des crédits Audi…" at bounding box center [599, 324] width 1198 height 649
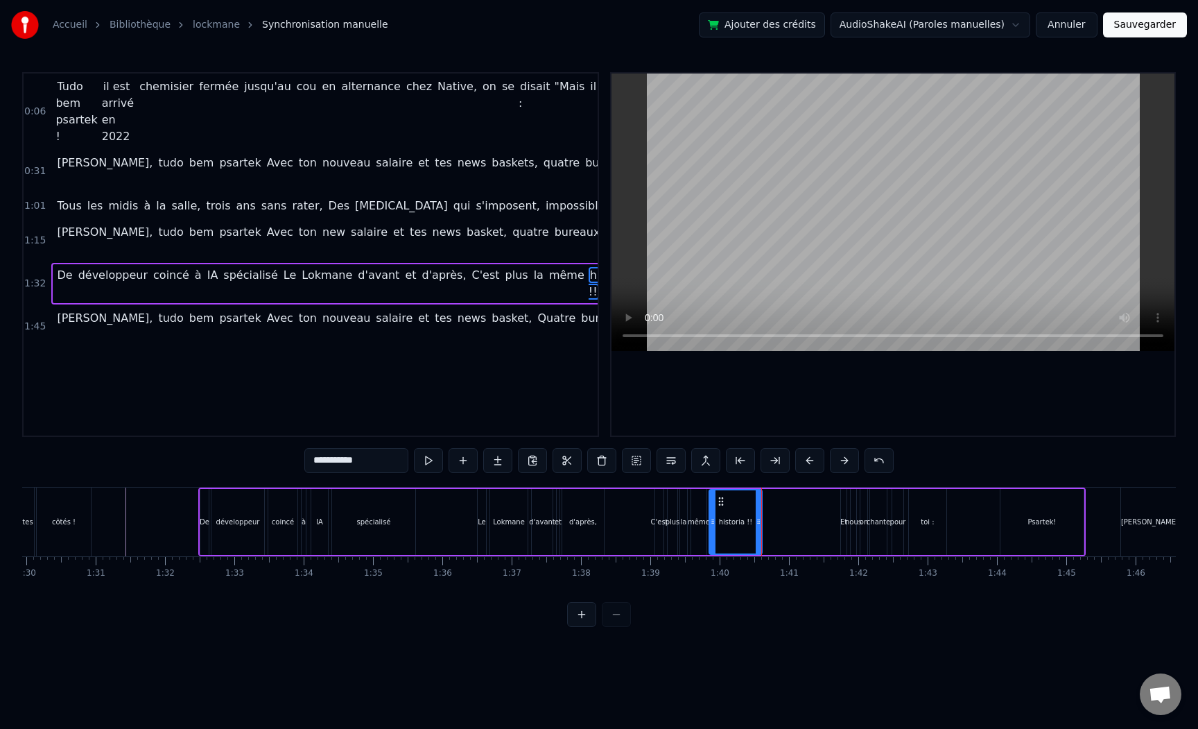
click at [535, 649] on html "Accueil Bibliothèque lockmane Synchronisation manuelle Ajouter des crédits Audi…" at bounding box center [599, 324] width 1198 height 649
click at [785, 523] on div "De développeur coincé à IA spécialisé Le Lokmane d'avant et d'après, C'est plus…" at bounding box center [641, 521] width 887 height 69
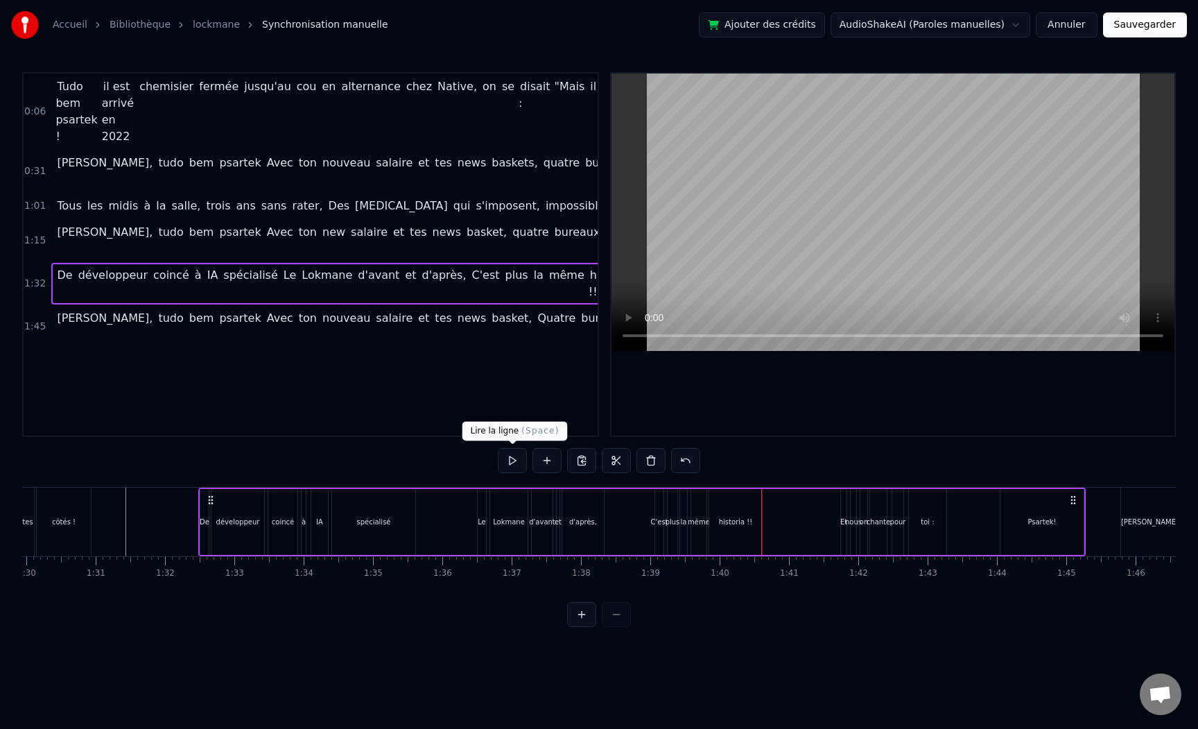
click at [517, 457] on button at bounding box center [512, 460] width 29 height 25
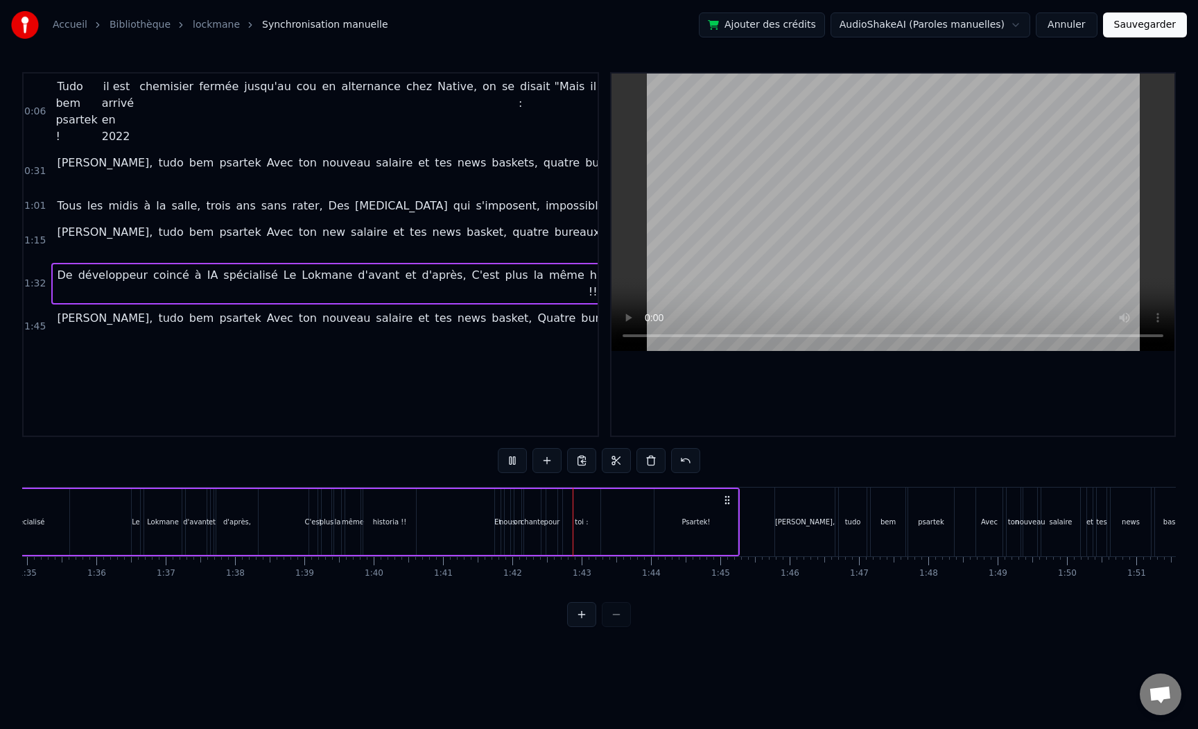
scroll to position [0, 6621]
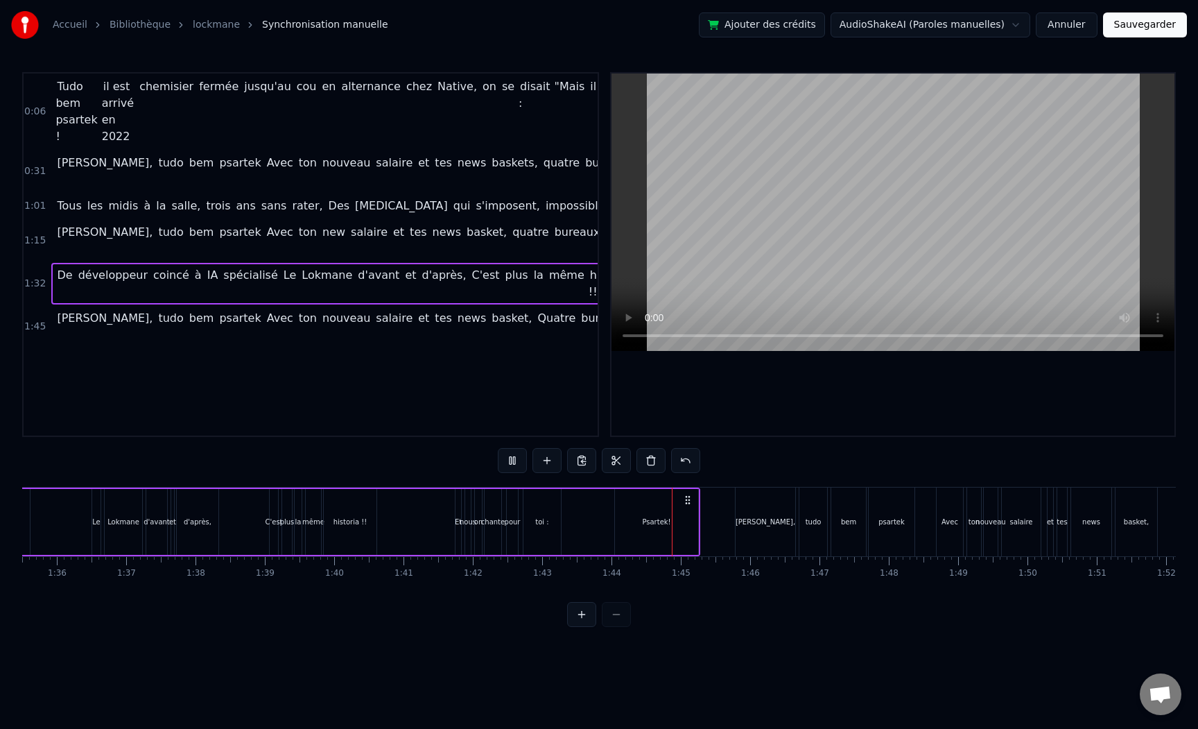
click at [498, 448] on button at bounding box center [512, 460] width 29 height 25
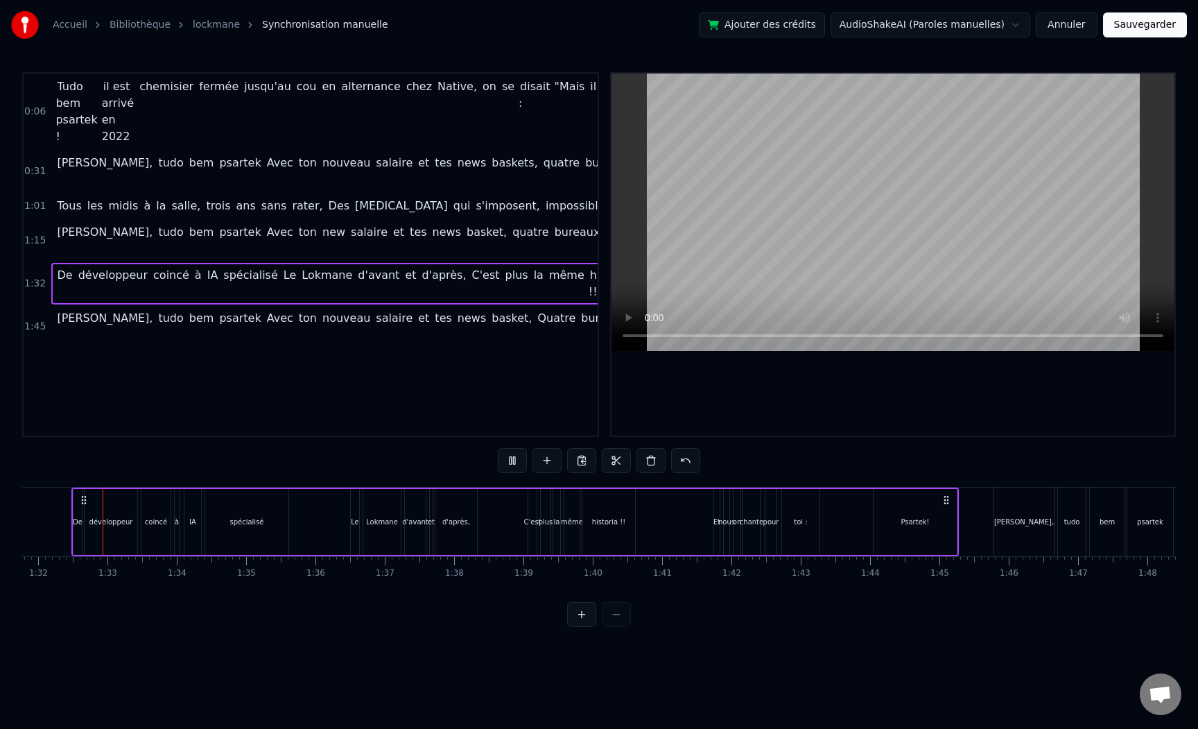
scroll to position [0, 6355]
click at [908, 519] on div "Psartek!" at bounding box center [922, 521] width 28 height 10
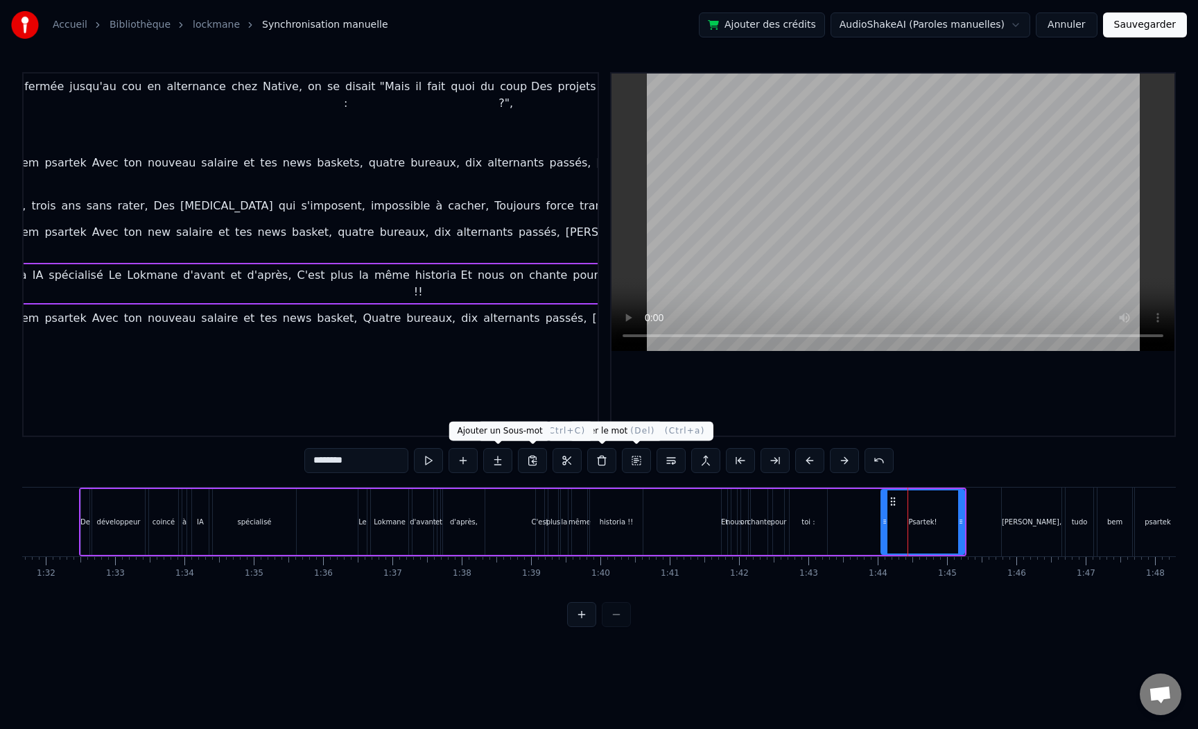
scroll to position [0, 180]
click at [313, 461] on input "********" at bounding box center [356, 460] width 104 height 25
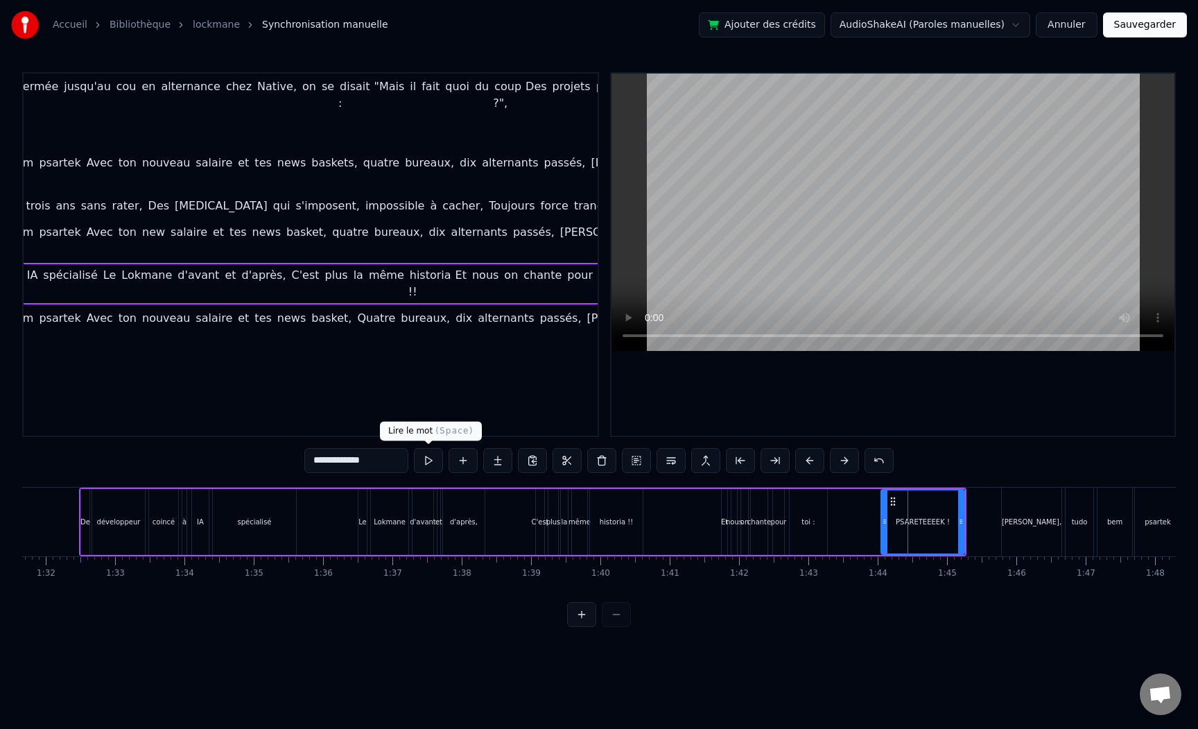
click at [444, 649] on html "Accueil Bibliothèque lockmane Synchronisation manuelle Ajouter des crédits Audi…" at bounding box center [599, 324] width 1198 height 649
click at [437, 455] on button at bounding box center [428, 460] width 29 height 25
click at [345, 465] on input "**********" at bounding box center [356, 460] width 104 height 25
type input "**********"
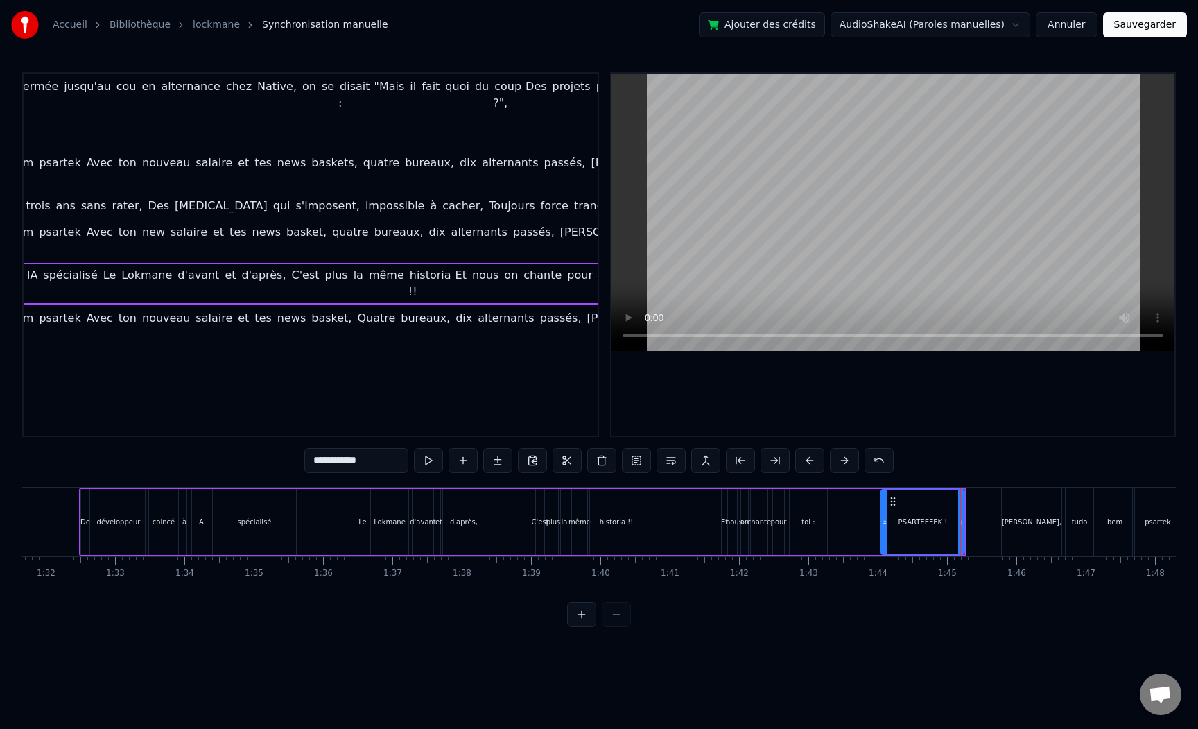
click at [403, 649] on html "Accueil Bibliothèque lockmane Synchronisation manuelle Ajouter des crédits Audi…" at bounding box center [599, 324] width 1198 height 649
click at [430, 465] on button at bounding box center [428, 460] width 29 height 25
click at [865, 627] on html "Accueil Bibliothèque lockmane Synchronisation manuelle Ajouter des crédits Audi…" at bounding box center [599, 324] width 1198 height 649
click at [939, 516] on div "PSARTEEEEK !" at bounding box center [922, 521] width 49 height 10
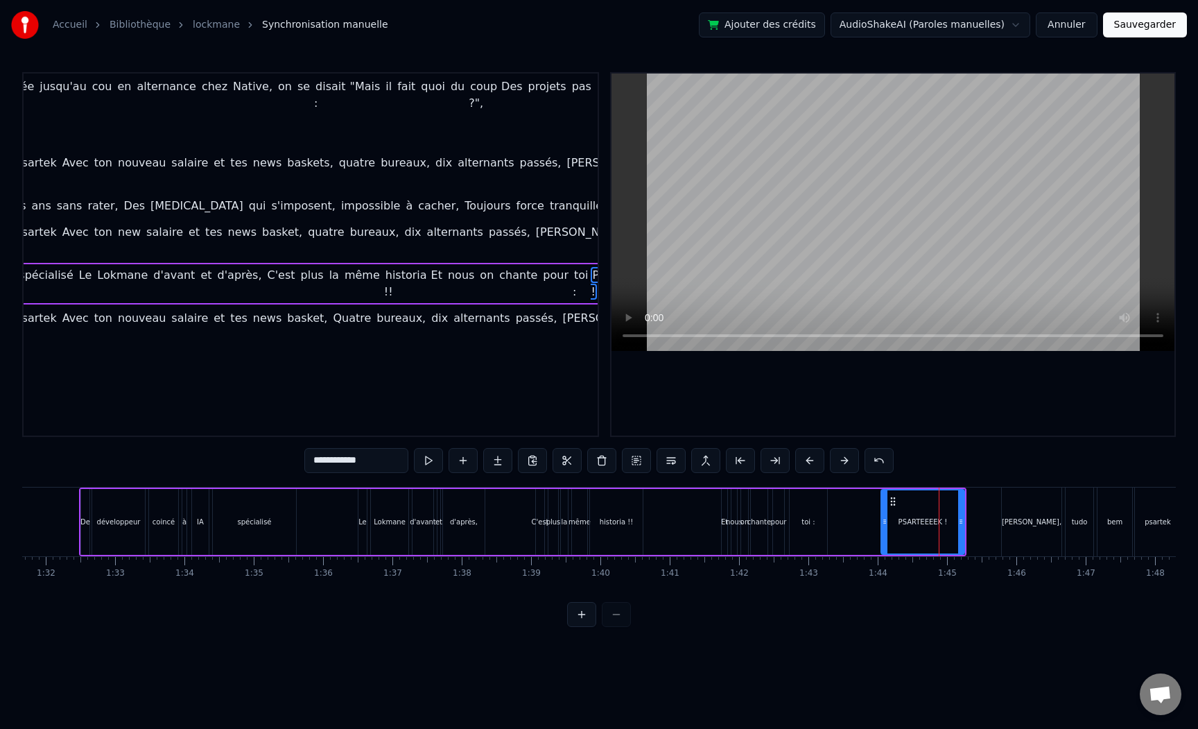
click at [934, 458] on div "0:06 Tudo bem psartek ! il est arrivé en 2022 chemisier fermée jusqu'au cou en …" at bounding box center [599, 349] width 1154 height 555
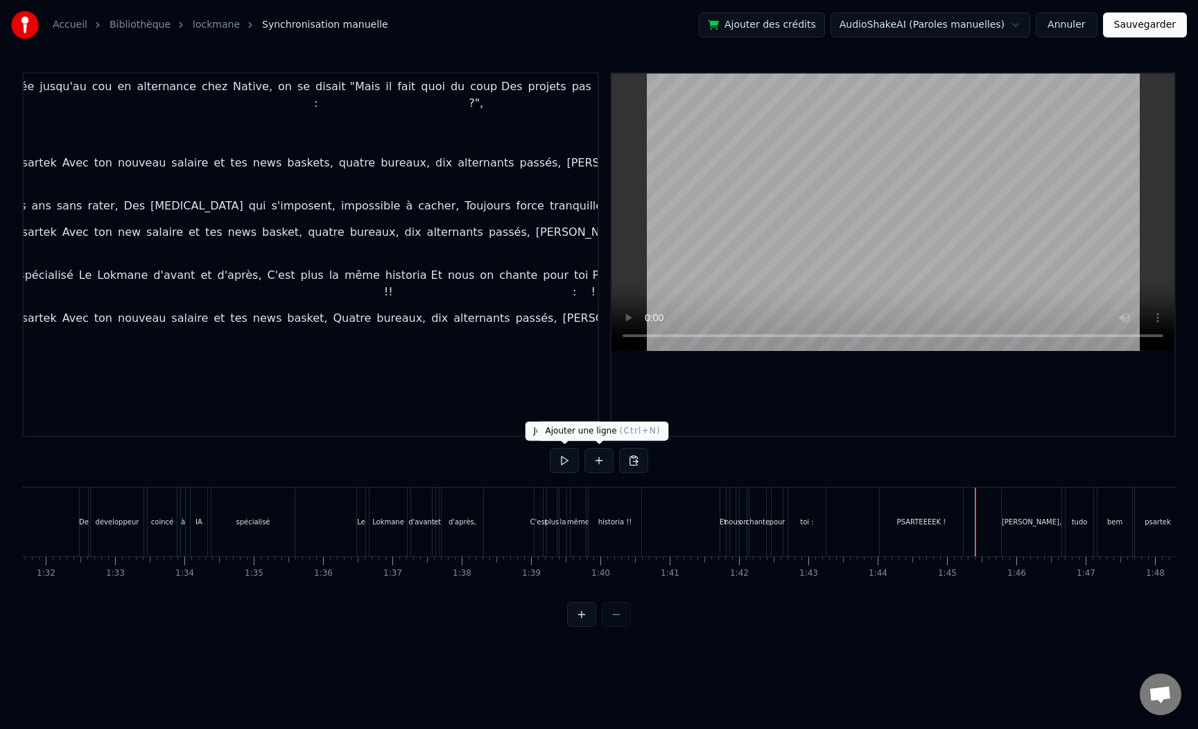
click at [570, 470] on button at bounding box center [564, 460] width 29 height 25
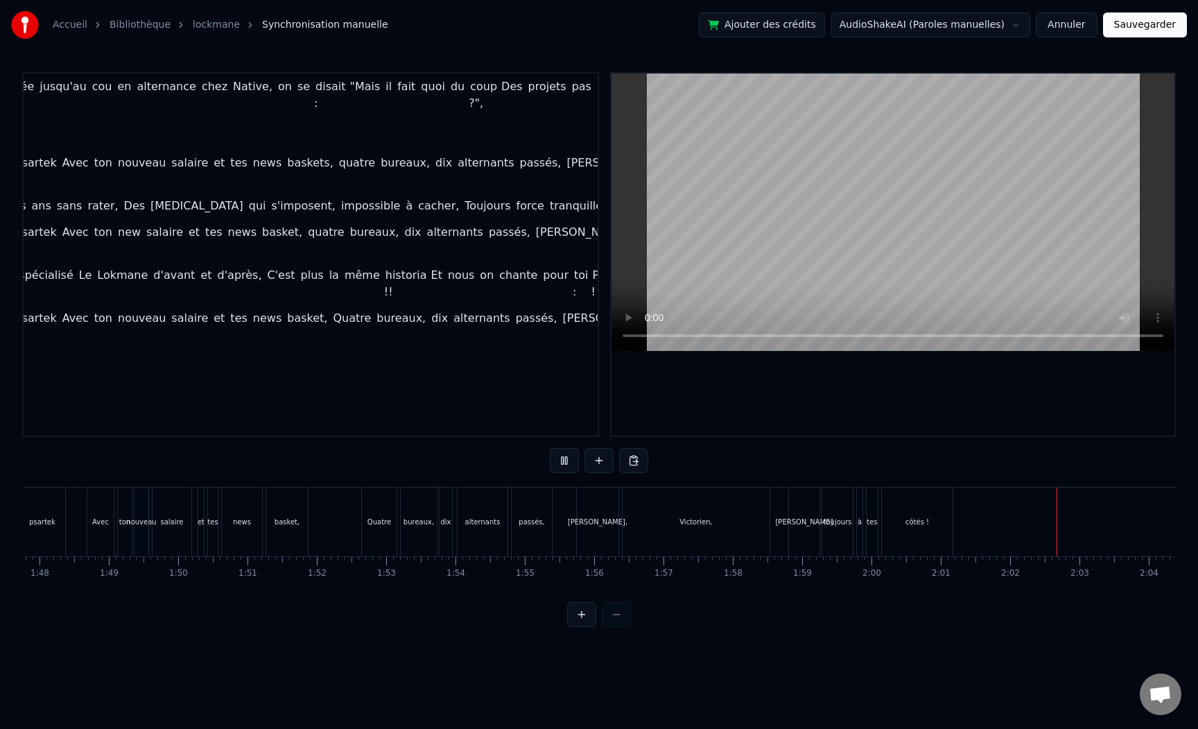
scroll to position [0, 7471]
click at [570, 461] on button at bounding box center [564, 460] width 29 height 25
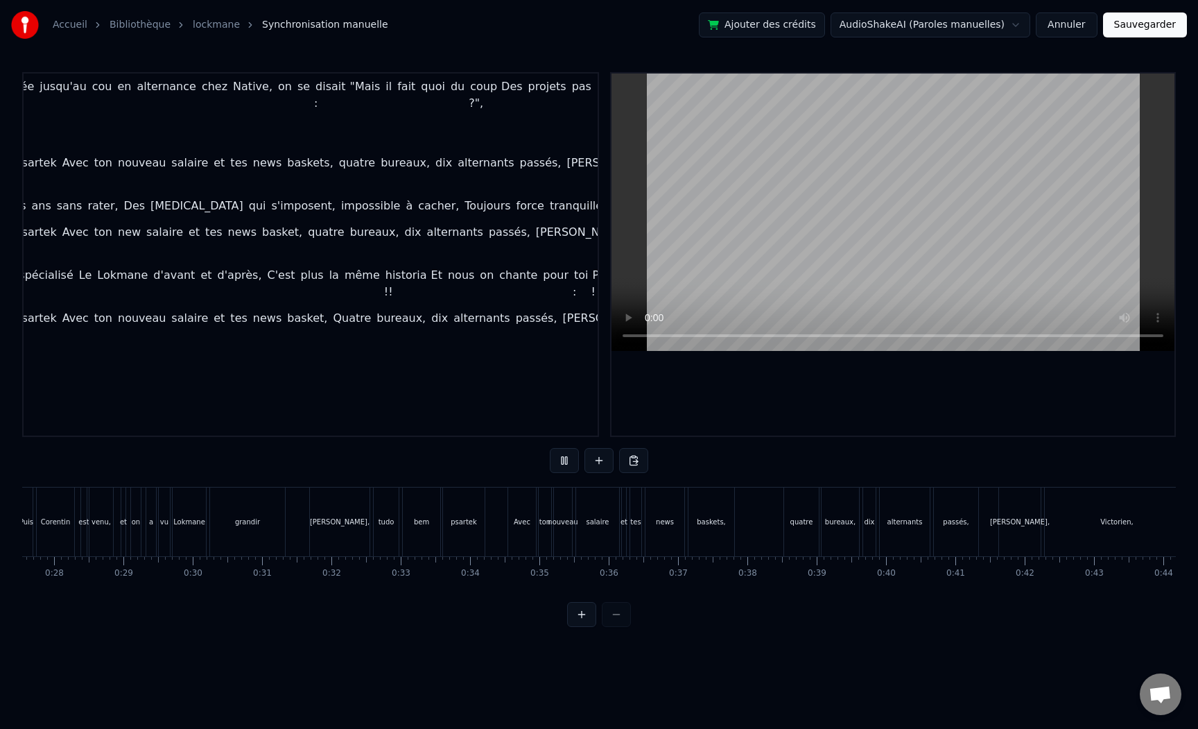
scroll to position [0, 1446]
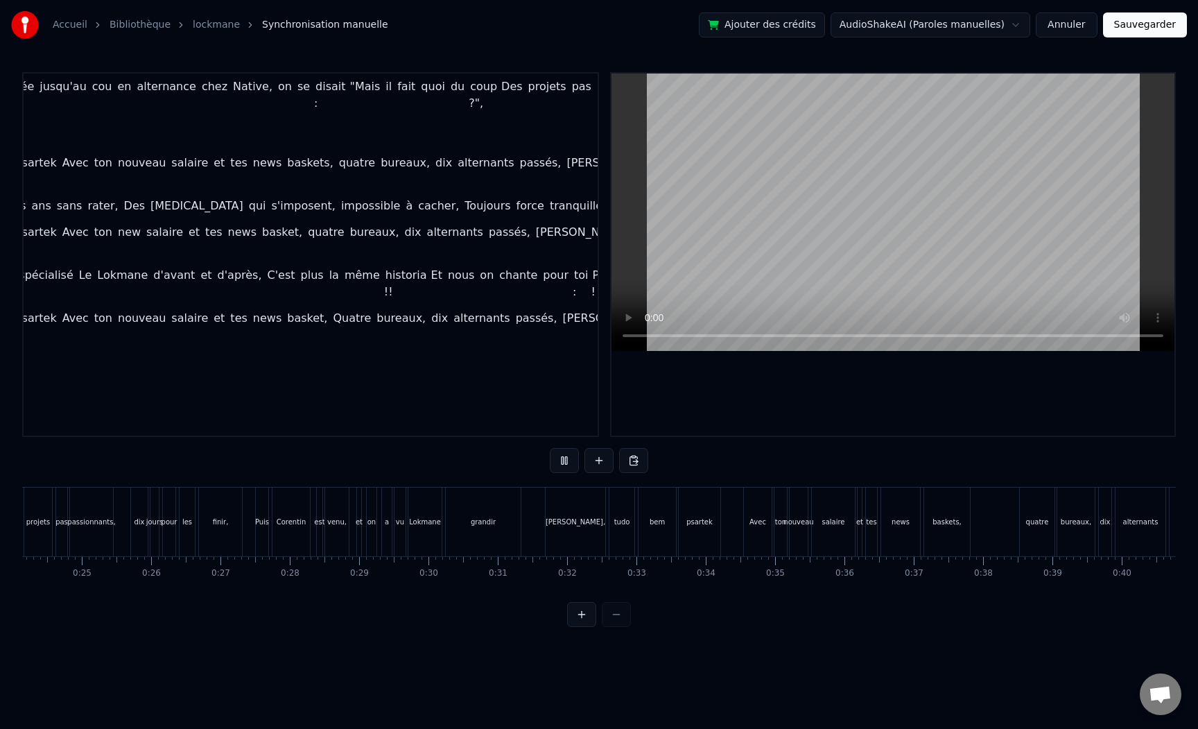
click at [1145, 20] on button "Sauvegarder" at bounding box center [1145, 24] width 84 height 25
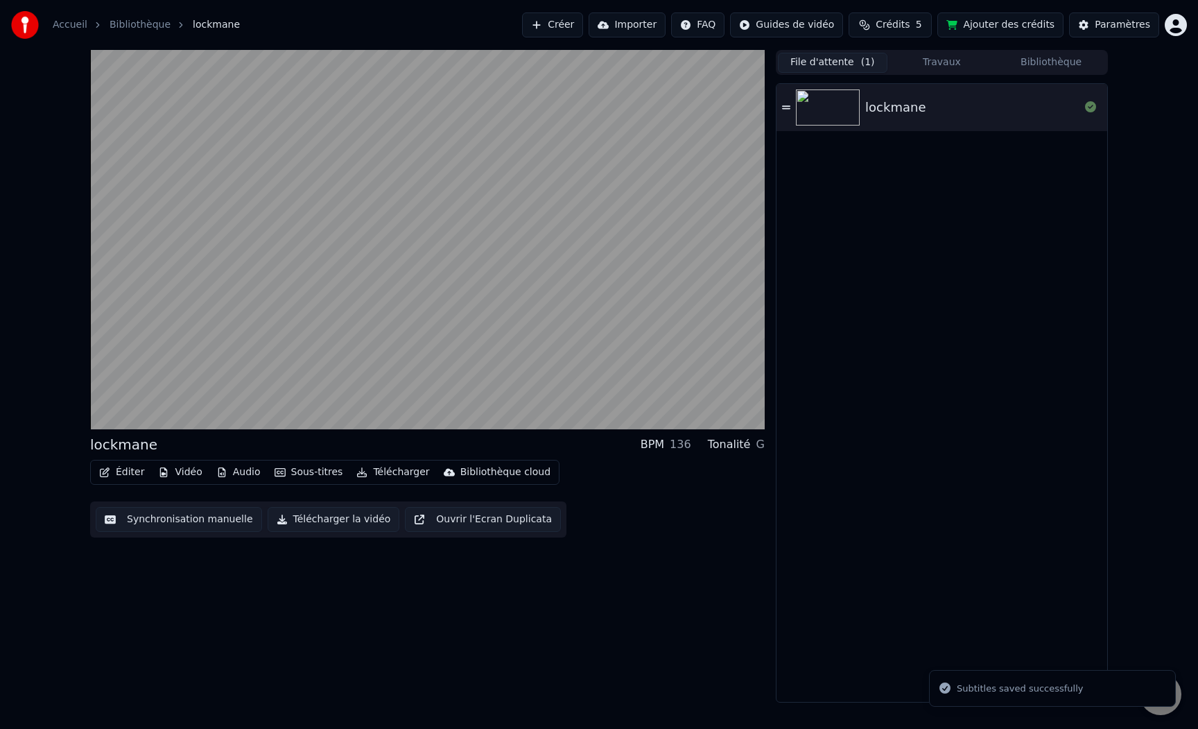
click at [835, 110] on img at bounding box center [828, 107] width 64 height 36
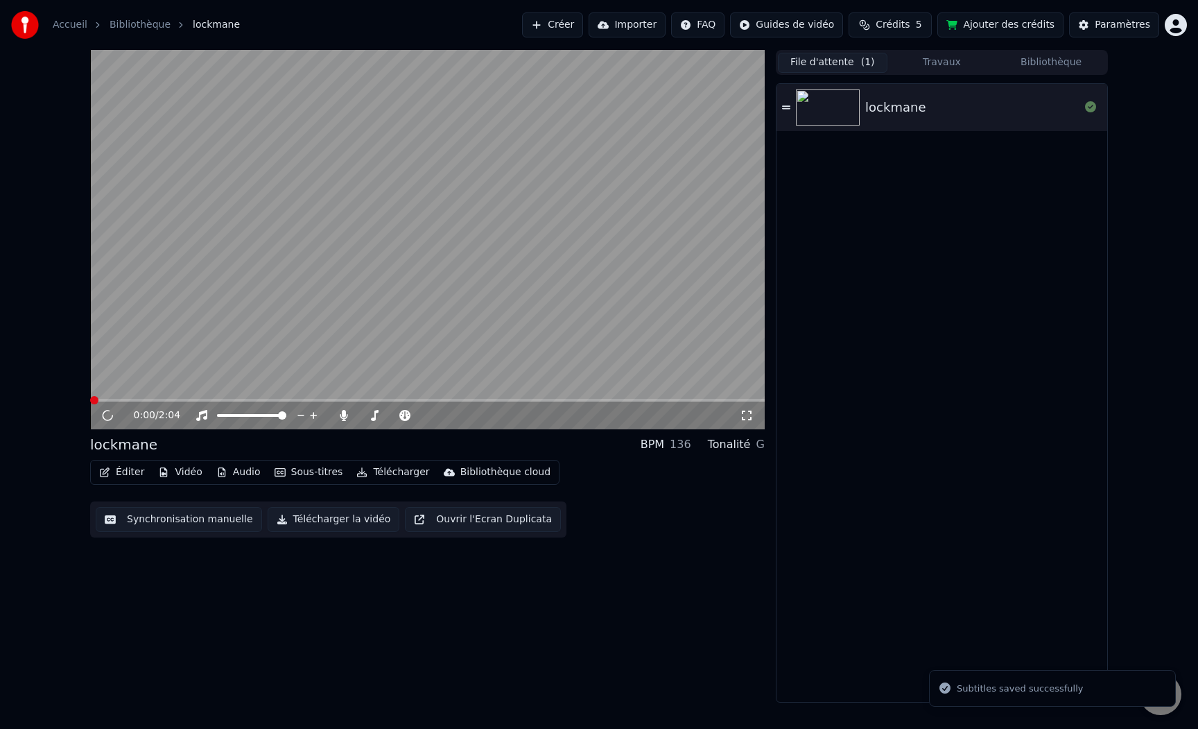
click at [505, 250] on video at bounding box center [427, 239] width 675 height 379
click at [114, 469] on button "Éditer" at bounding box center [122, 471] width 56 height 19
click at [467, 634] on div "0:00 / 2:04 lockmane BPM 136 Tonalité G Éditer Vidéo Audio Sous-titres Téléchar…" at bounding box center [427, 376] width 675 height 652
click at [366, 284] on video at bounding box center [427, 239] width 675 height 379
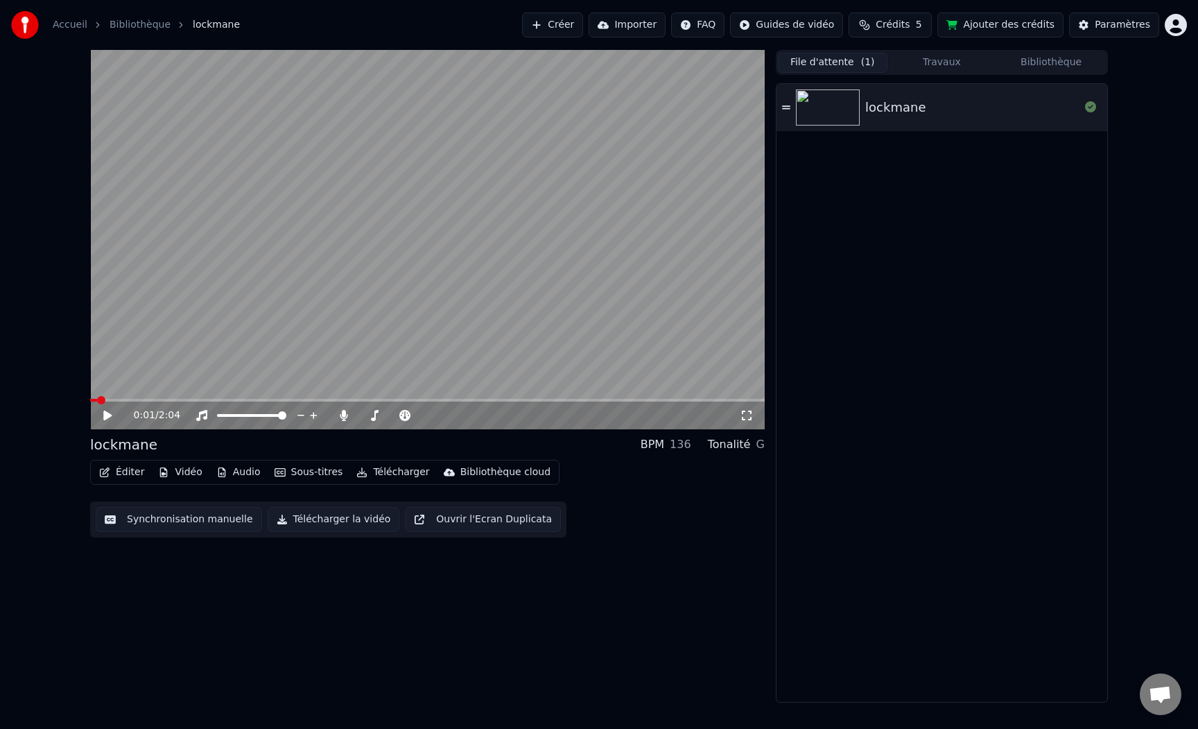
click at [112, 477] on button "Éditer" at bounding box center [122, 471] width 56 height 19
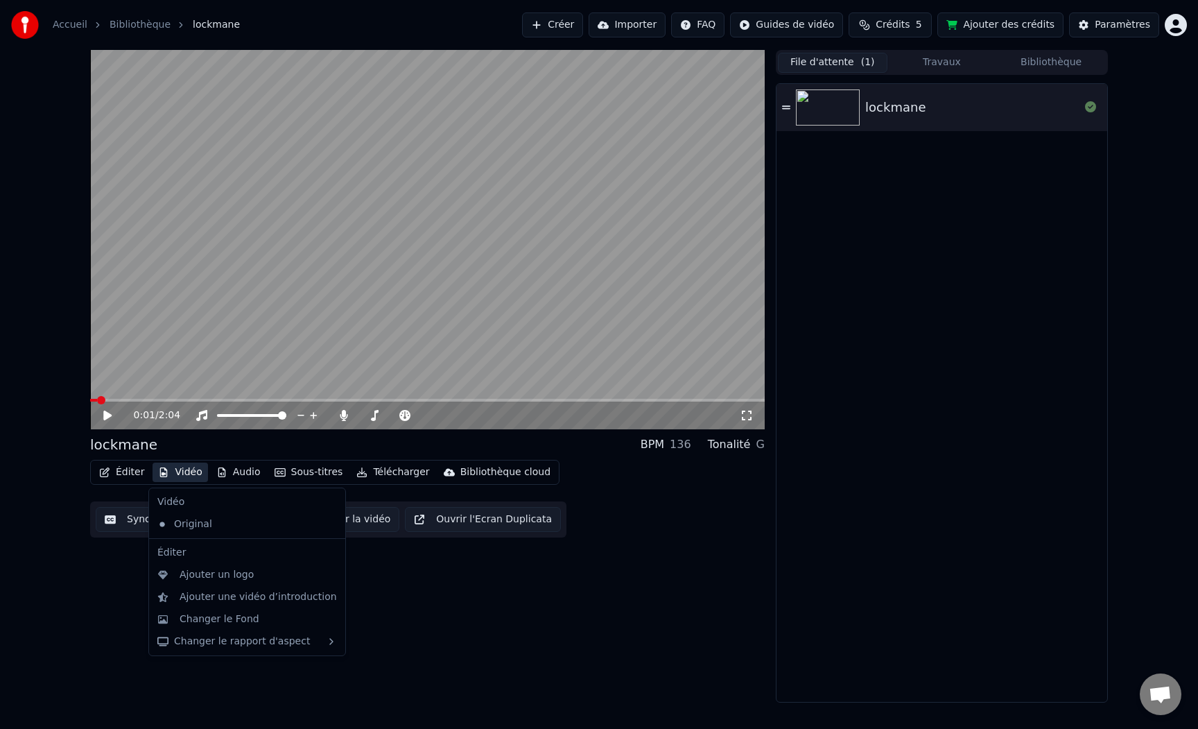
click at [190, 469] on button "Vidéo" at bounding box center [180, 471] width 55 height 19
click at [186, 469] on button "Vidéo" at bounding box center [180, 471] width 55 height 19
click at [189, 616] on div "Changer le Fond" at bounding box center [220, 619] width 80 height 14
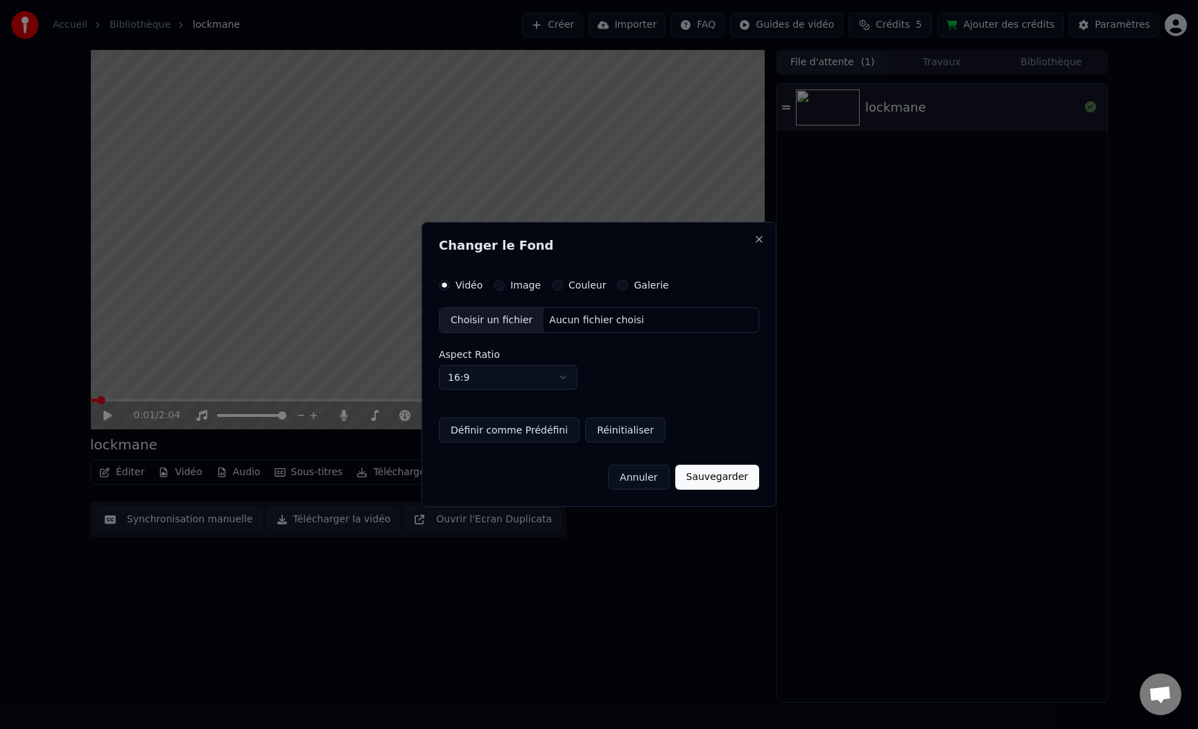
click at [505, 284] on div "Image" at bounding box center [517, 284] width 47 height 11
click at [503, 284] on button "Image" at bounding box center [499, 284] width 11 height 11
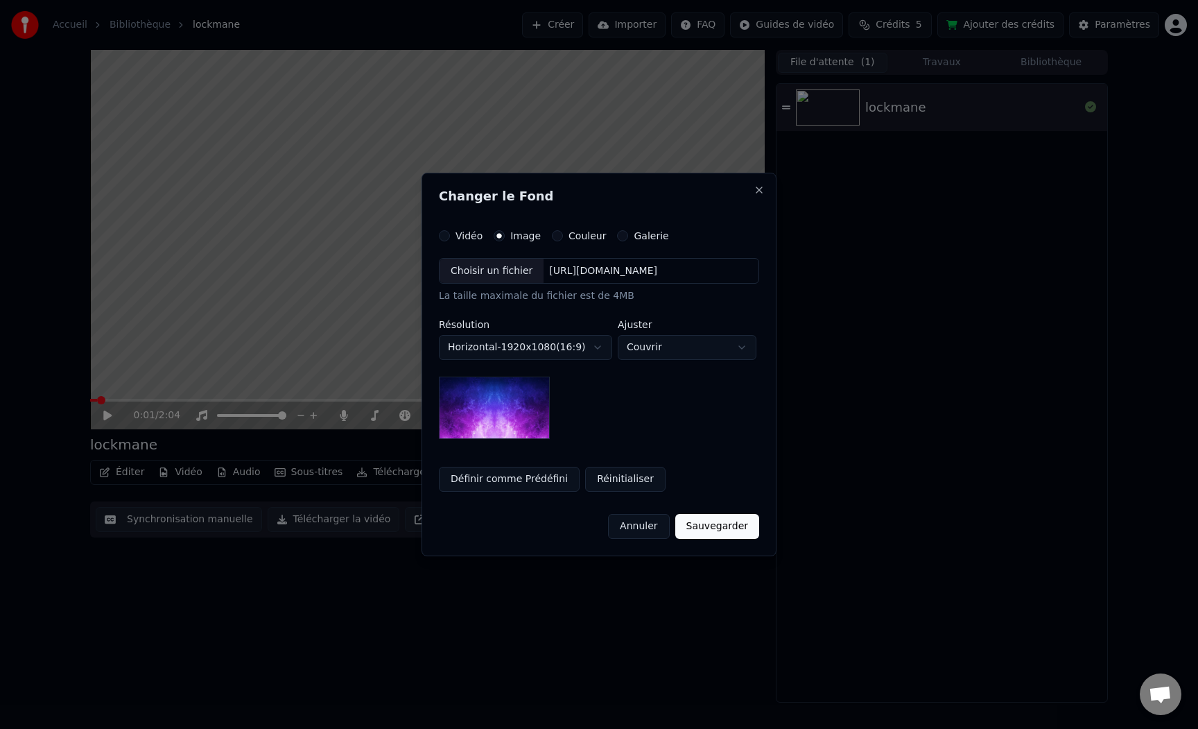
click at [488, 275] on div "Choisir un fichier" at bounding box center [492, 271] width 104 height 25
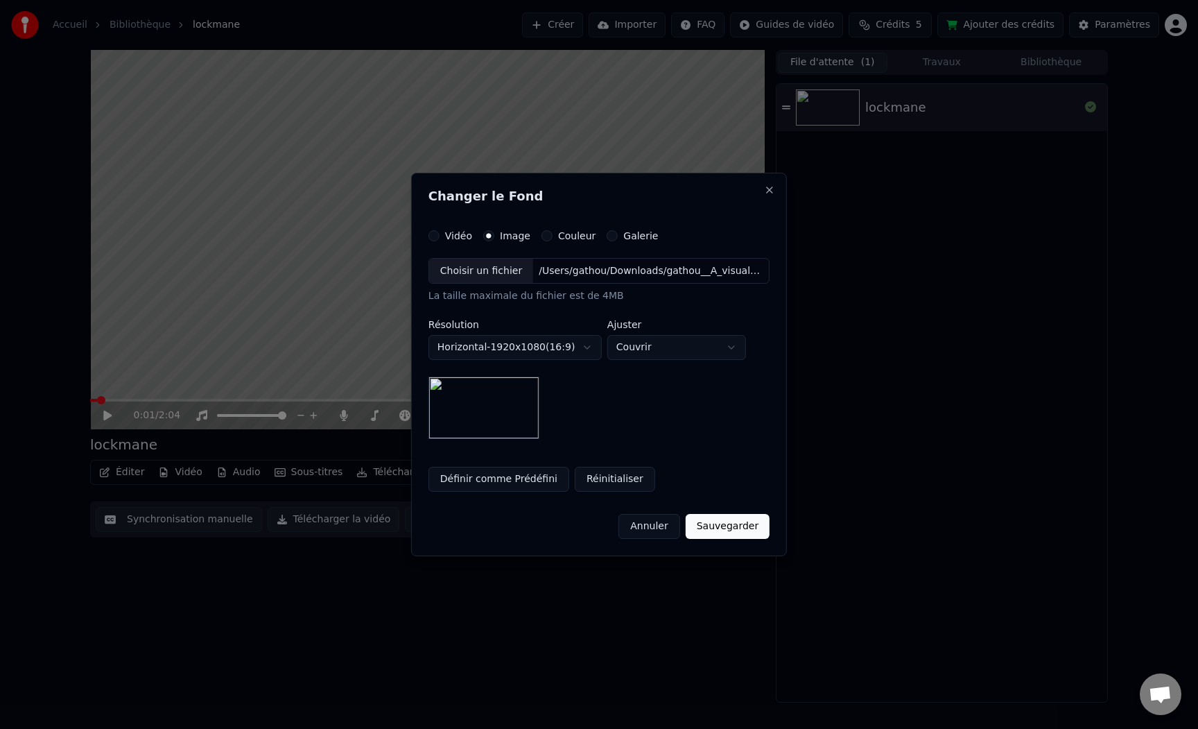
click at [742, 528] on button "Sauvegarder" at bounding box center [728, 526] width 84 height 25
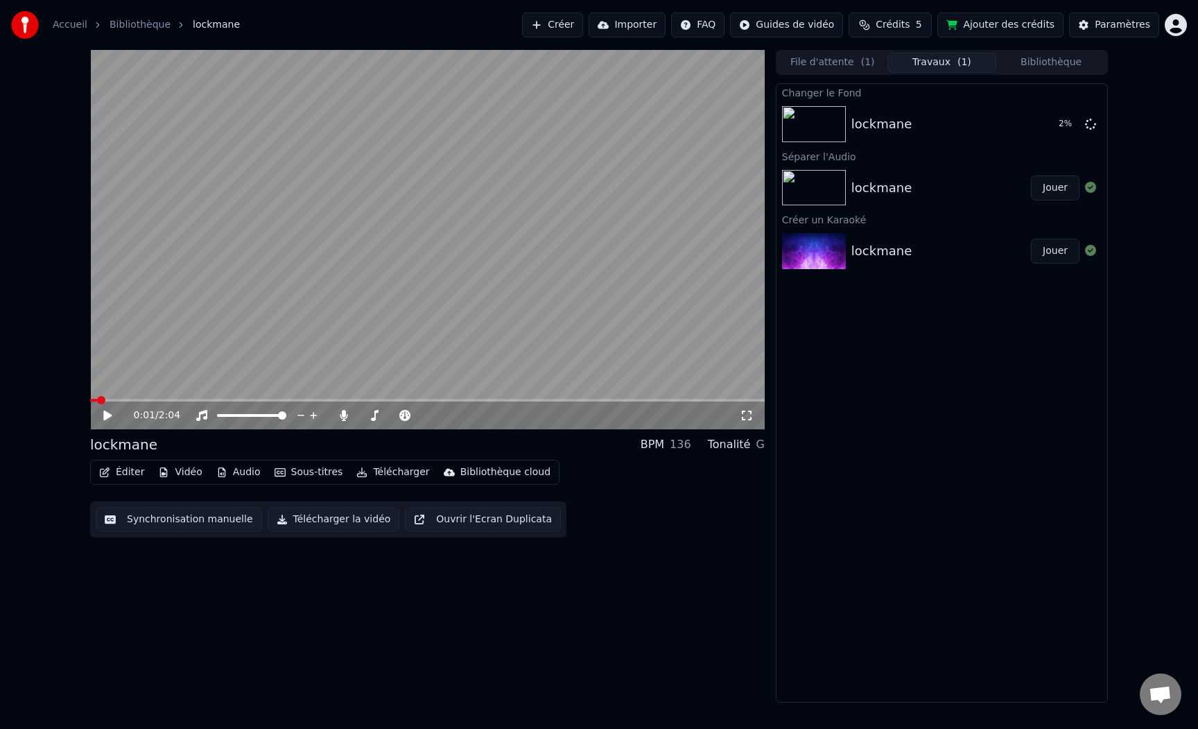
click at [107, 413] on icon at bounding box center [107, 415] width 8 height 10
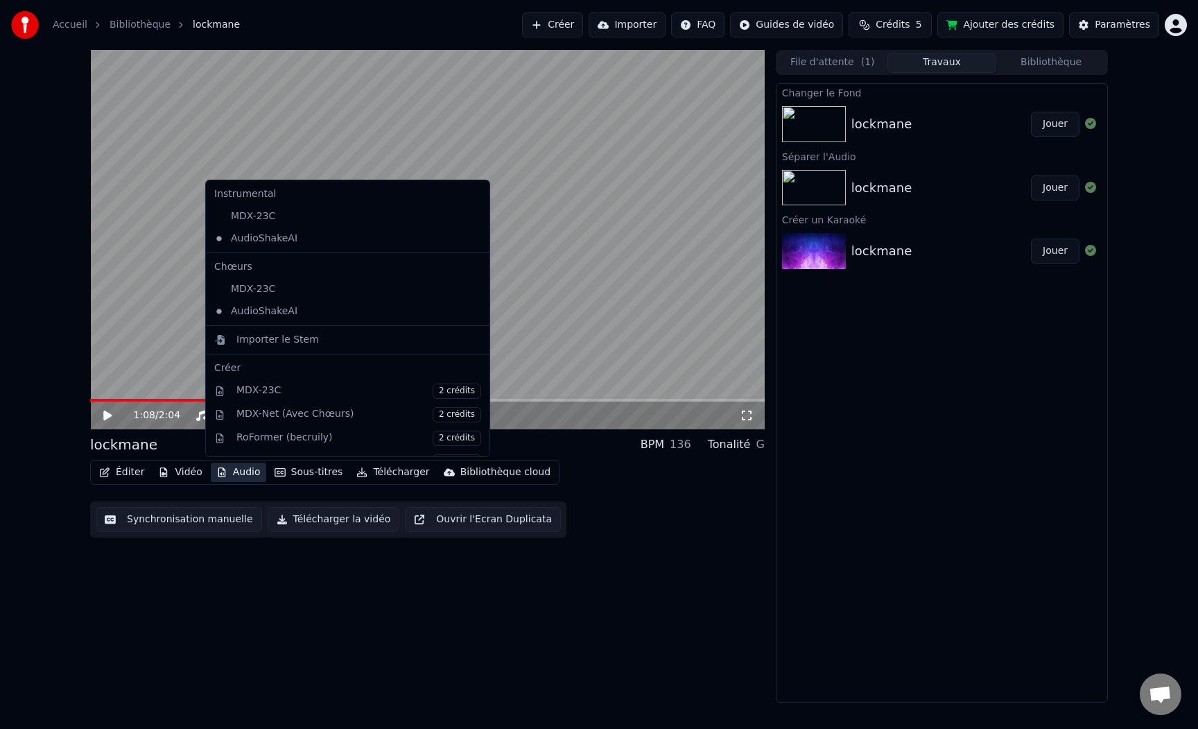
click at [241, 468] on button "Audio" at bounding box center [238, 471] width 55 height 19
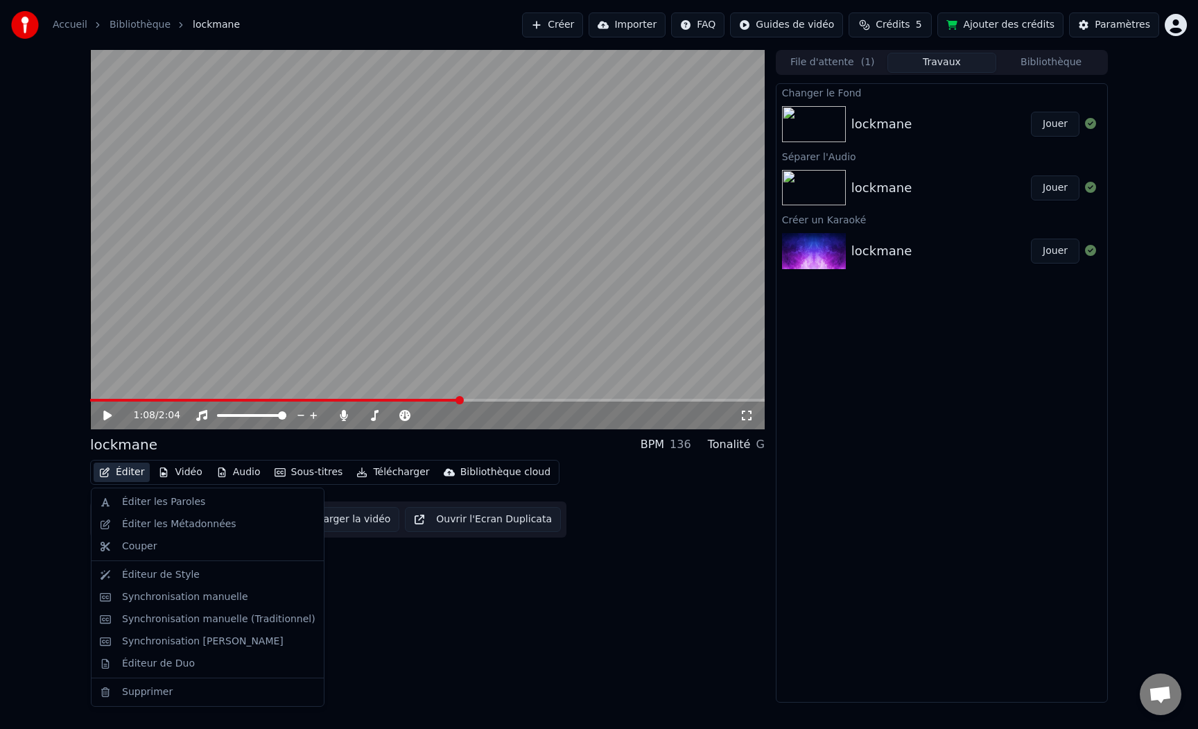
click at [49, 556] on div "1:08 / 2:04 lockmane BPM 136 Tonalité G Éditer Vidéo Audio Sous-titres Téléchar…" at bounding box center [599, 376] width 1198 height 652
click at [113, 475] on button "Éditer" at bounding box center [122, 471] width 56 height 19
click at [162, 584] on div "Éditeur de Style" at bounding box center [207, 575] width 227 height 22
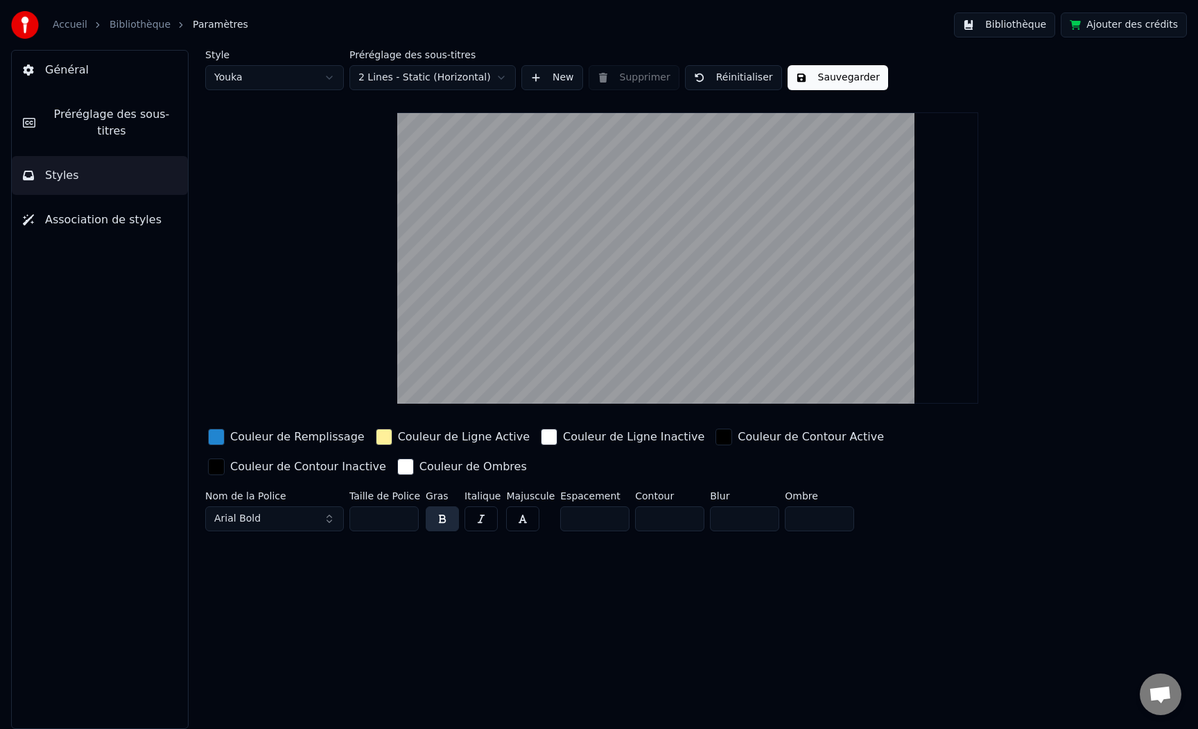
click at [376, 435] on div "button" at bounding box center [384, 436] width 17 height 17
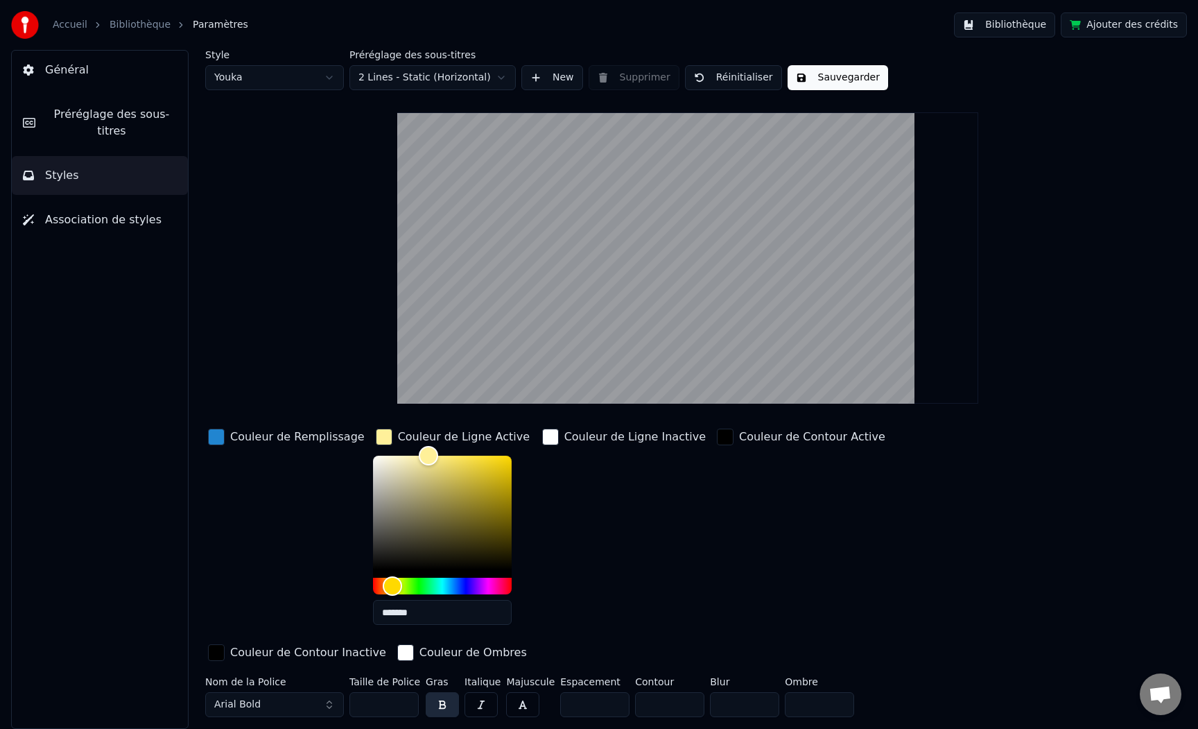
click at [376, 435] on div "button" at bounding box center [384, 436] width 17 height 17
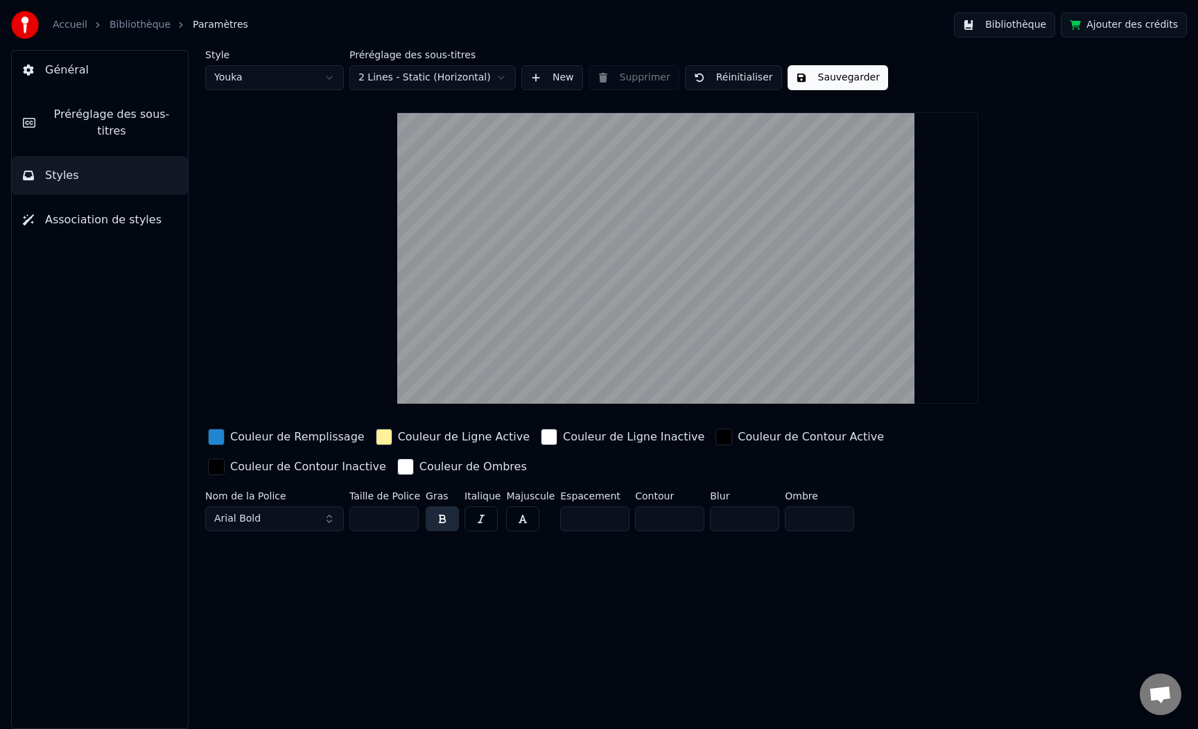
click at [145, 119] on span "Préréglage des sous-titres" at bounding box center [111, 122] width 130 height 33
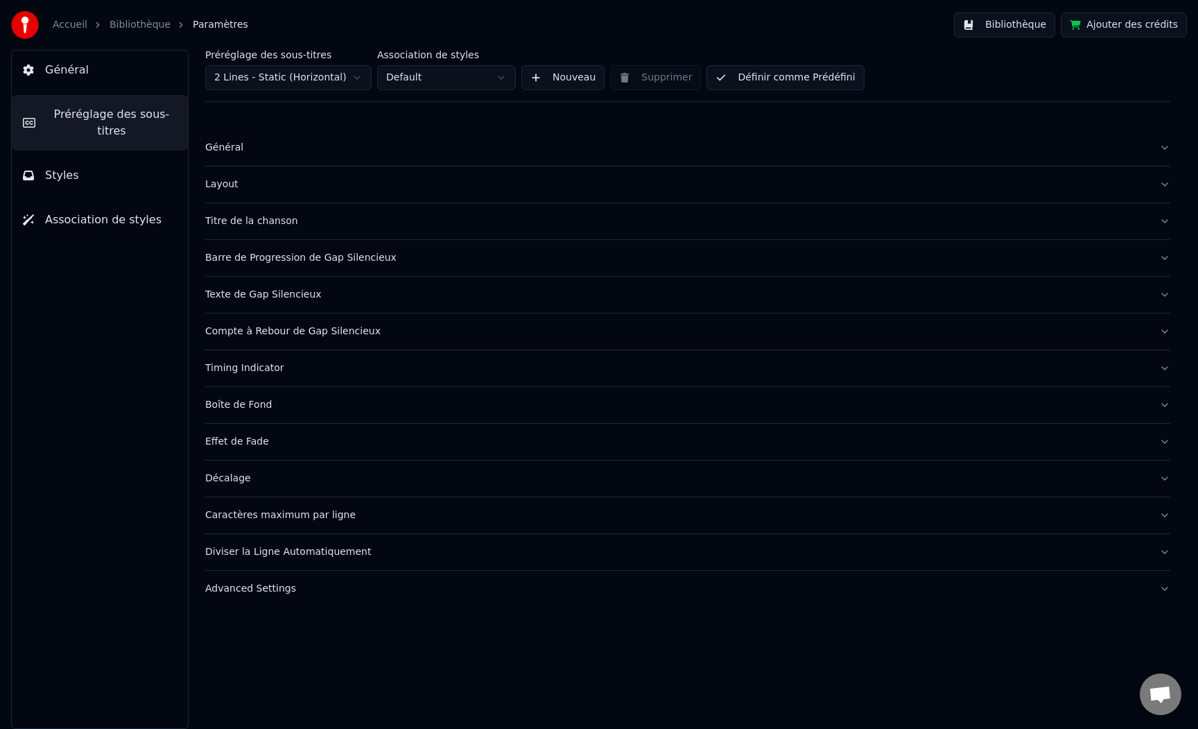
click at [270, 141] on div "Général" at bounding box center [676, 148] width 943 height 14
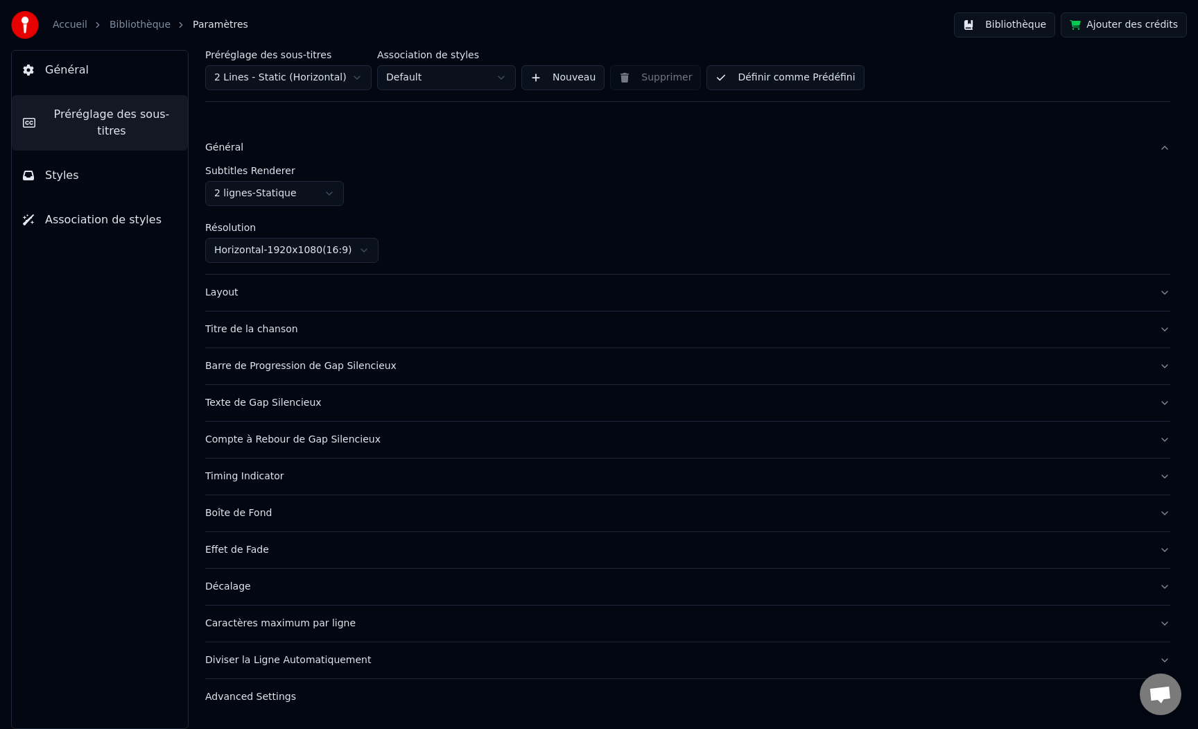
click at [94, 178] on button "Styles" at bounding box center [100, 175] width 176 height 39
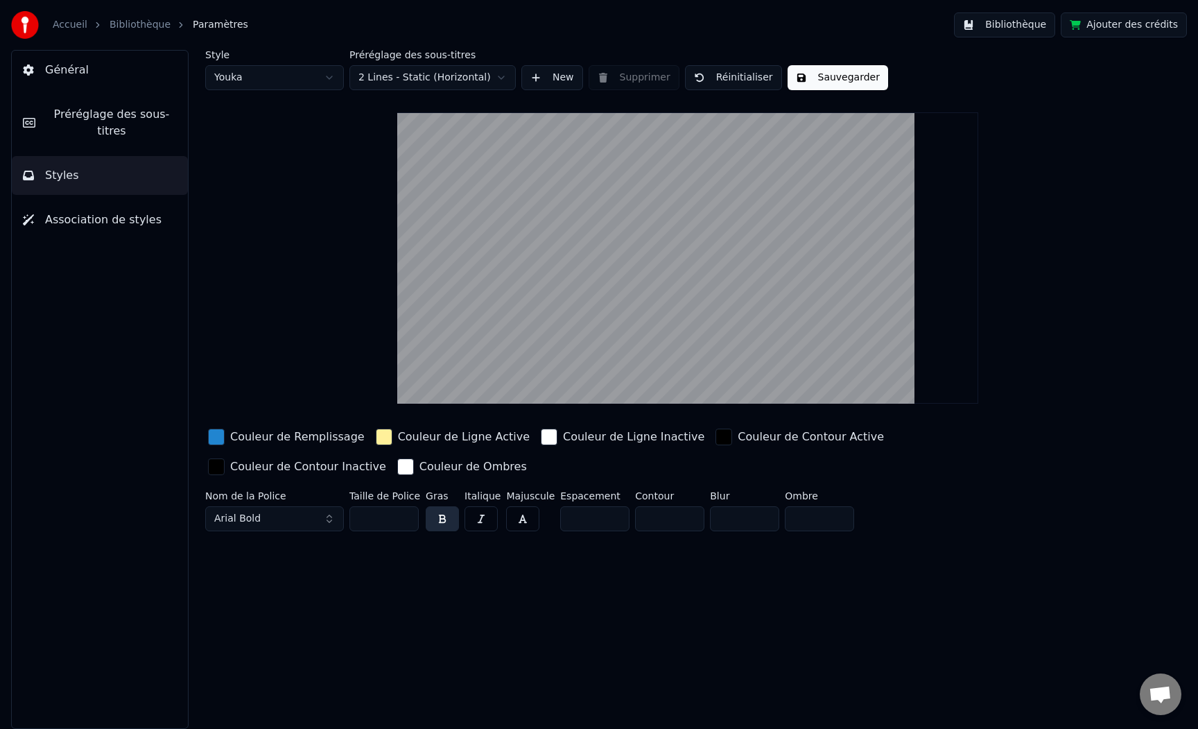
click at [126, 73] on button "Général" at bounding box center [100, 70] width 176 height 39
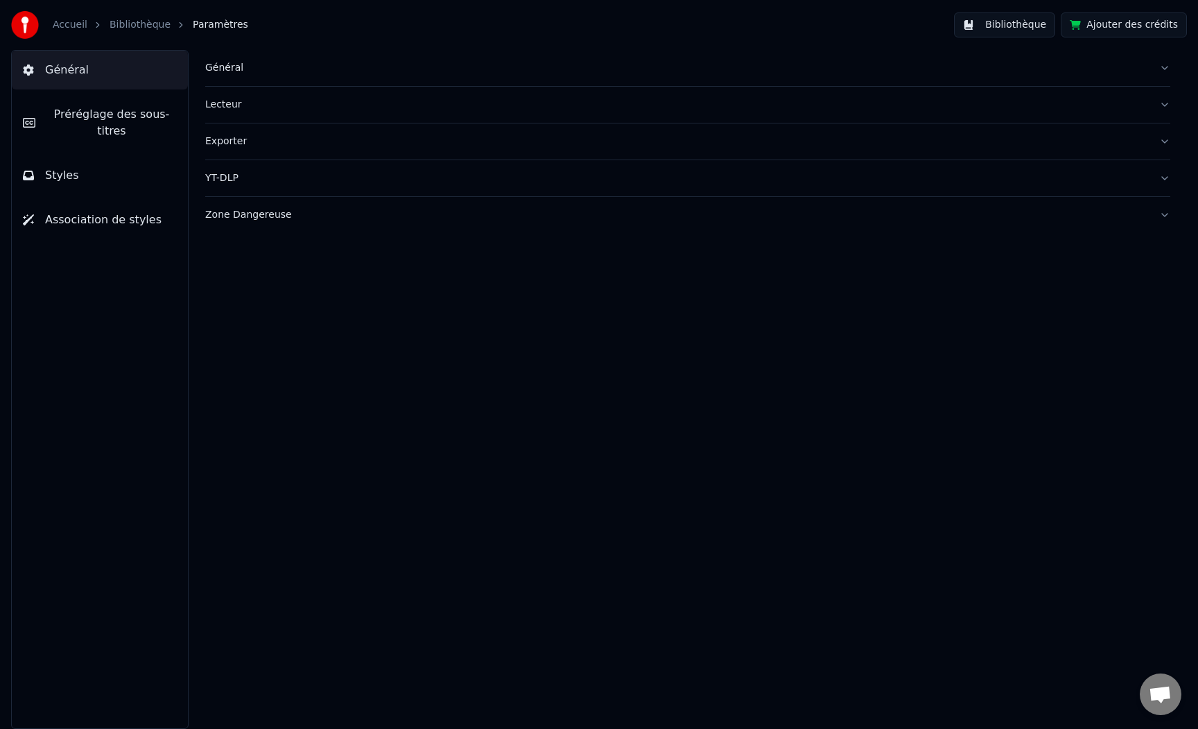
click at [227, 70] on div "Général" at bounding box center [676, 68] width 943 height 14
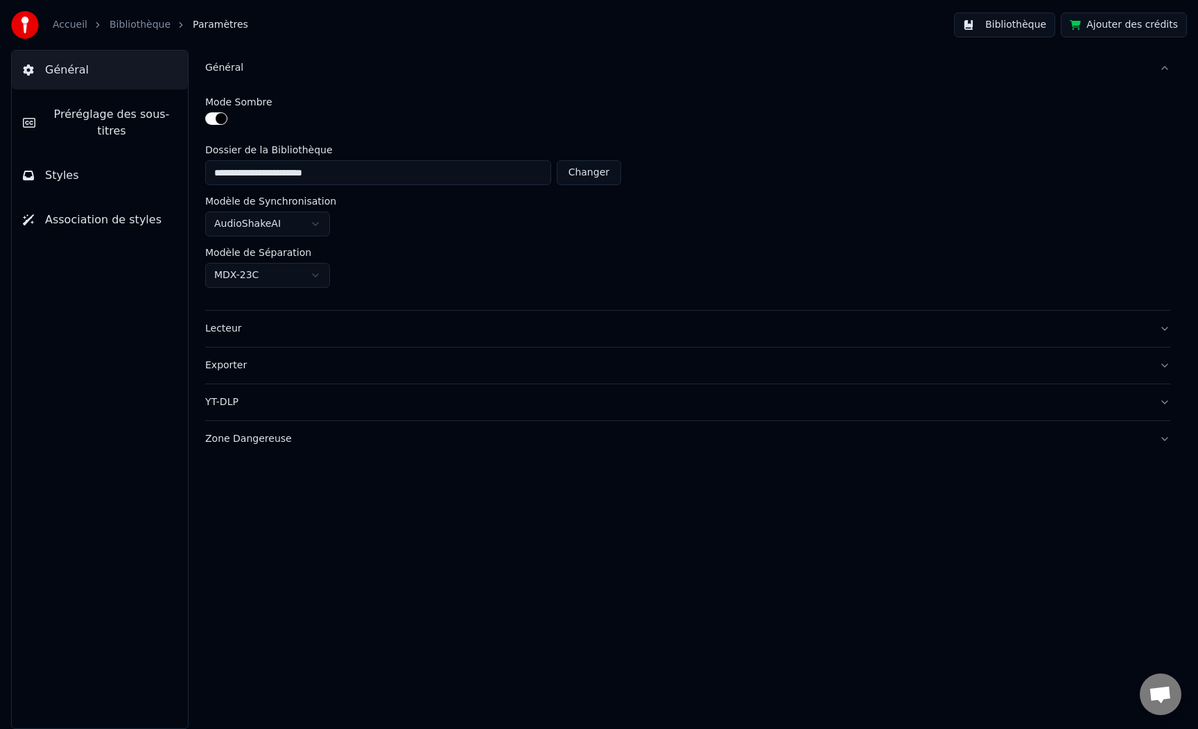
click at [227, 70] on div "Général" at bounding box center [676, 68] width 943 height 14
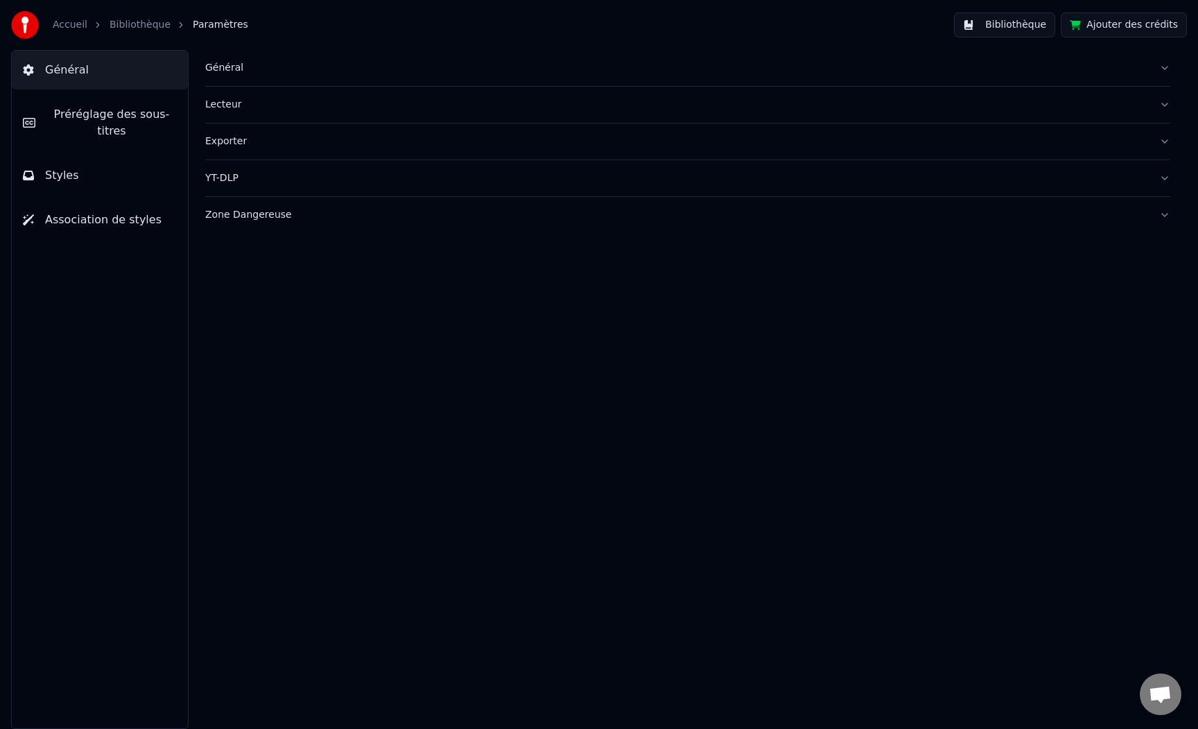
click at [227, 144] on div "Exporter" at bounding box center [676, 141] width 943 height 14
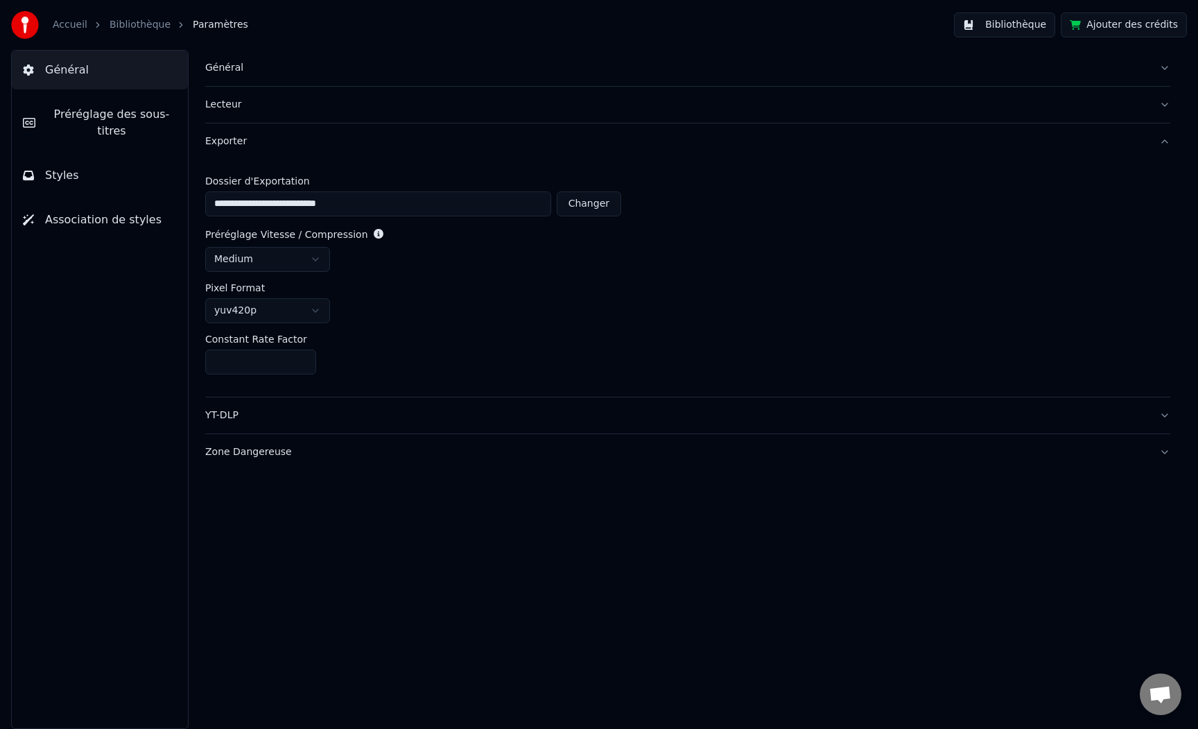
click at [81, 184] on button "Styles" at bounding box center [100, 175] width 176 height 39
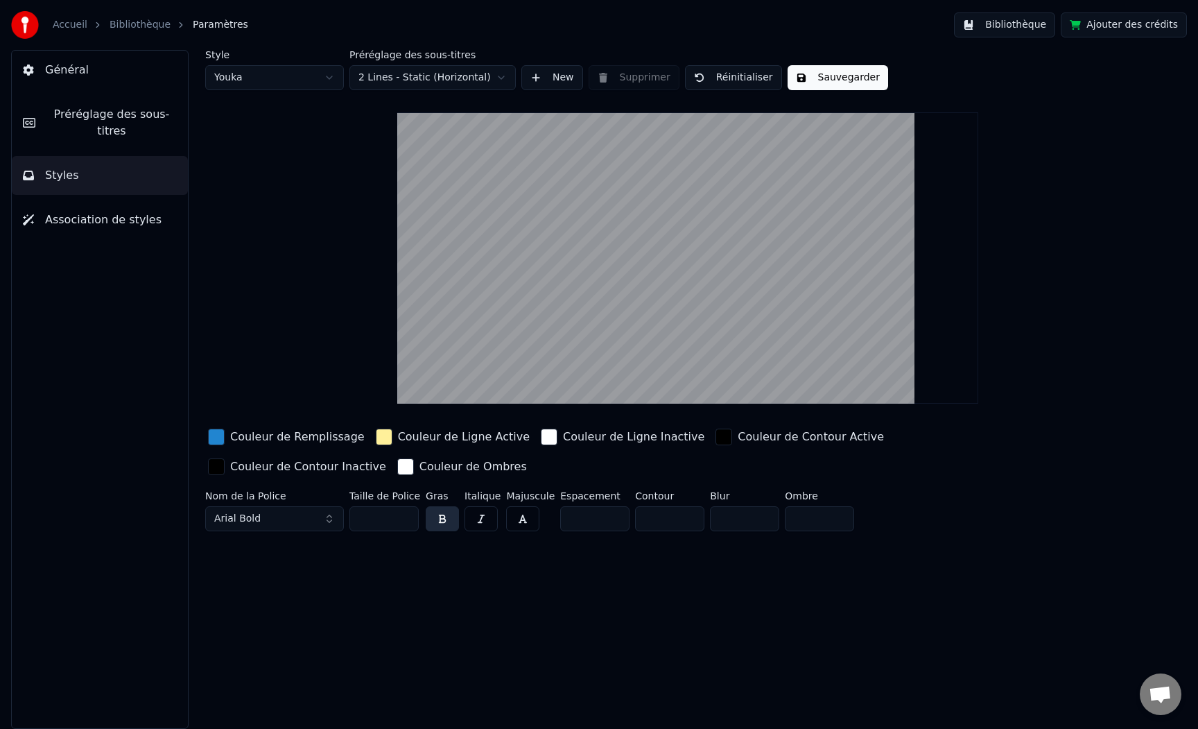
click at [825, 87] on button "Sauvegarder" at bounding box center [838, 77] width 101 height 25
click at [80, 99] on button "Préréglage des sous-titres" at bounding box center [100, 122] width 176 height 55
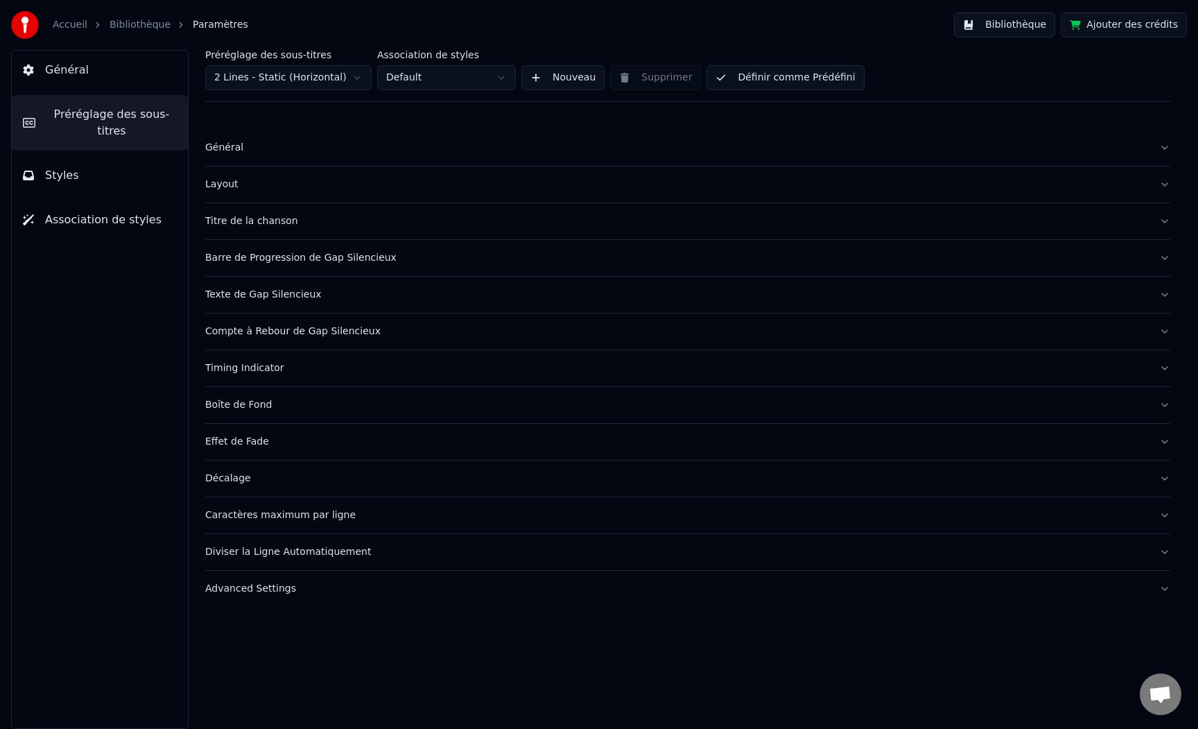
click at [88, 77] on button "Général" at bounding box center [100, 70] width 176 height 39
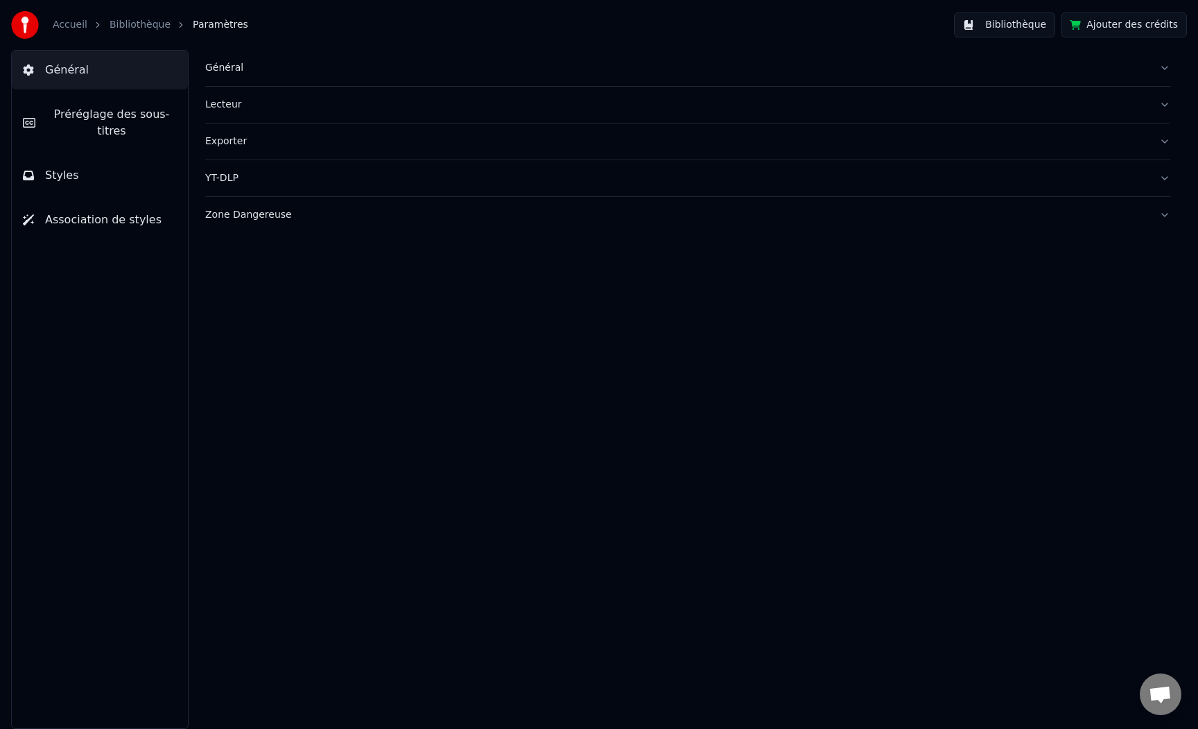
click at [127, 22] on link "Bibliothèque" at bounding box center [140, 25] width 61 height 14
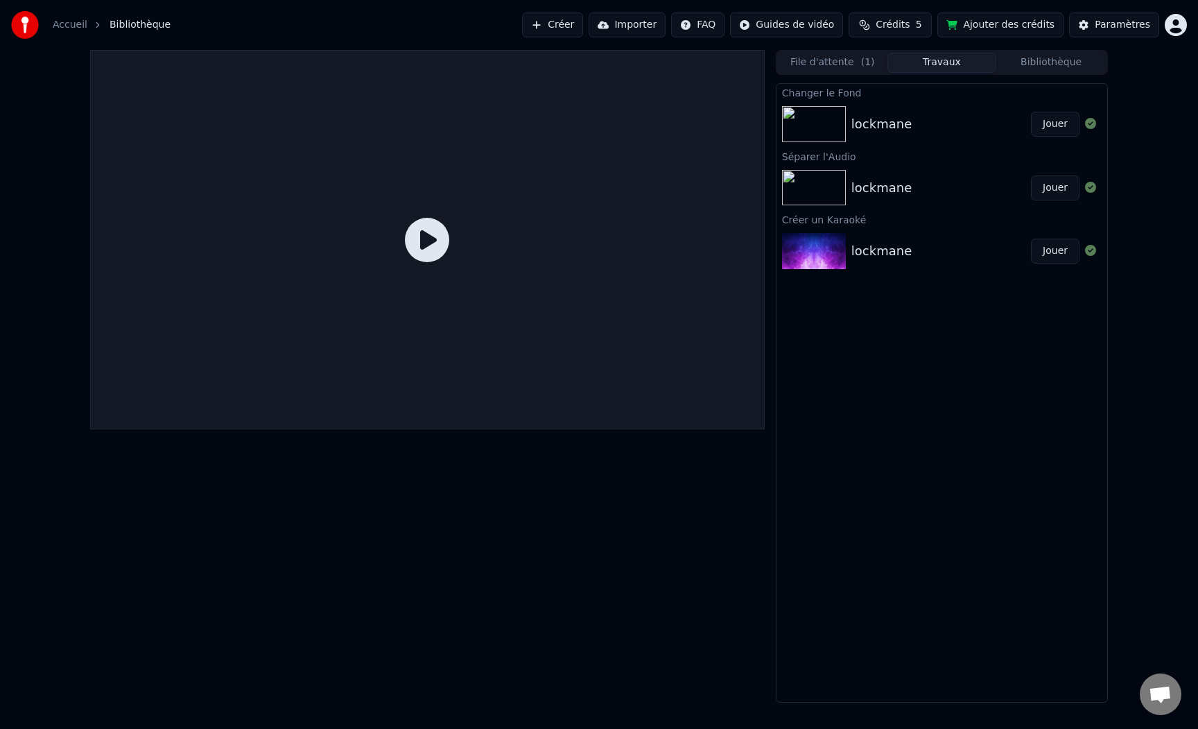
click at [826, 122] on img at bounding box center [814, 124] width 64 height 36
click at [438, 235] on icon at bounding box center [427, 240] width 44 height 44
click at [425, 242] on icon at bounding box center [427, 240] width 44 height 44
click at [813, 196] on img at bounding box center [814, 188] width 64 height 36
click at [903, 130] on div "lockmane" at bounding box center [881, 123] width 60 height 19
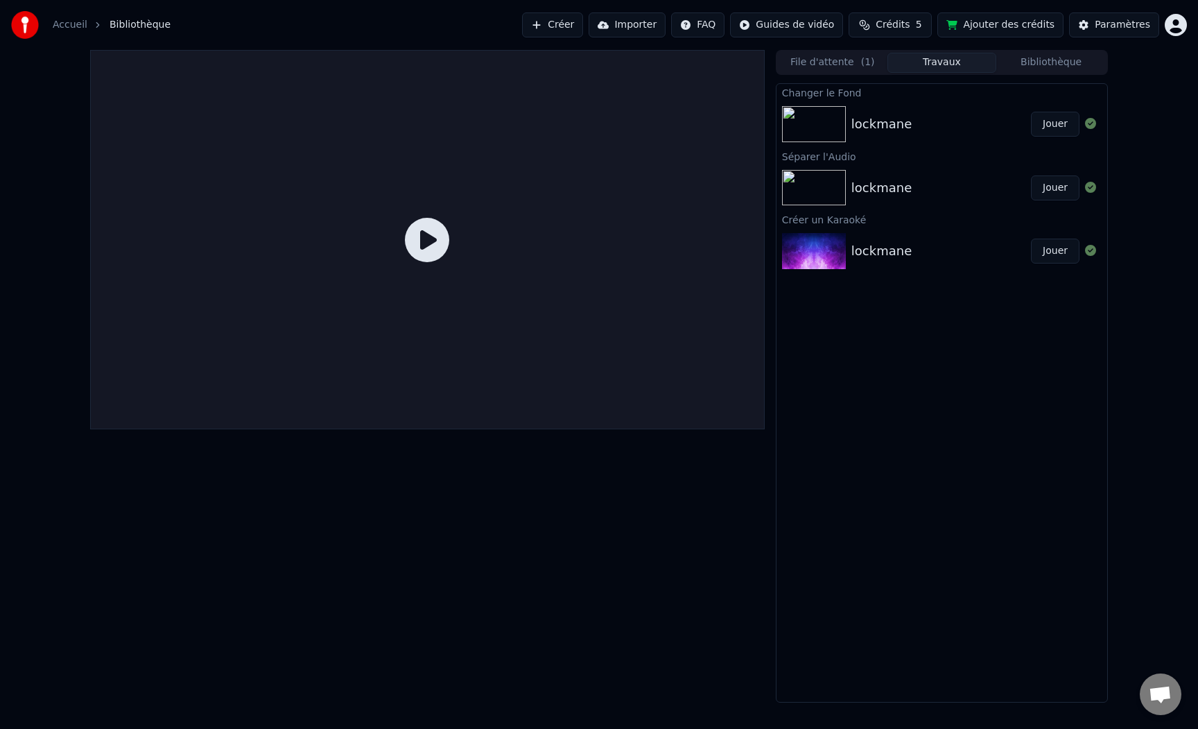
click at [908, 114] on div "lockmane Jouer" at bounding box center [941, 124] width 331 height 47
click at [1058, 125] on button "Jouer" at bounding box center [1055, 124] width 49 height 25
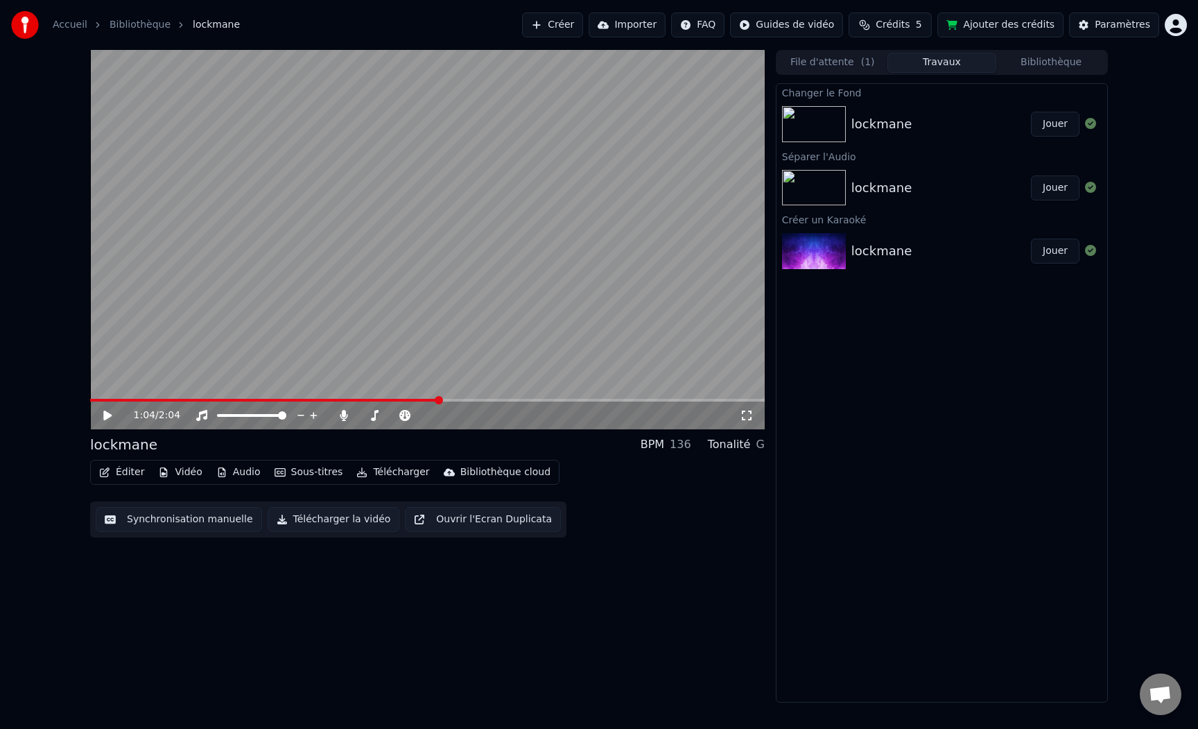
click at [1031, 112] on button "Jouer" at bounding box center [1055, 124] width 49 height 25
click at [375, 473] on button "Télécharger" at bounding box center [393, 471] width 84 height 19
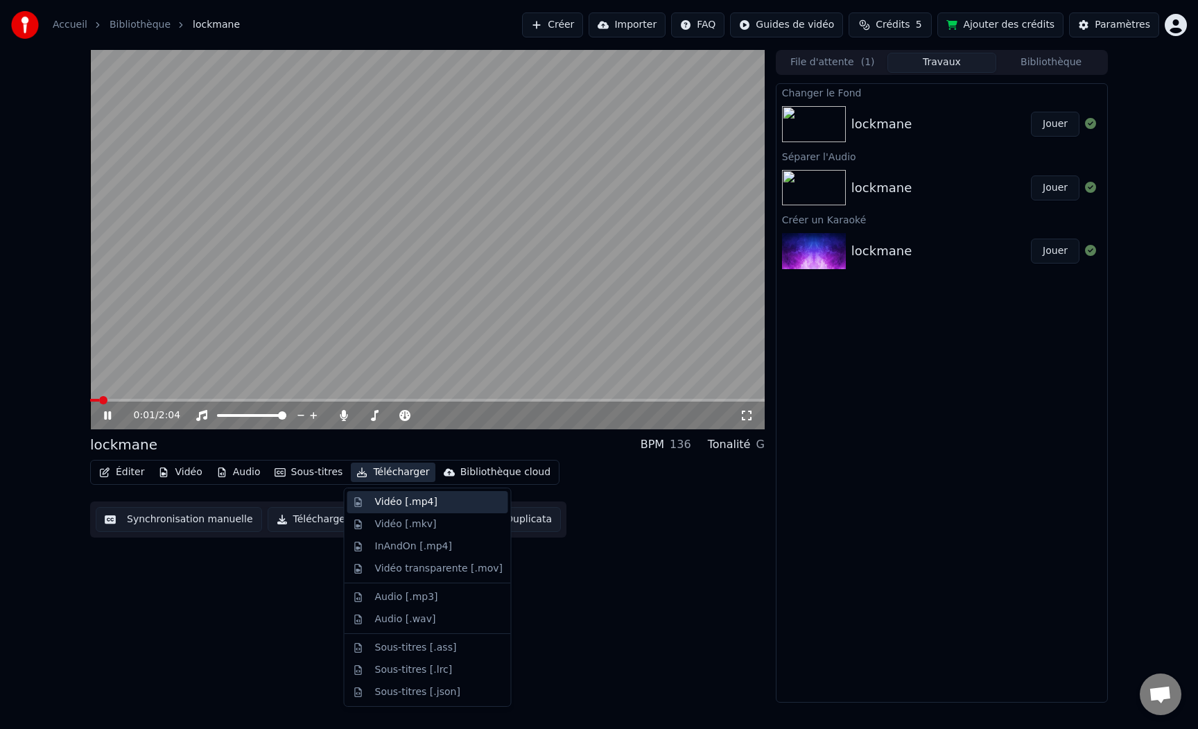
click at [386, 503] on div "Vidéo [.mp4]" at bounding box center [406, 502] width 62 height 14
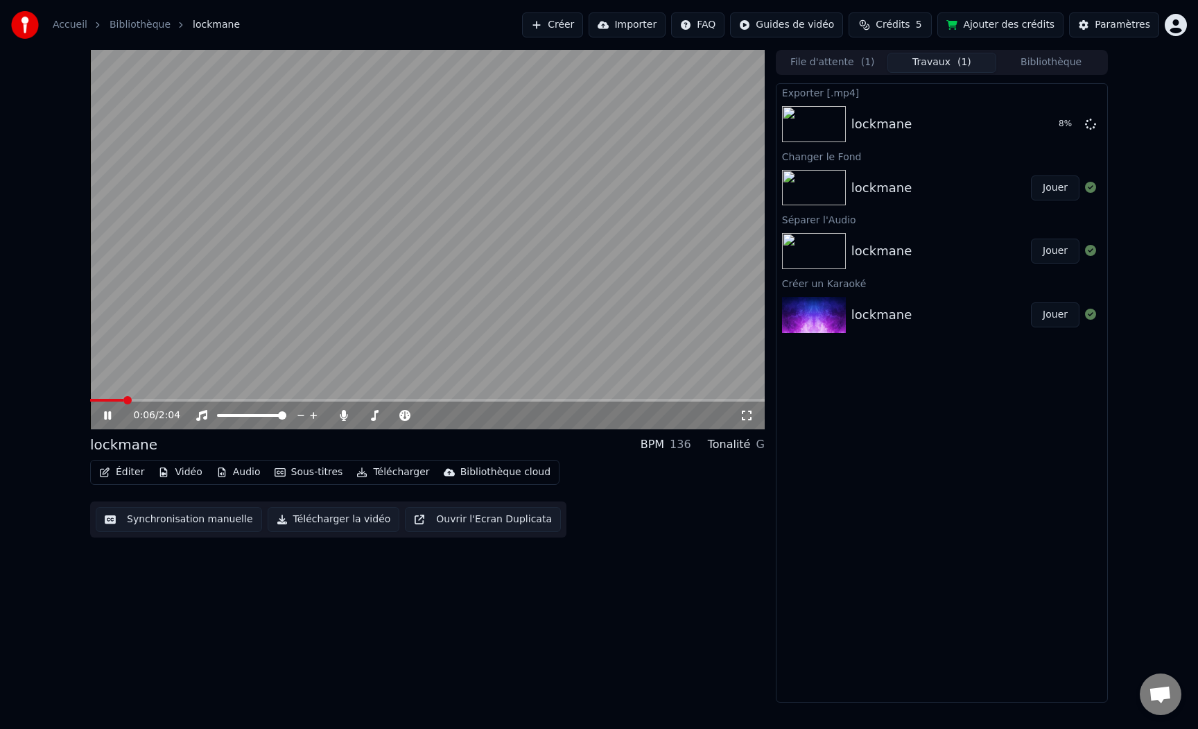
click at [453, 275] on video at bounding box center [427, 239] width 675 height 379
click at [389, 471] on button "Télécharger" at bounding box center [393, 471] width 84 height 19
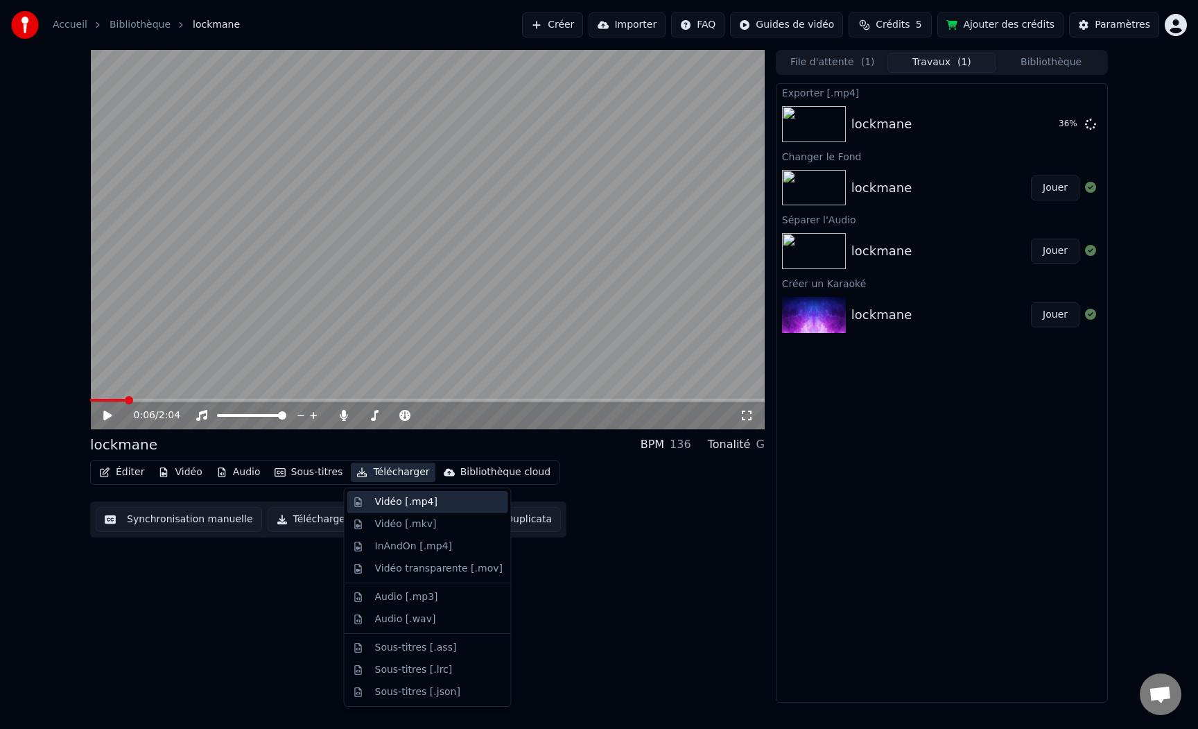
click at [387, 500] on div "Vidéo [.mp4]" at bounding box center [406, 502] width 62 height 14
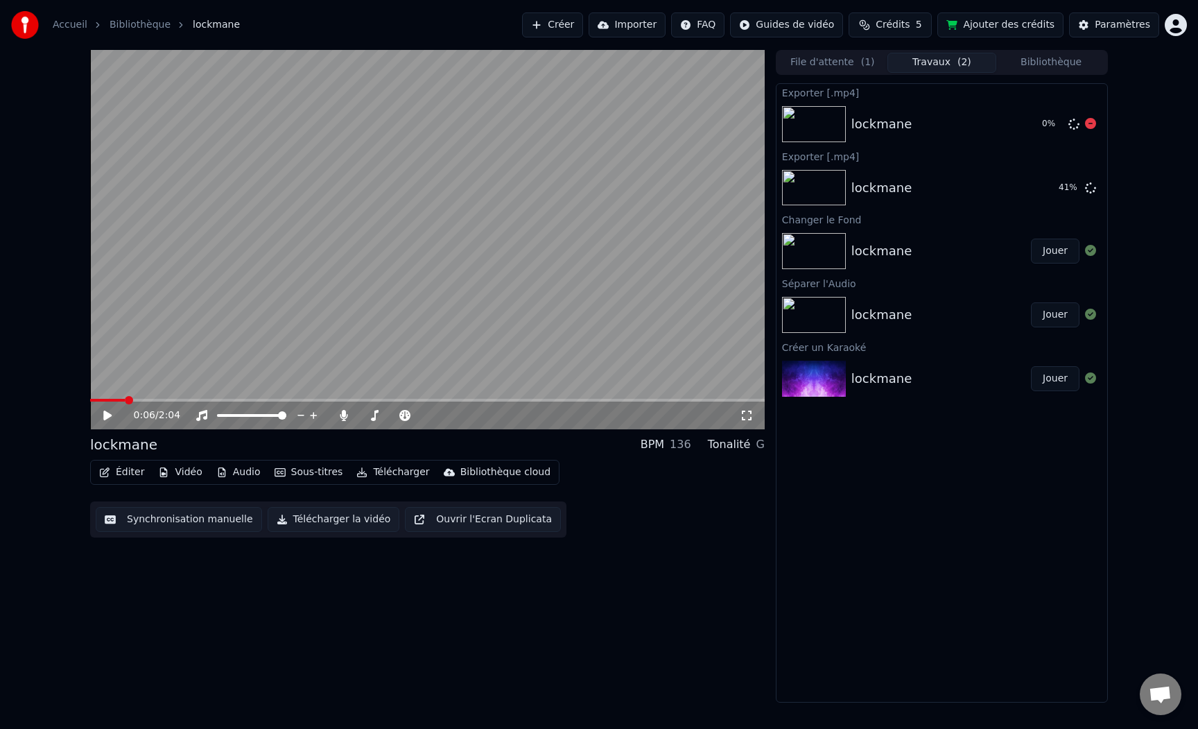
click at [970, 110] on div "lockmane 0 %" at bounding box center [941, 124] width 331 height 47
click at [1093, 124] on icon at bounding box center [1090, 123] width 11 height 11
click at [1013, 193] on div "lockmane" at bounding box center [941, 187] width 180 height 19
click at [1052, 184] on button "Afficher" at bounding box center [1048, 187] width 61 height 25
